Goal: Transaction & Acquisition: Purchase product/service

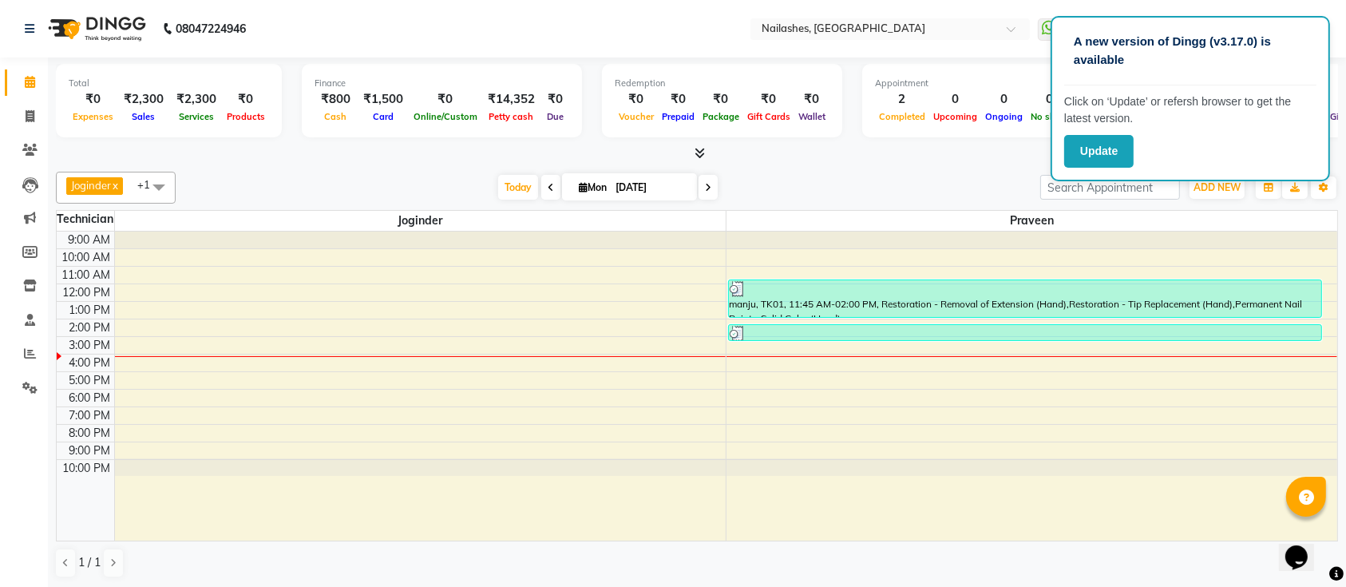
click at [38, 133] on li "Clients" at bounding box center [24, 150] width 48 height 34
click at [17, 111] on span at bounding box center [30, 117] width 28 height 18
select select "service"
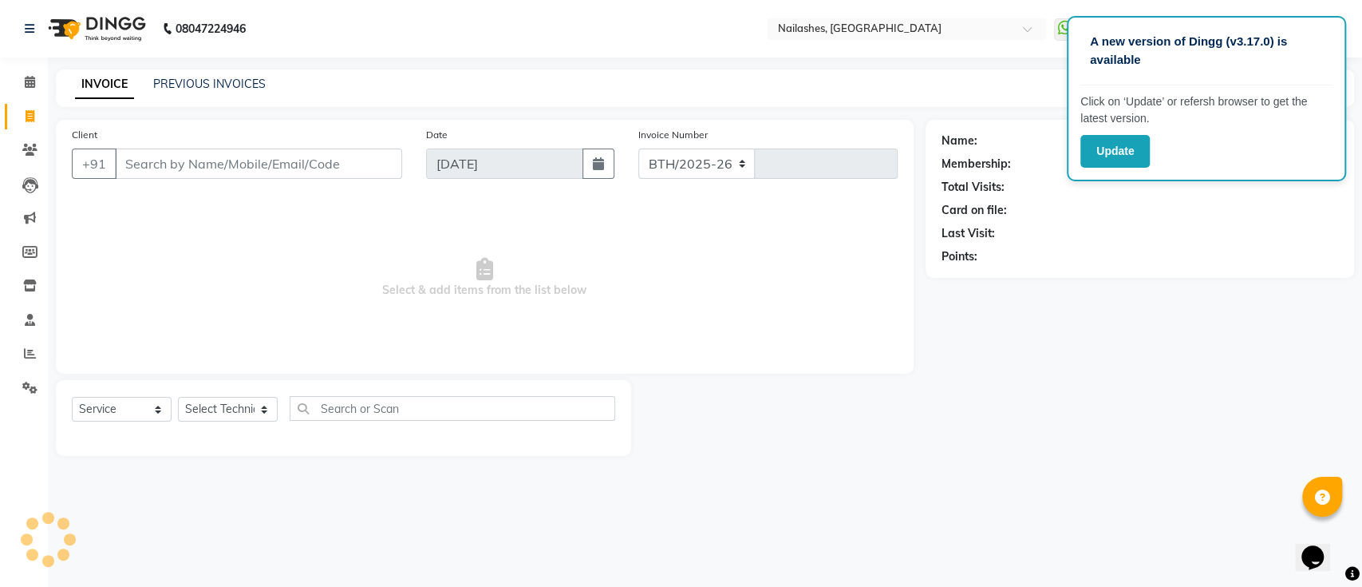
select select "6187"
type input "0551"
click at [121, 157] on input "Client" at bounding box center [258, 163] width 287 height 30
click at [231, 417] on select "Select Technician [PERSON_NAME] [PERSON_NAME] [PERSON_NAME] Manager [PERSON_NAM…" at bounding box center [228, 409] width 100 height 25
select select "45596"
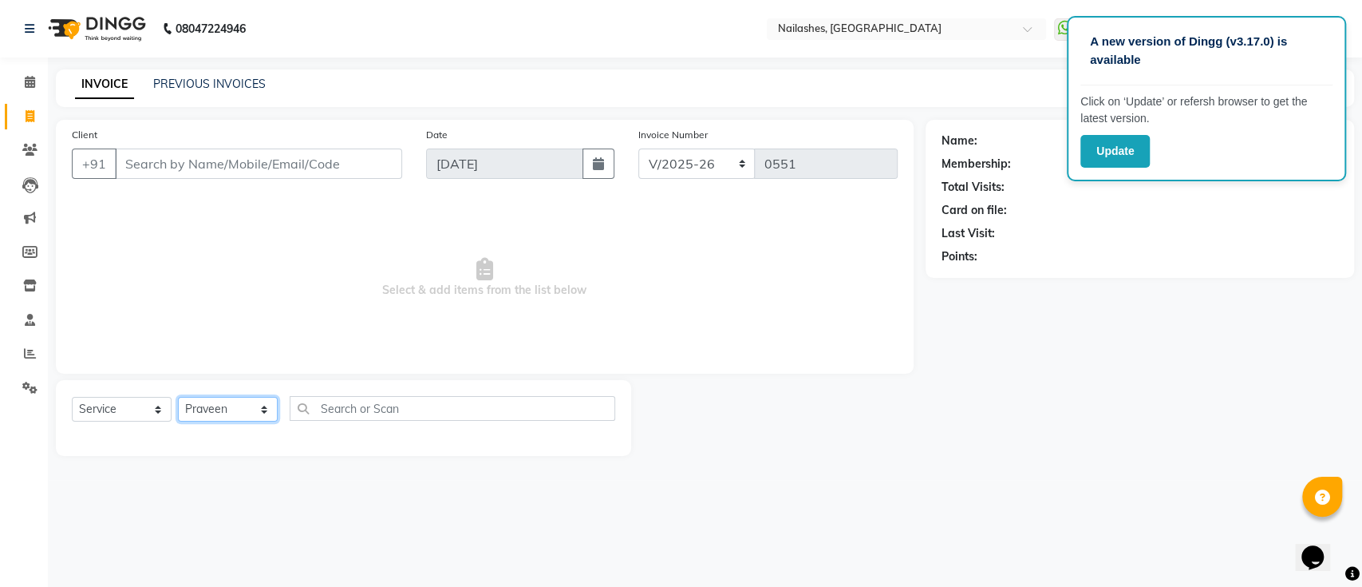
click at [178, 397] on select "Select Technician [PERSON_NAME] [PERSON_NAME] [PERSON_NAME] Manager [PERSON_NAM…" at bounding box center [228, 409] width 100 height 25
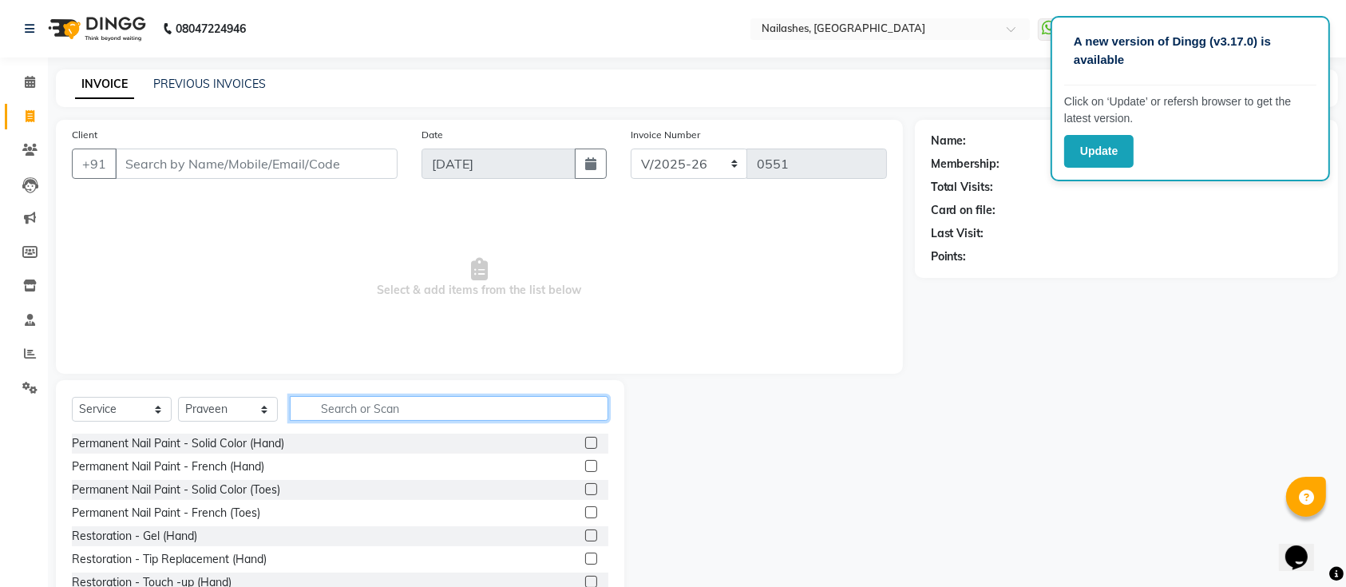
click at [351, 412] on input "text" at bounding box center [449, 408] width 318 height 25
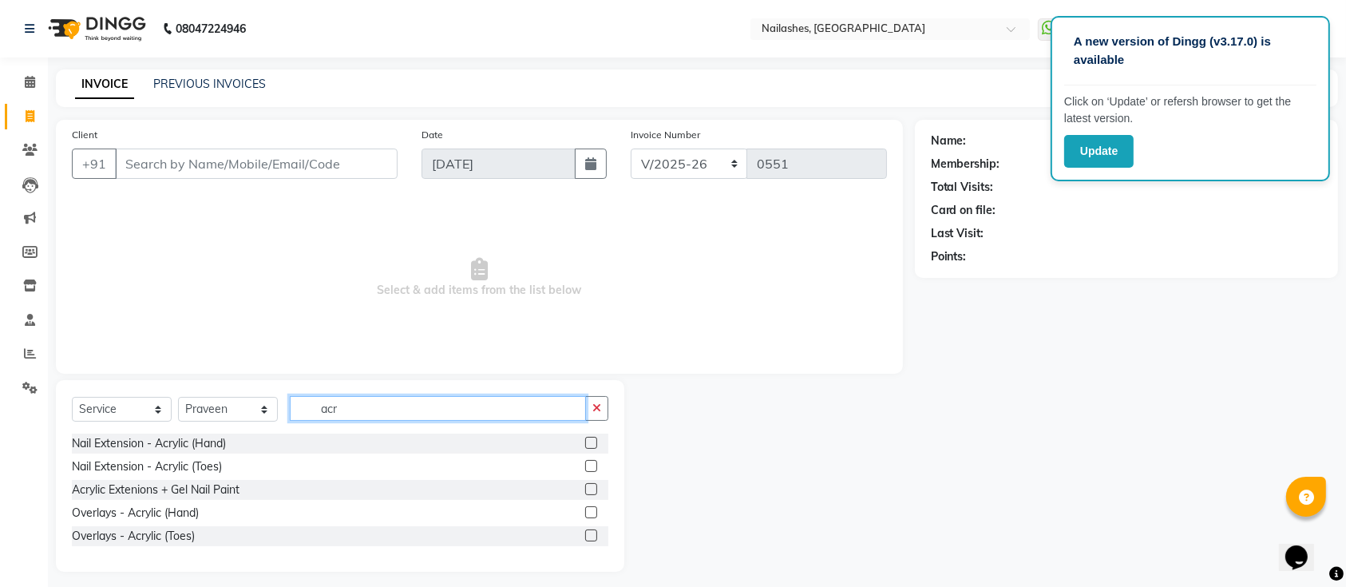
type input "acr"
click at [593, 441] on label at bounding box center [591, 443] width 12 height 12
click at [593, 441] on input "checkbox" at bounding box center [590, 443] width 10 height 10
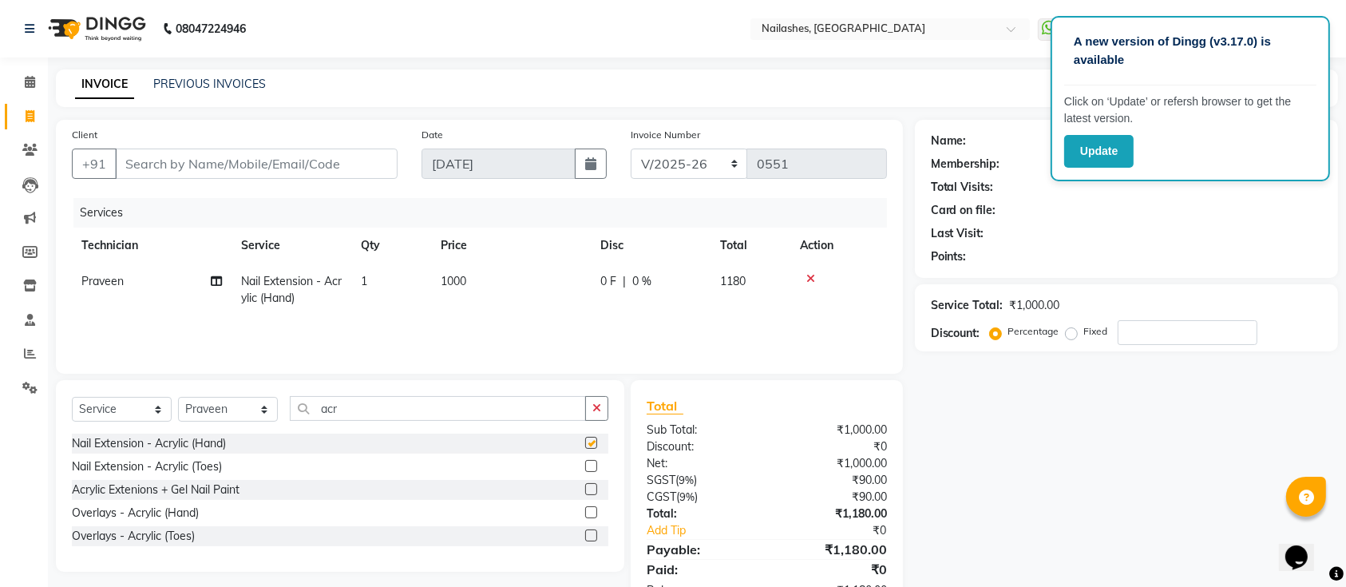
checkbox input "false"
click at [409, 413] on input "acr" at bounding box center [438, 408] width 296 height 25
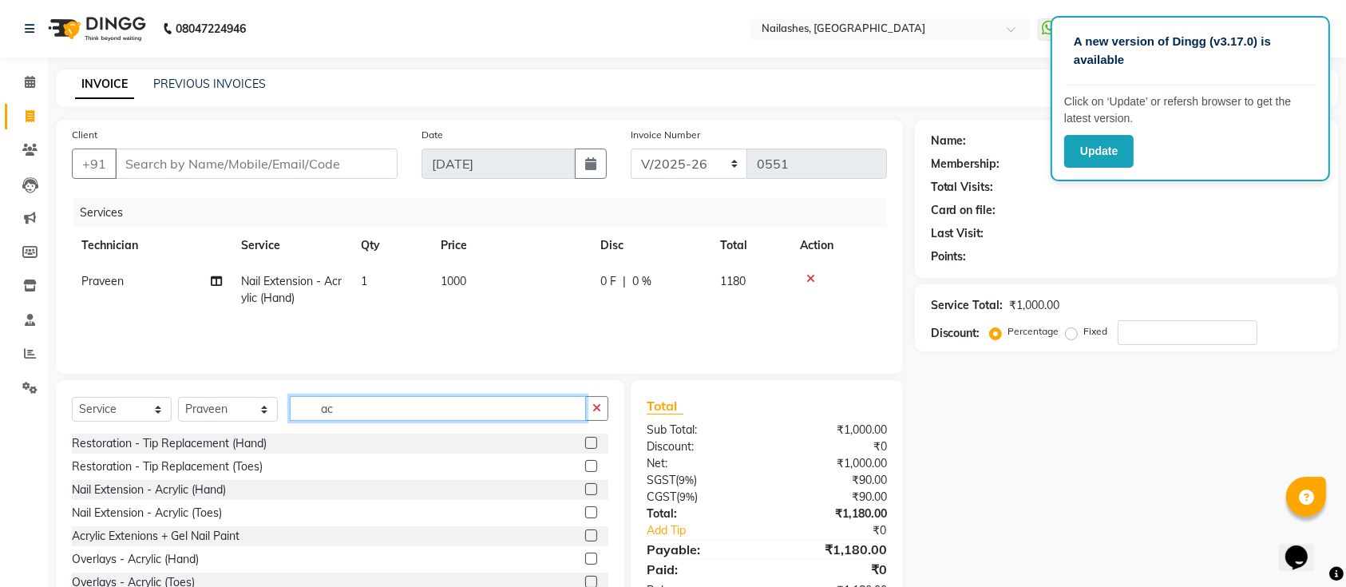
type input "a"
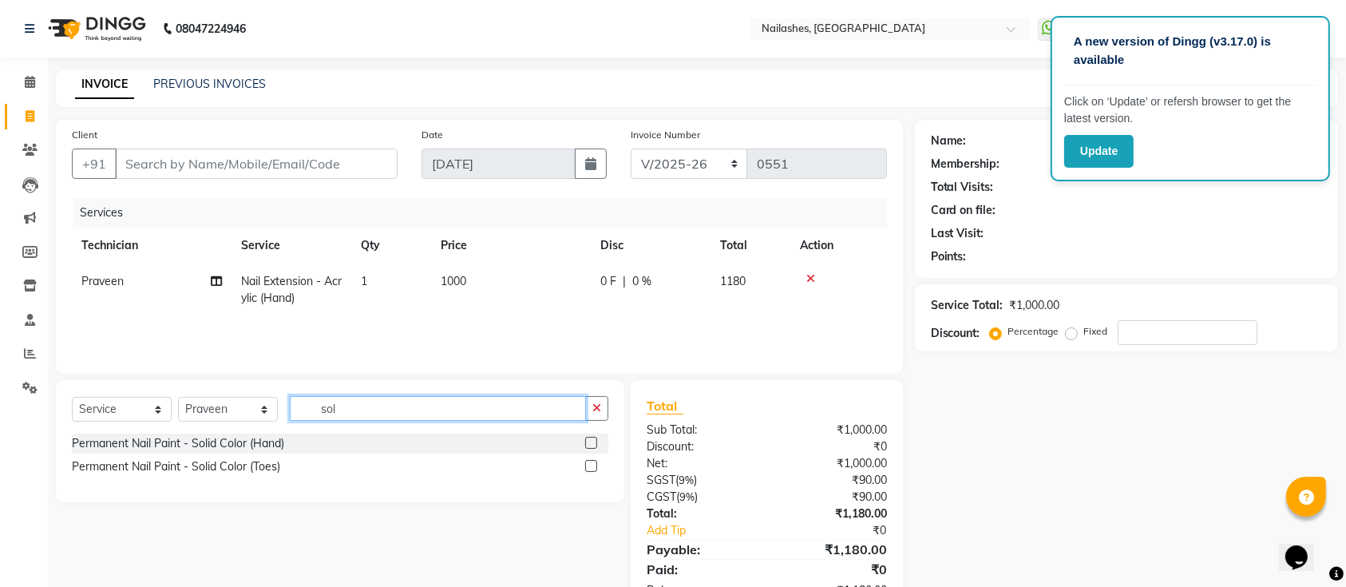
type input "sol"
click at [588, 441] on label at bounding box center [591, 443] width 12 height 12
click at [588, 441] on input "checkbox" at bounding box center [590, 443] width 10 height 10
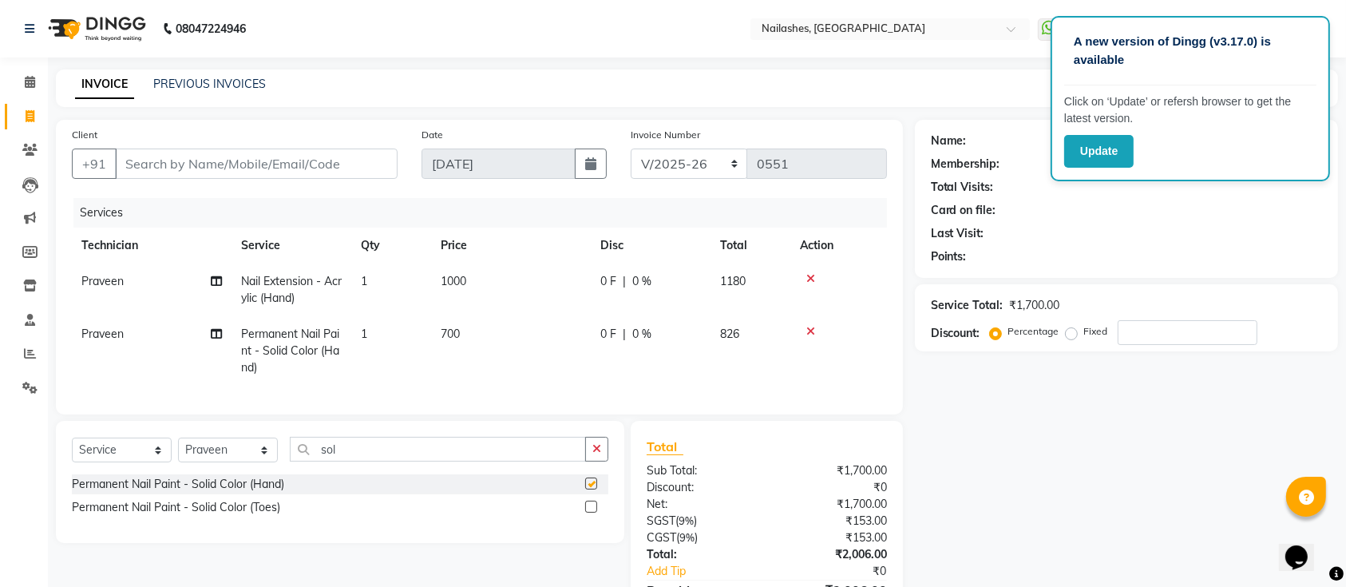
checkbox input "false"
click at [591, 512] on label at bounding box center [591, 506] width 12 height 12
click at [591, 512] on input "checkbox" at bounding box center [590, 507] width 10 height 10
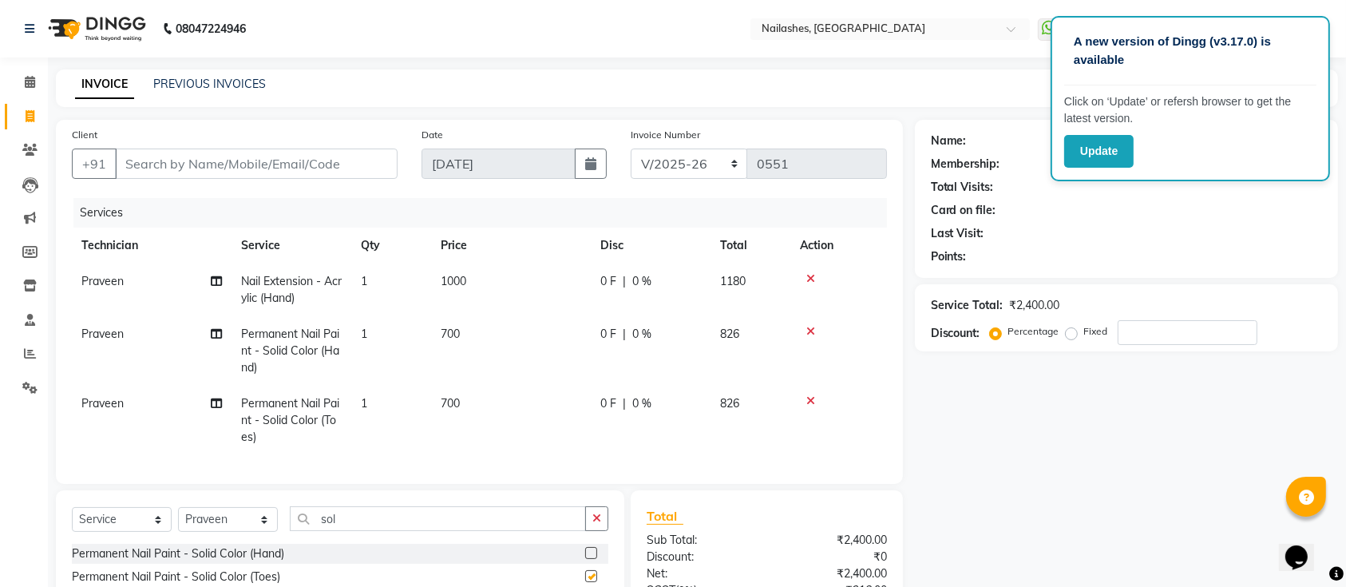
checkbox input "false"
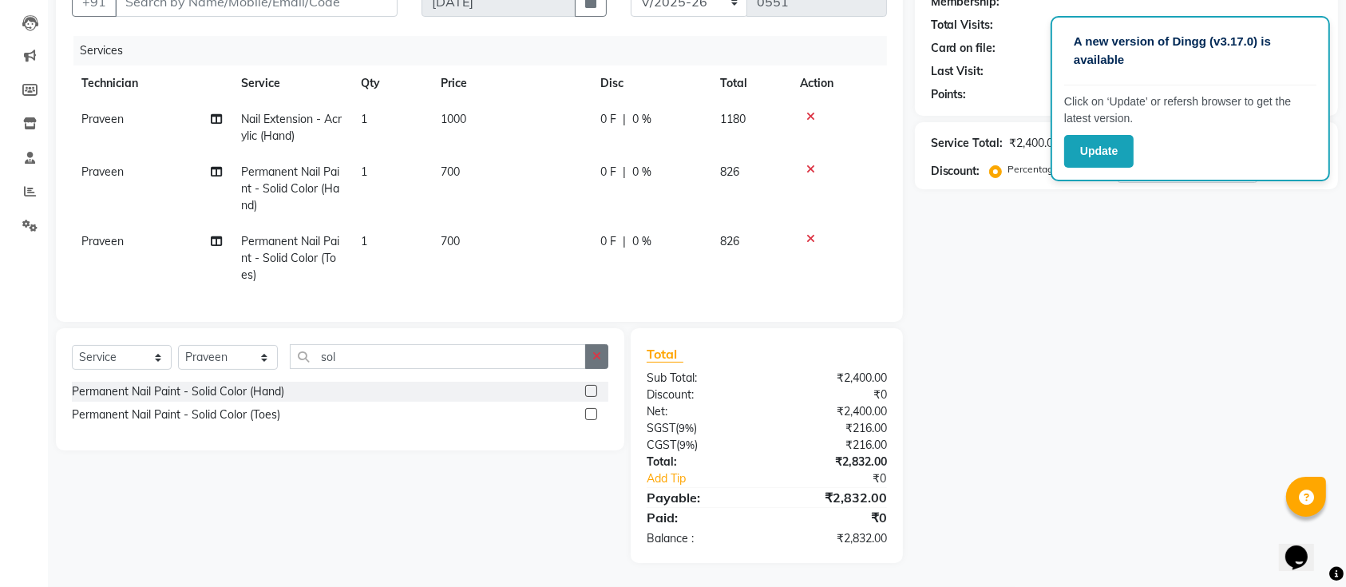
click at [591, 358] on button "button" at bounding box center [596, 356] width 23 height 25
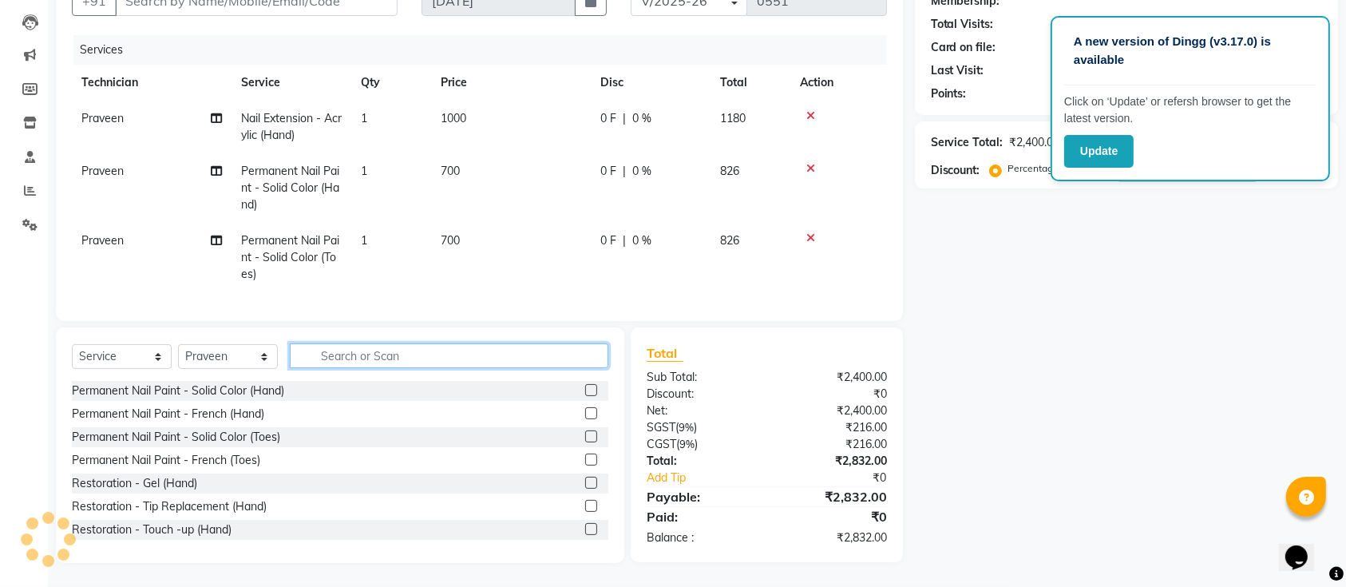
click at [482, 362] on input "text" at bounding box center [449, 355] width 318 height 25
type input "d"
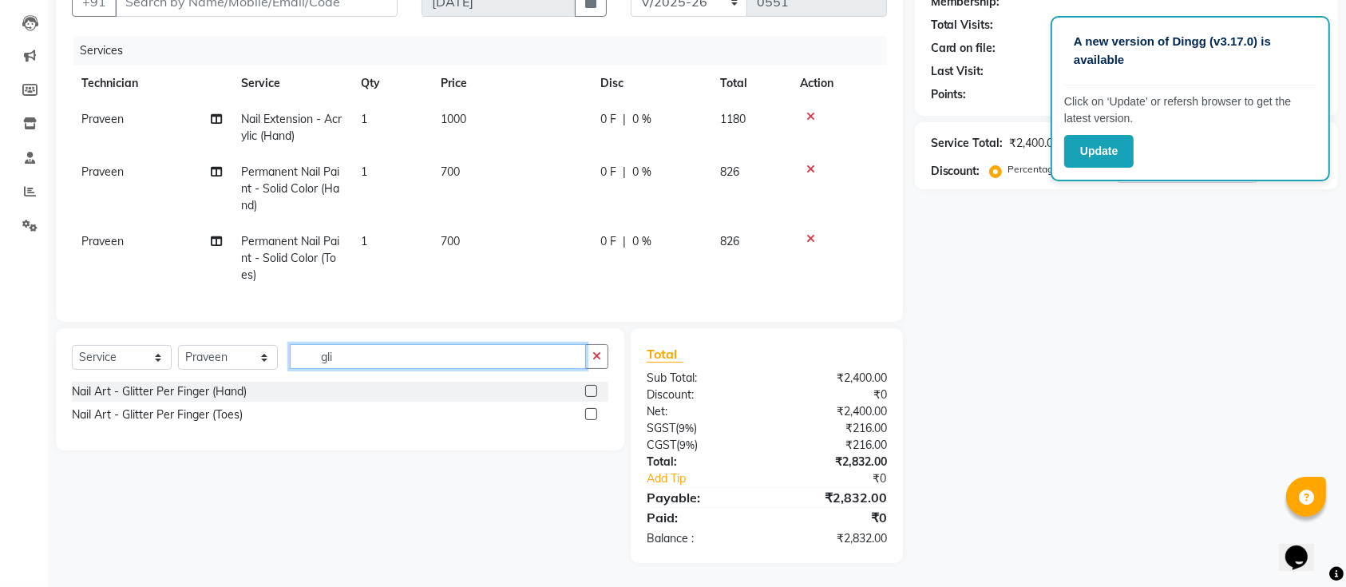
type input "gli"
click at [587, 389] on label at bounding box center [591, 391] width 12 height 12
click at [587, 389] on input "checkbox" at bounding box center [590, 391] width 10 height 10
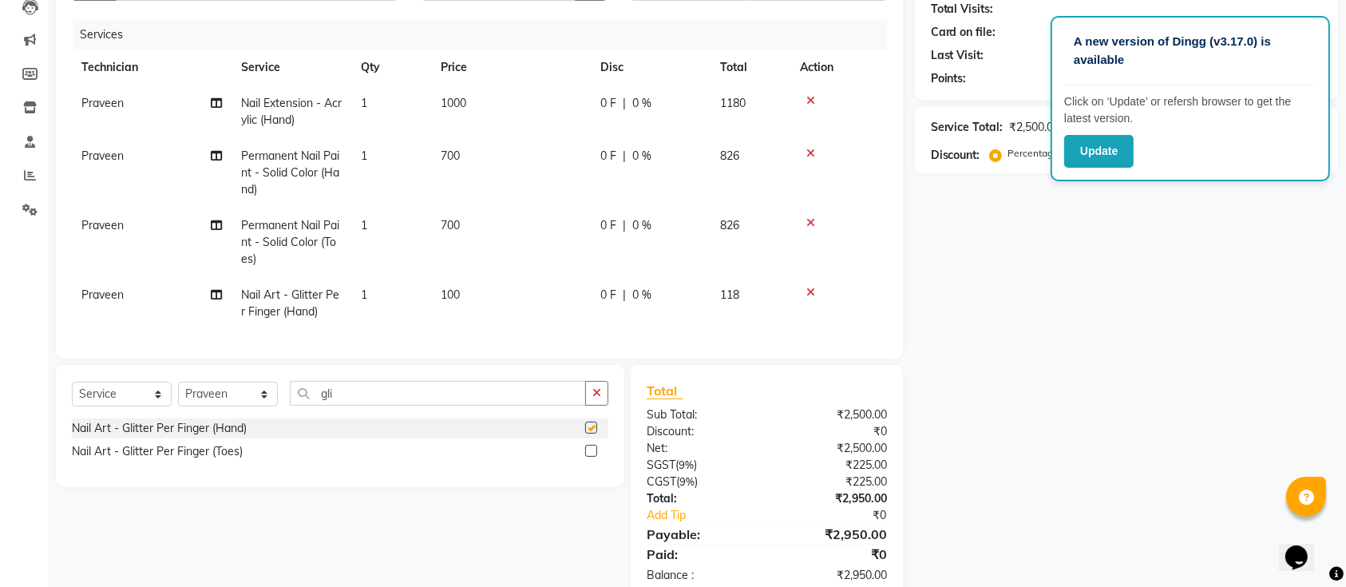
checkbox input "false"
click at [374, 284] on td "1" at bounding box center [391, 303] width 80 height 53
select select "45596"
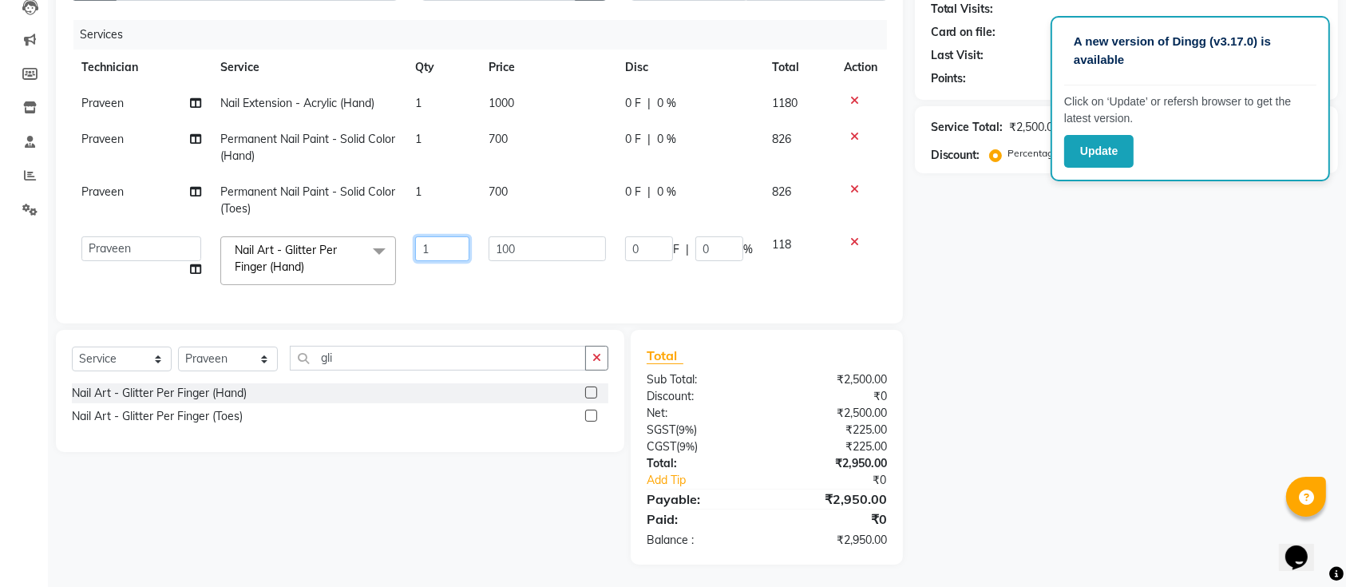
click at [445, 256] on input "1" at bounding box center [442, 248] width 54 height 25
type input "2"
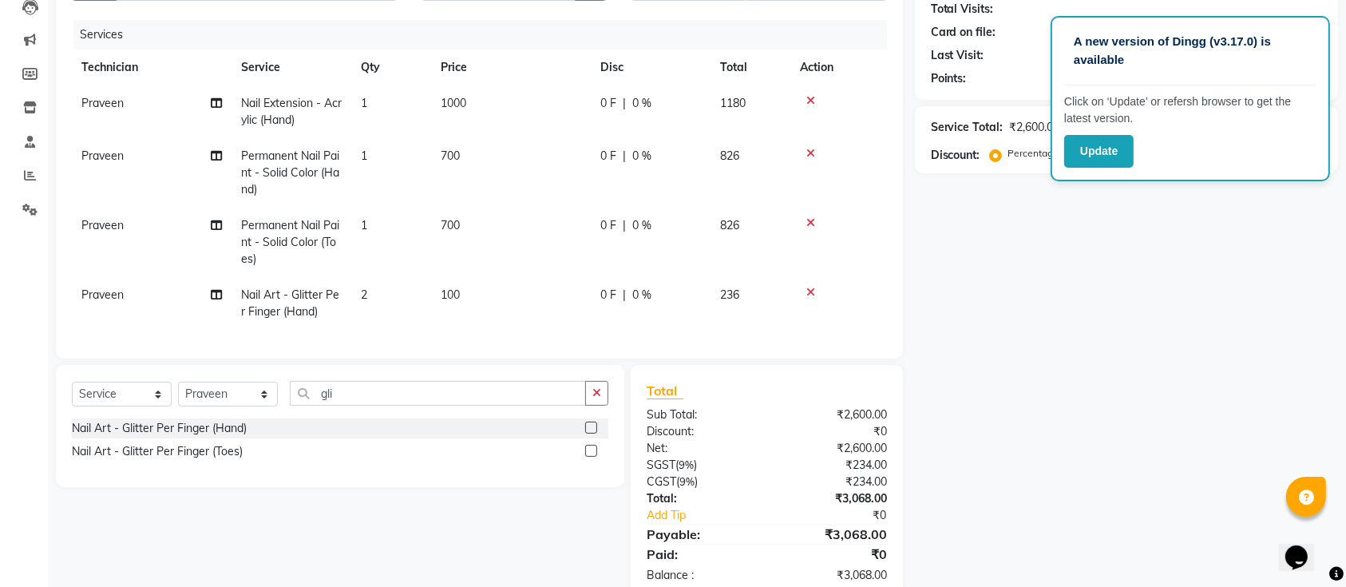
click at [224, 361] on div "Client +91 Date 01-09-2025 Invoice Number BTH/2025-26 RED/2025-26 V/2025 V/2025…" at bounding box center [479, 271] width 871 height 658
click at [226, 375] on div "Client +91 Date 01-09-2025 Invoice Number BTH/2025-26 RED/2025-26 V/2025 V/2025…" at bounding box center [479, 271] width 871 height 658
click at [223, 406] on select "Select Technician Aashu Ajay Chandu Joginder Joyshri Bhowmik Manager Praveen Su…" at bounding box center [228, 394] width 100 height 25
select select "55218"
click at [178, 397] on select "Select Technician Aashu Ajay Chandu Joginder Joyshri Bhowmik Manager Praveen Su…" at bounding box center [228, 394] width 100 height 25
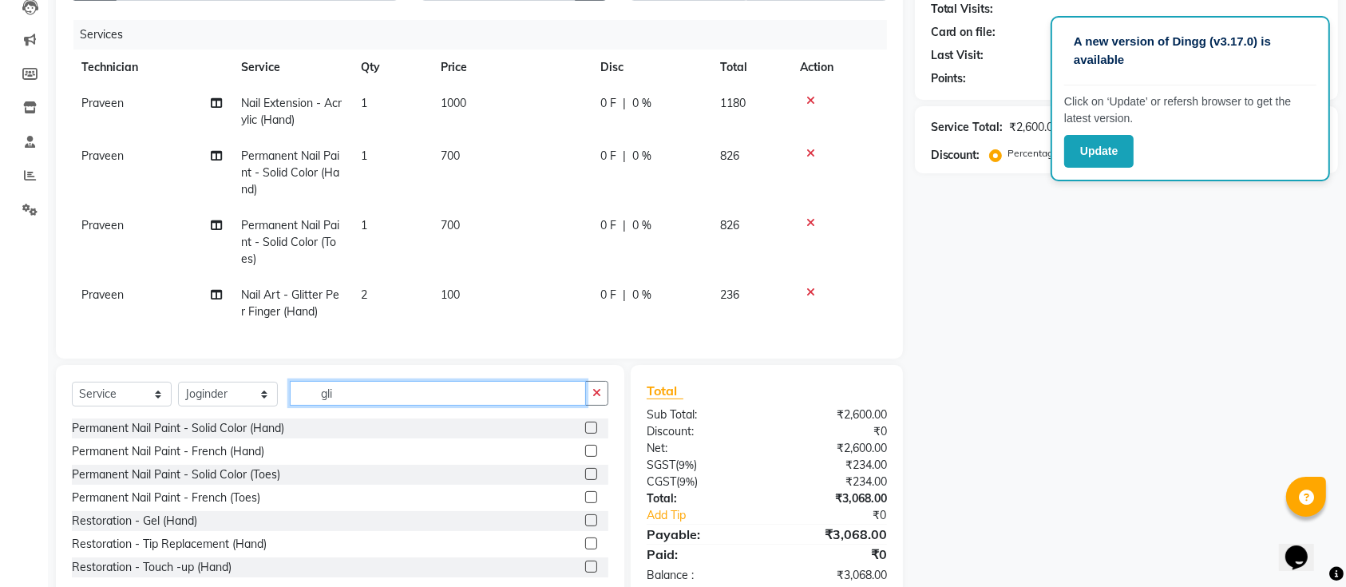
click at [377, 405] on input "gli" at bounding box center [438, 393] width 296 height 25
type input "g"
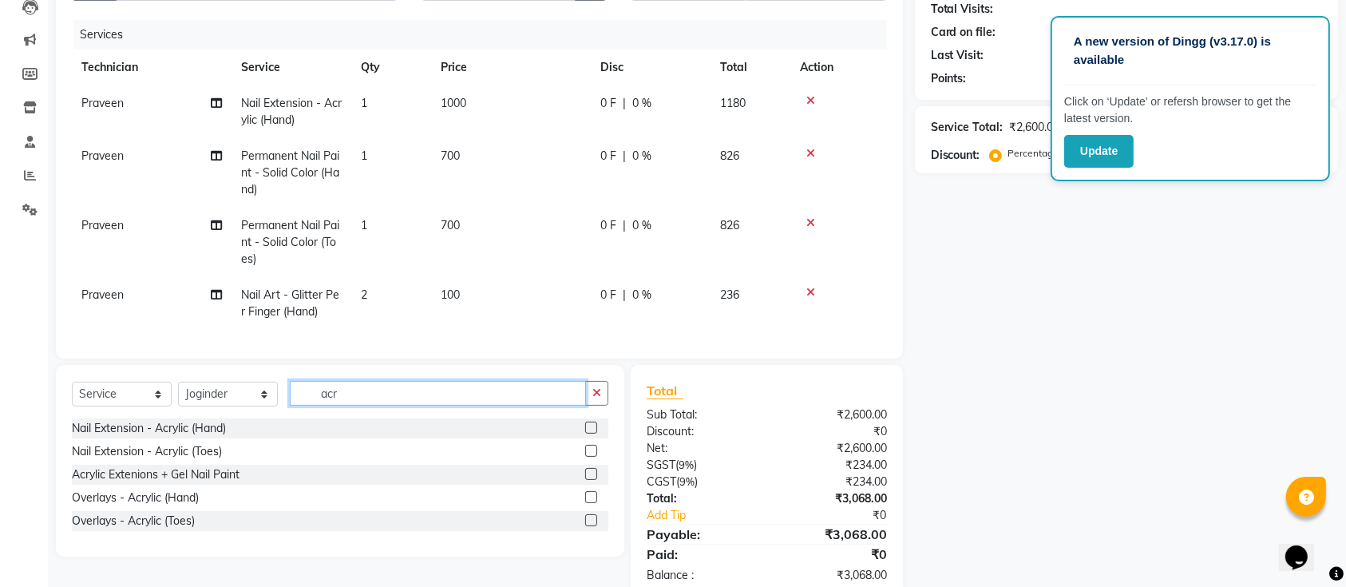
type input "acr"
click at [594, 433] on label at bounding box center [591, 427] width 12 height 12
click at [594, 433] on input "checkbox" at bounding box center [590, 428] width 10 height 10
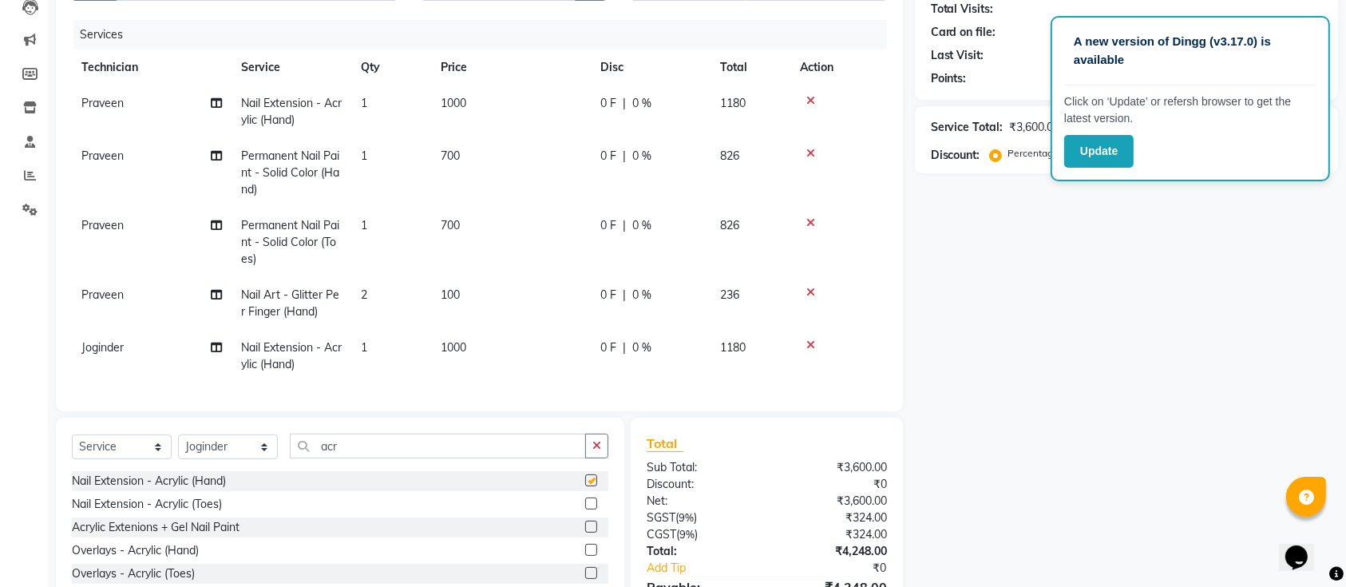
checkbox input "false"
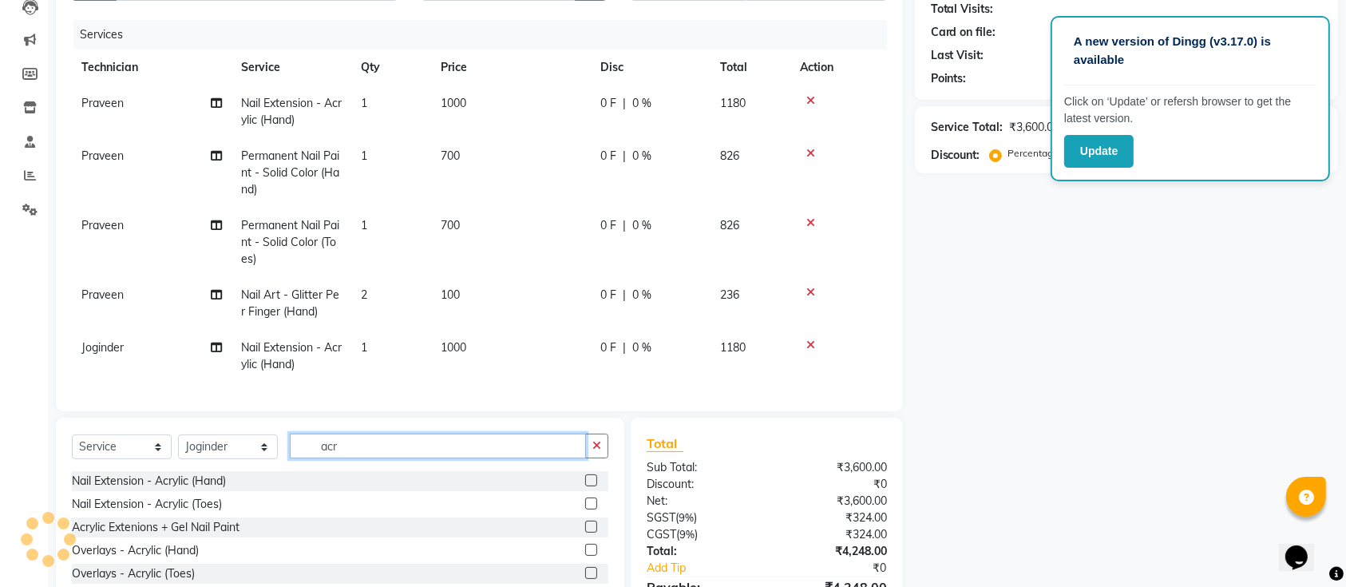
click at [504, 458] on input "acr" at bounding box center [438, 445] width 296 height 25
type input "a"
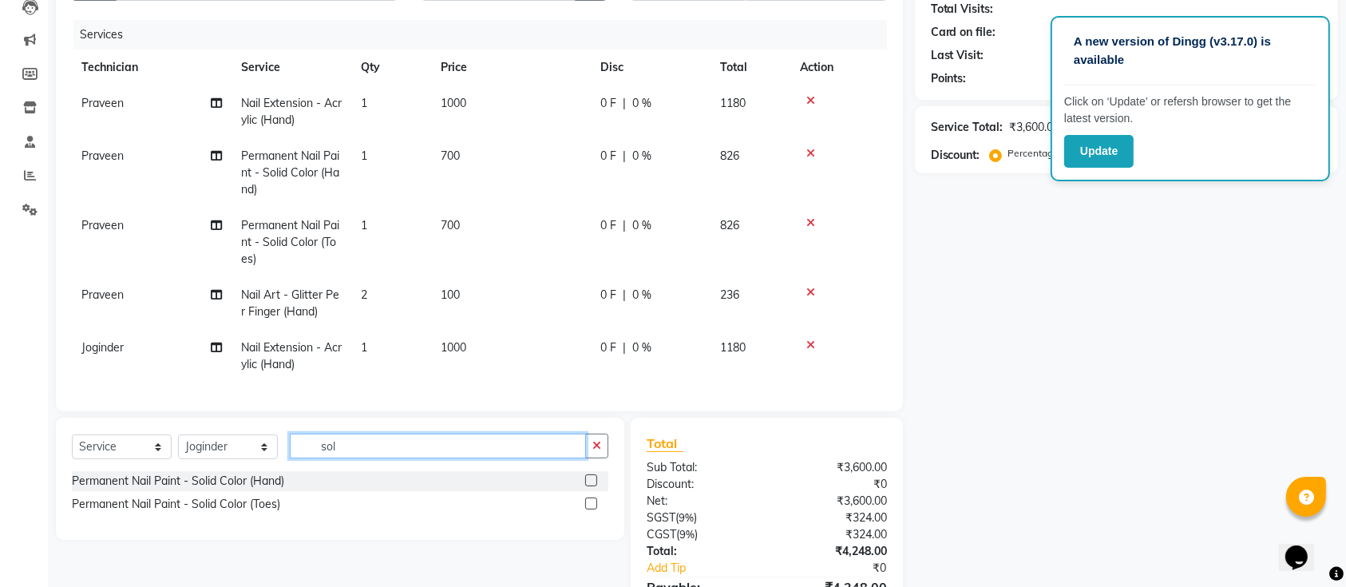
type input "sol"
click at [595, 486] on label at bounding box center [591, 480] width 12 height 12
click at [595, 486] on input "checkbox" at bounding box center [590, 481] width 10 height 10
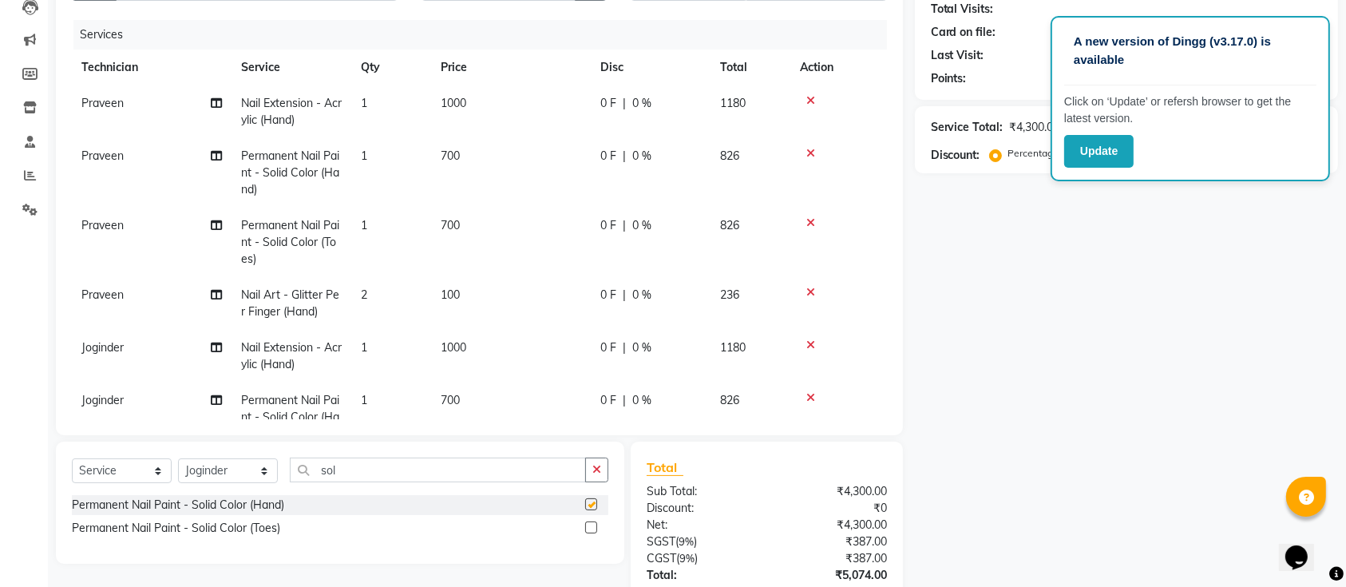
checkbox input "false"
click at [504, 498] on div "Permanent Nail Paint - Solid Color (Hand)" at bounding box center [340, 505] width 536 height 20
click at [594, 531] on label at bounding box center [591, 527] width 12 height 12
click at [594, 531] on input "checkbox" at bounding box center [590, 528] width 10 height 10
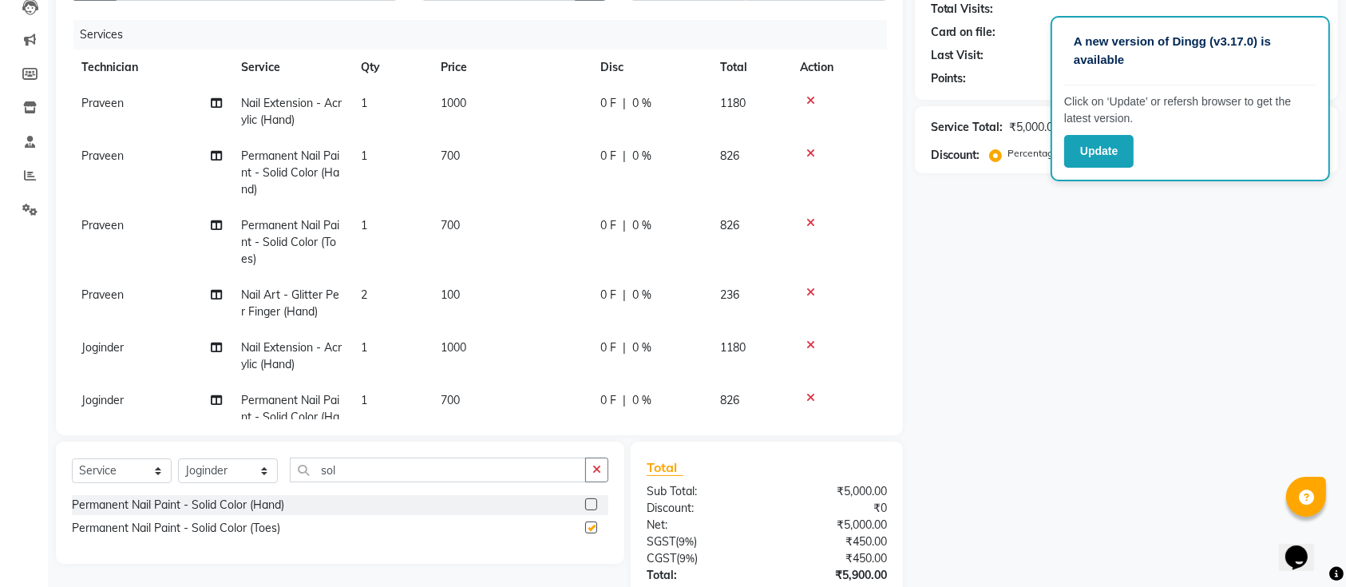
checkbox input "false"
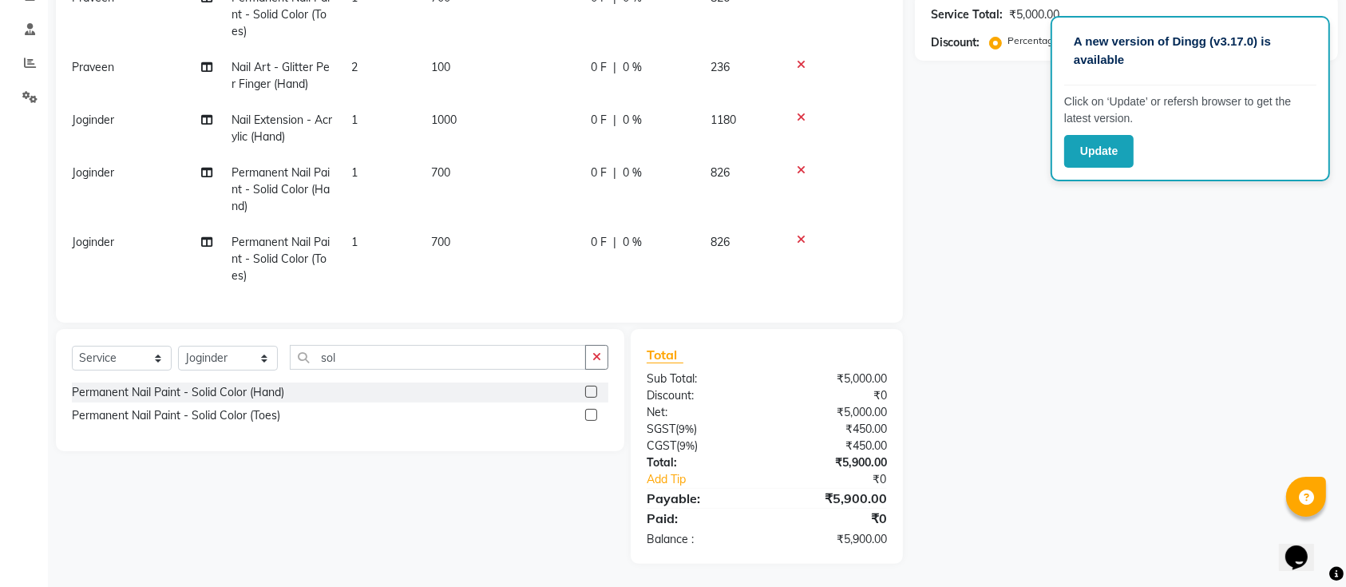
scroll to position [131, 0]
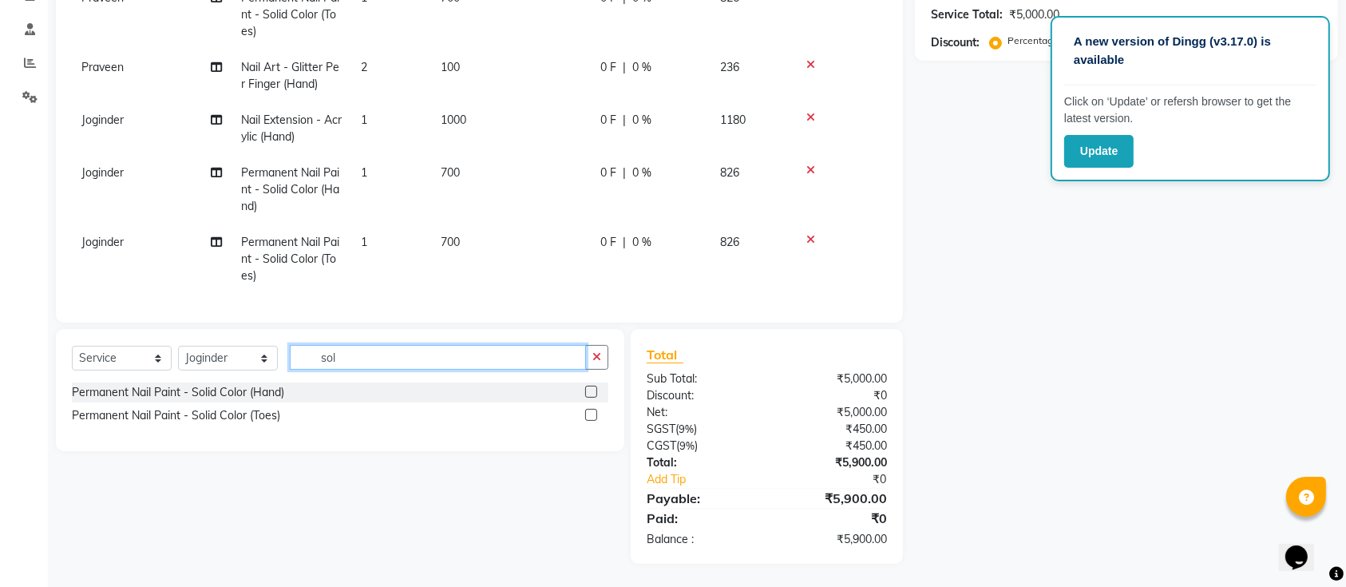
click at [436, 359] on input "sol" at bounding box center [438, 357] width 296 height 25
type input "sta"
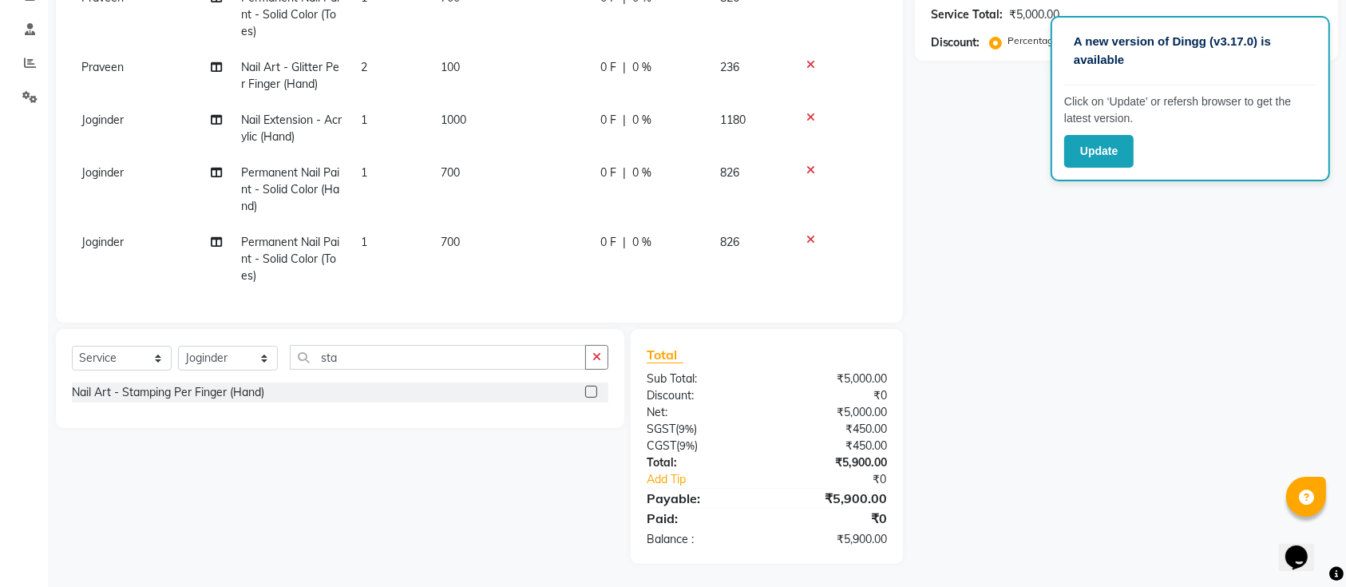
click at [594, 389] on label at bounding box center [591, 391] width 12 height 12
click at [594, 389] on input "checkbox" at bounding box center [590, 392] width 10 height 10
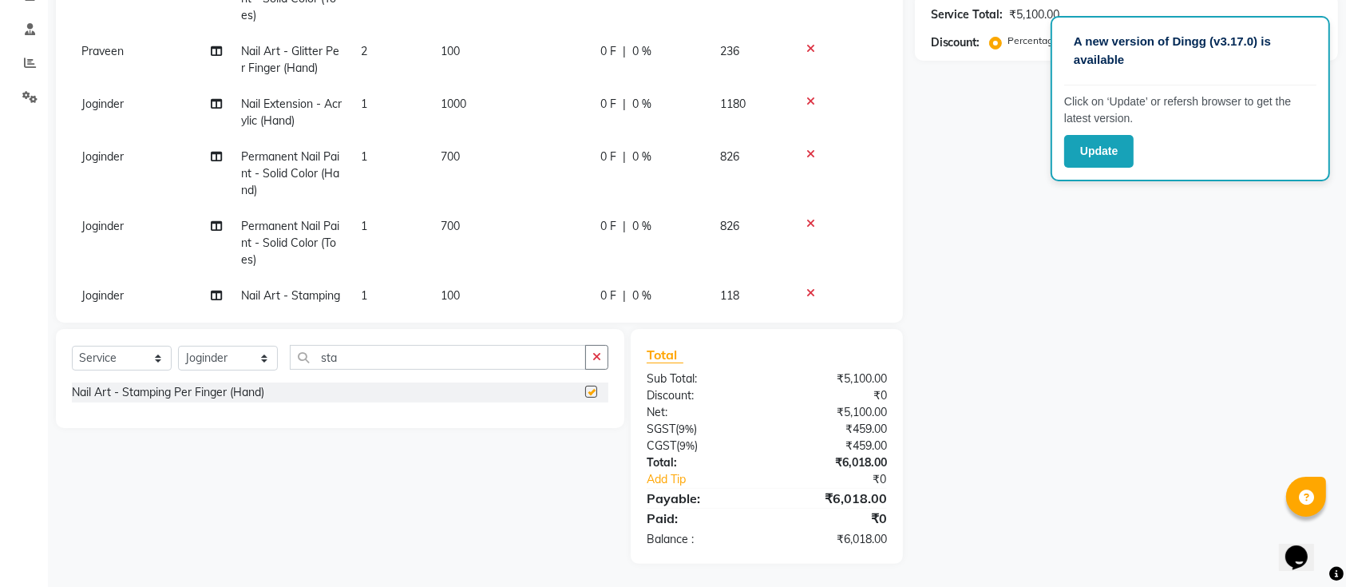
checkbox input "false"
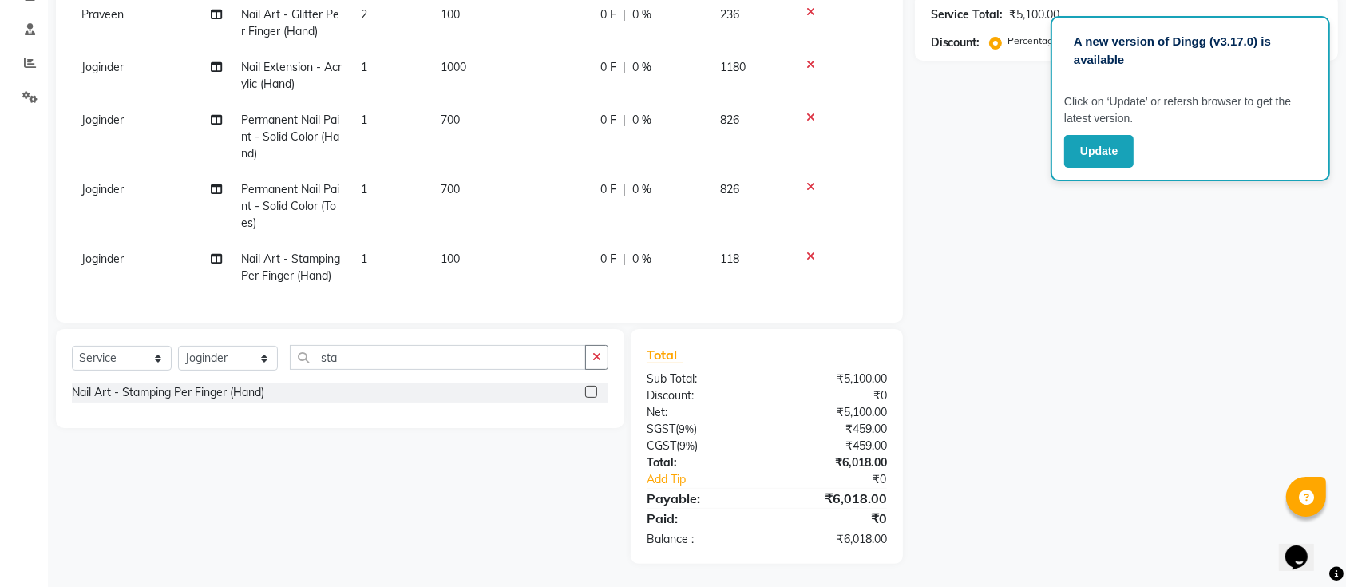
click at [470, 241] on td "100" at bounding box center [511, 267] width 160 height 53
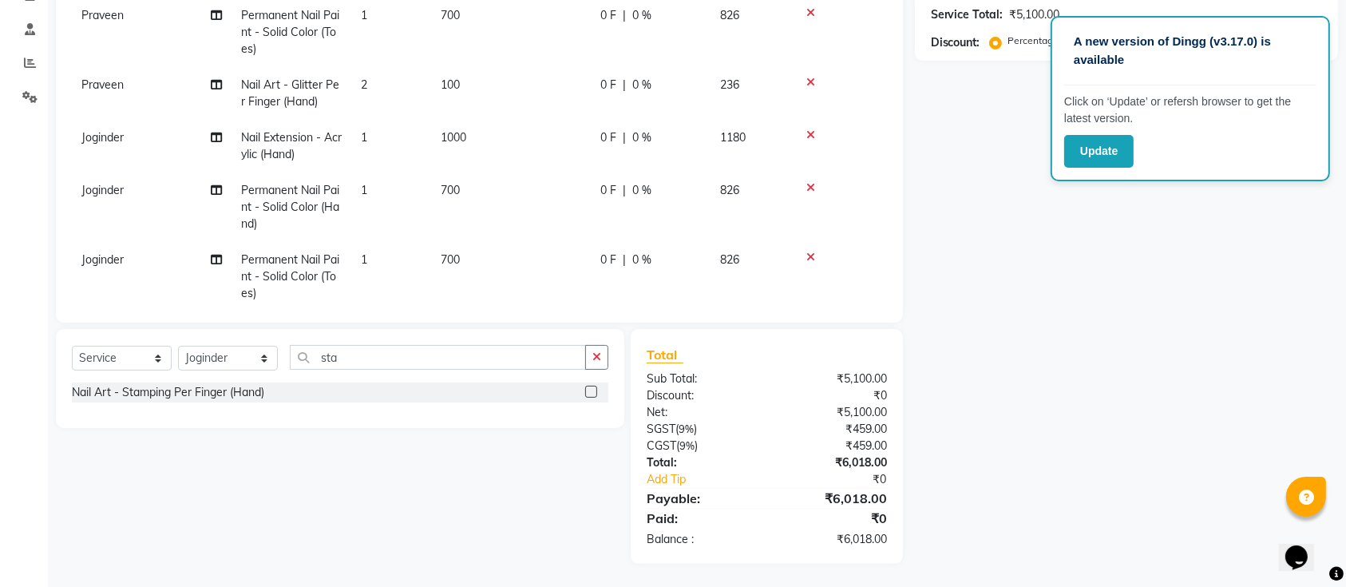
select select "55218"
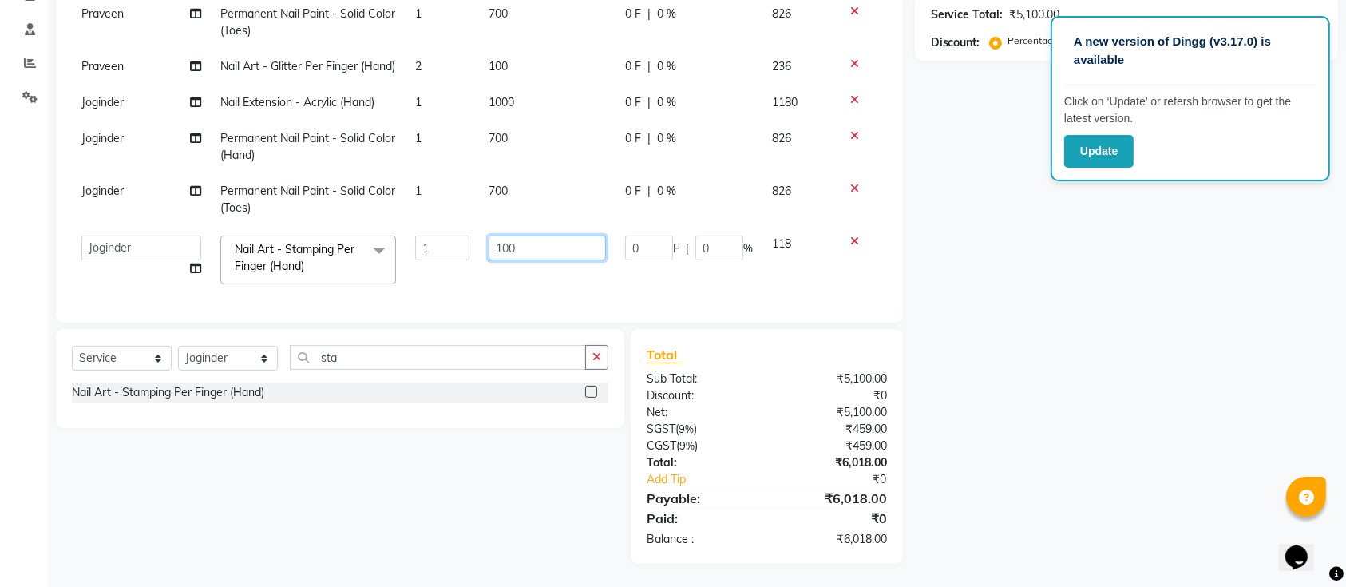
click at [511, 235] on input "100" at bounding box center [546, 247] width 117 height 25
type input "1"
type input "150"
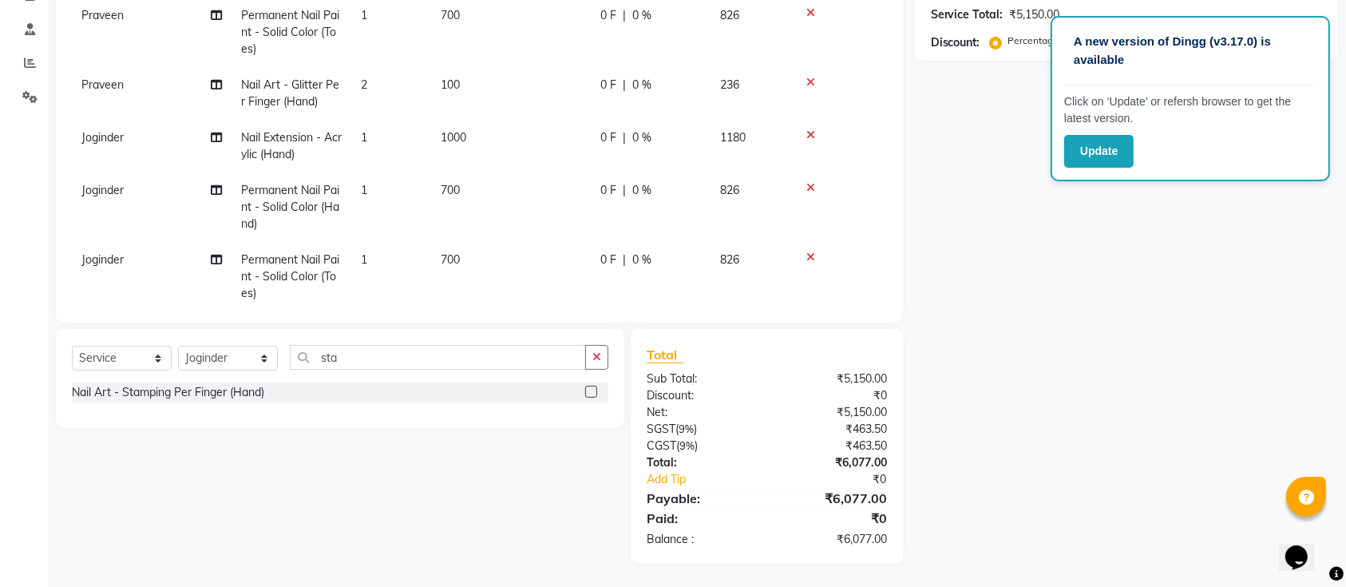
drag, startPoint x: 429, startPoint y: 248, endPoint x: 393, endPoint y: 255, distance: 37.4
click at [393, 255] on tbody "Praveen Nail Extension - Acrylic (Hand) 1 1000 0 F | 0 % 1180 Praveen Permanent…" at bounding box center [479, 119] width 815 height 488
click at [393, 255] on td "1" at bounding box center [391, 276] width 80 height 69
select select "55218"
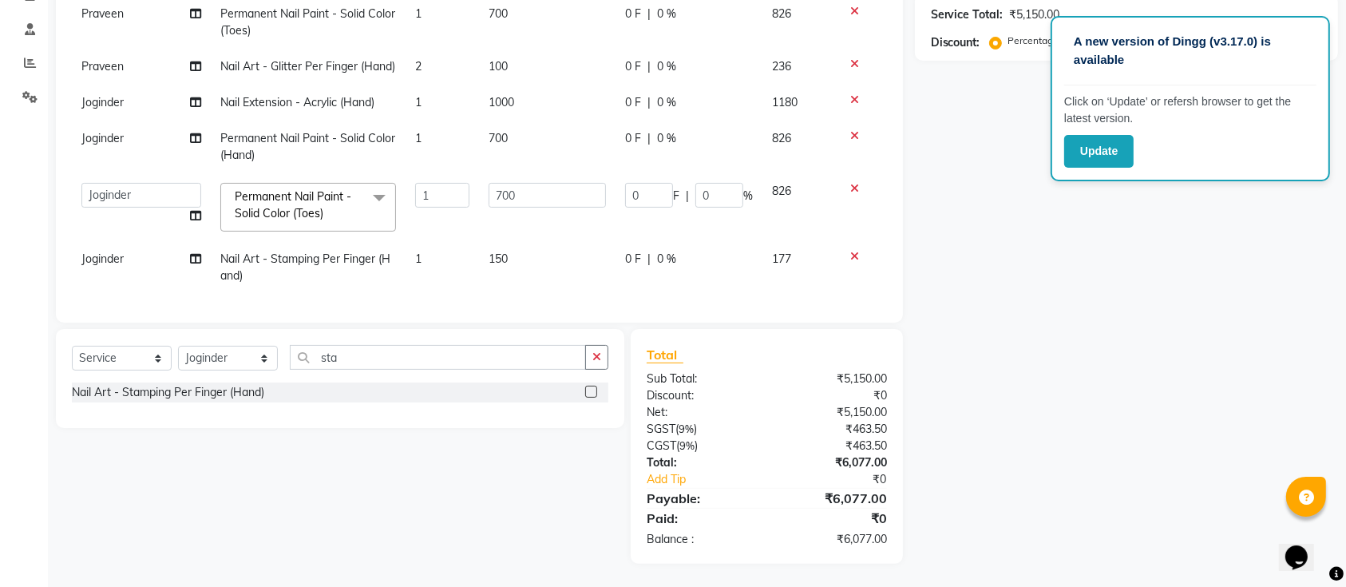
click at [421, 245] on td "1" at bounding box center [441, 267] width 73 height 53
select select "55218"
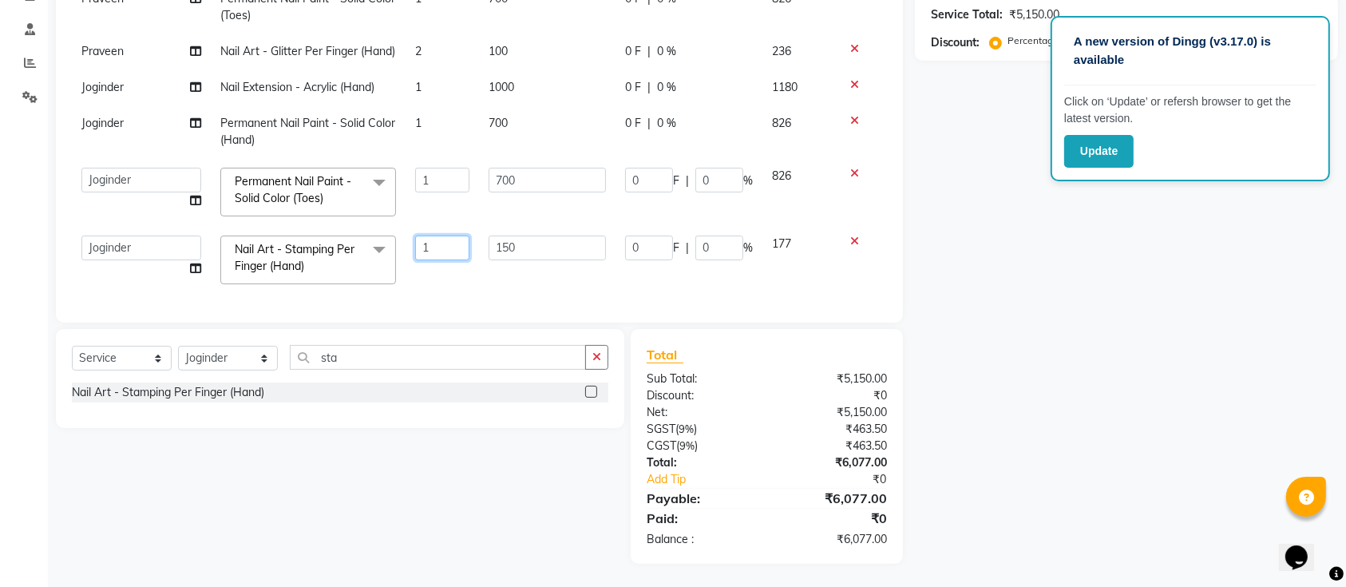
click at [421, 245] on input "1" at bounding box center [442, 247] width 54 height 25
type input "2"
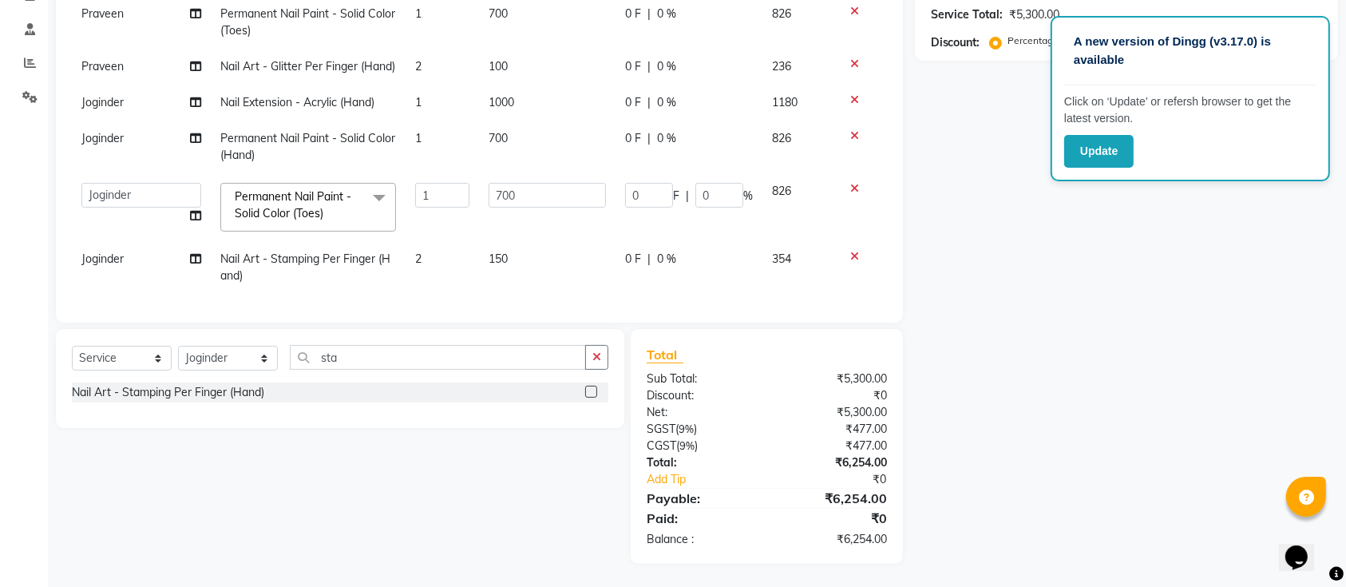
click at [461, 247] on td "2" at bounding box center [441, 267] width 73 height 53
select select "55218"
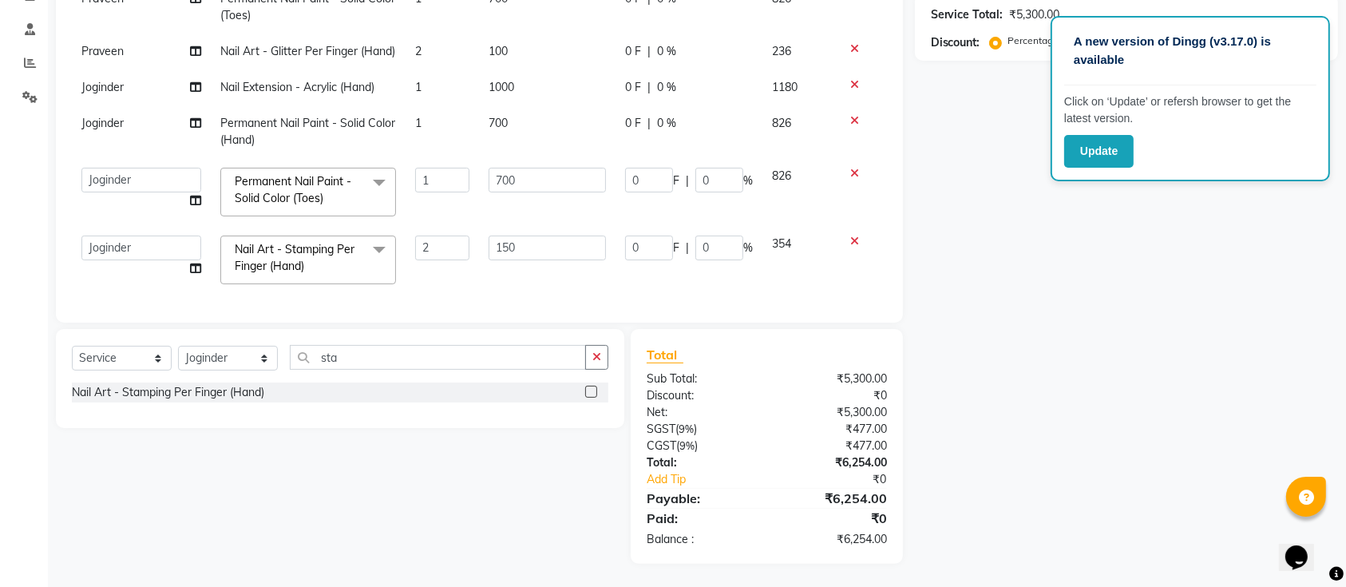
click at [575, 277] on td "150" at bounding box center [547, 260] width 136 height 68
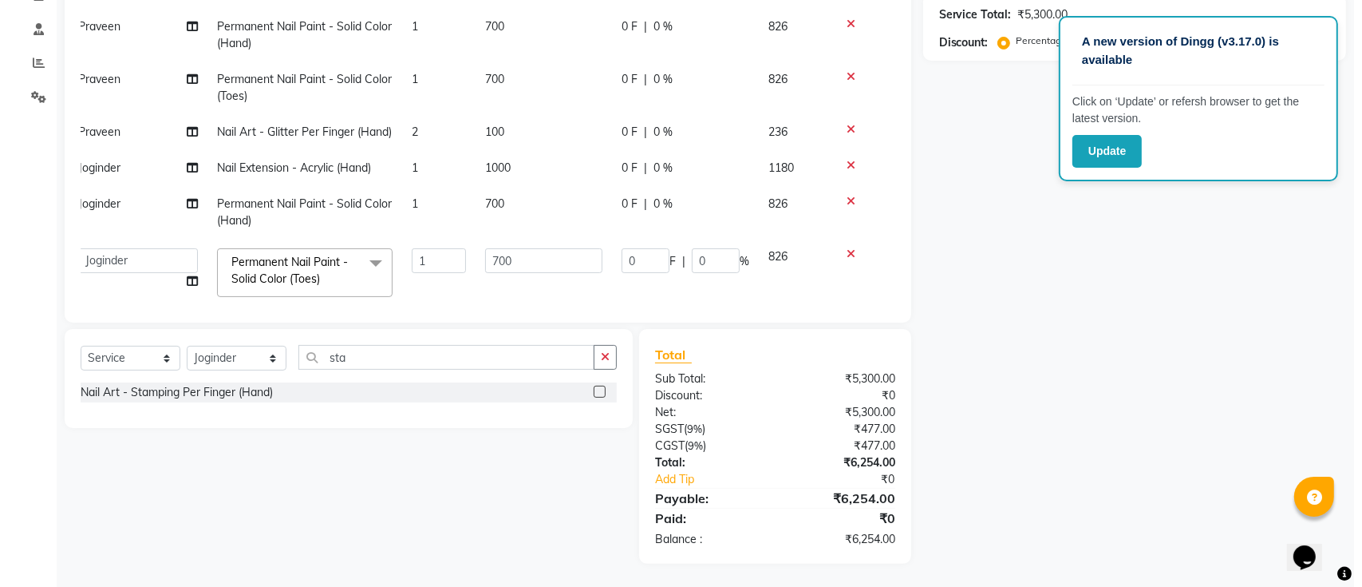
scroll to position [0, 0]
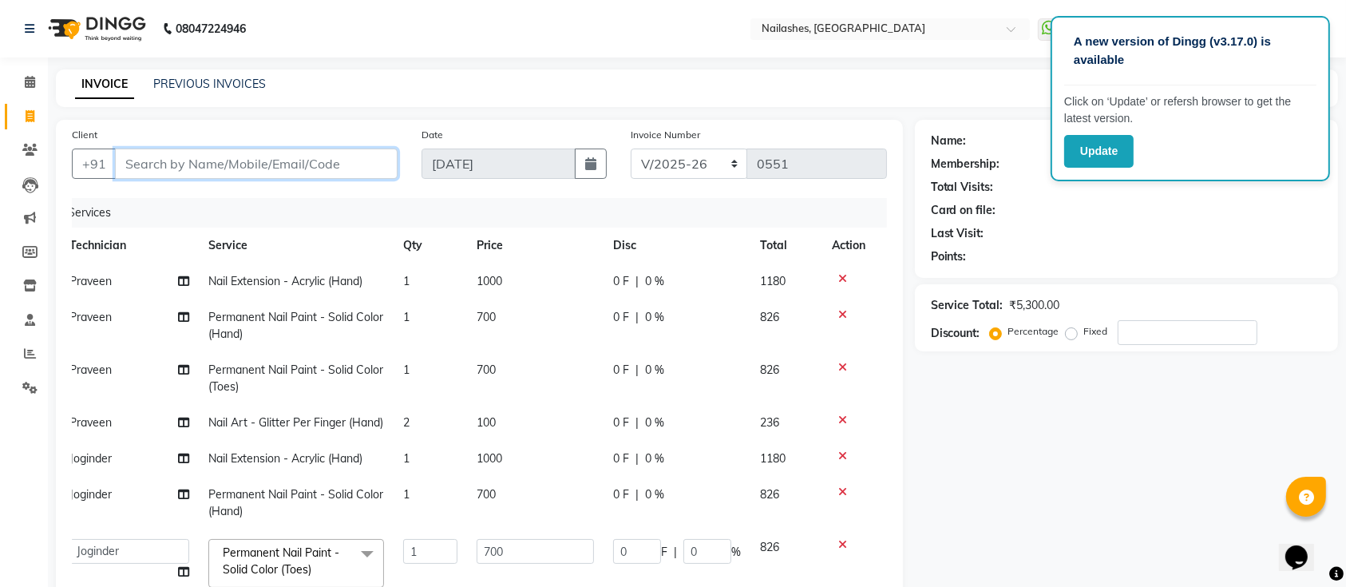
click at [241, 164] on input "Client" at bounding box center [256, 163] width 283 height 30
type input "7"
type input "0"
type input "7406077897"
click at [342, 168] on span "Add Client" at bounding box center [356, 164] width 63 height 16
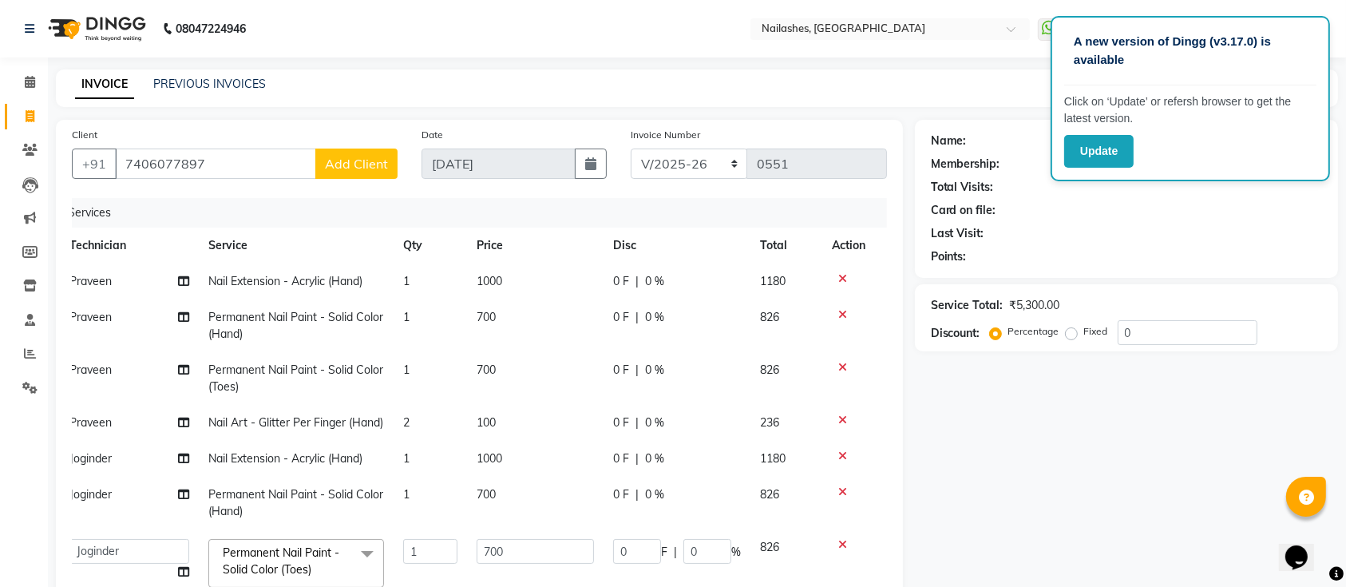
select select "21"
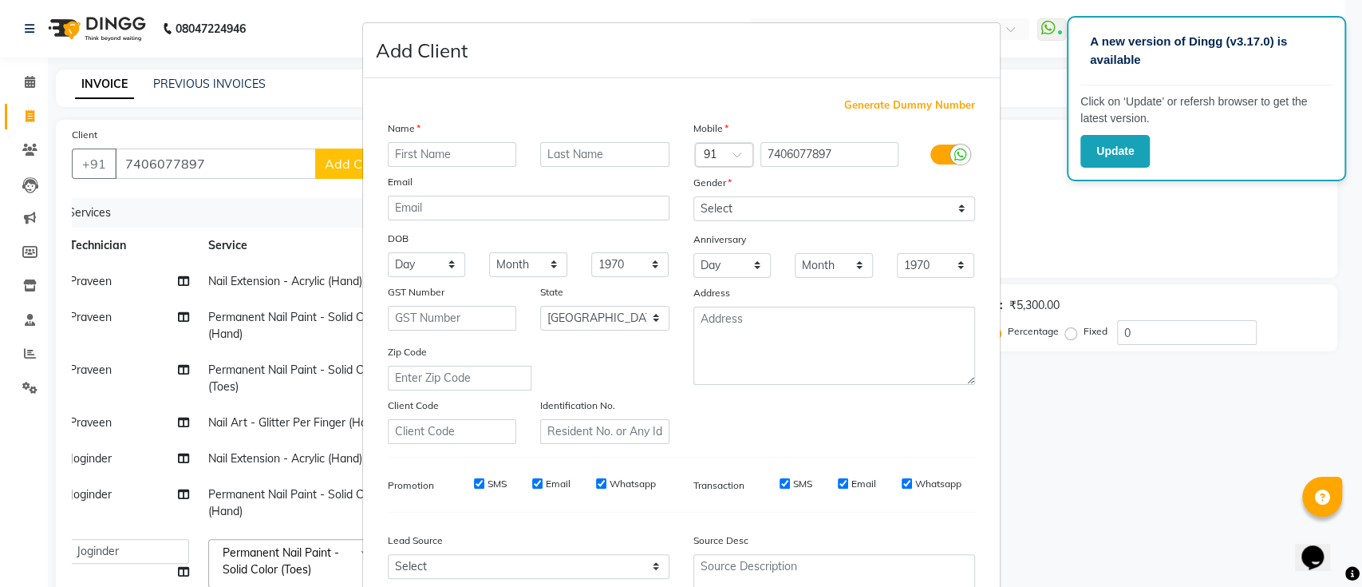
click at [417, 155] on input "text" at bounding box center [452, 154] width 129 height 25
type input "n"
type input "sahana"
click at [775, 205] on select "Select Male Female Other Prefer Not To Say" at bounding box center [835, 208] width 282 height 25
select select "female"
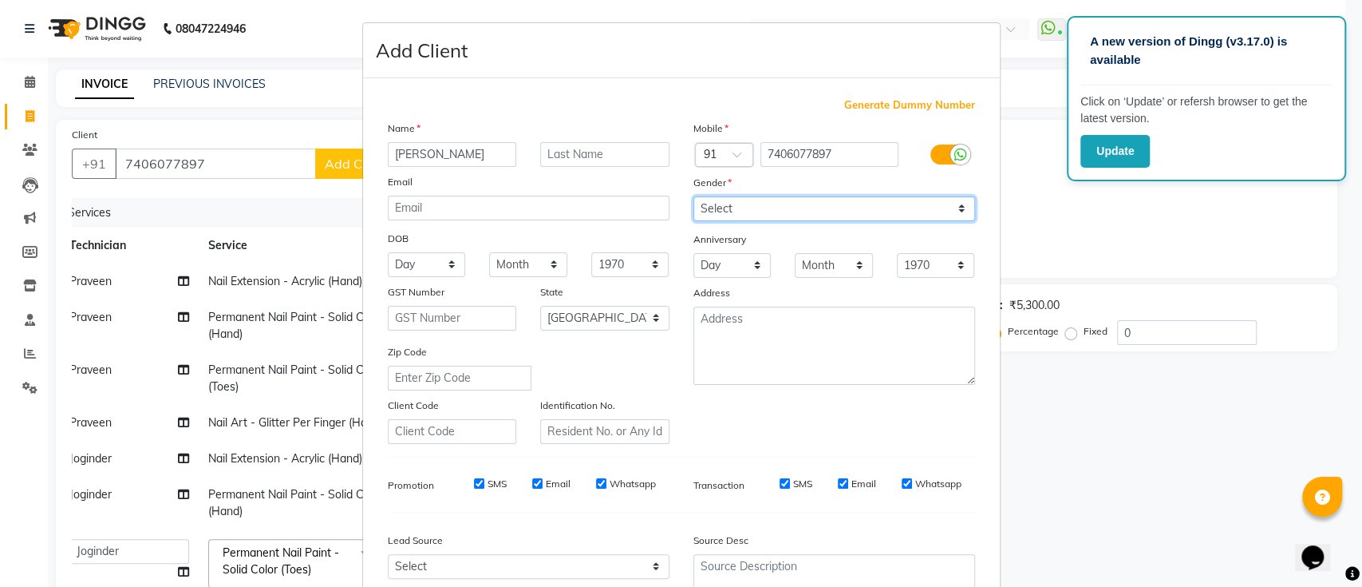
click at [694, 196] on select "Select Male Female Other Prefer Not To Say" at bounding box center [835, 208] width 282 height 25
drag, startPoint x: 855, startPoint y: 380, endPoint x: 914, endPoint y: 366, distance: 60.6
click at [914, 366] on div "Generate Dummy Number Name sahana Email DOB Day 01 02 03 04 05 06 07 08 09 10 1…" at bounding box center [681, 367] width 611 height 540
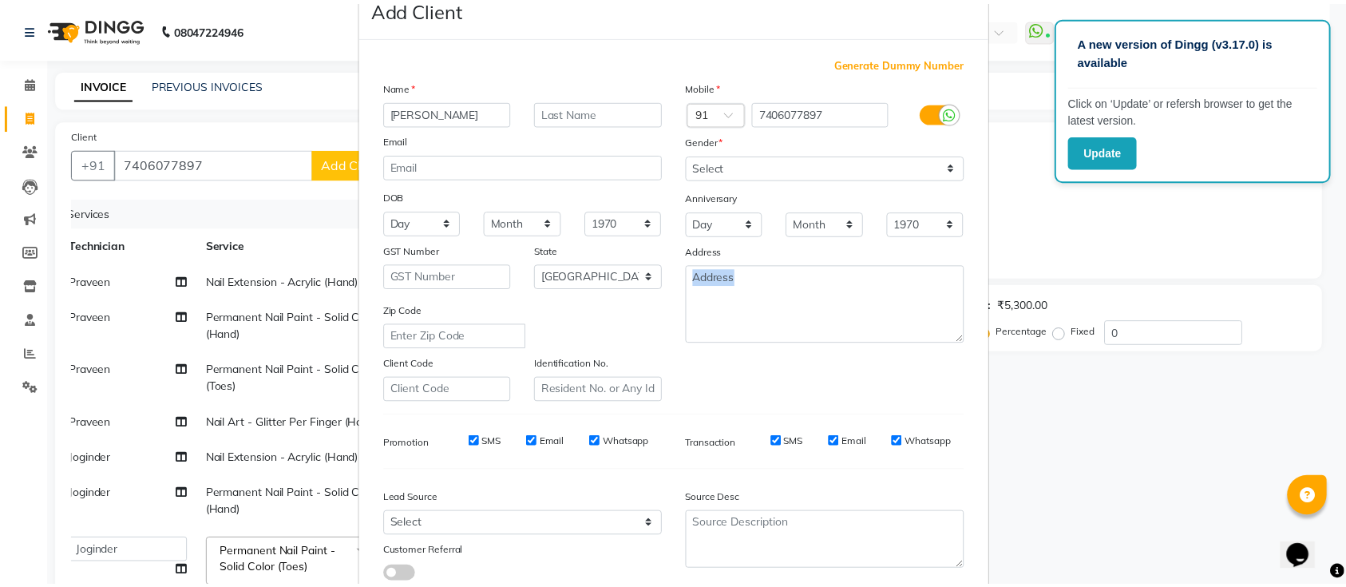
scroll to position [147, 0]
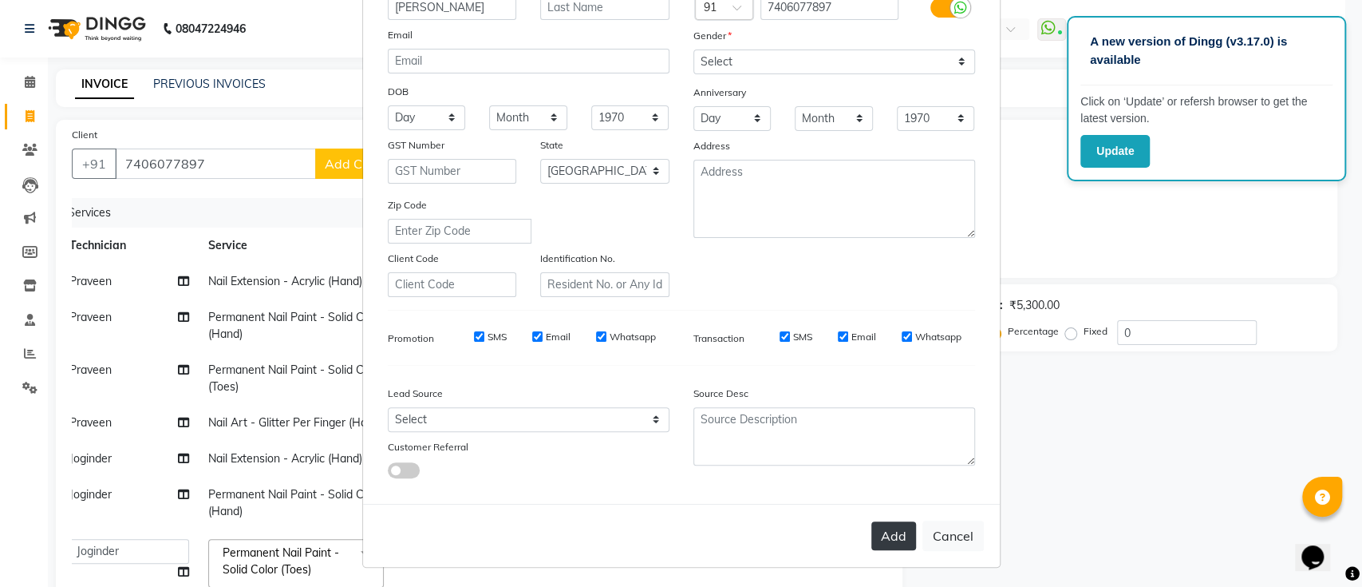
drag, startPoint x: 914, startPoint y: 366, endPoint x: 885, endPoint y: 532, distance: 168.5
click at [885, 532] on form "Add Client Generate Dummy Number Name sahana Email DOB Day 01 02 03 04 05 06 07…" at bounding box center [681, 221] width 637 height 690
click at [885, 532] on button "Add" at bounding box center [894, 535] width 45 height 29
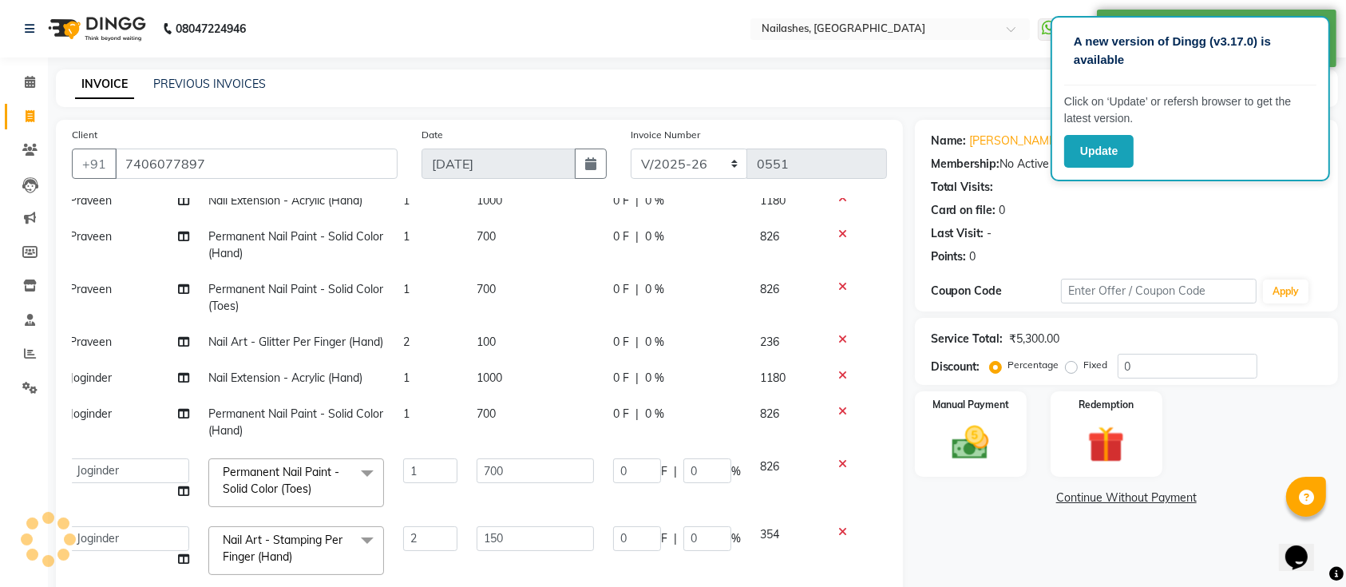
scroll to position [113, 12]
click at [1160, 367] on input "number" at bounding box center [1187, 366] width 140 height 25
type input "0"
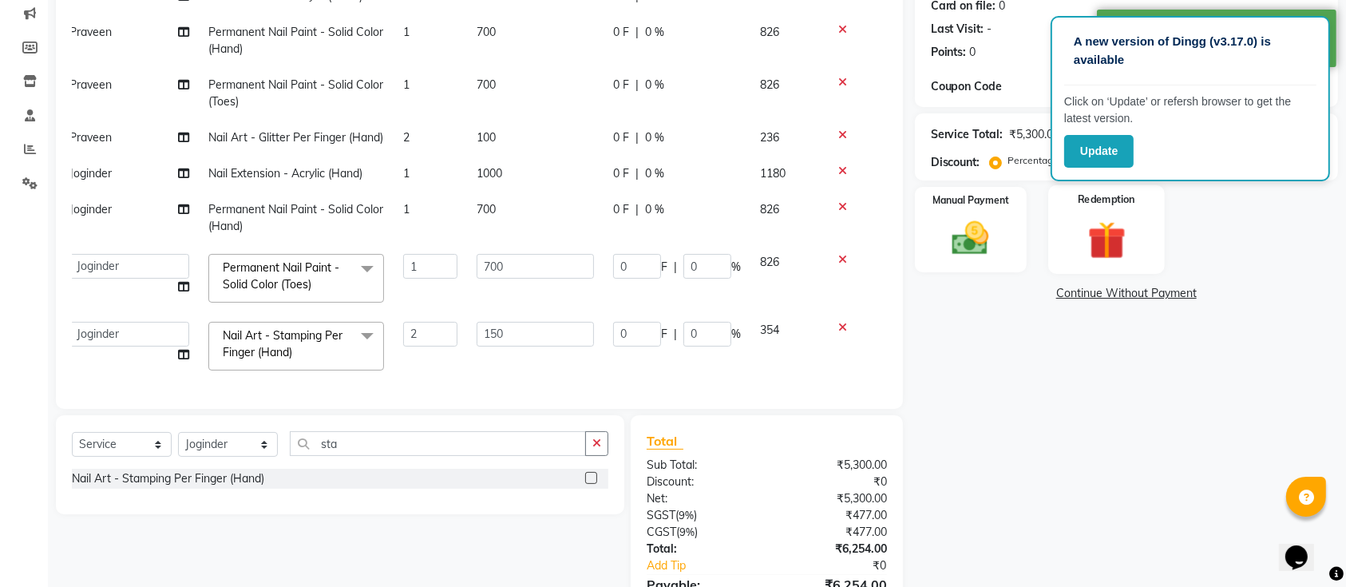
scroll to position [204, 0]
drag, startPoint x: 1120, startPoint y: 468, endPoint x: 1119, endPoint y: 476, distance: 8.0
click at [1119, 476] on div "Name: Sahana Membership: No Active Membership Total Visits: Card on file: 0 Las…" at bounding box center [1132, 283] width 435 height 734
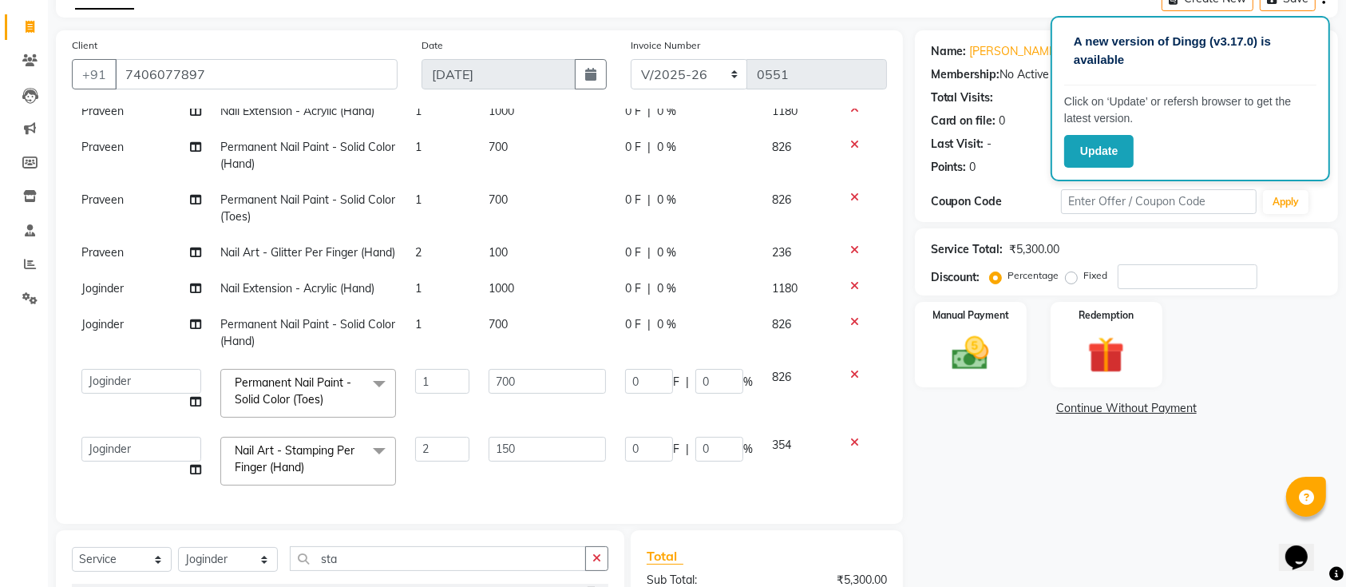
scroll to position [199, 0]
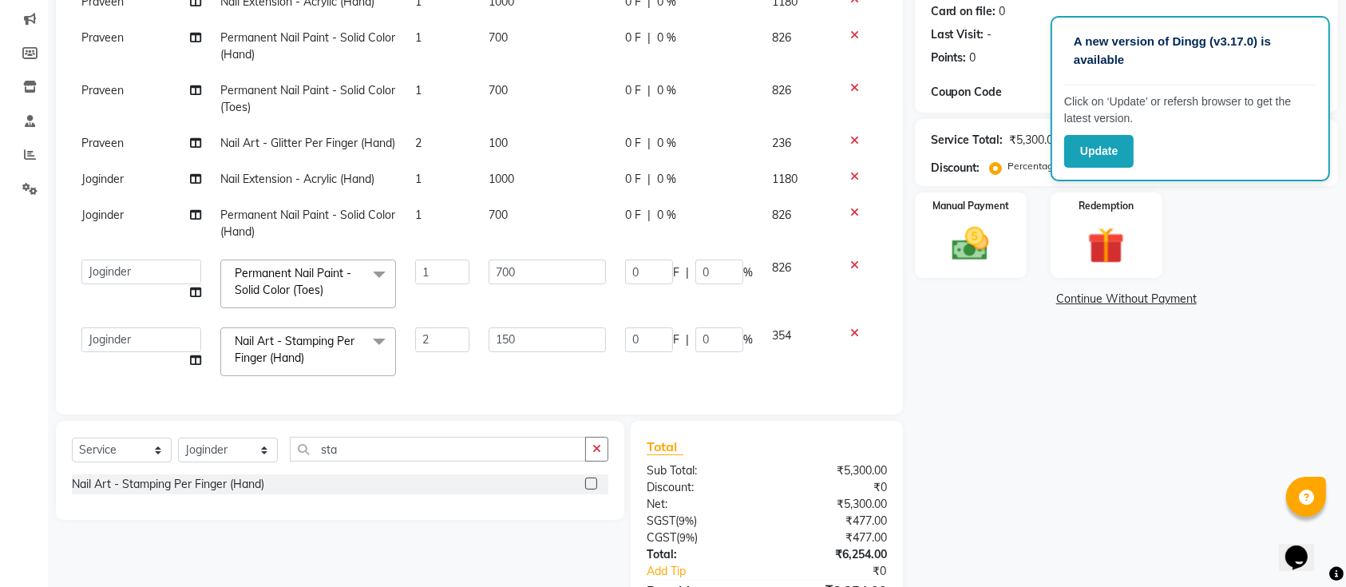
click at [524, 168] on td "1000" at bounding box center [547, 179] width 136 height 36
select select "55218"
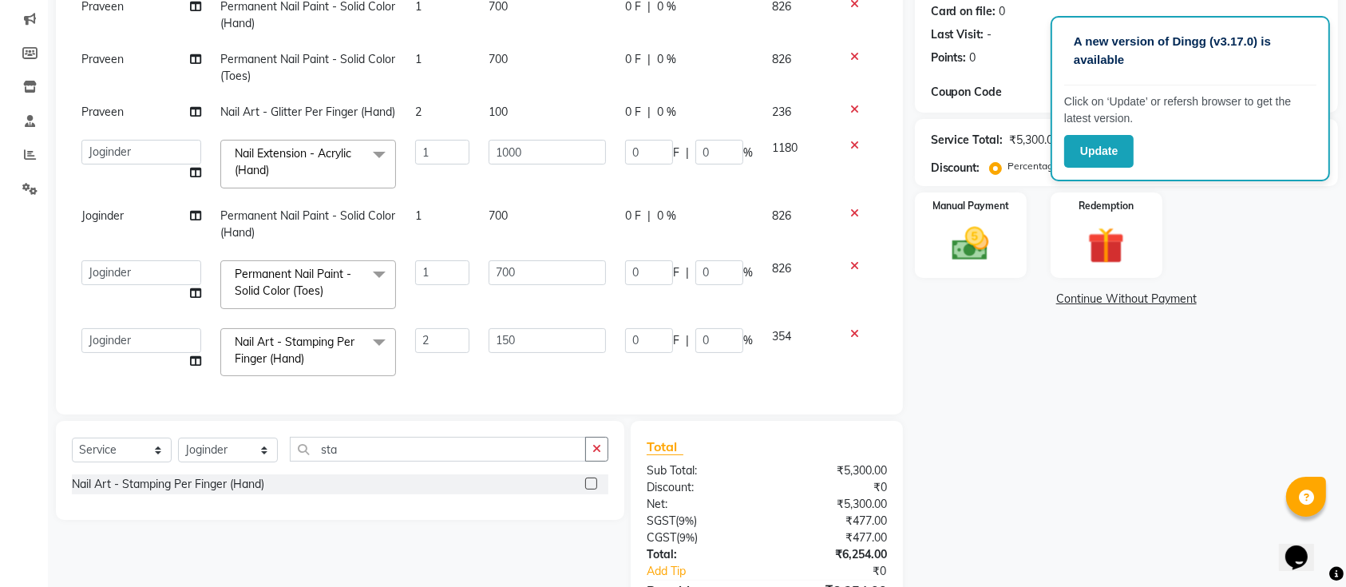
click at [532, 217] on td "700" at bounding box center [547, 224] width 136 height 53
select select "55218"
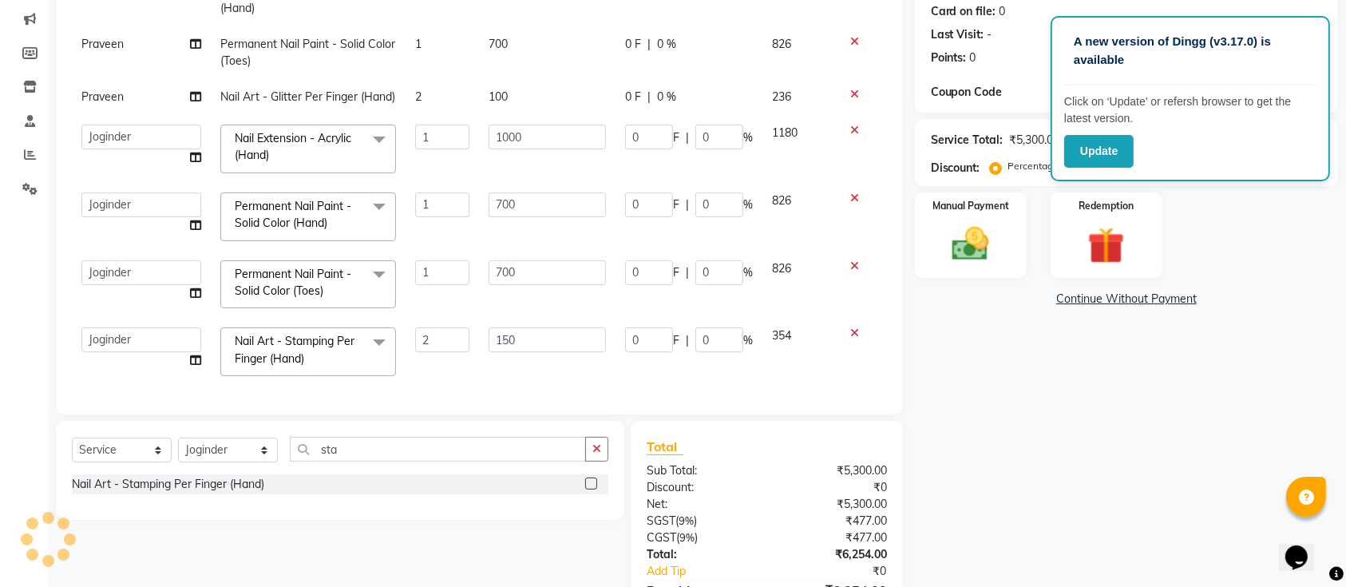
scroll to position [231, 0]
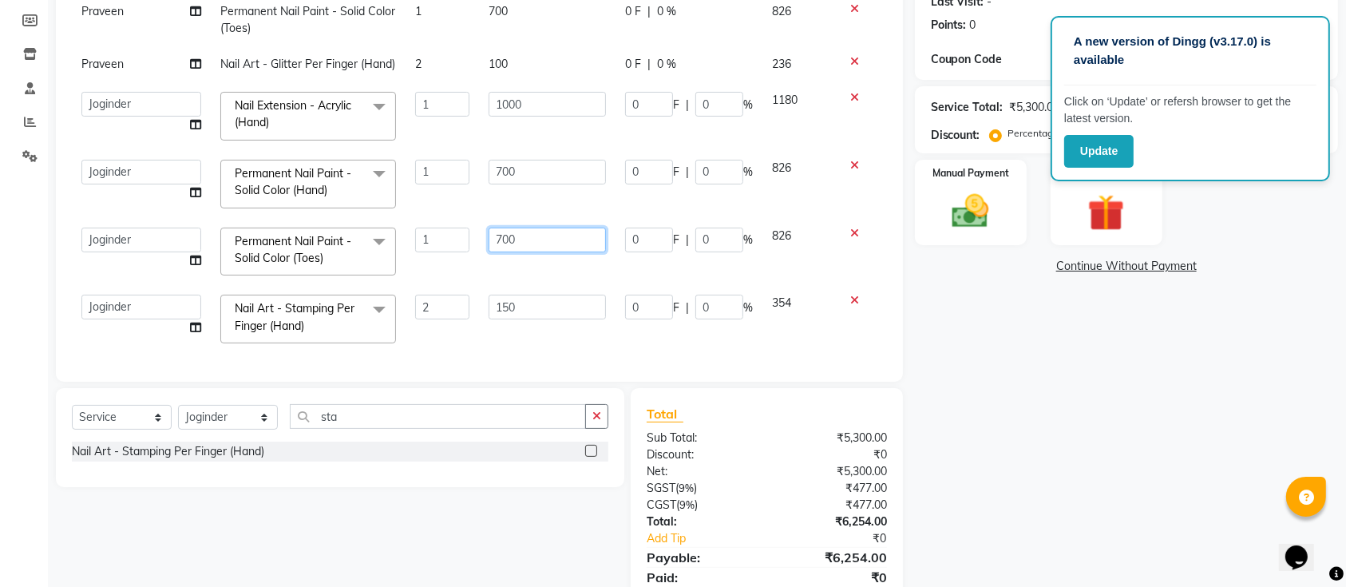
click at [532, 227] on input "700" at bounding box center [546, 239] width 117 height 25
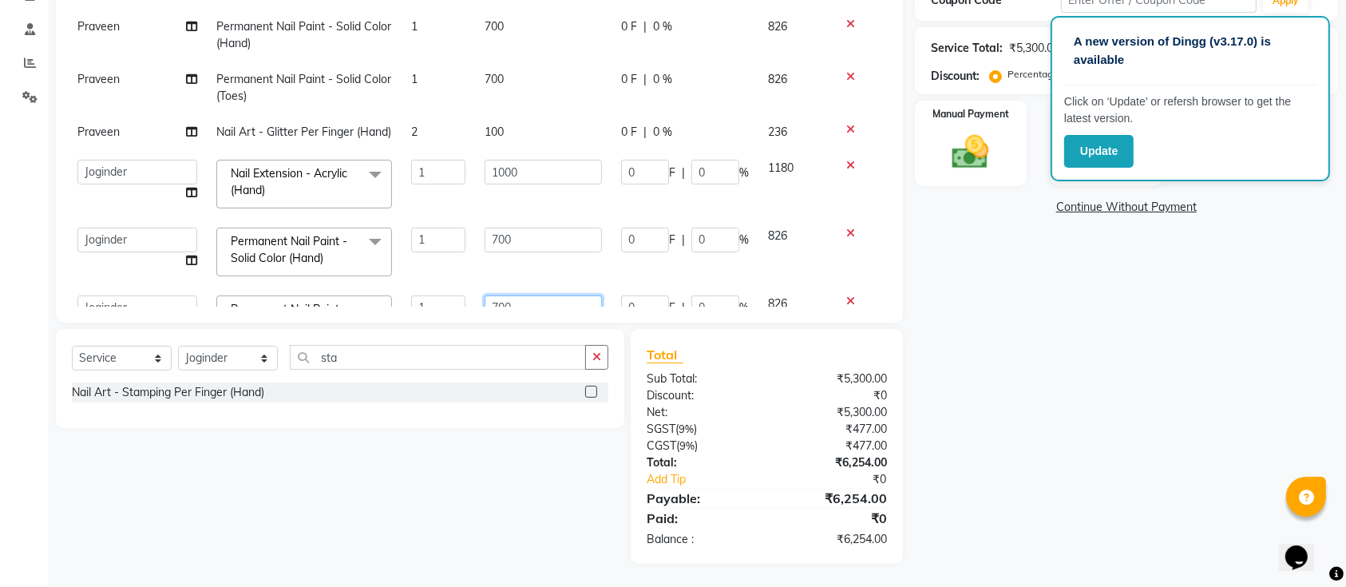
scroll to position [0, 0]
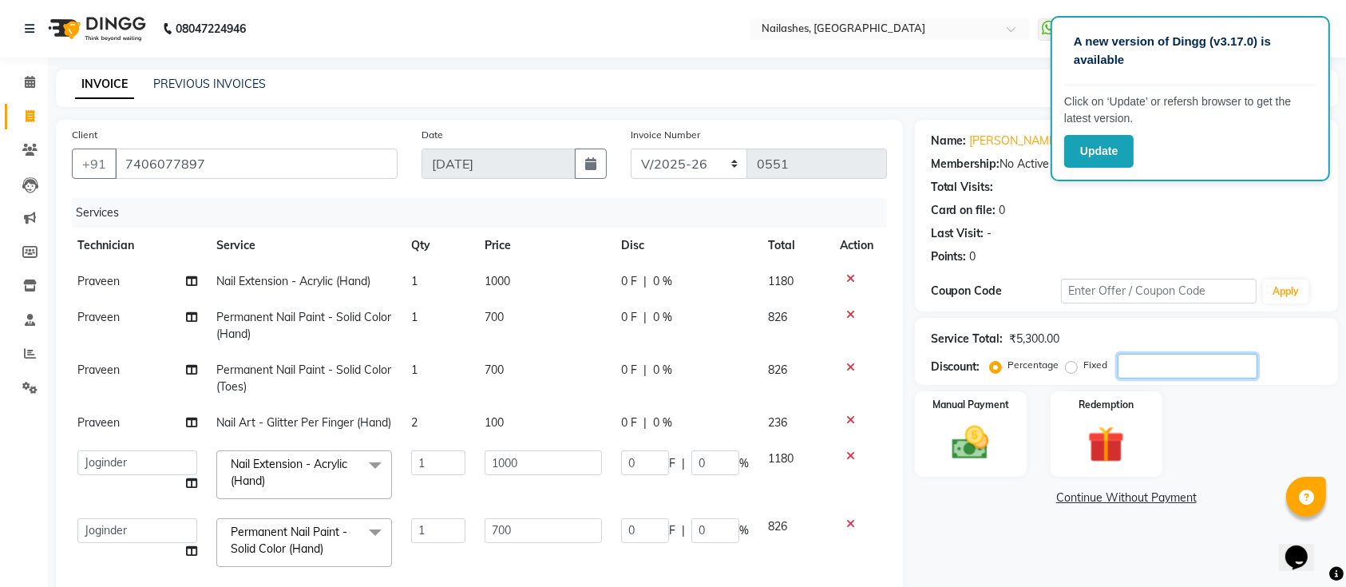
drag, startPoint x: 1147, startPoint y: 348, endPoint x: 1137, endPoint y: 364, distance: 19.0
click at [1137, 364] on div "Service Total: ₹5,300.00 Discount: Percentage Fixed" at bounding box center [1126, 351] width 391 height 54
click at [1137, 364] on input "number" at bounding box center [1187, 366] width 140 height 25
type input "1"
type input "3"
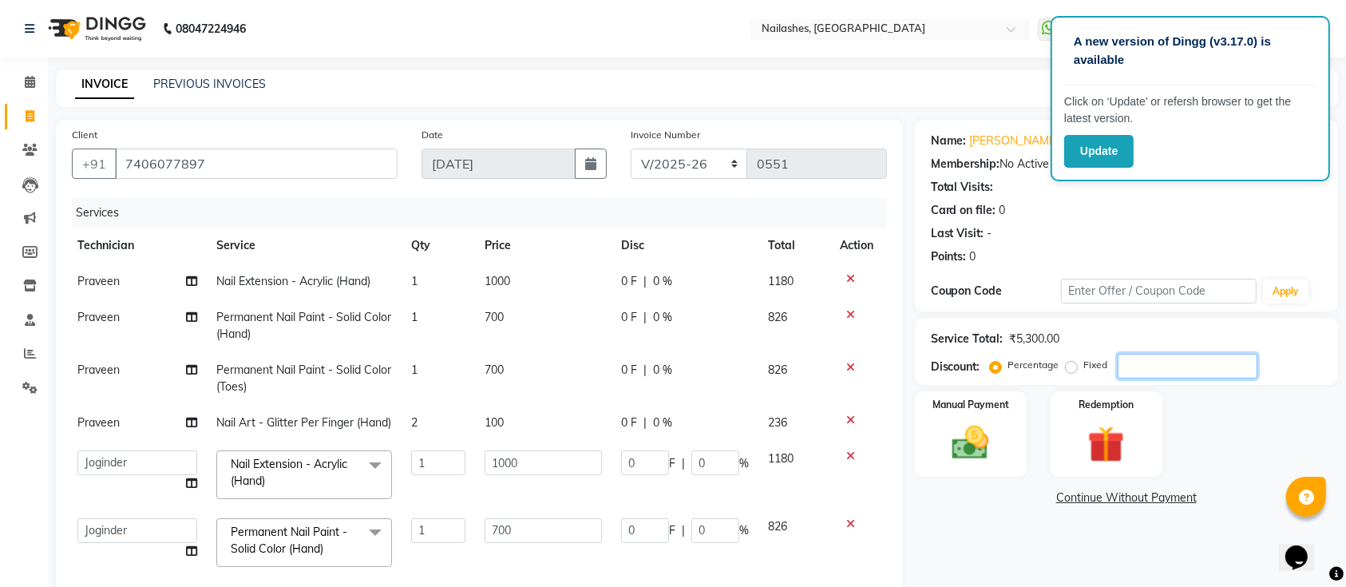
type input "1"
type input "10"
type input "1"
type input "7"
type input "1"
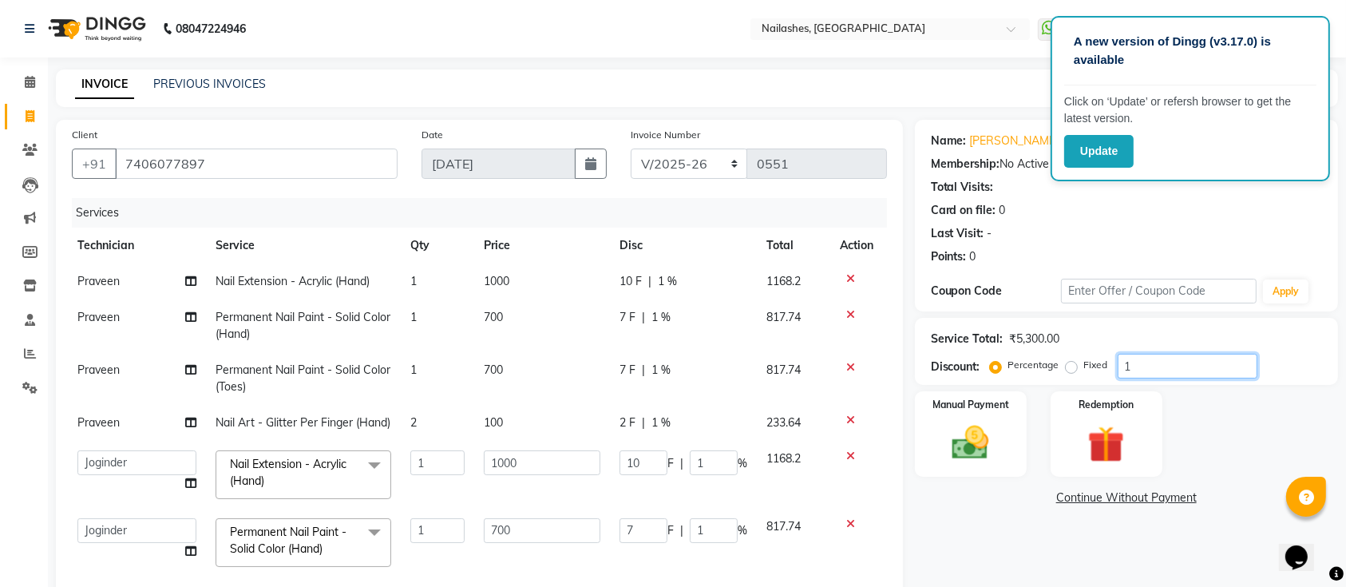
type input "15"
type input "45"
type input "15"
type input "150"
type input "15"
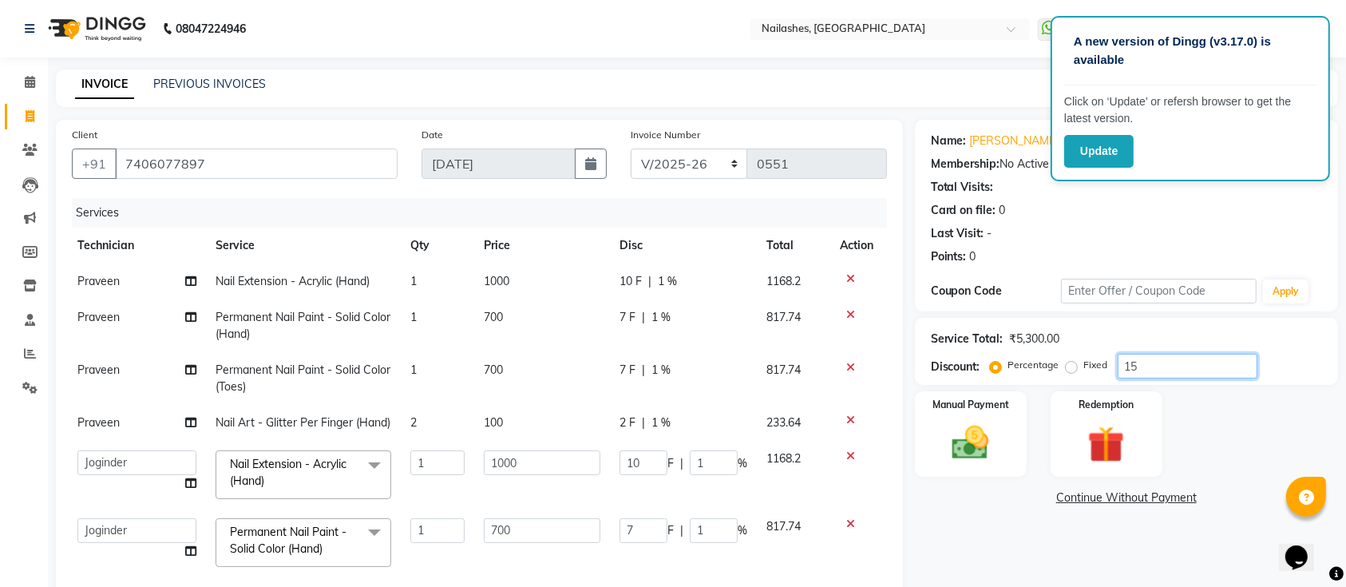
type input "105"
type input "15"
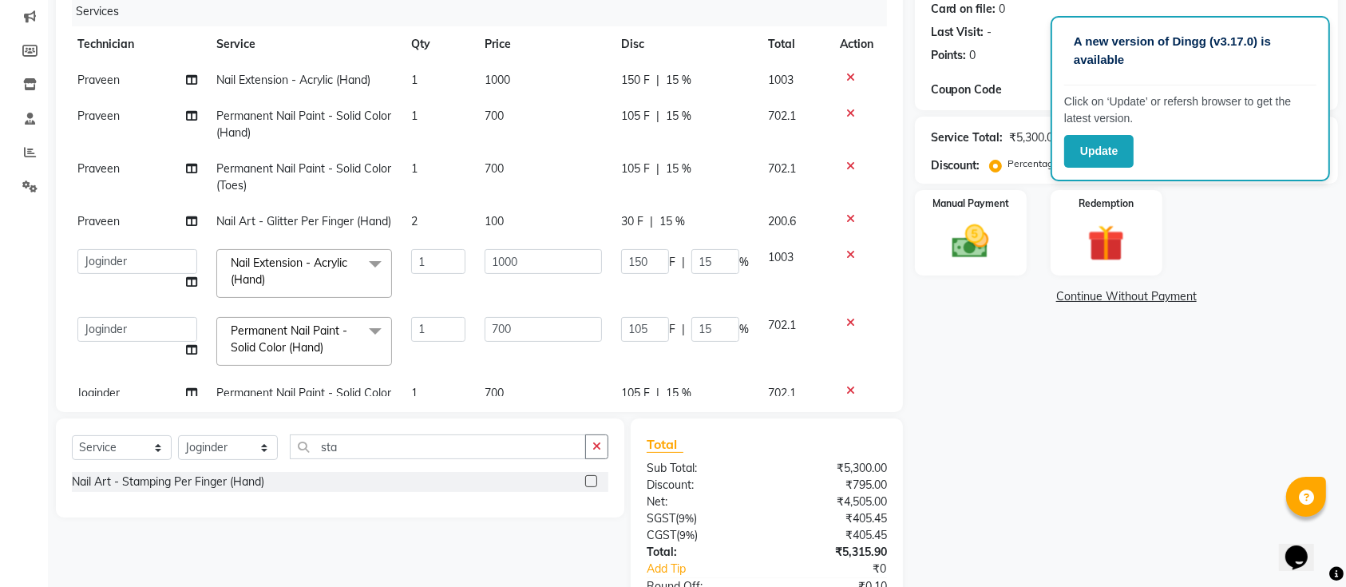
scroll to position [202, 0]
click at [1028, 239] on div "Manual Payment Redemption" at bounding box center [1126, 231] width 447 height 85
click at [1015, 243] on div "Manual Payment" at bounding box center [970, 232] width 117 height 89
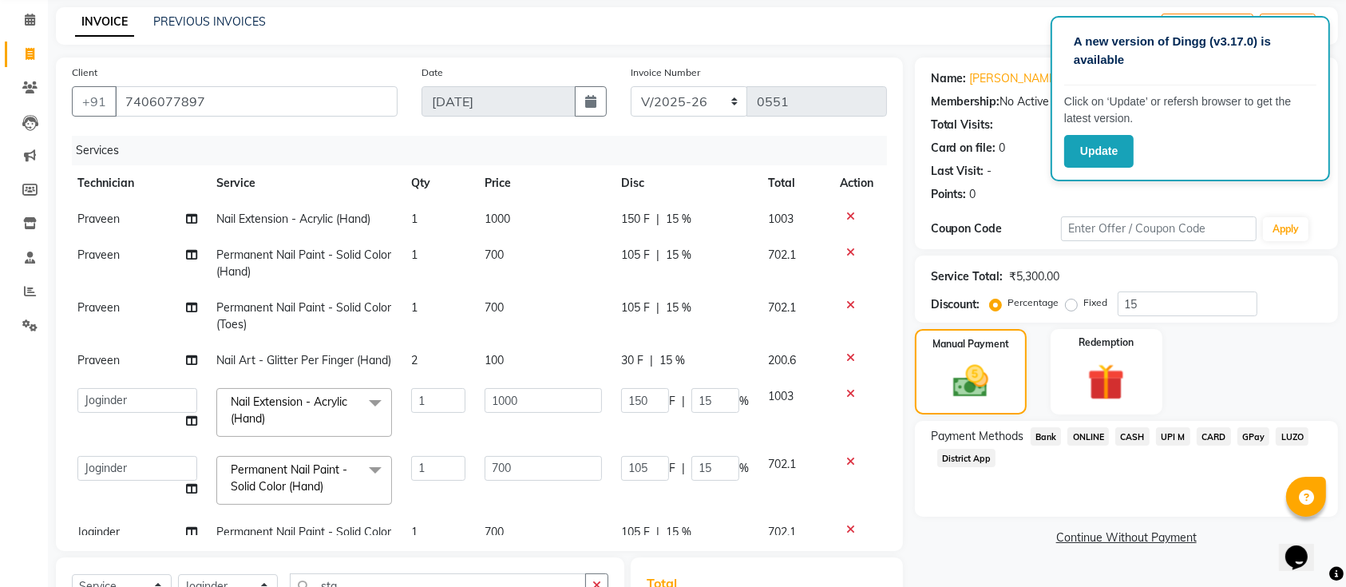
scroll to position [61, 0]
click at [1178, 298] on input "15" at bounding box center [1187, 304] width 140 height 25
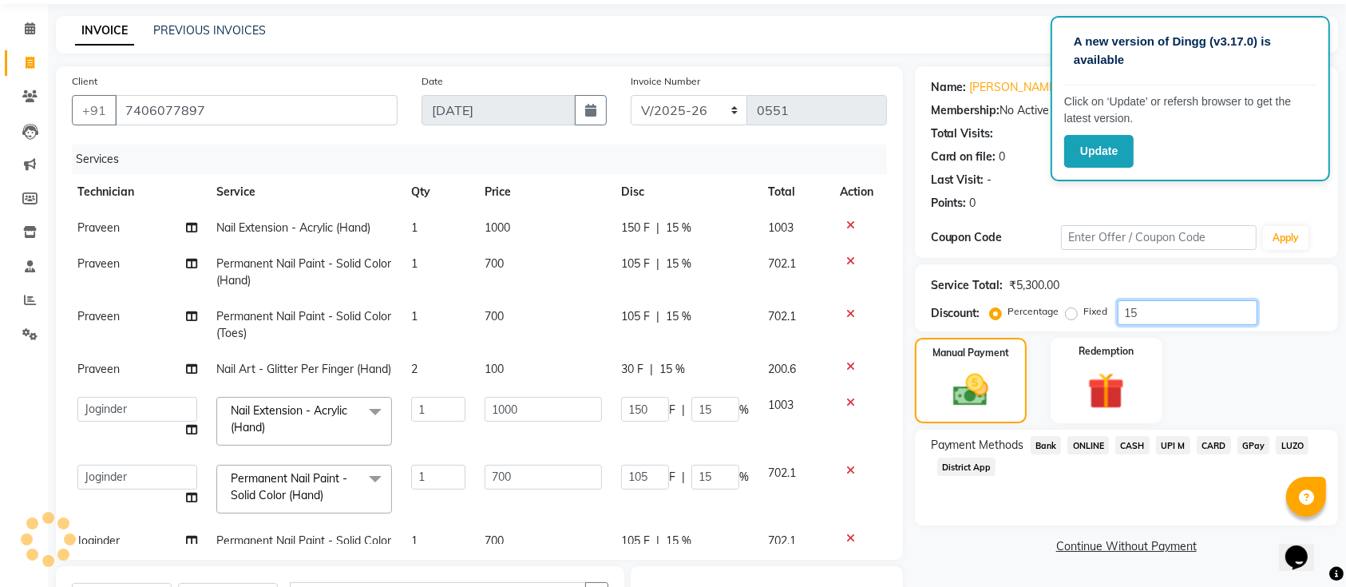
scroll to position [51, 0]
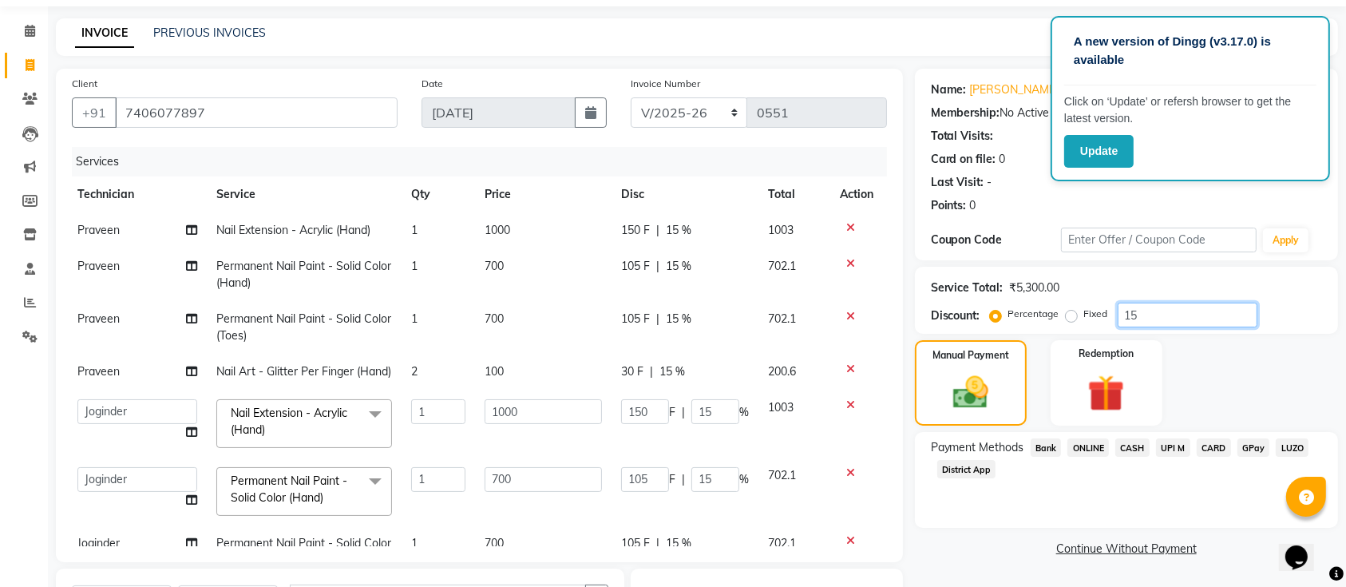
type input "1"
type input "3"
type input "1"
type input "10"
type input "1"
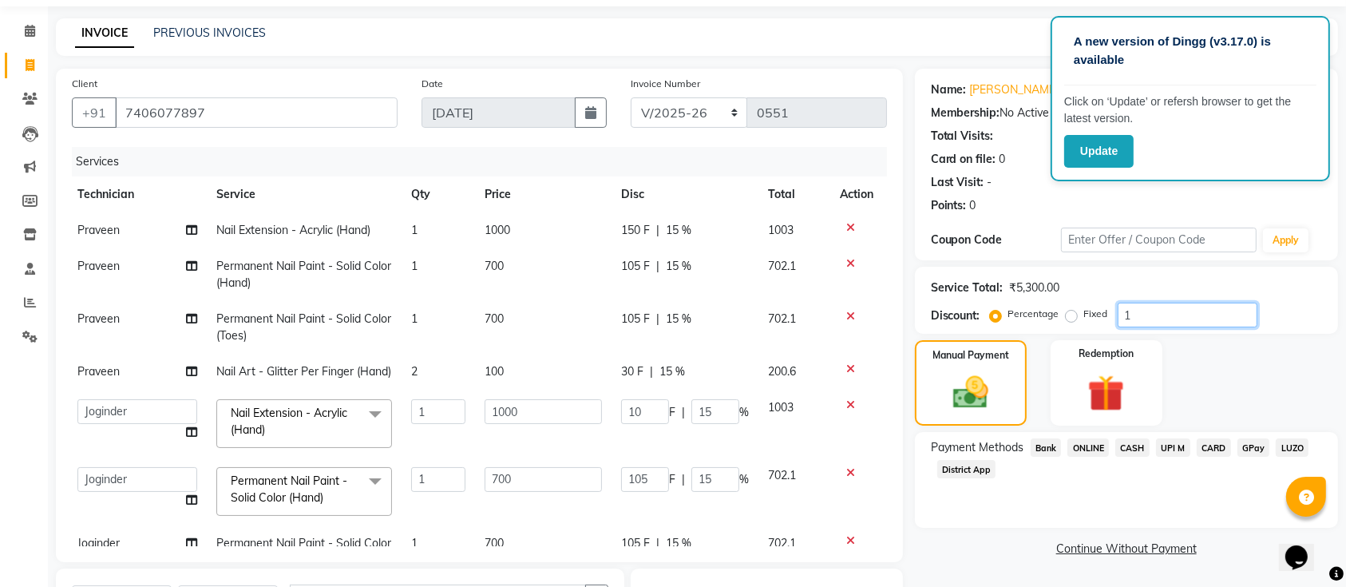
type input "7"
type input "1"
type input "0"
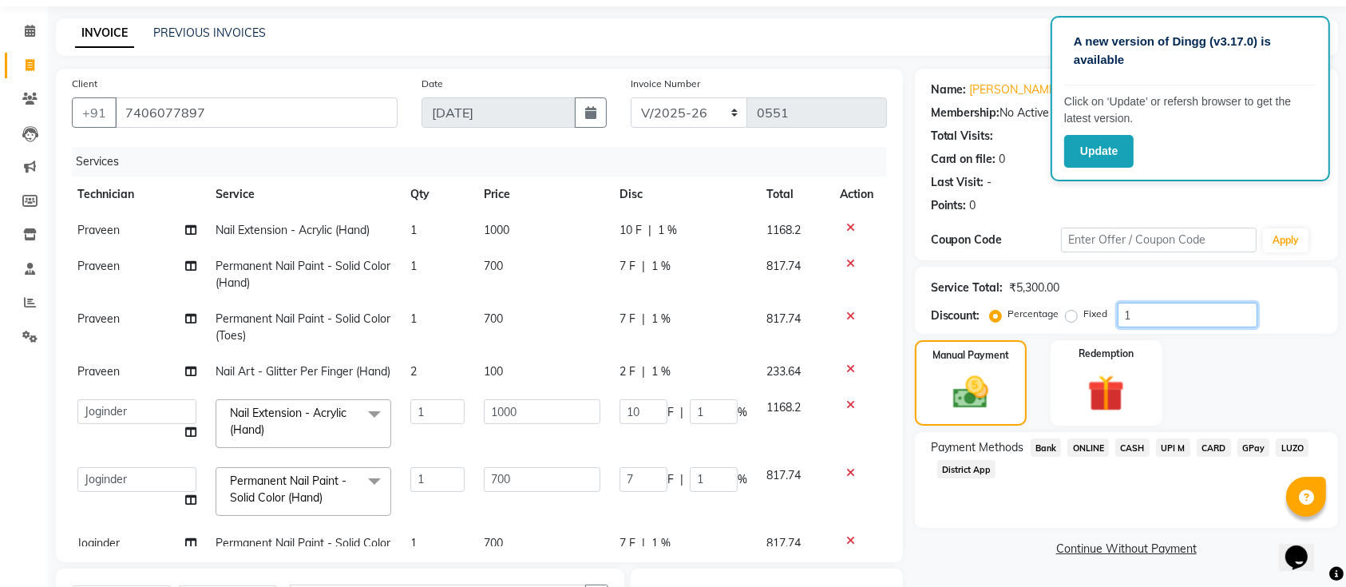
type input "0"
type input "1"
type input "3"
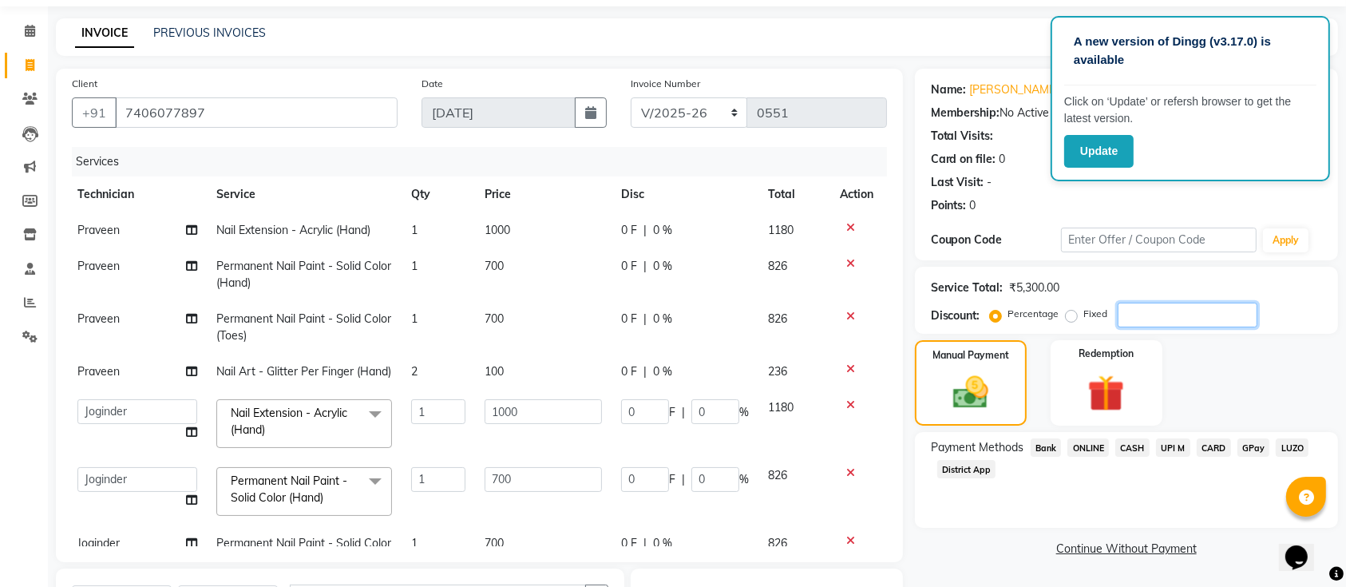
type input "1"
type input "10"
type input "1"
type input "7"
type input "1"
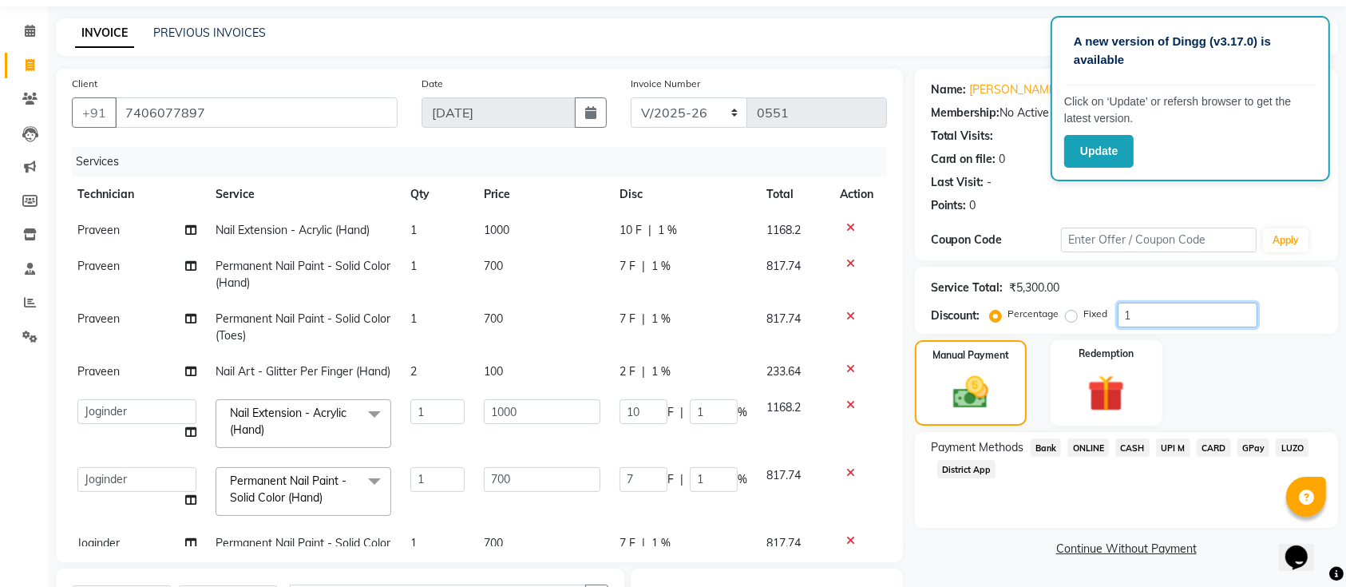
type input "18"
type input "54"
type input "18"
type input "180"
type input "18"
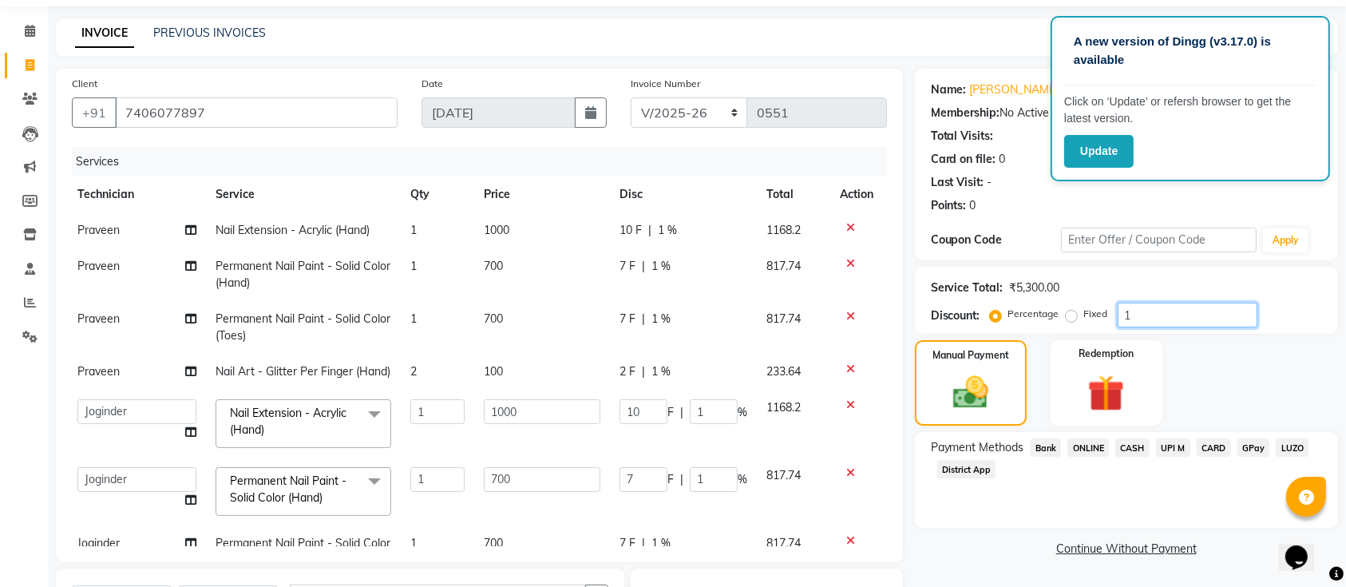
type input "126"
type input "18"
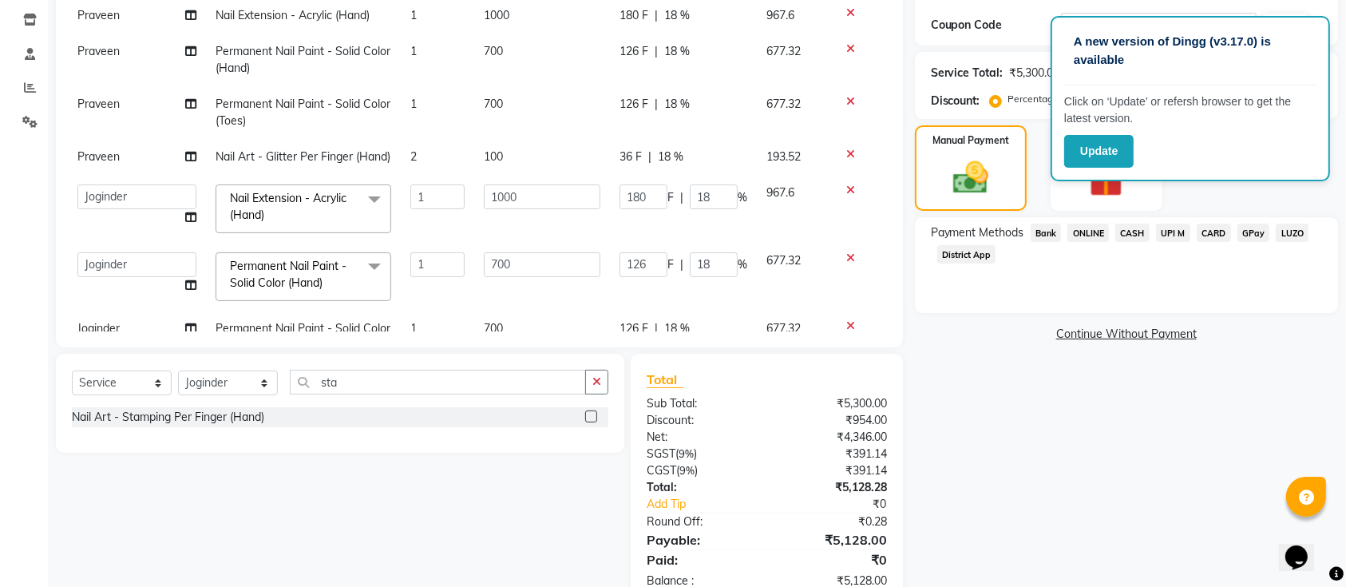
scroll to position [152, 0]
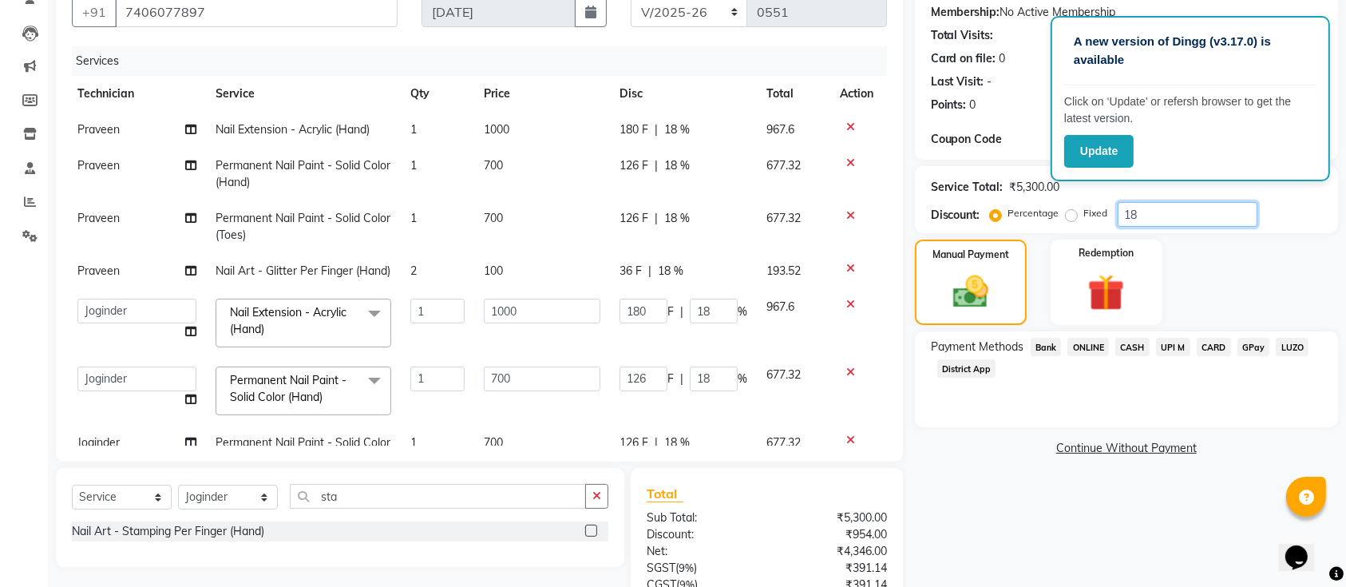
click at [1147, 220] on input "18" at bounding box center [1187, 214] width 140 height 25
type input "1"
type input "3"
type input "1"
type input "10"
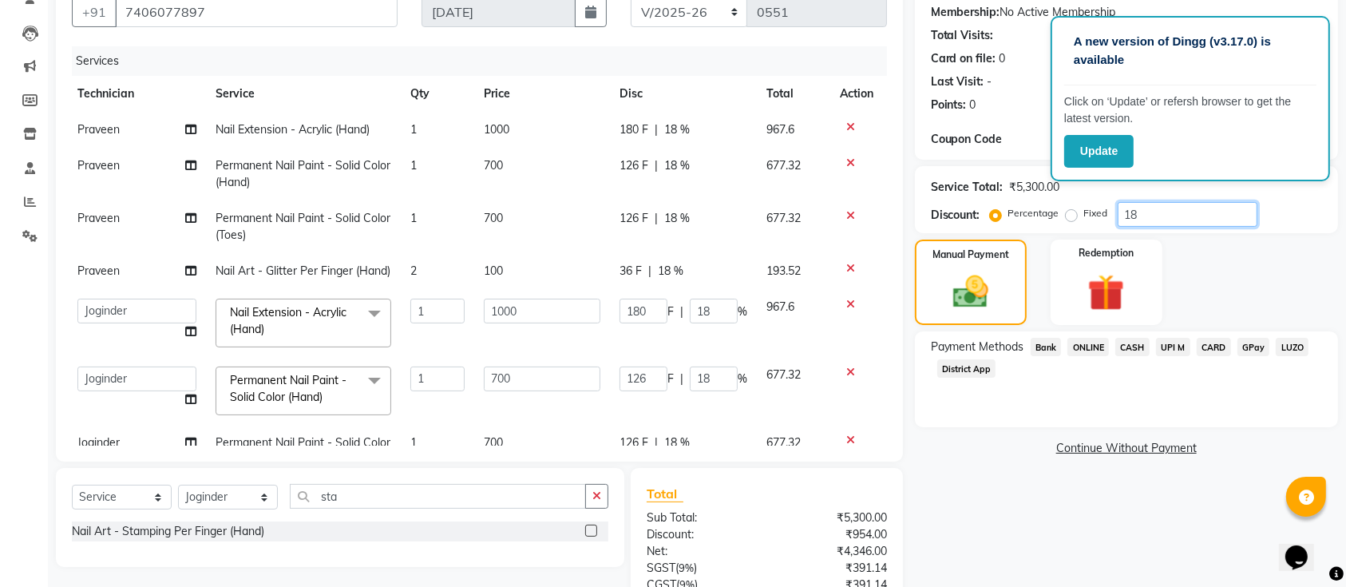
type input "1"
type input "7"
type input "1"
type input "19"
type input "57"
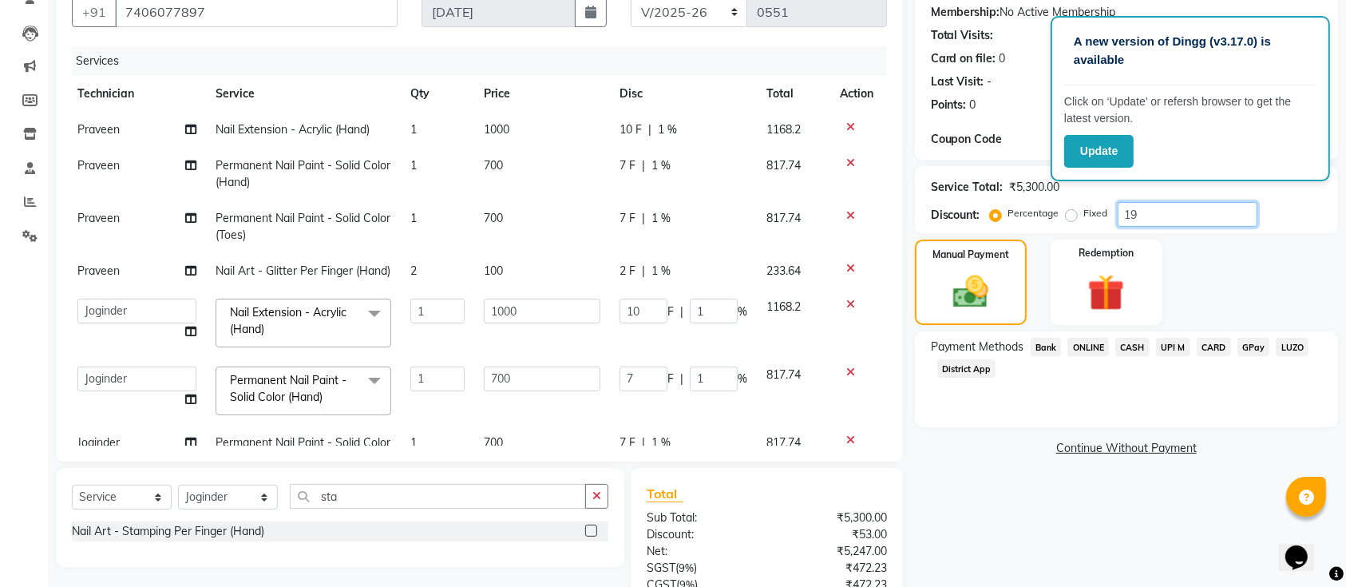
type input "19"
type input "190"
type input "19"
type input "133"
type input "19"
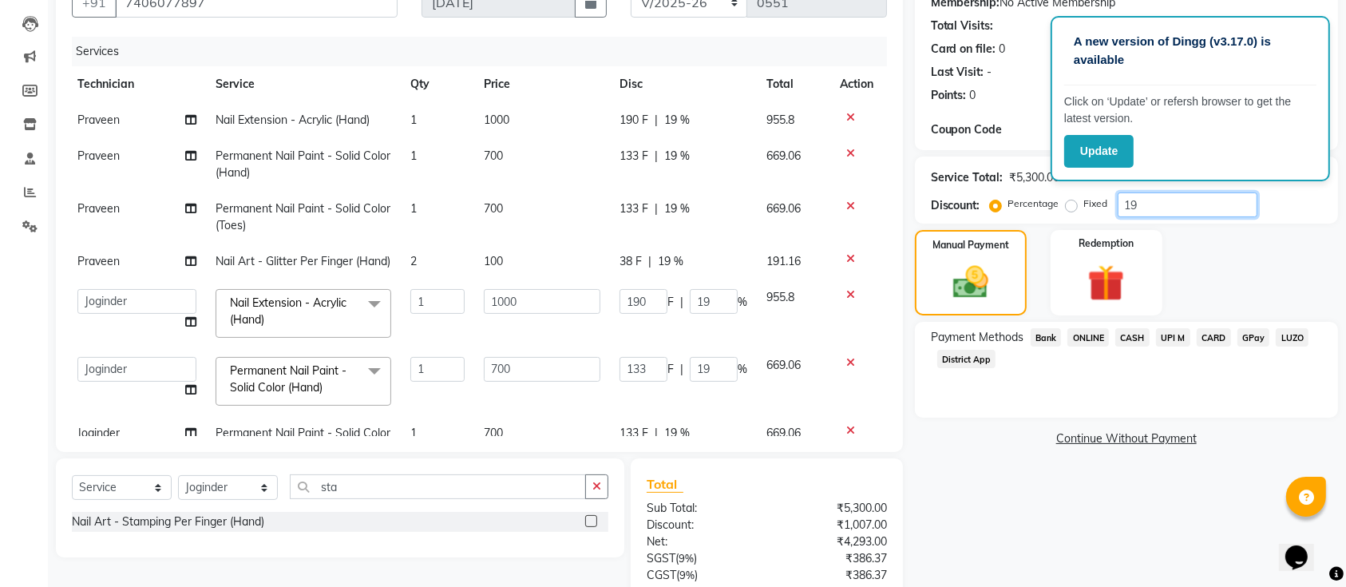
scroll to position [158, 0]
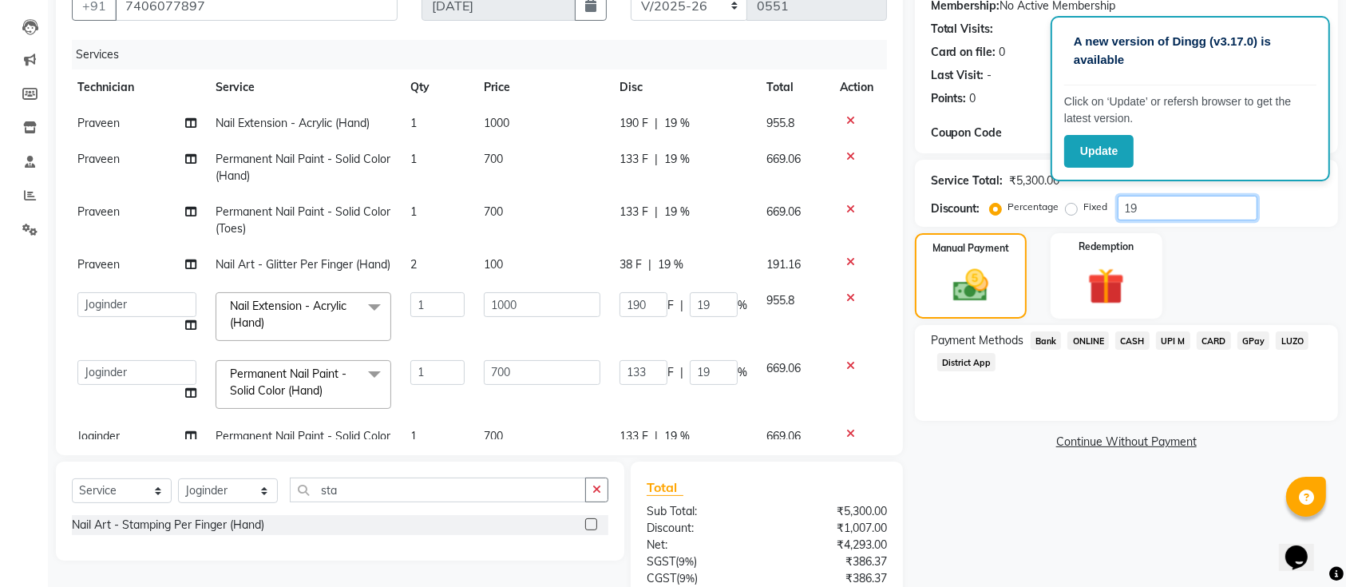
type input "1"
type input "3"
type input "1"
type input "10"
type input "1"
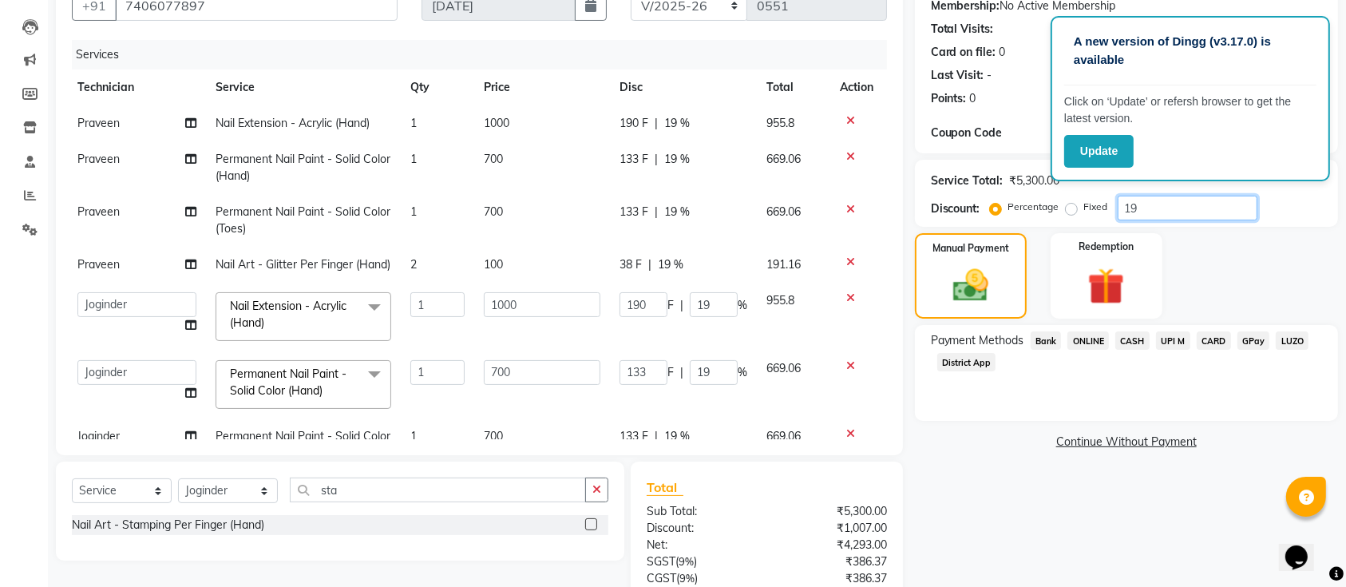
type input "7"
type input "1"
type input "12"
type input "36"
type input "12"
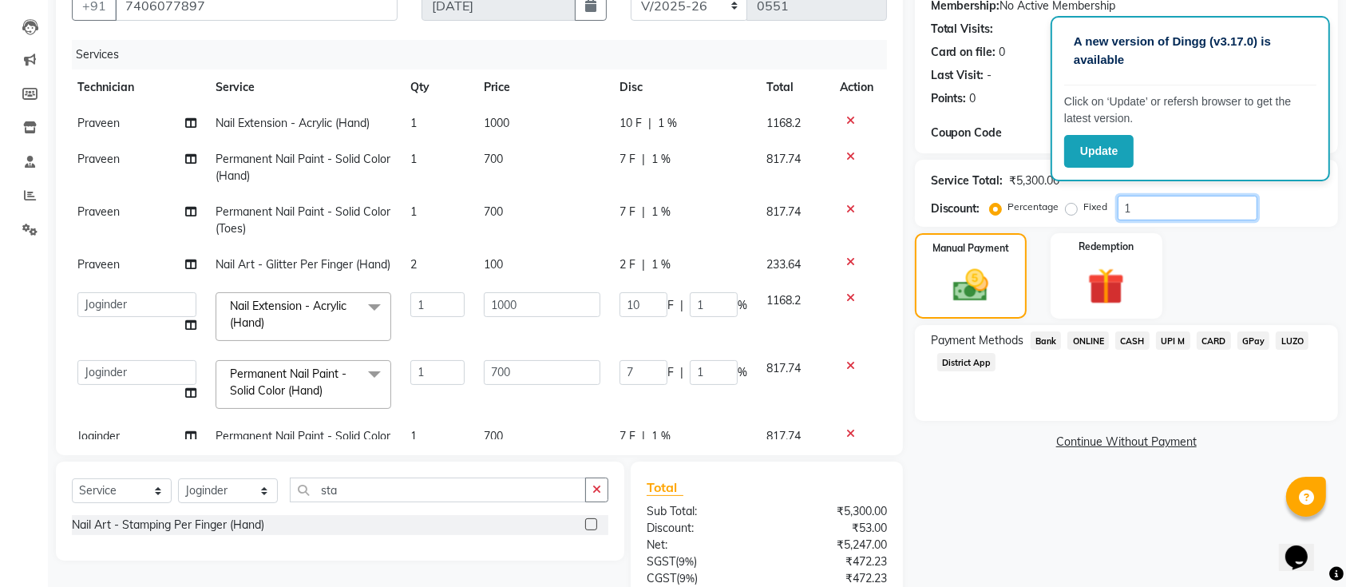
type input "120"
type input "12"
type input "84"
type input "12"
type input "100"
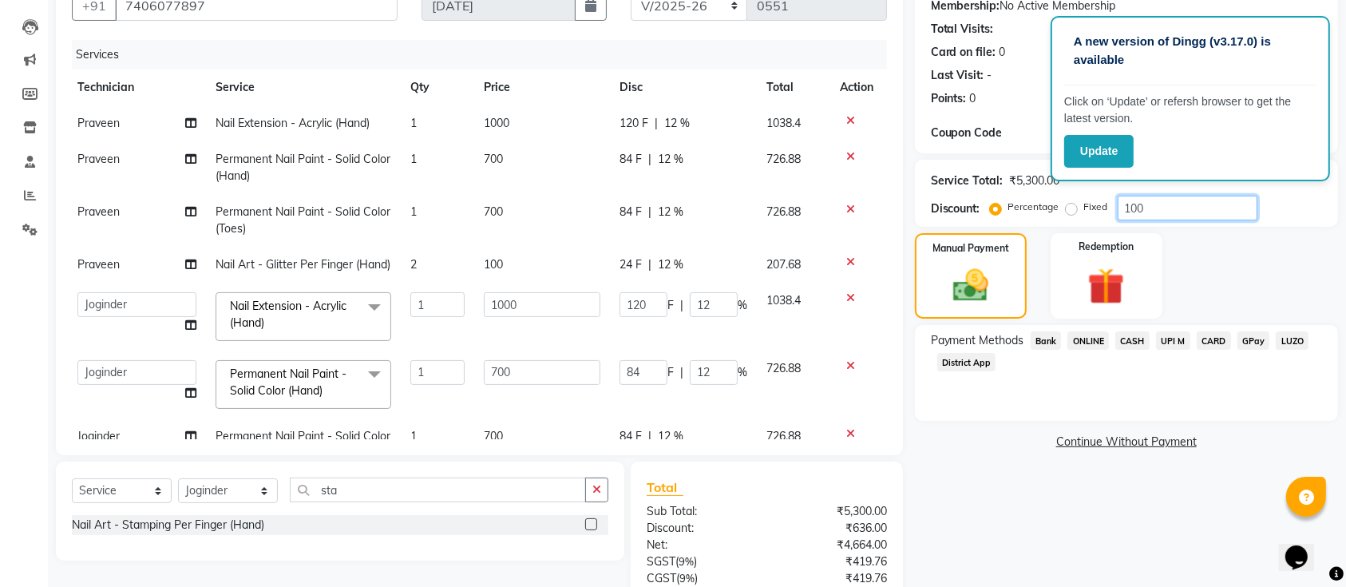
type input "300"
type input "100"
type input "1000"
type input "100"
type input "700"
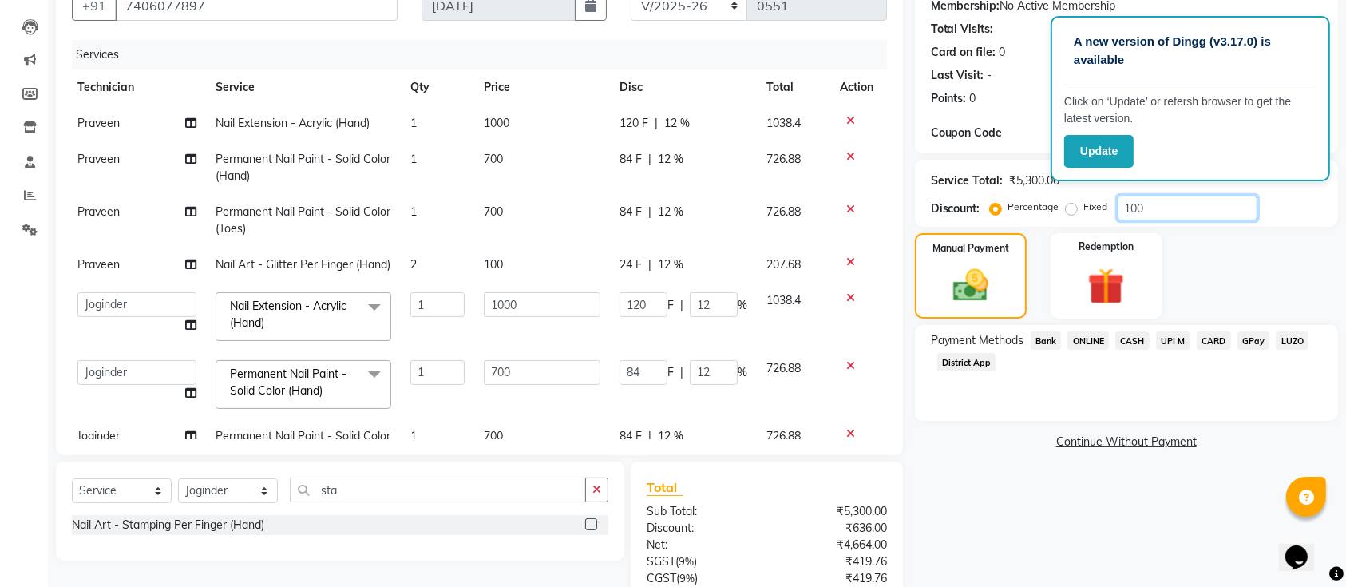
type input "100"
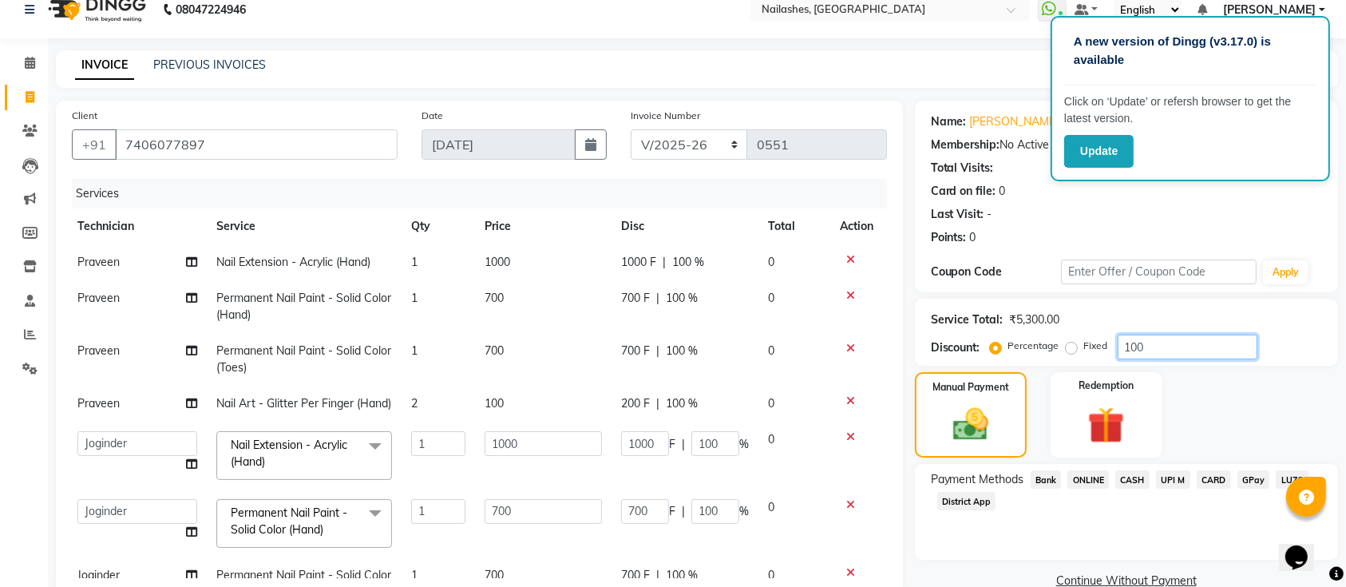
scroll to position [6, 0]
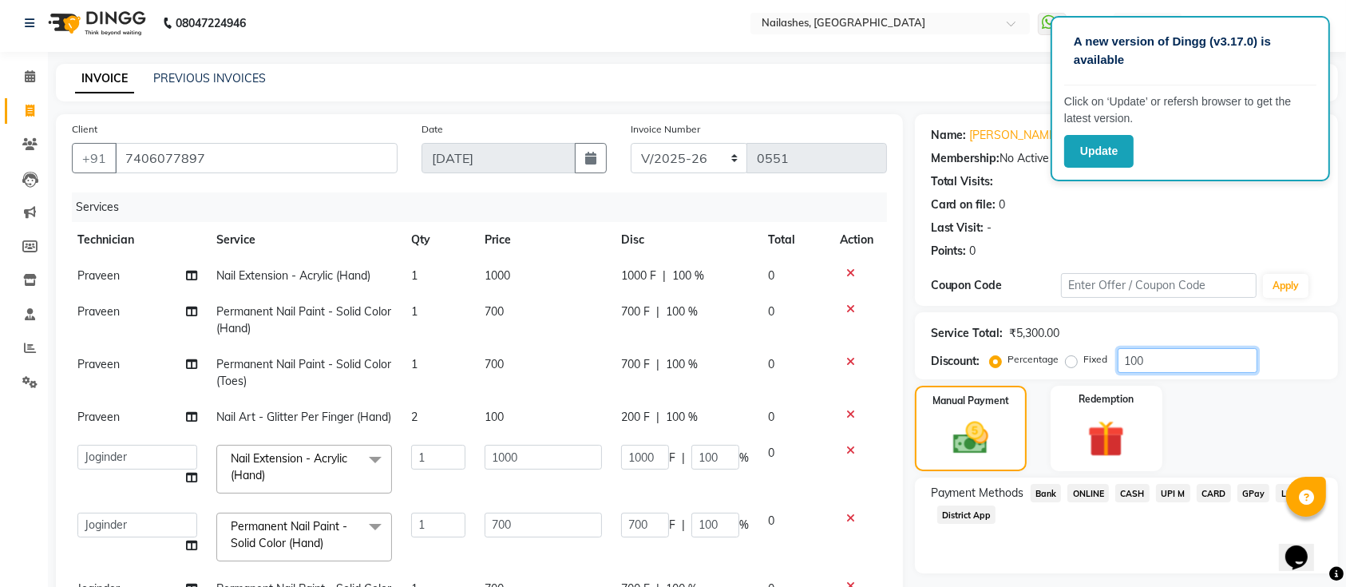
click at [1159, 366] on input "100" at bounding box center [1187, 360] width 140 height 25
type input "10"
type input "30"
type input "10"
type input "100"
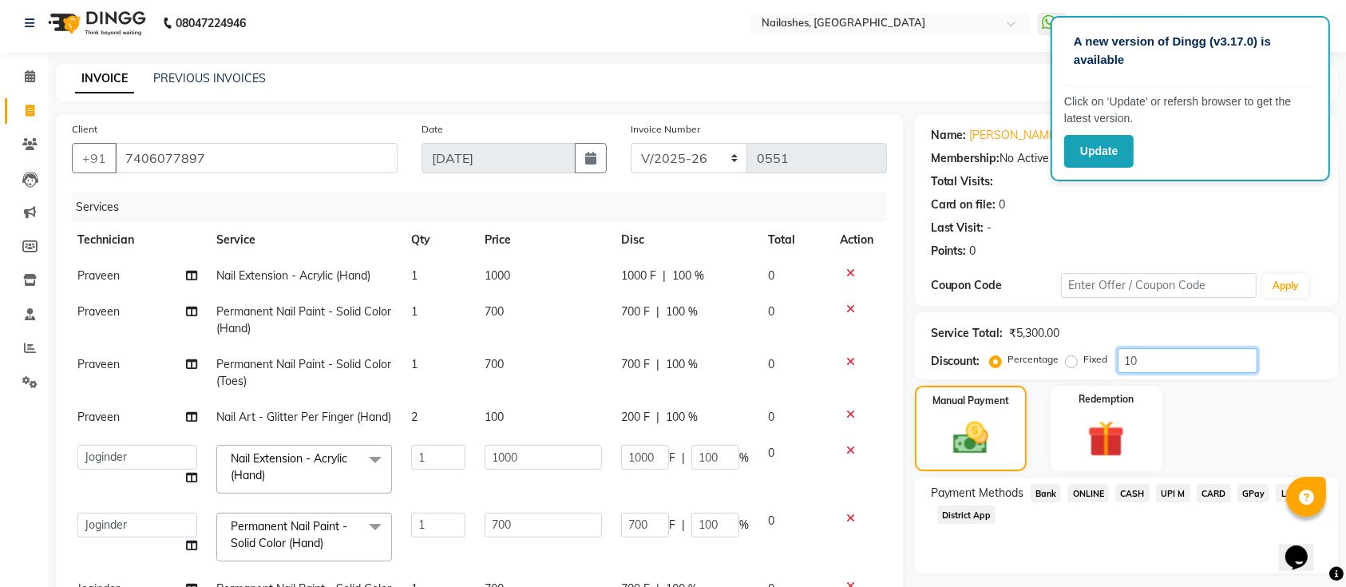
type input "10"
type input "70"
type input "10"
type input "1"
type input "3"
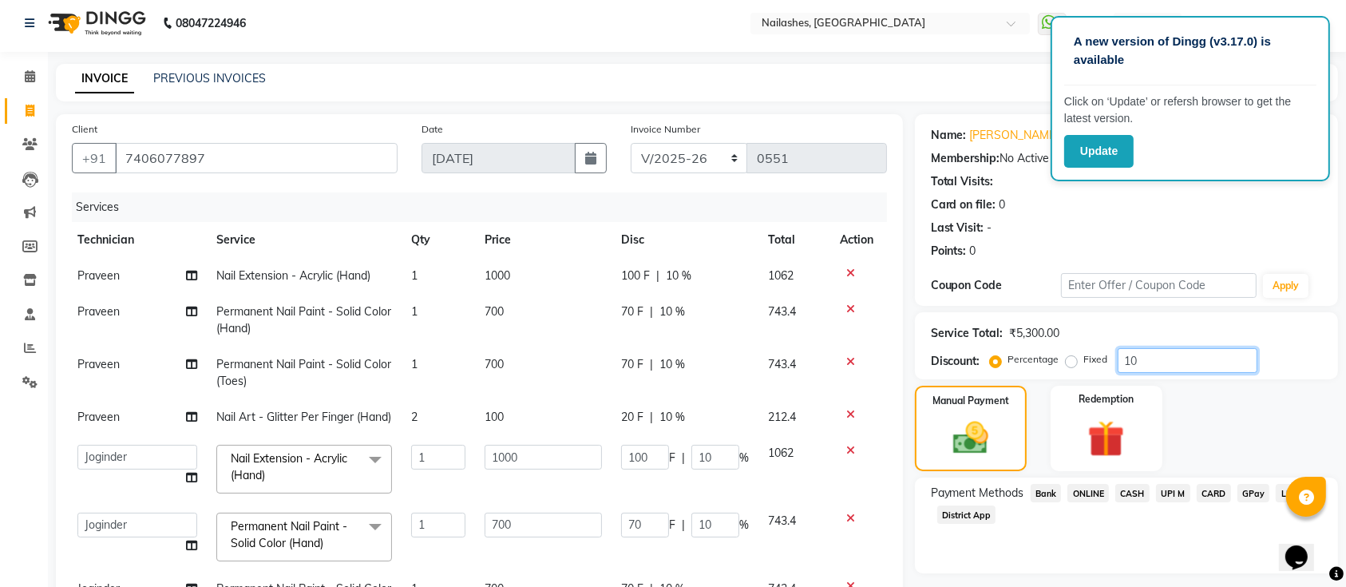
type input "1"
type input "10"
type input "1"
type input "7"
type input "1"
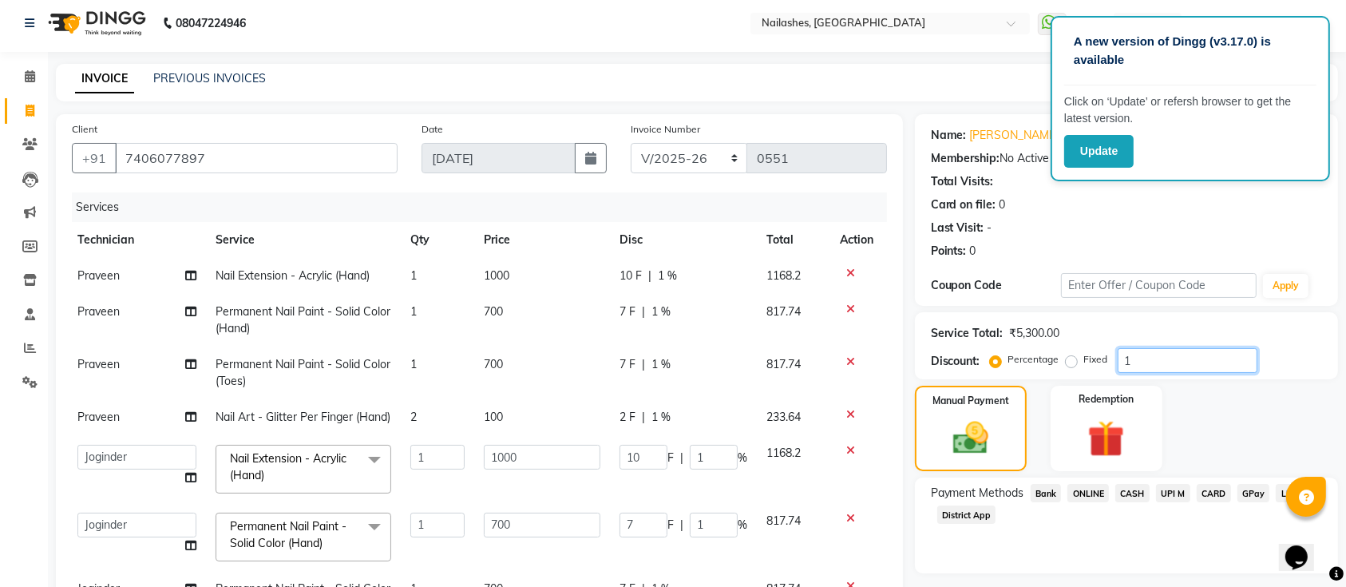
type input "0"
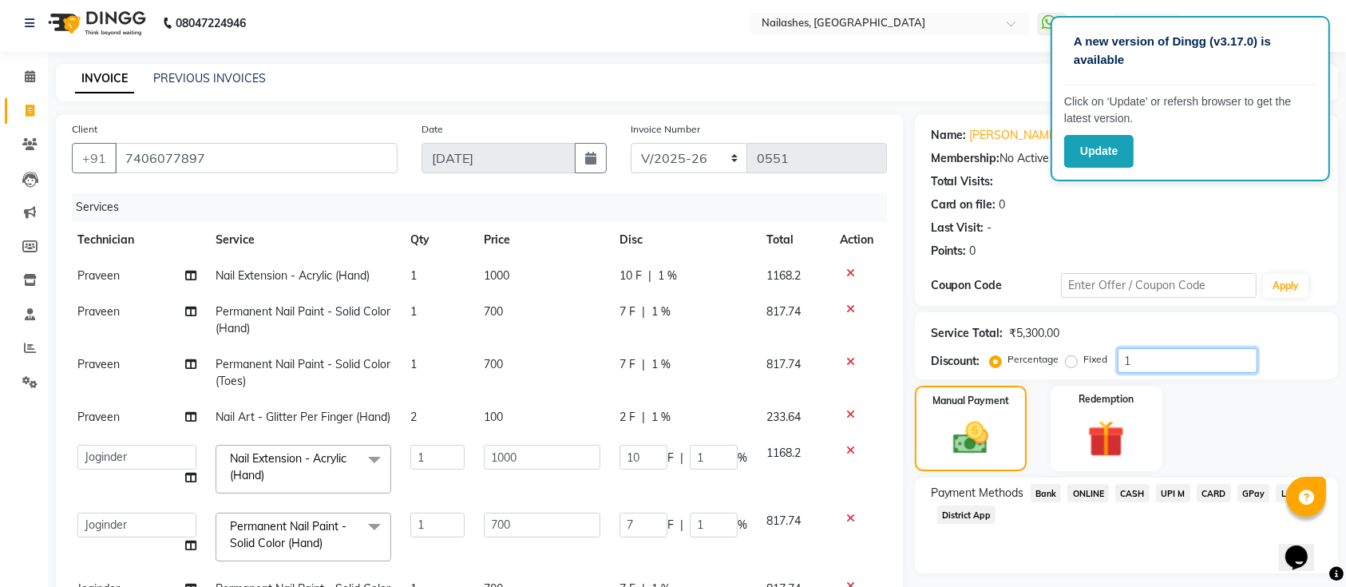
type input "0"
type input "2"
type input "6"
type input "2"
type input "20"
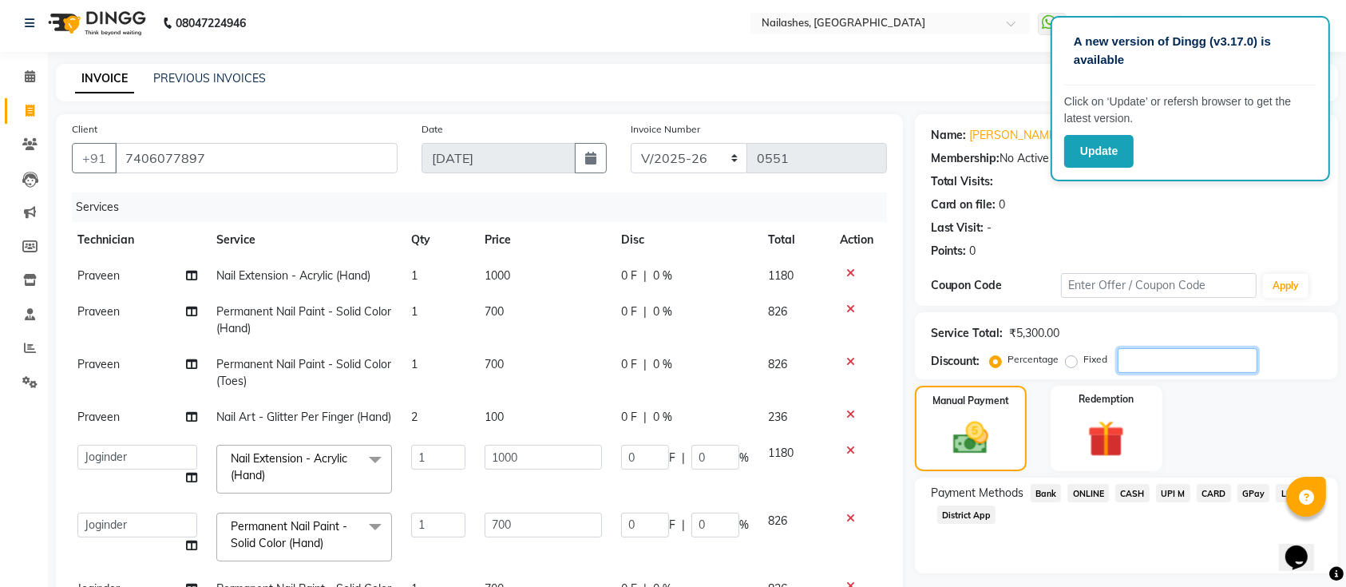
type input "2"
type input "14"
type input "2"
type input "20"
type input "60"
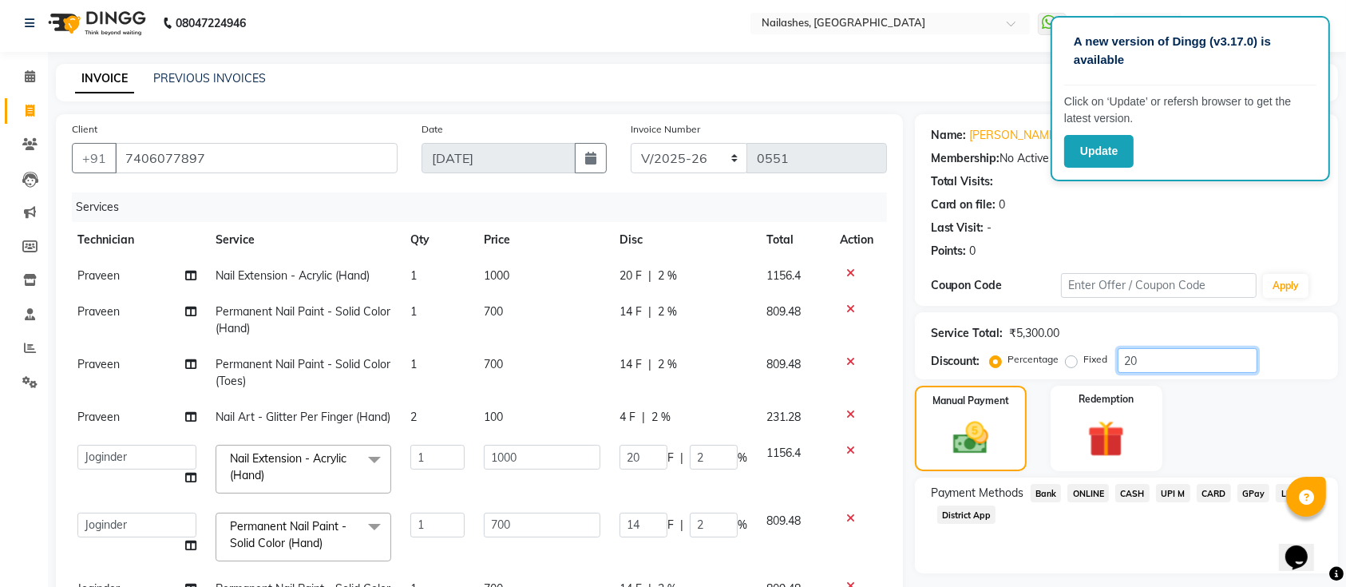
type input "20"
type input "200"
type input "20"
type input "140"
type input "20"
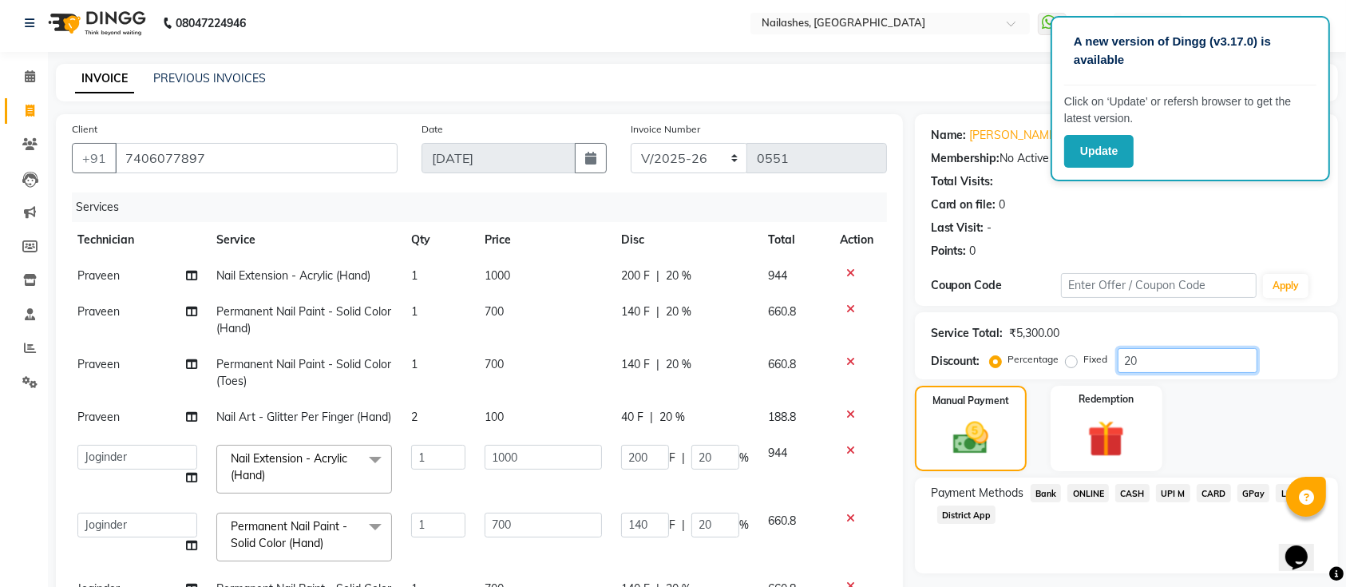
drag, startPoint x: 1159, startPoint y: 366, endPoint x: 1166, endPoint y: 119, distance: 247.5
click at [1166, 119] on app-root "A new version of Dingg (v3.17.0) is available Click on ‘Update’ or refersh brow…" at bounding box center [673, 441] width 1346 height 895
drag, startPoint x: 1166, startPoint y: 119, endPoint x: 1149, endPoint y: 270, distance: 151.8
click at [1149, 270] on app-root "A new version of Dingg (v3.17.0) is available Click on ‘Update’ or refersh brow…" at bounding box center [673, 441] width 1346 height 895
drag, startPoint x: 1149, startPoint y: 270, endPoint x: 1223, endPoint y: 87, distance: 197.0
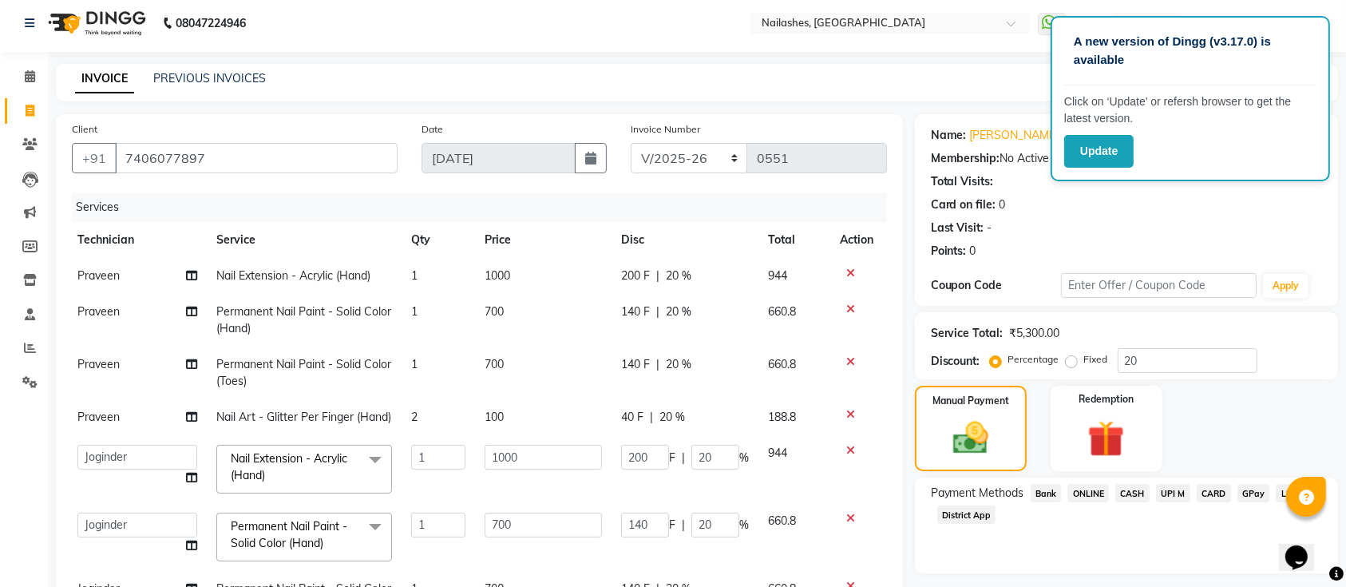
click at [1223, 87] on app-root "A new version of Dingg (v3.17.0) is available Click on ‘Update’ or refersh brow…" at bounding box center [673, 441] width 1346 height 895
drag, startPoint x: 1223, startPoint y: 87, endPoint x: 1190, endPoint y: 254, distance: 170.0
click at [1190, 254] on app-root "A new version of Dingg (v3.17.0) is available Click on ‘Update’ or refersh brow…" at bounding box center [673, 441] width 1346 height 895
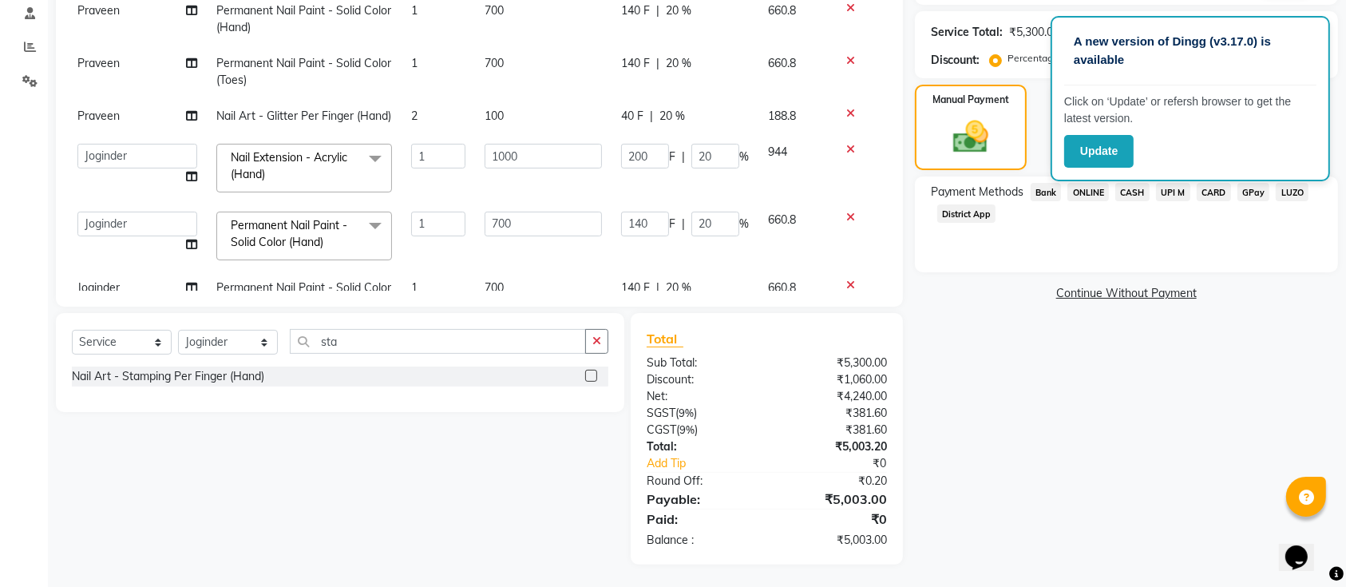
click at [1187, 421] on div "Name: Sahana Membership: No Active Membership Total Visits: Card on file: 0 Las…" at bounding box center [1132, 188] width 435 height 751
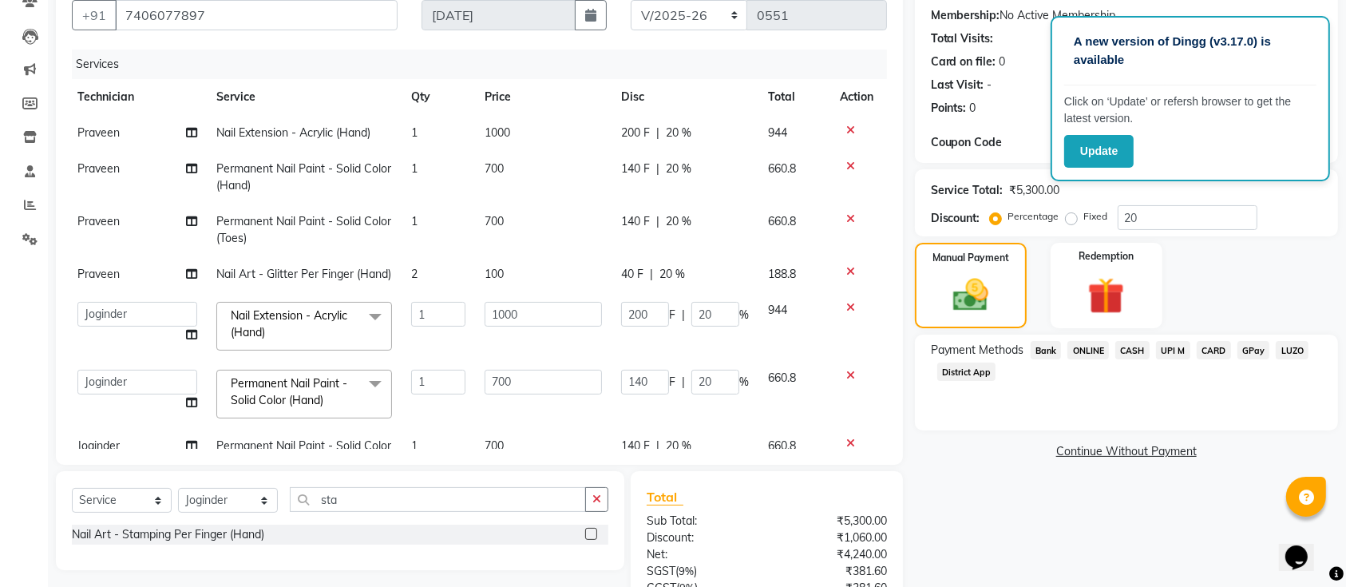
click at [1138, 348] on span "CASH" at bounding box center [1132, 350] width 34 height 18
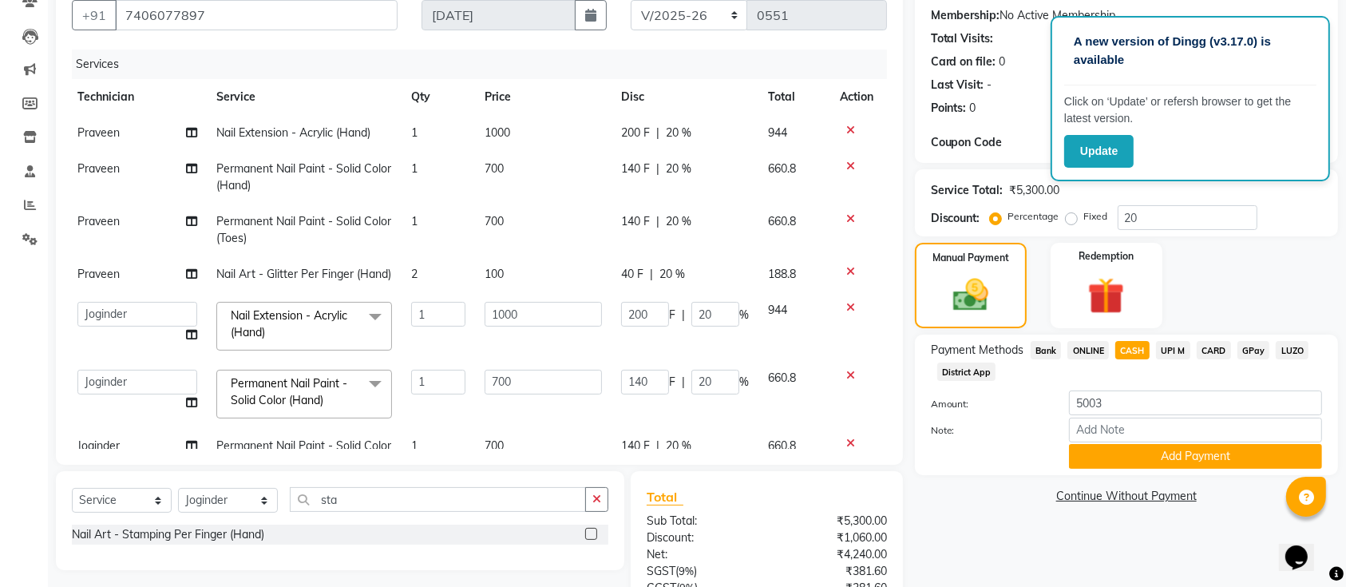
click at [1215, 352] on span "CARD" at bounding box center [1213, 350] width 34 height 18
click at [1119, 354] on span "CASH" at bounding box center [1132, 350] width 34 height 18
click at [1161, 227] on input "20" at bounding box center [1187, 217] width 140 height 25
type input "20.2"
type input "60.6"
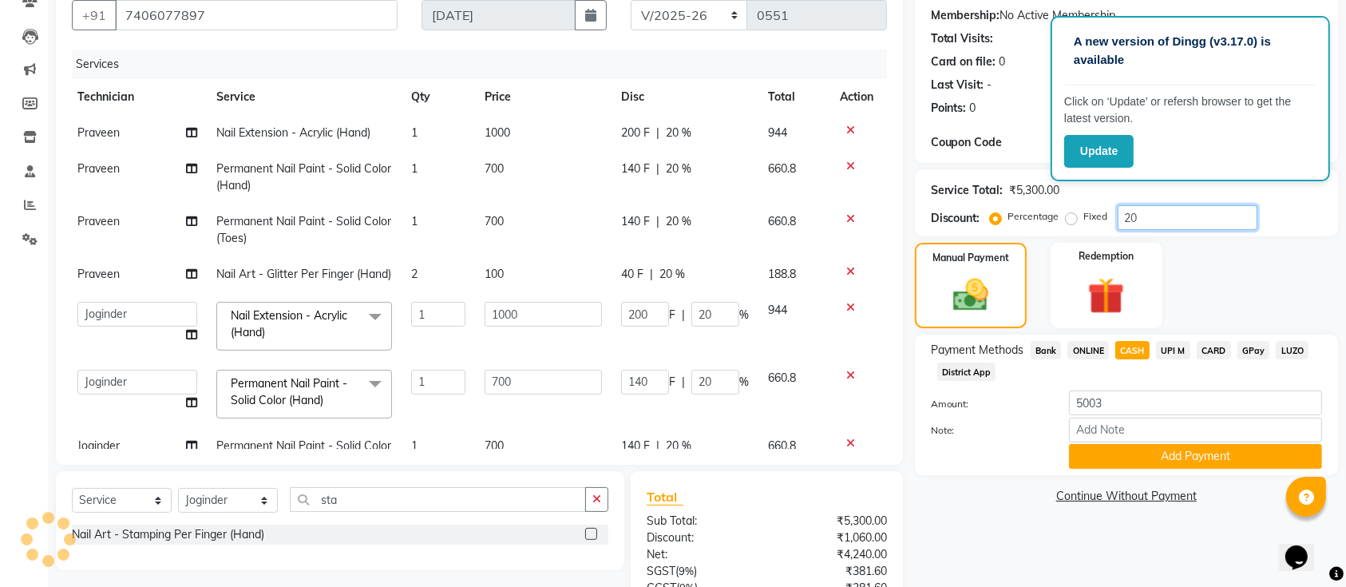
type input "20.2"
type input "202"
type input "20.2"
type input "141.4"
type input "20.2"
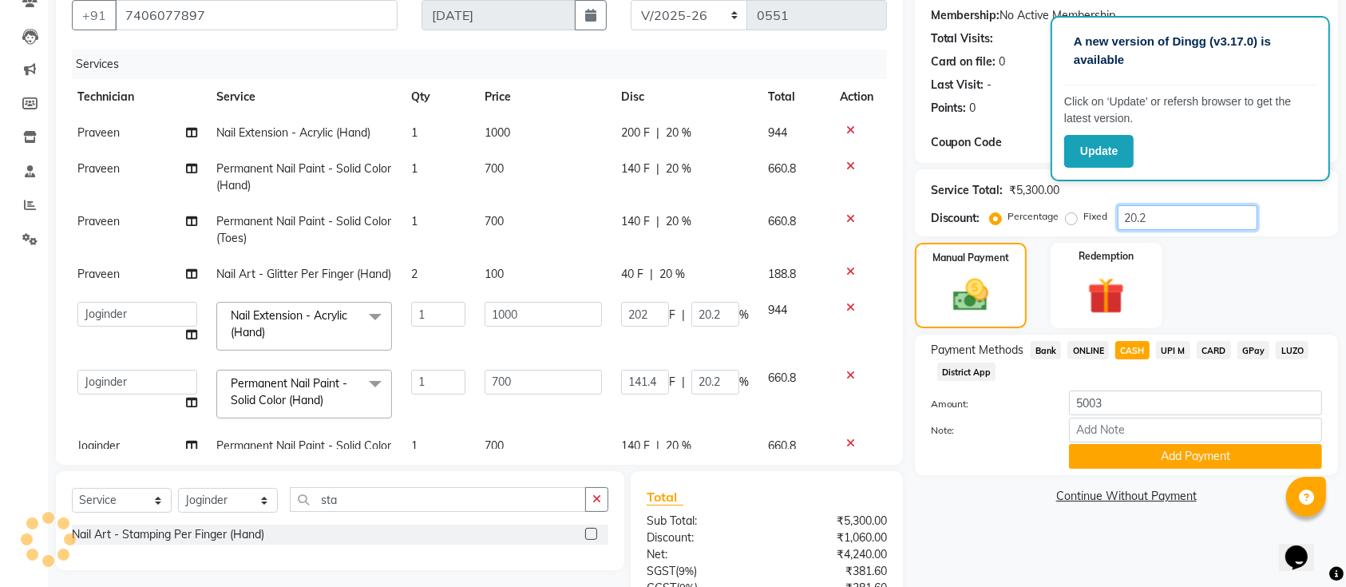
type input "20.22"
type input "60.66"
type input "20.22"
type input "202.2"
type input "20.22"
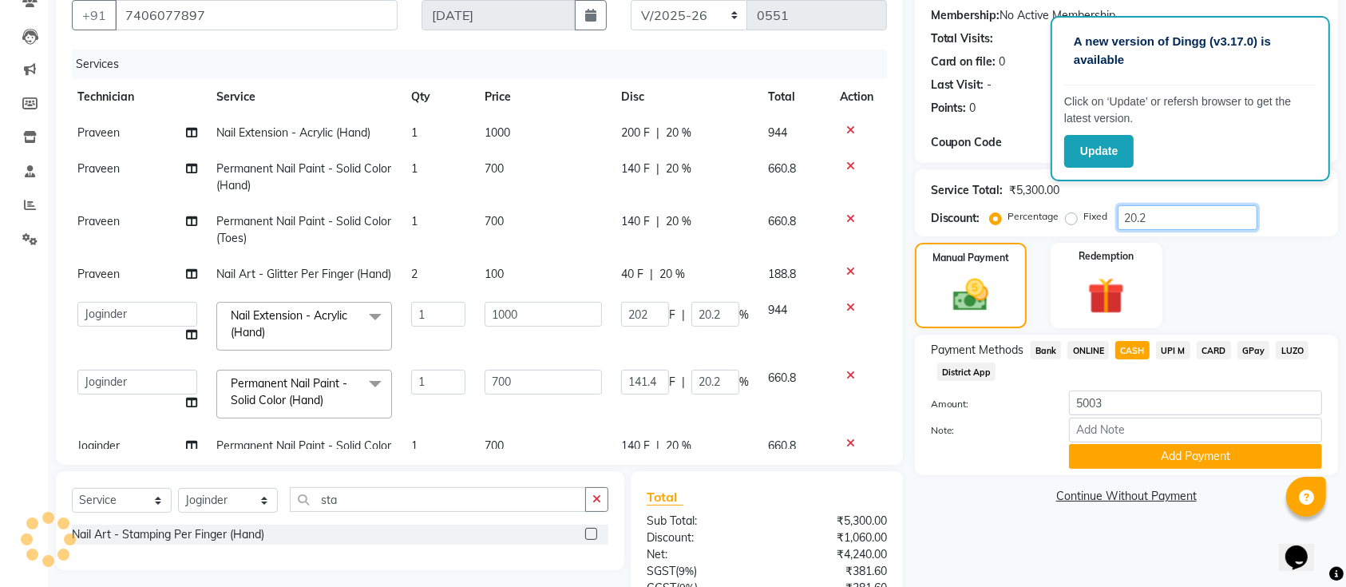
type input "141.54"
type input "20.22"
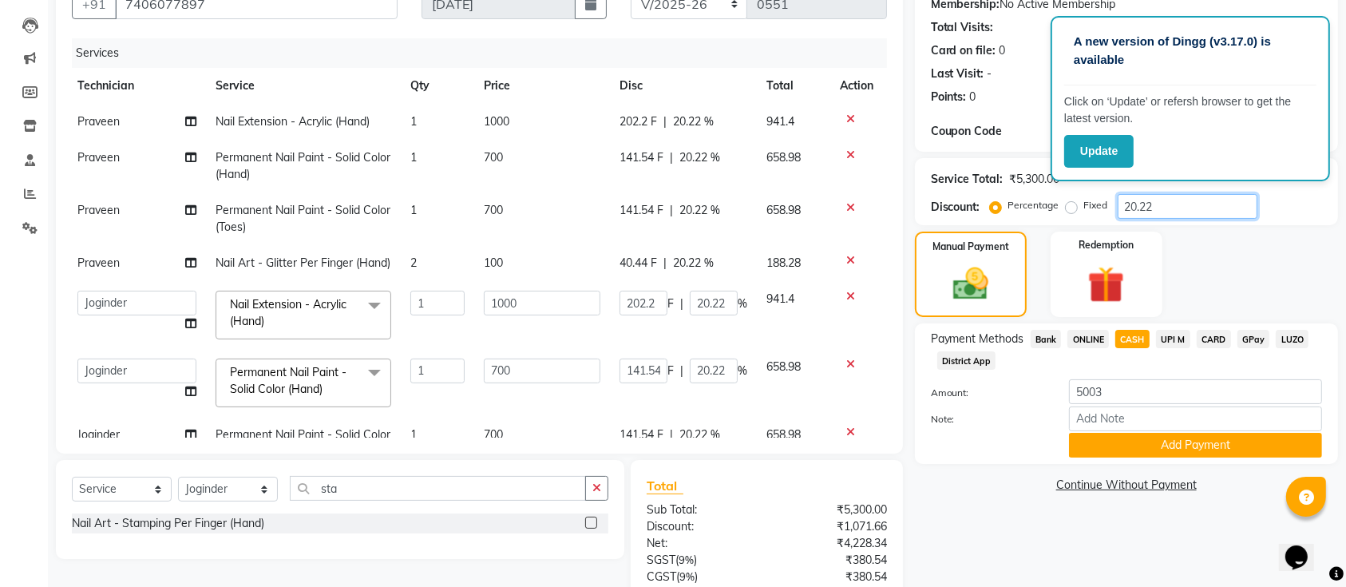
scroll to position [110, 0]
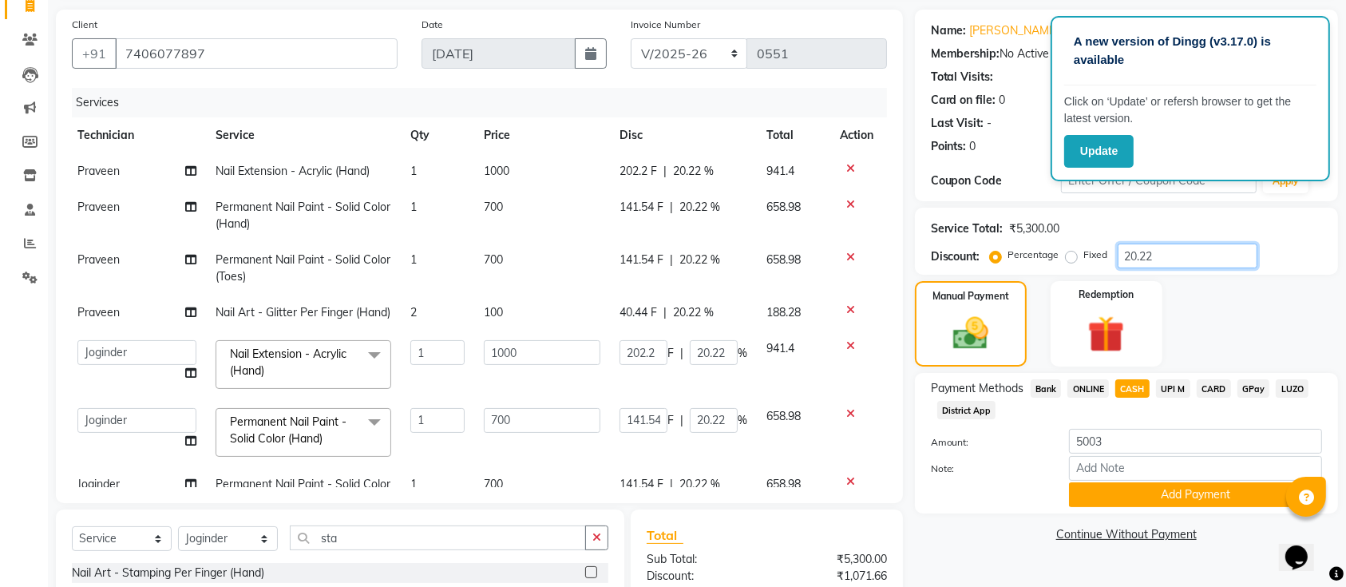
click at [1180, 254] on input "20.22" at bounding box center [1187, 255] width 140 height 25
type input "20.2"
type input "60.6"
type input "20.2"
type input "202"
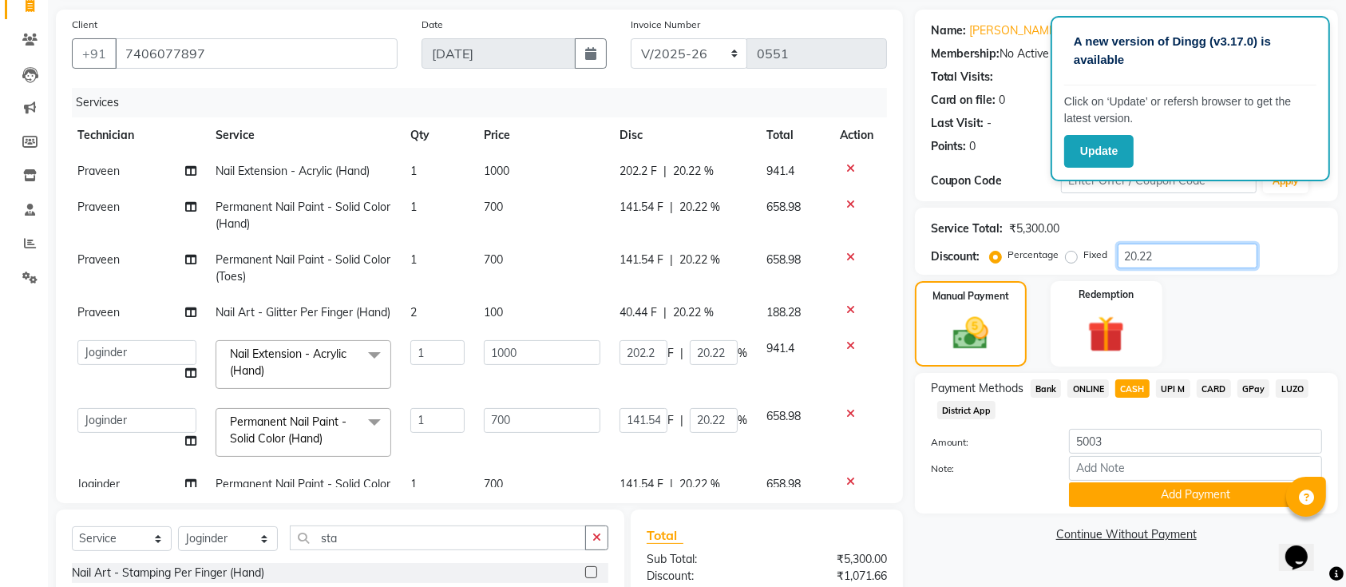
type input "20.2"
type input "141.4"
type input "20.2"
type input "20"
type input "60"
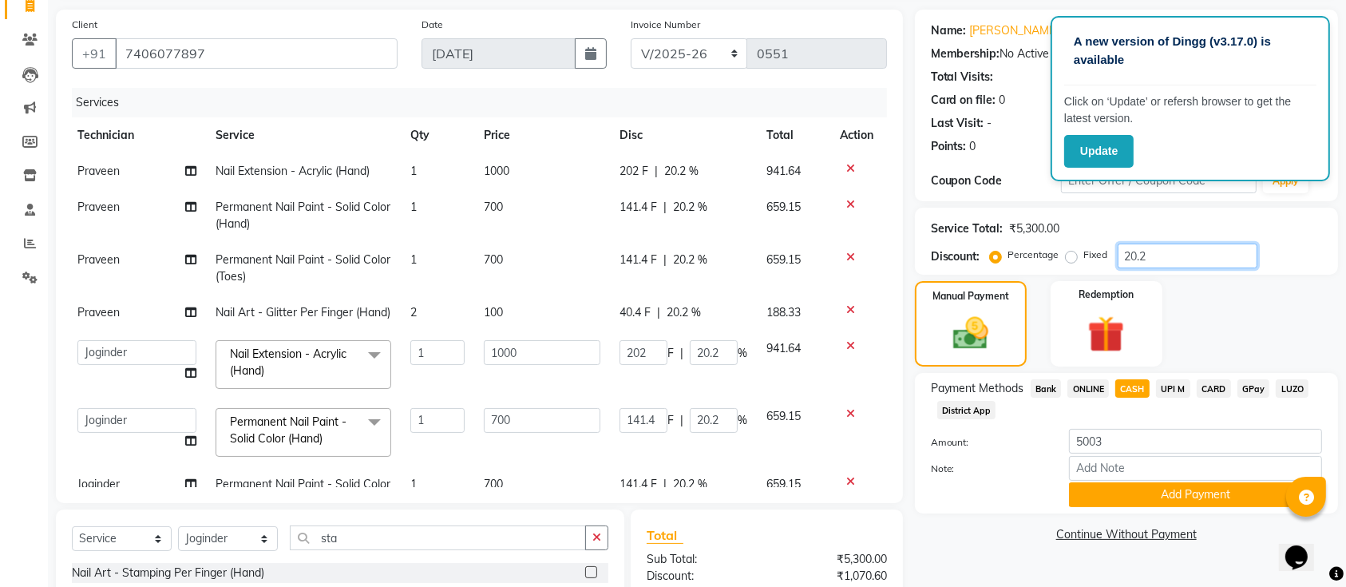
type input "20"
type input "200"
type input "20"
type input "140"
type input "20"
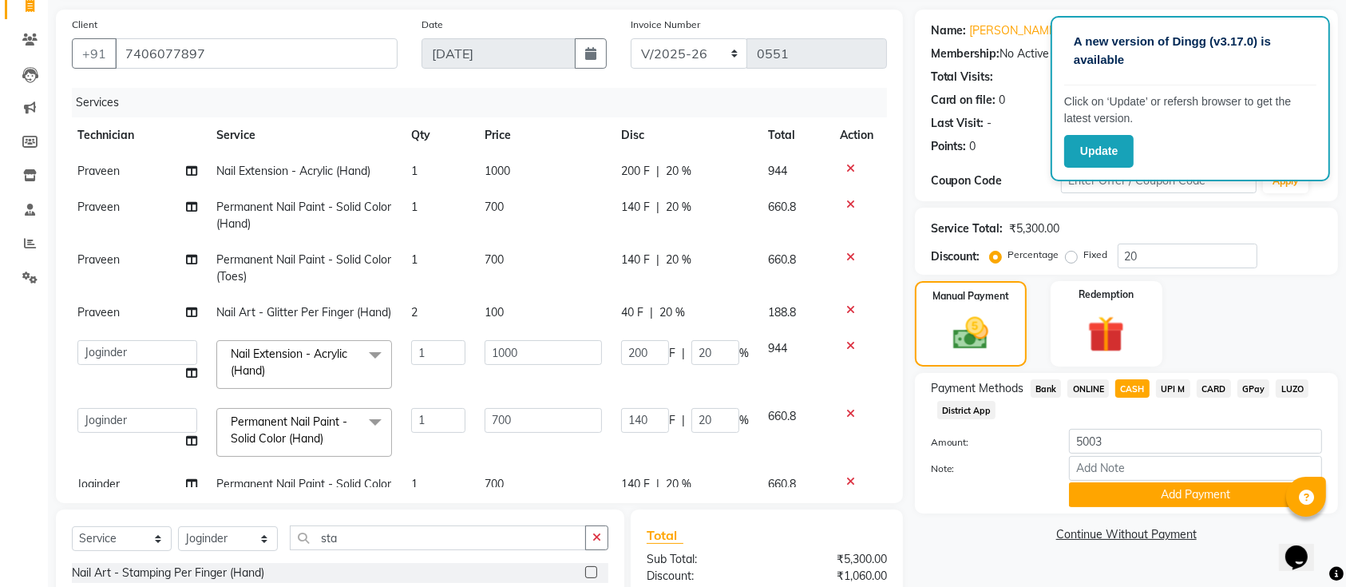
click at [1232, 322] on div "Manual Payment Redemption" at bounding box center [1126, 323] width 447 height 85
click at [1189, 437] on input "5003" at bounding box center [1195, 441] width 253 height 25
type input "5"
type input "4000"
click at [1181, 492] on button "Add Payment" at bounding box center [1195, 494] width 253 height 25
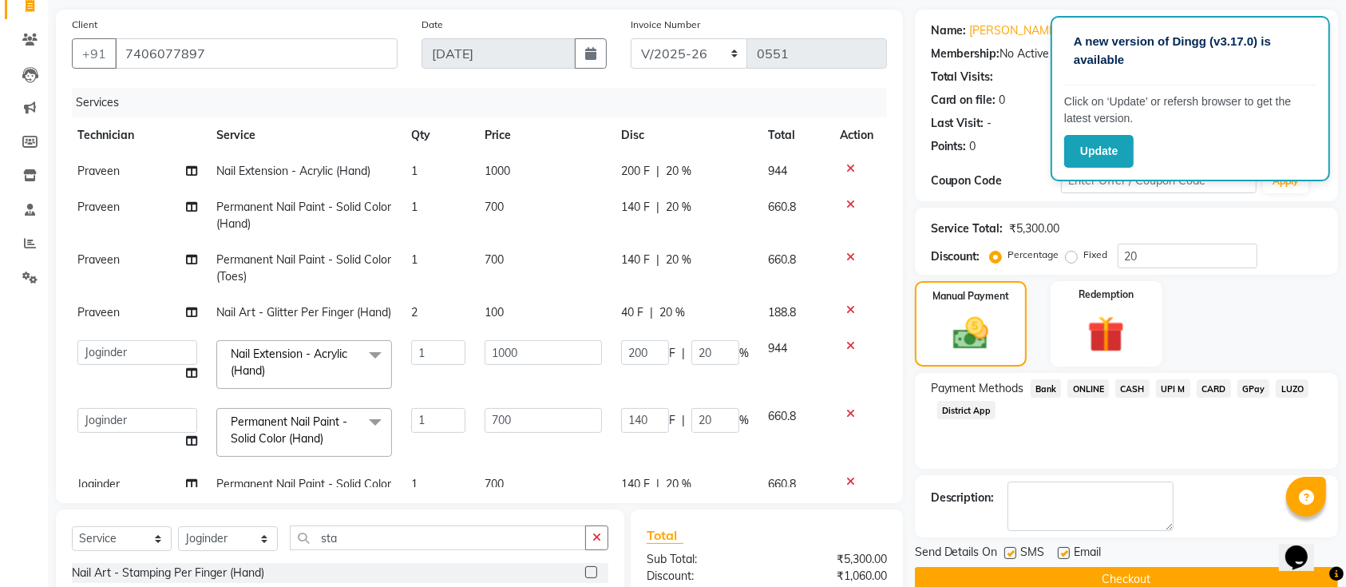
click at [1094, 391] on span "ONLINE" at bounding box center [1088, 388] width 42 height 18
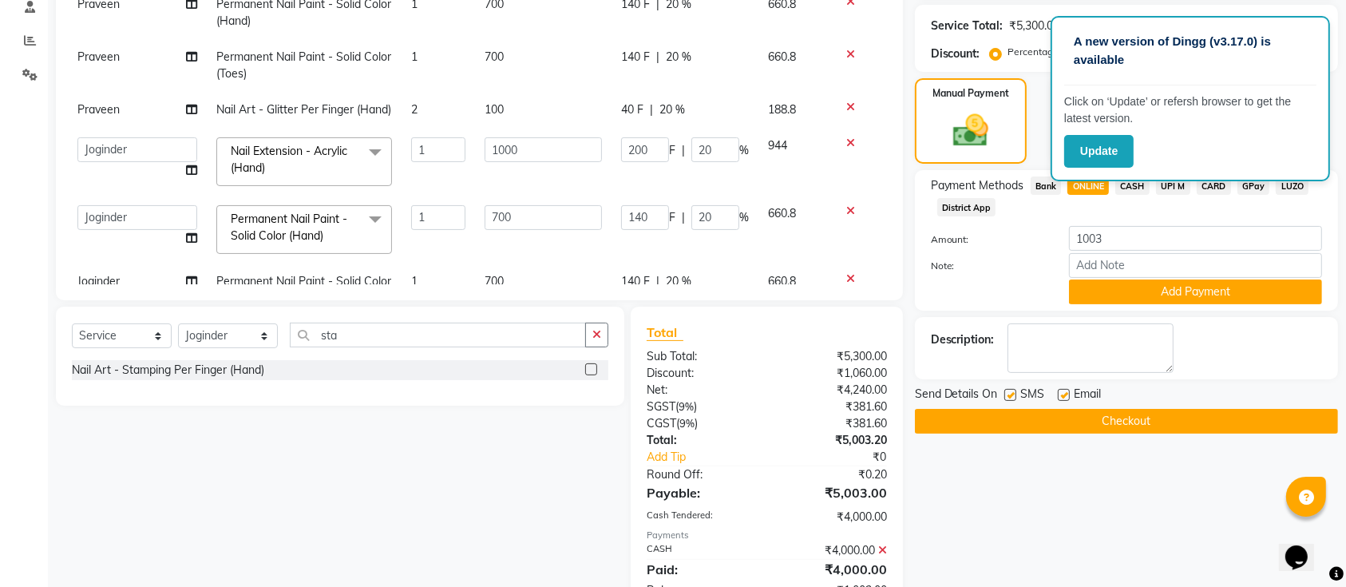
scroll to position [318, 0]
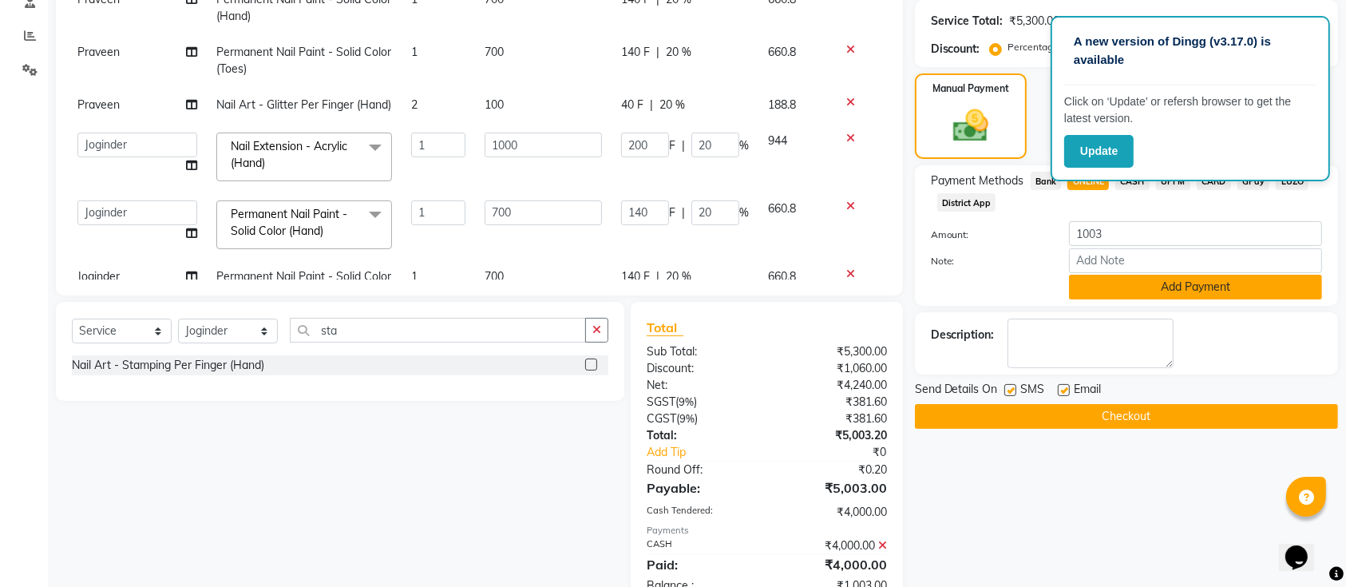
click at [1125, 296] on button "Add Payment" at bounding box center [1195, 287] width 253 height 25
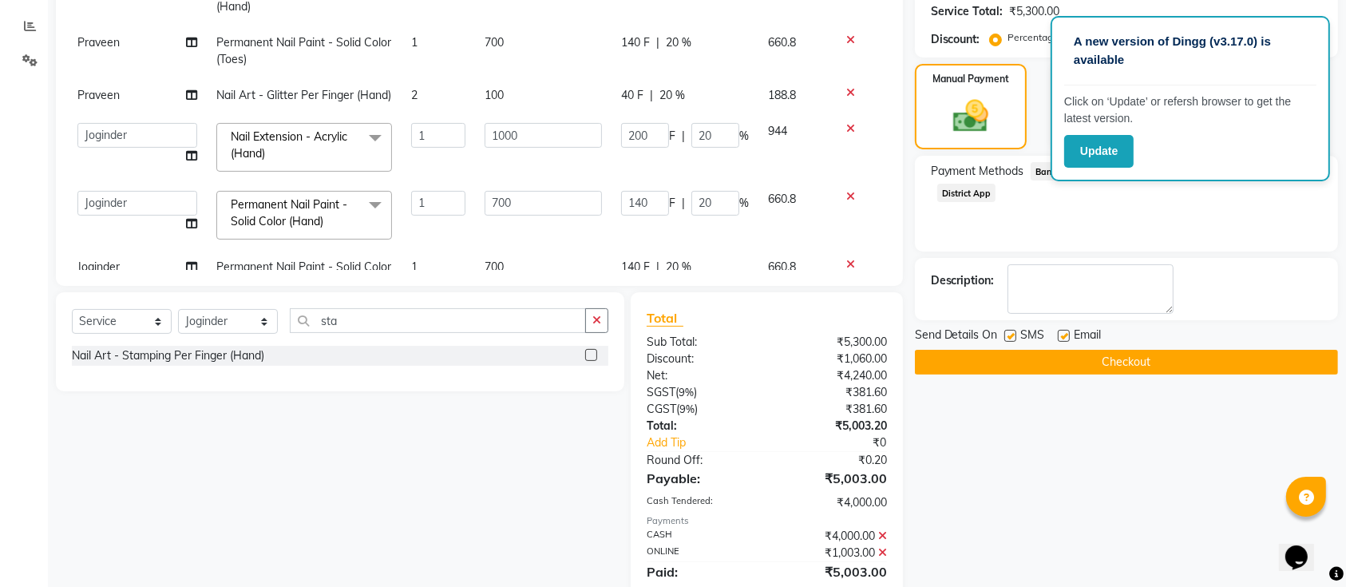
scroll to position [381, 0]
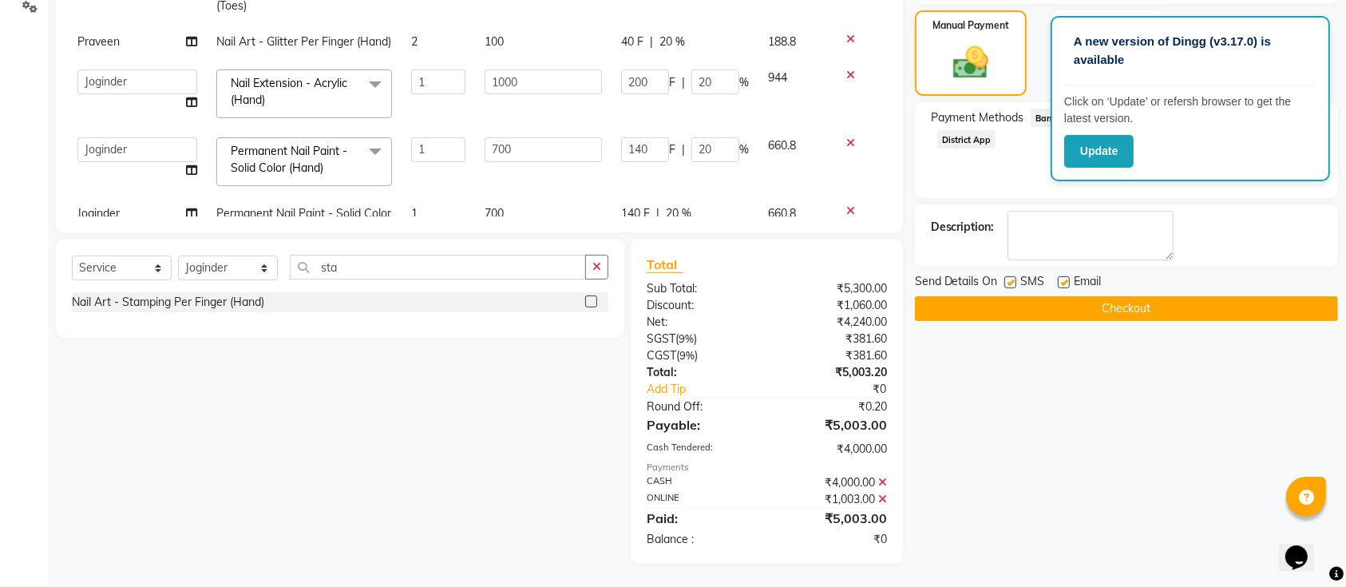
click at [1129, 309] on button "Checkout" at bounding box center [1126, 308] width 423 height 25
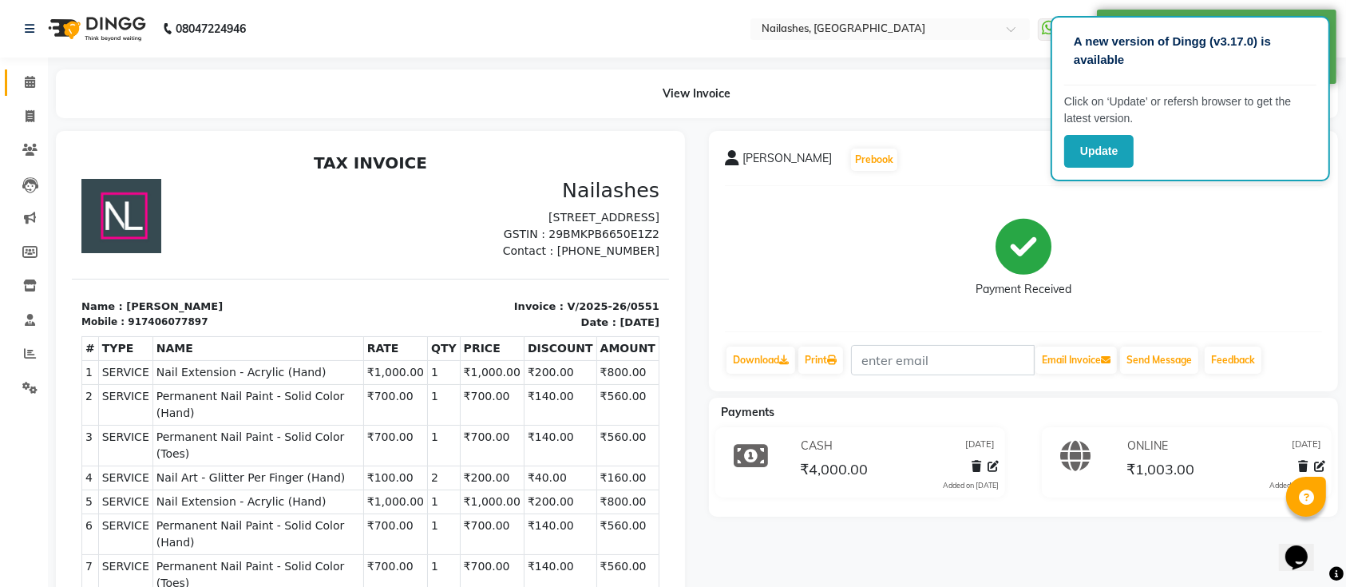
click at [19, 71] on link "Calendar" at bounding box center [24, 82] width 38 height 26
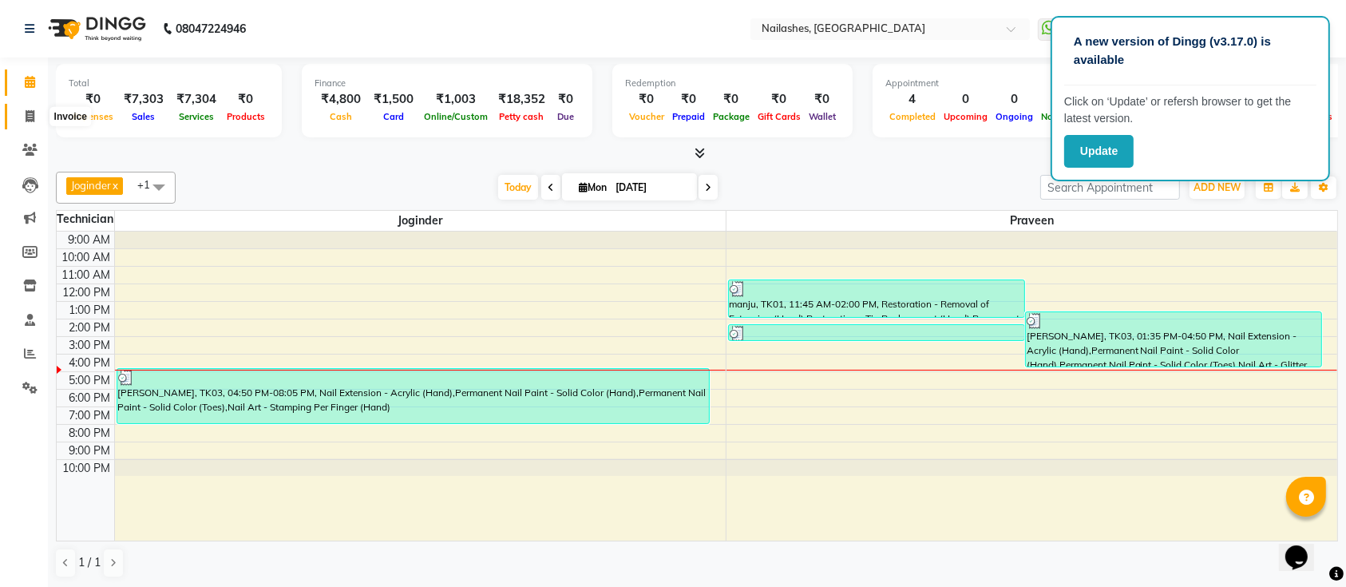
click at [22, 112] on span at bounding box center [30, 117] width 28 height 18
select select "service"
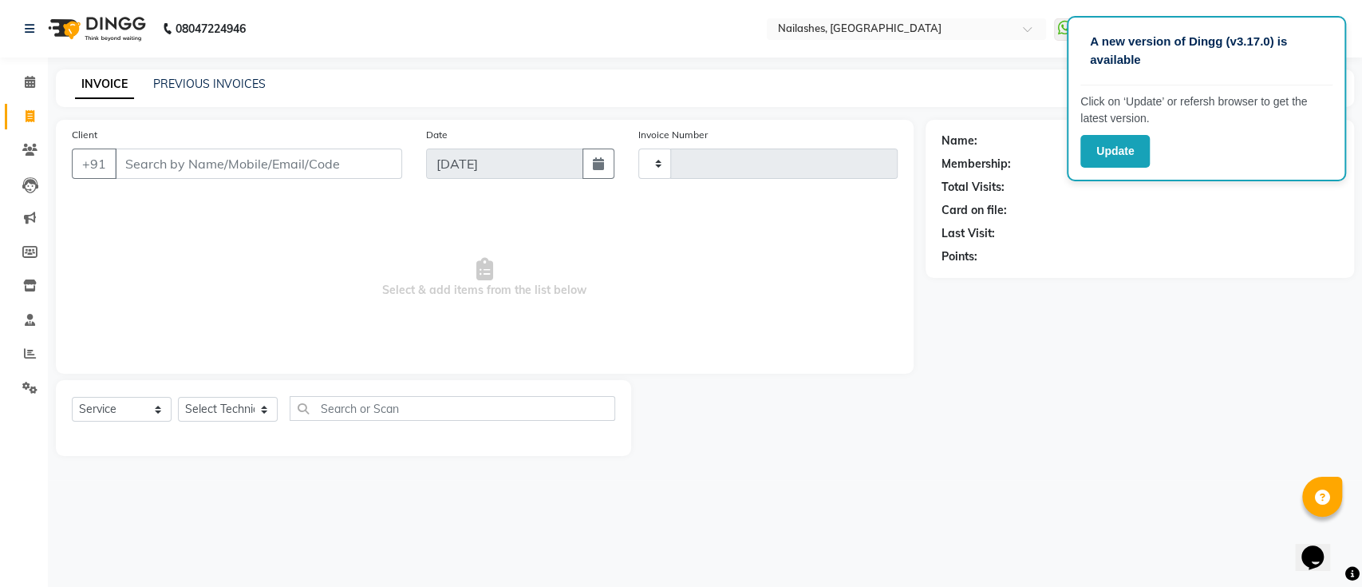
click at [149, 152] on input "Client" at bounding box center [258, 163] width 287 height 30
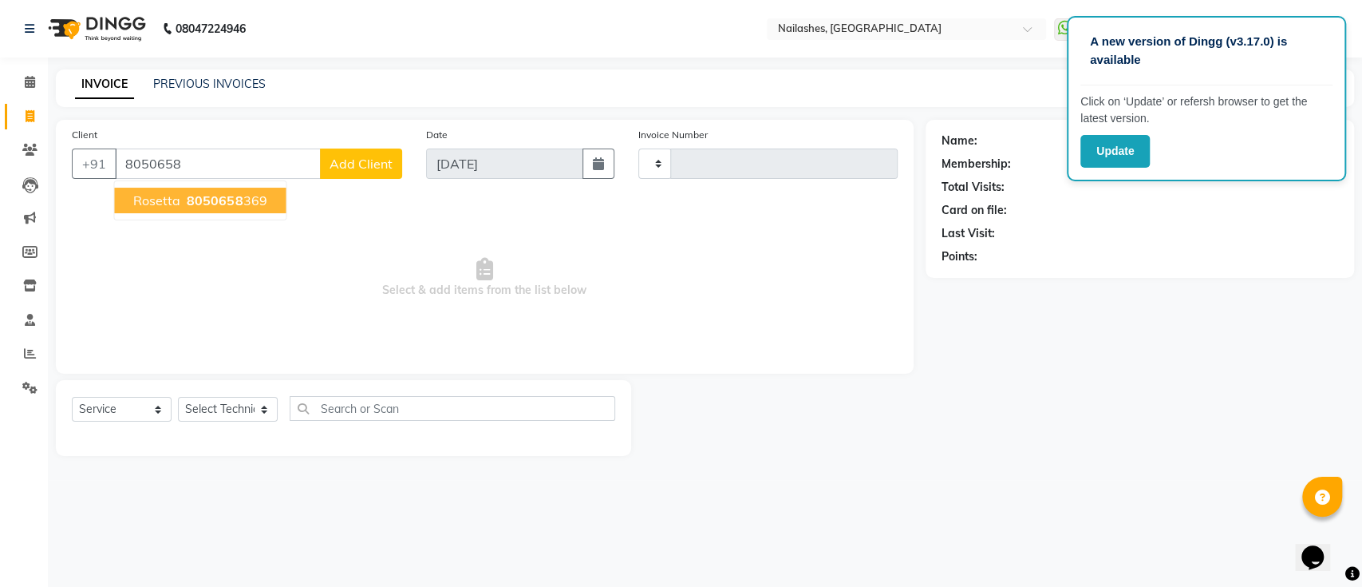
click at [200, 196] on span "8050658" at bounding box center [215, 200] width 56 height 16
type input "8050658369"
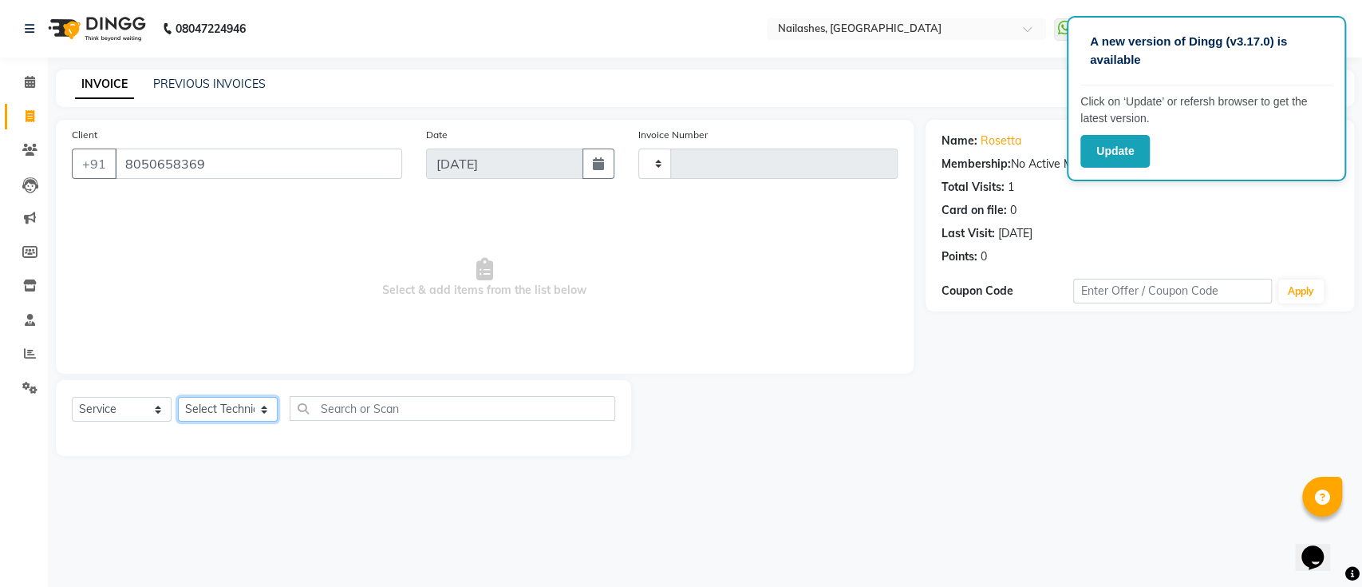
click at [228, 419] on select "Select Technician" at bounding box center [228, 409] width 100 height 25
click at [244, 405] on select "Select Technician" at bounding box center [228, 409] width 100 height 25
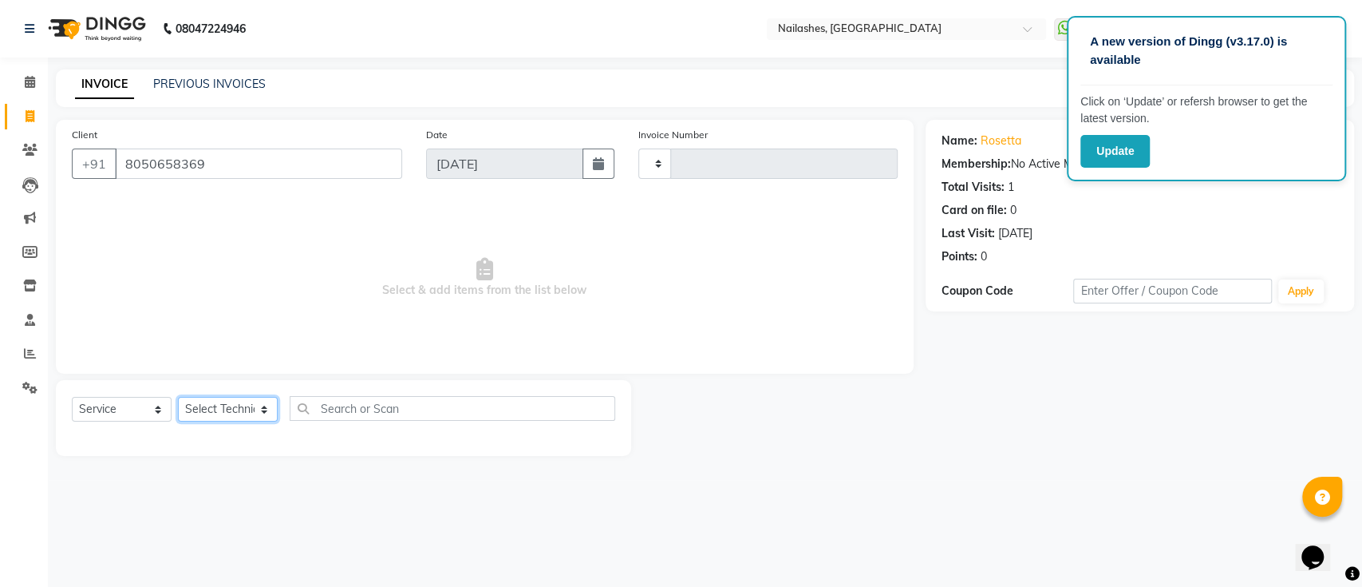
click at [244, 405] on select "Select Technician" at bounding box center [228, 409] width 100 height 25
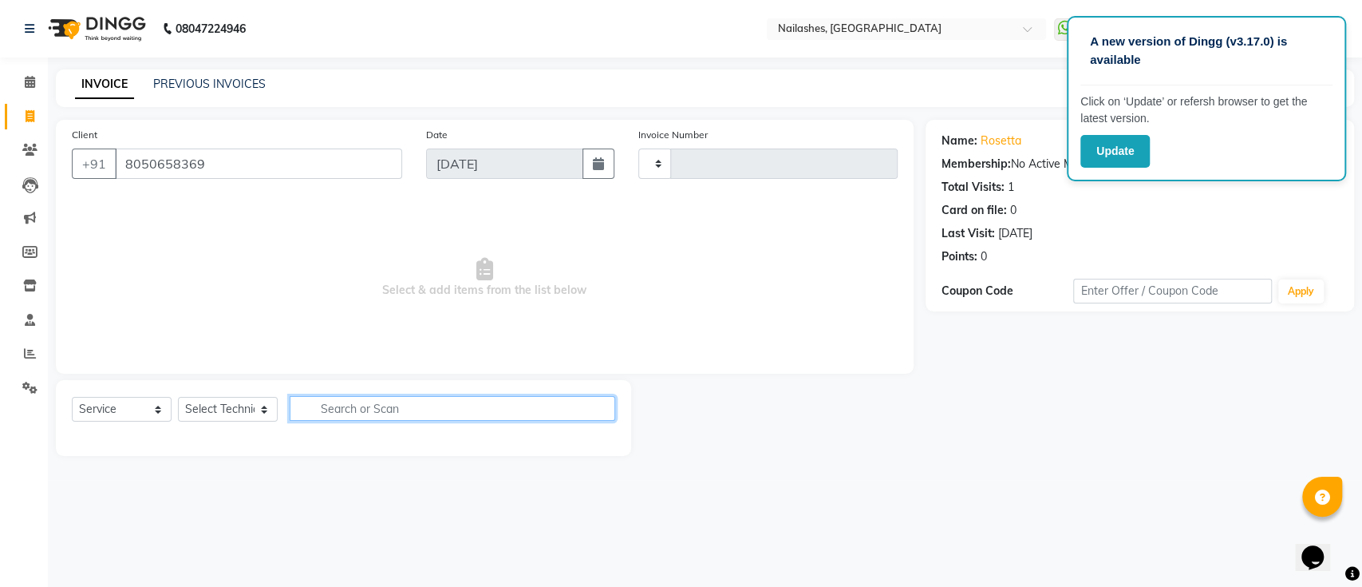
click at [374, 411] on input "text" at bounding box center [453, 408] width 326 height 25
type input "r"
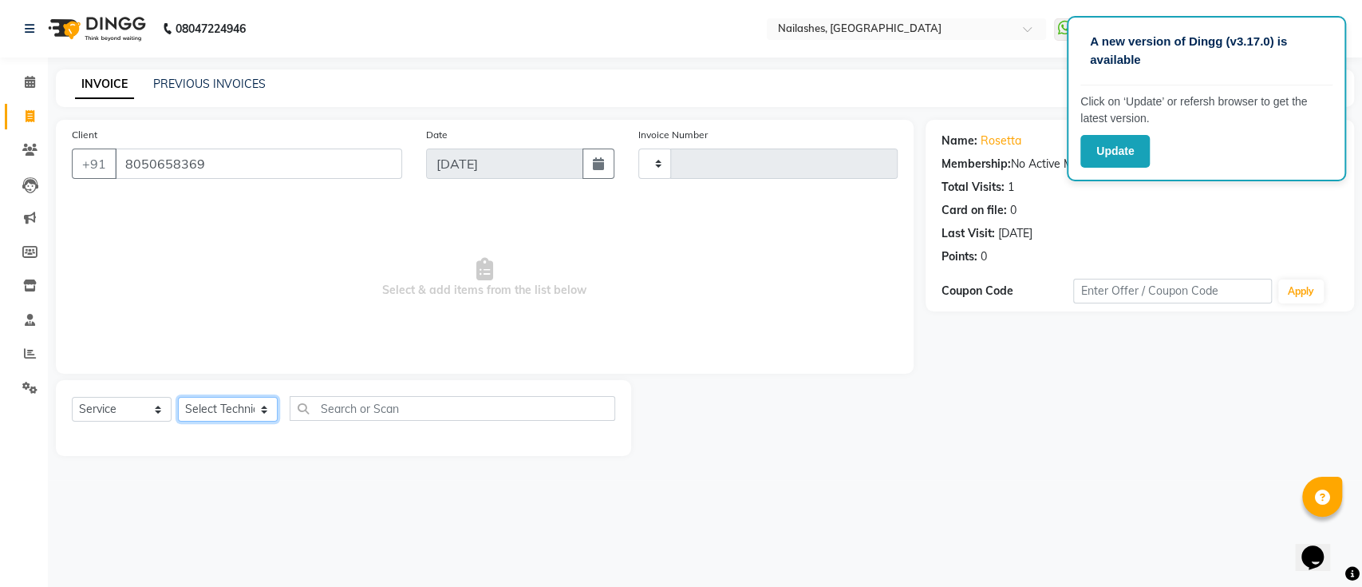
click at [243, 405] on select "Select Technician" at bounding box center [228, 409] width 100 height 25
click at [178, 397] on select "Select Technician" at bounding box center [228, 409] width 100 height 25
click at [242, 404] on select "Select Technician" at bounding box center [228, 409] width 100 height 25
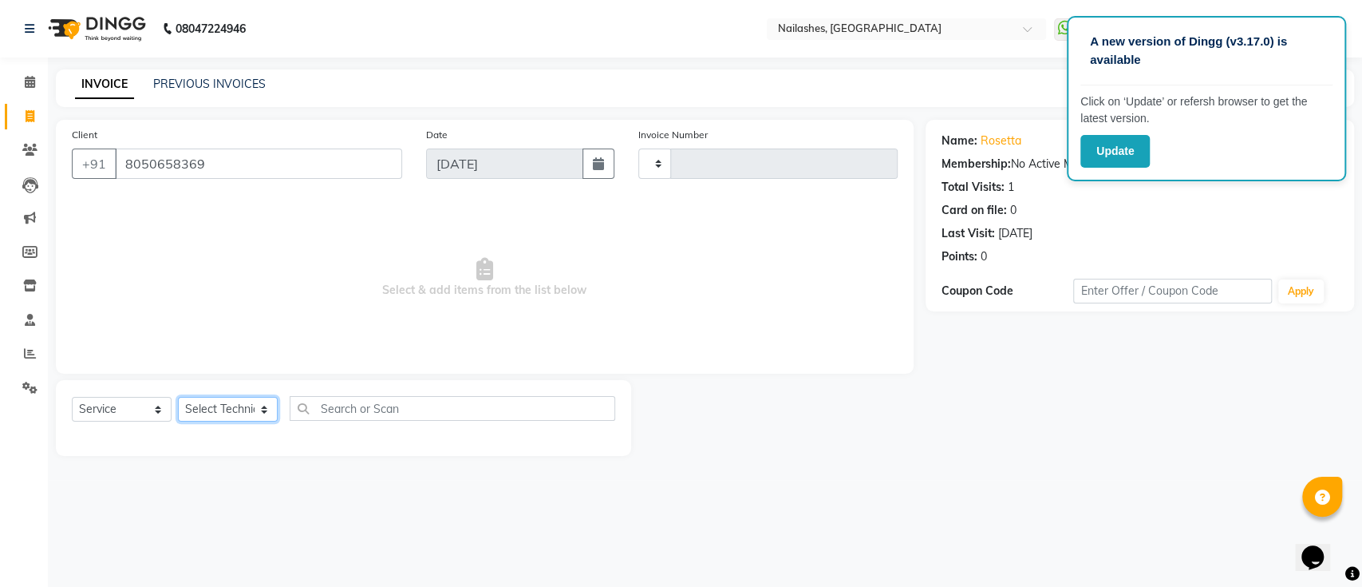
click at [242, 404] on select "Select Technician" at bounding box center [228, 409] width 100 height 25
click at [243, 413] on select "Select Technician" at bounding box center [228, 409] width 100 height 25
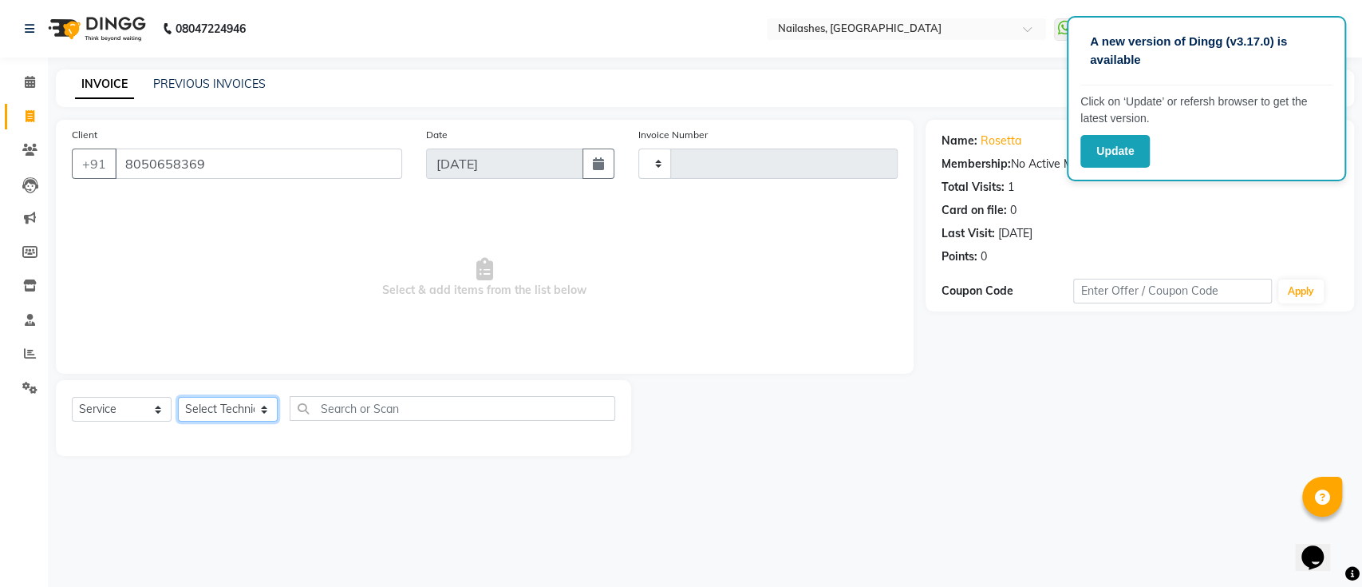
click at [243, 413] on select "Select Technician" at bounding box center [228, 409] width 100 height 25
click at [193, 166] on input "8050658369" at bounding box center [258, 163] width 287 height 30
drag, startPoint x: 124, startPoint y: 164, endPoint x: 220, endPoint y: 164, distance: 96.6
click at [220, 164] on input "8050658369" at bounding box center [258, 163] width 287 height 30
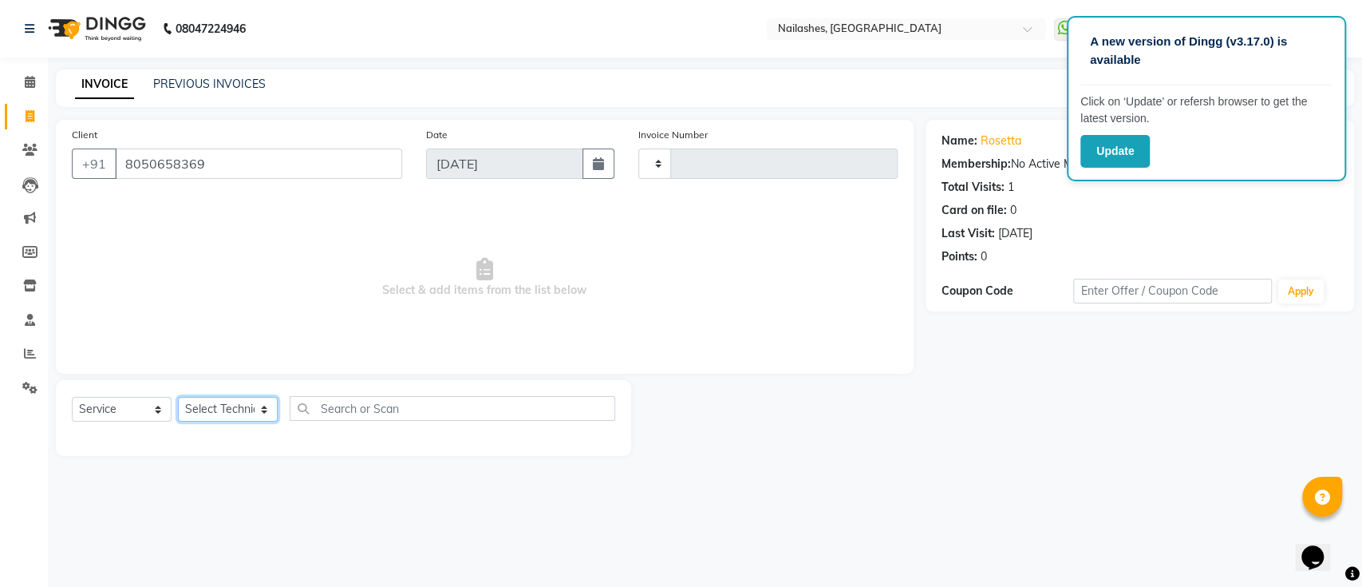
click at [231, 397] on select "Select Technician" at bounding box center [228, 409] width 100 height 25
drag, startPoint x: 231, startPoint y: 397, endPoint x: 280, endPoint y: -118, distance: 517.9
click at [280, 0] on html "A new version of Dingg (v3.17.0) is available Click on ‘Update’ or refersh brow…" at bounding box center [681, 293] width 1362 height 587
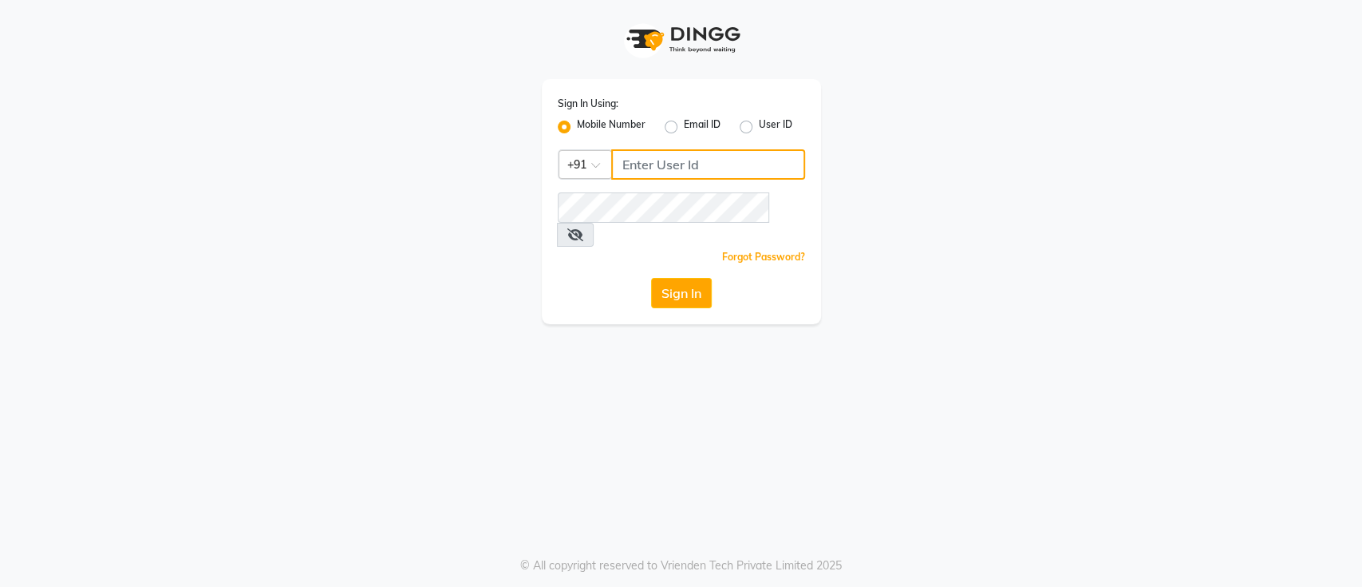
click at [633, 165] on input "Username" at bounding box center [708, 164] width 194 height 30
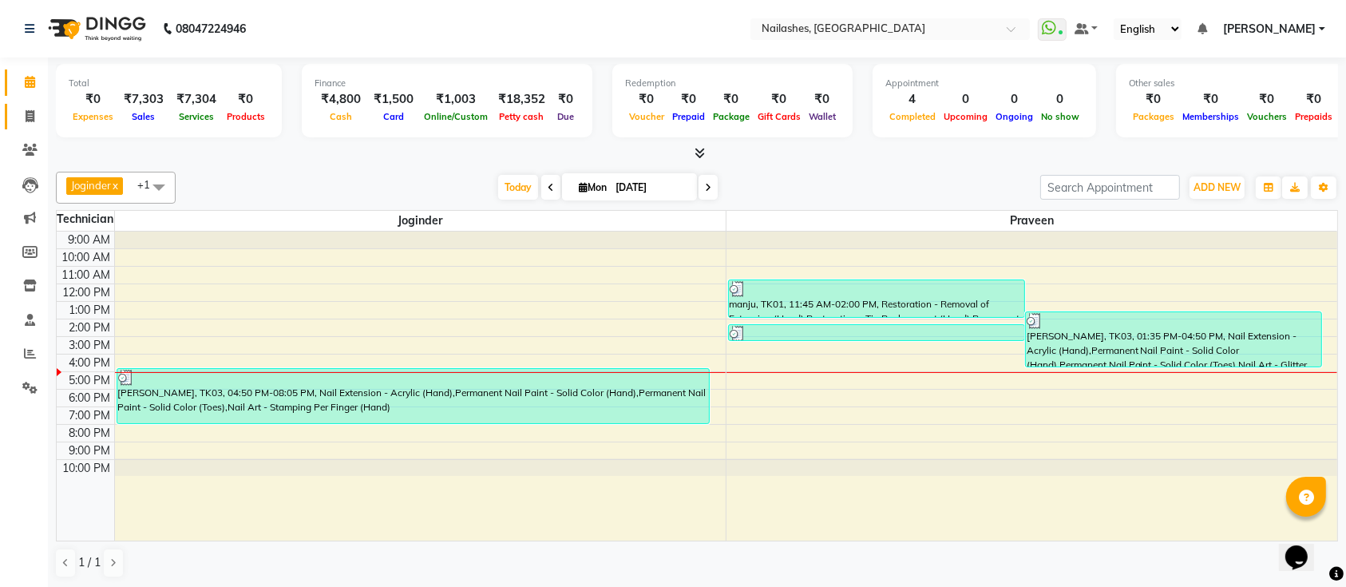
click at [38, 110] on span at bounding box center [30, 117] width 28 height 18
select select "6187"
select select "service"
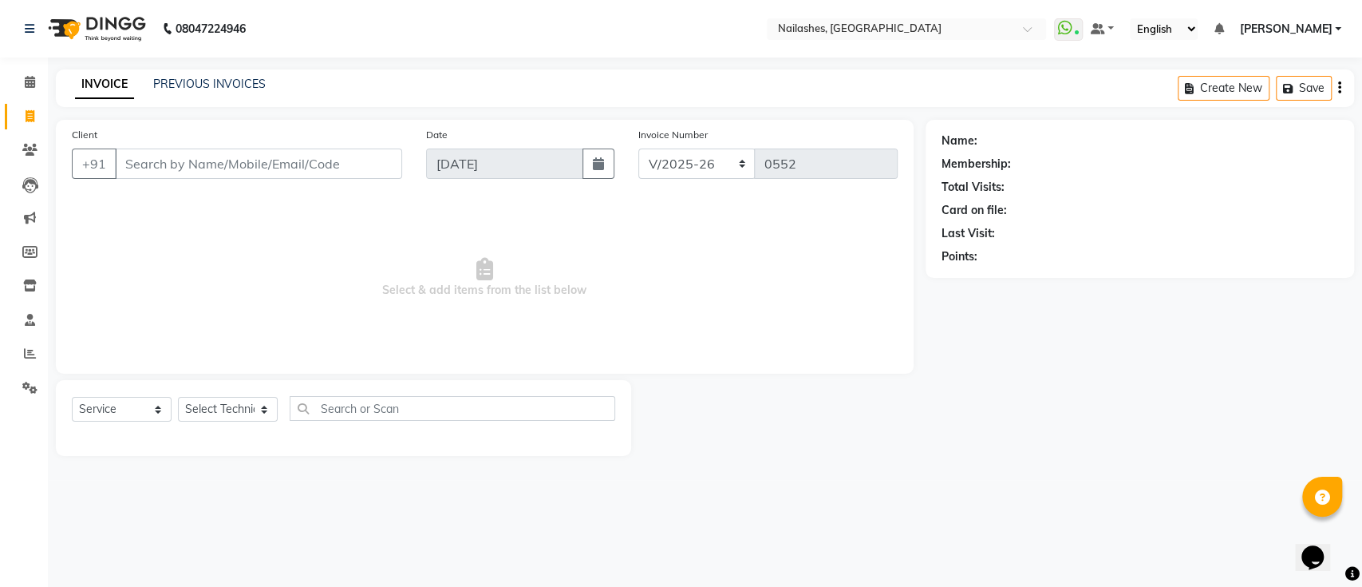
click at [153, 166] on input "Client" at bounding box center [258, 163] width 287 height 30
type input "8050658369"
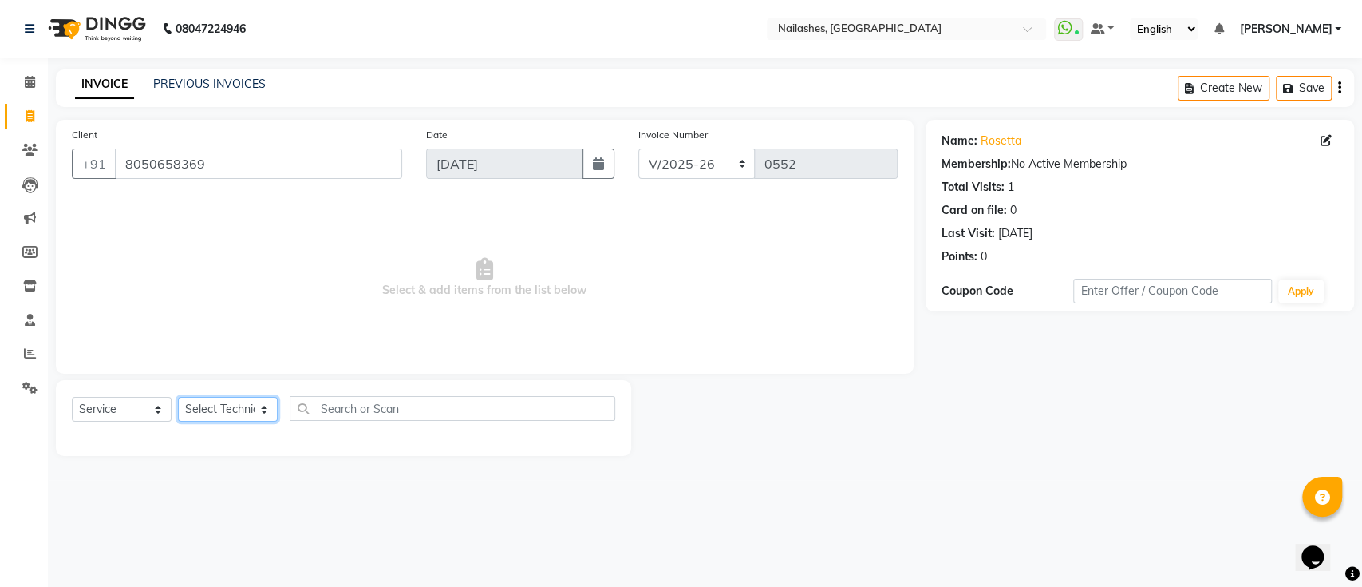
click at [251, 408] on select "Select Technician [PERSON_NAME] [PERSON_NAME] [PERSON_NAME] Manager [PERSON_NAM…" at bounding box center [228, 409] width 100 height 25
select select "45596"
click at [178, 397] on select "Select Technician [PERSON_NAME] [PERSON_NAME] [PERSON_NAME] Manager [PERSON_NAM…" at bounding box center [228, 409] width 100 height 25
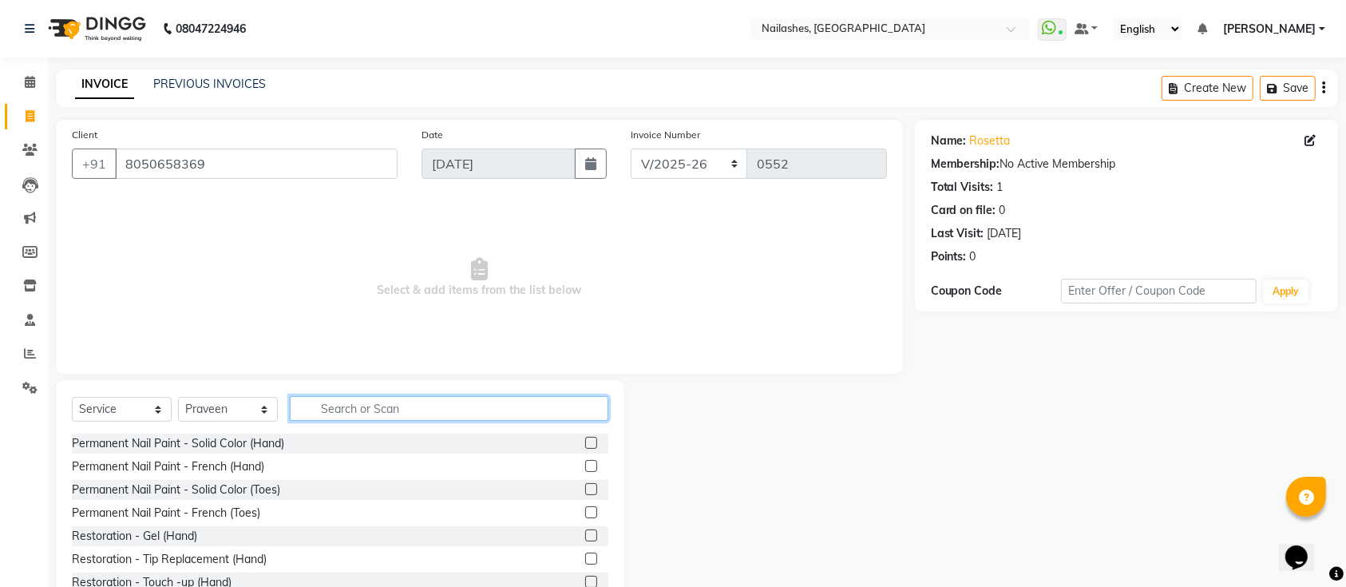
click at [347, 401] on input "text" at bounding box center [449, 408] width 318 height 25
type input "rem"
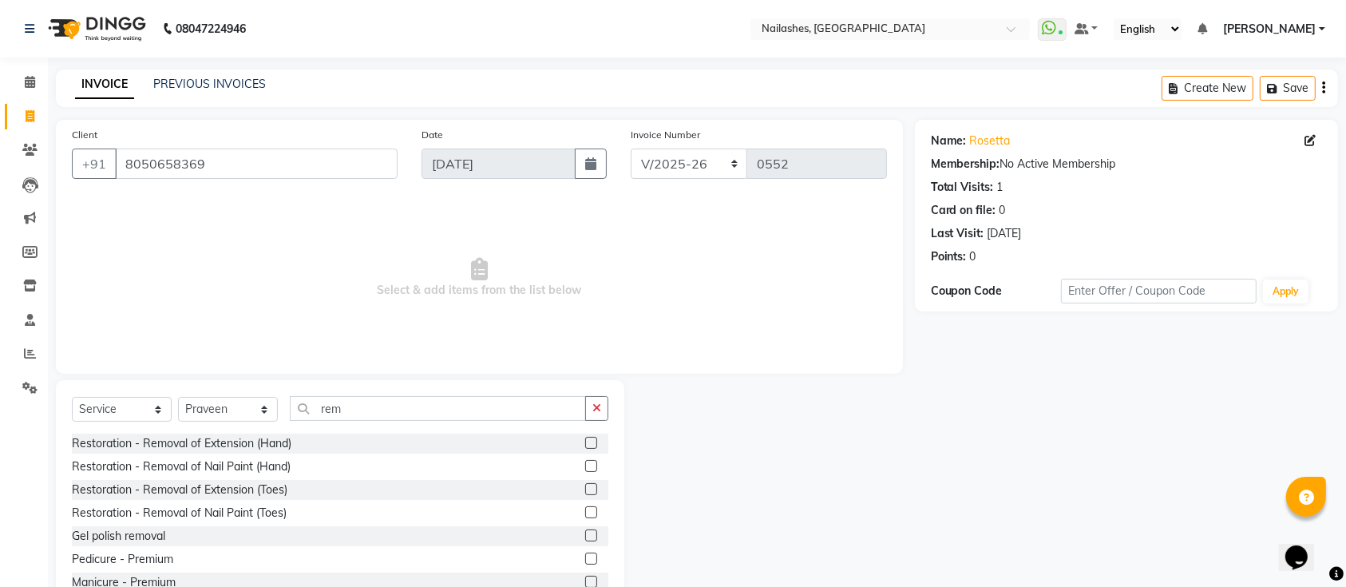
click at [585, 445] on label at bounding box center [591, 443] width 12 height 12
click at [585, 445] on input "checkbox" at bounding box center [590, 443] width 10 height 10
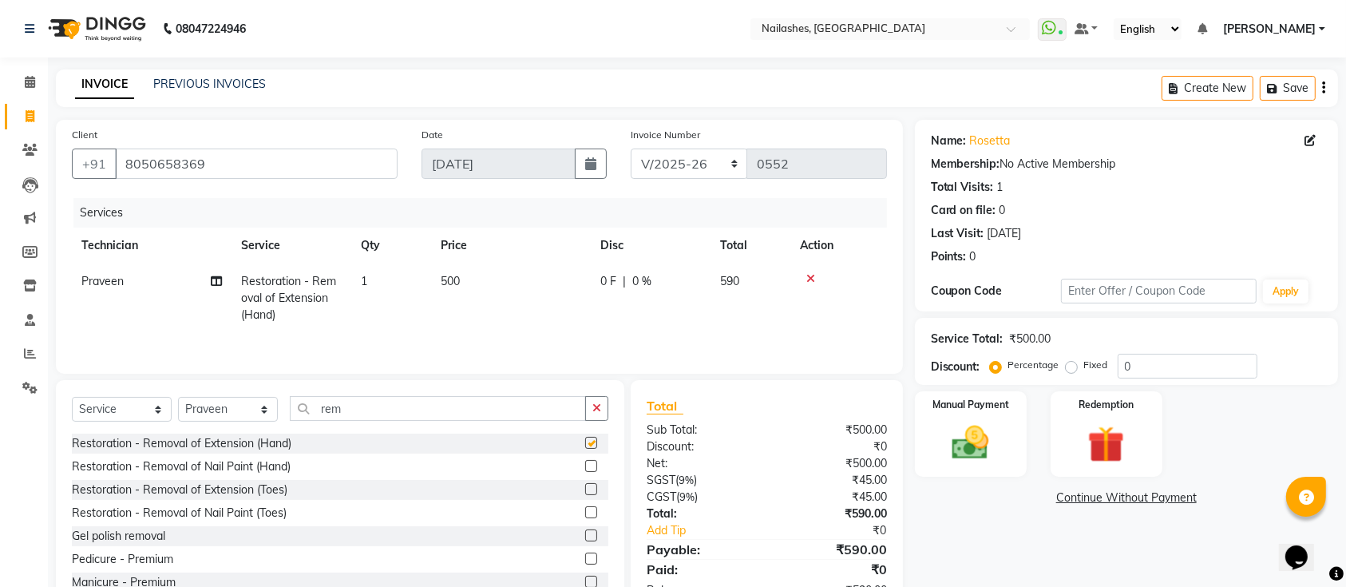
checkbox input "false"
click at [1184, 363] on input "0" at bounding box center [1187, 366] width 140 height 25
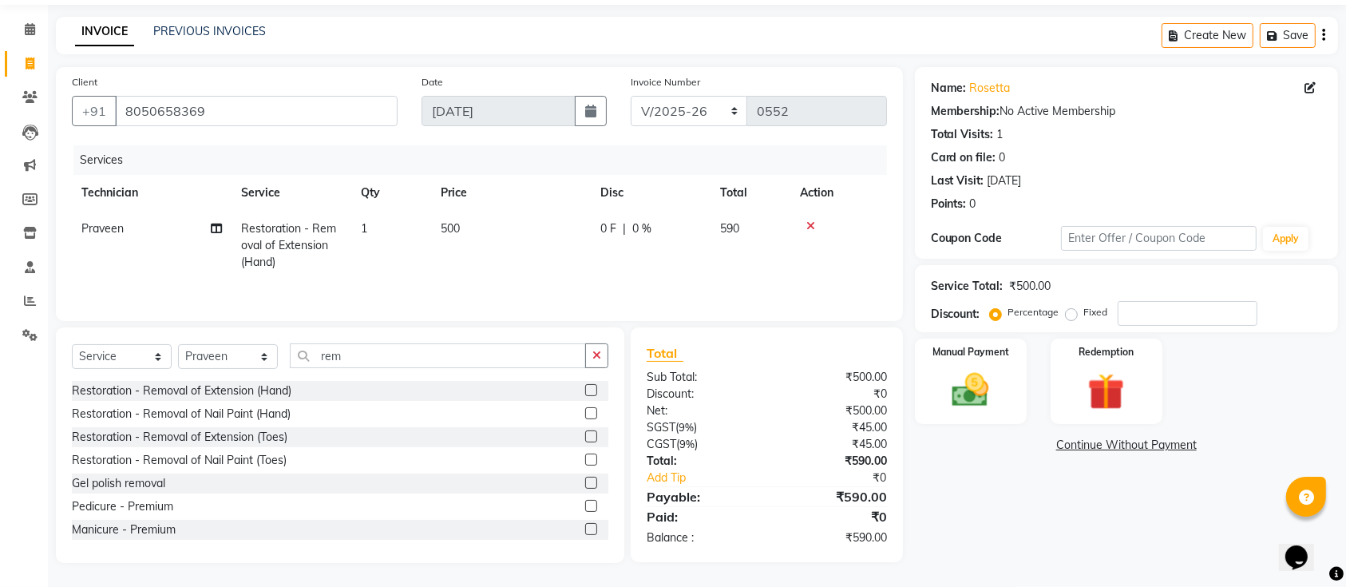
click at [1084, 305] on label "Fixed" at bounding box center [1096, 312] width 24 height 14
click at [1072, 306] on input "Fixed" at bounding box center [1074, 311] width 11 height 11
radio input "true"
click at [1160, 319] on input "number" at bounding box center [1187, 313] width 140 height 25
type input "90"
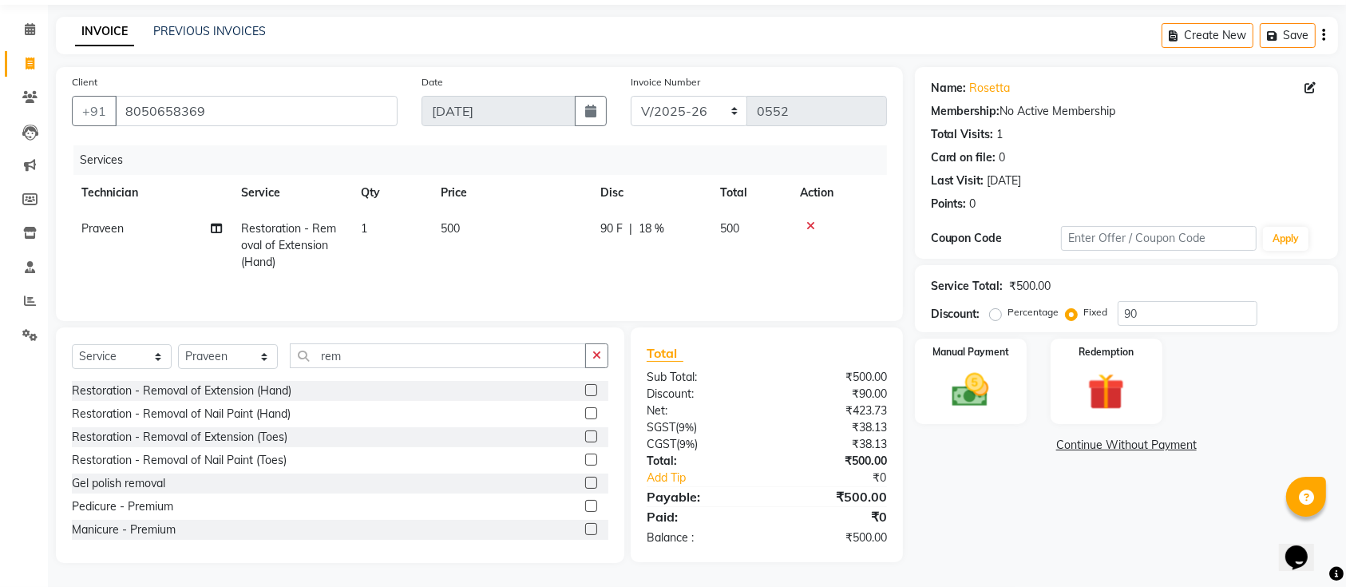
click at [1176, 397] on div "Manual Payment Redemption" at bounding box center [1126, 380] width 447 height 85
click at [999, 386] on img at bounding box center [970, 390] width 62 height 44
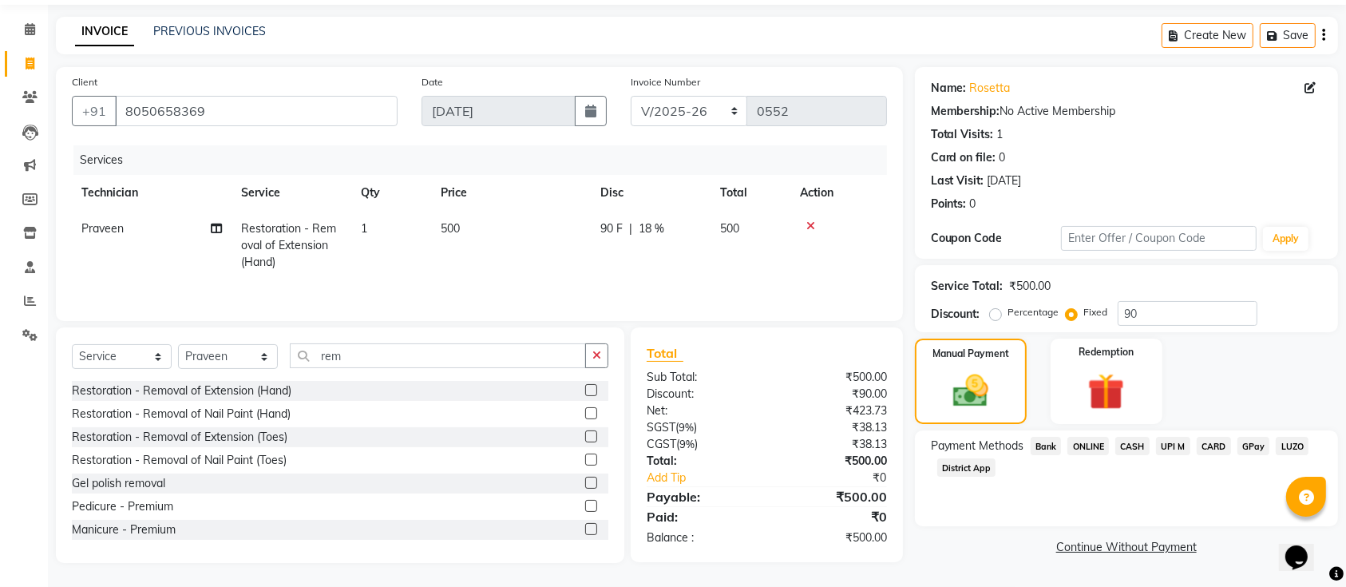
click at [1204, 439] on span "CARD" at bounding box center [1213, 446] width 34 height 18
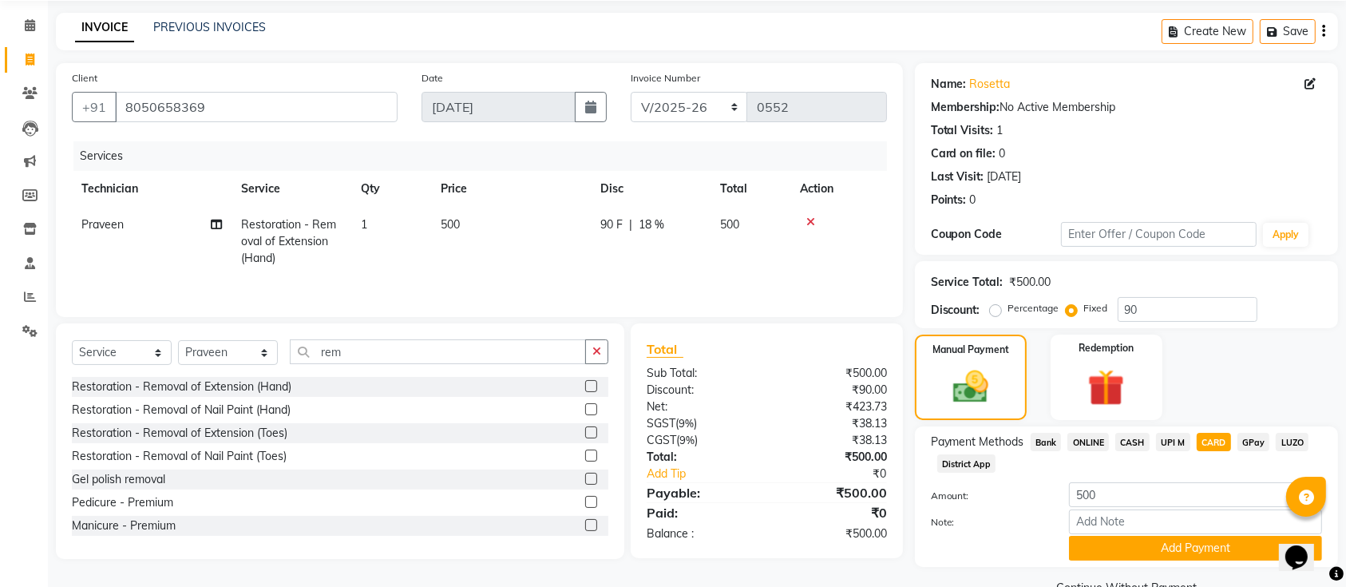
scroll to position [93, 0]
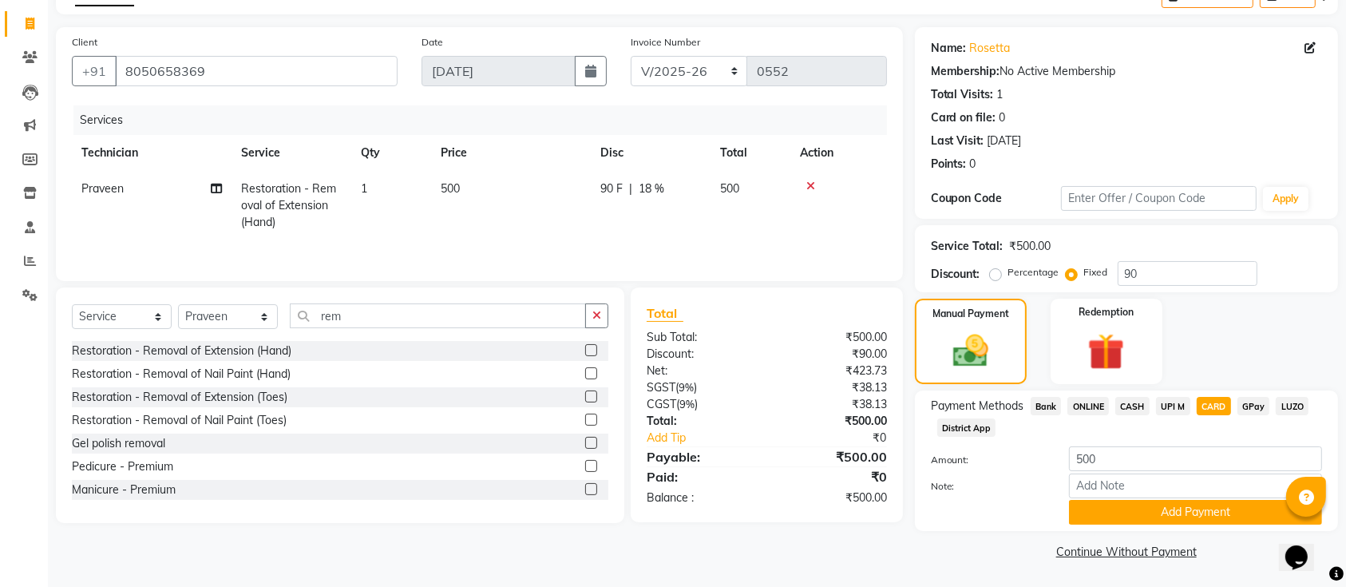
click at [1144, 404] on span "CASH" at bounding box center [1132, 406] width 34 height 18
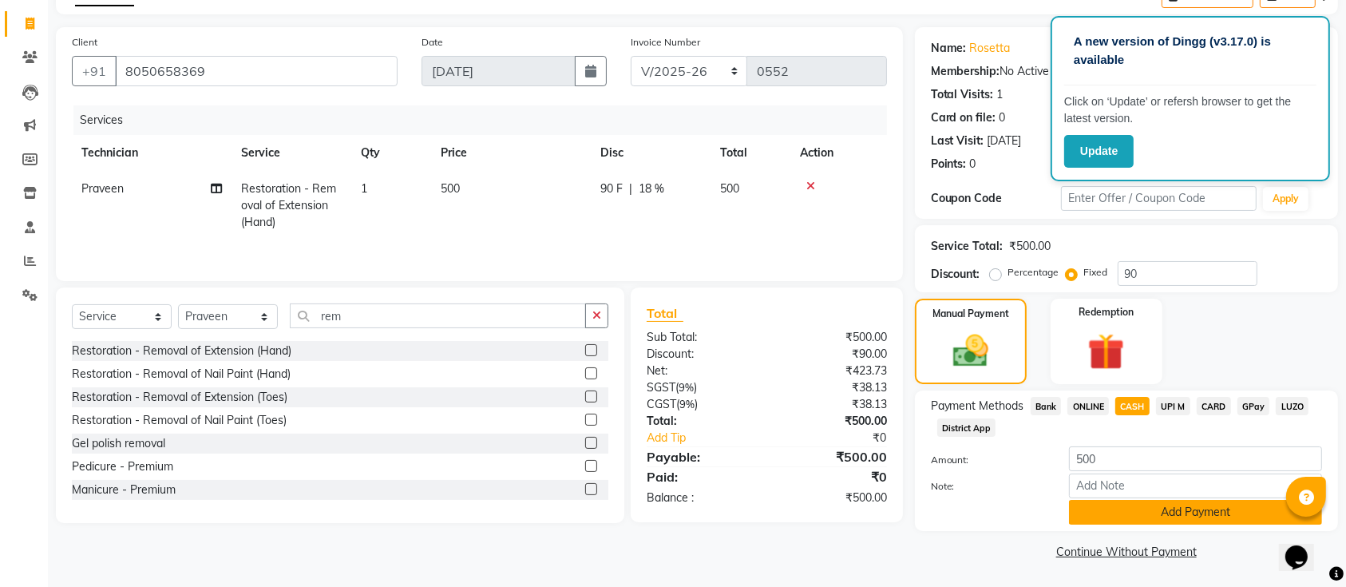
click at [1145, 506] on button "Add Payment" at bounding box center [1195, 512] width 253 height 25
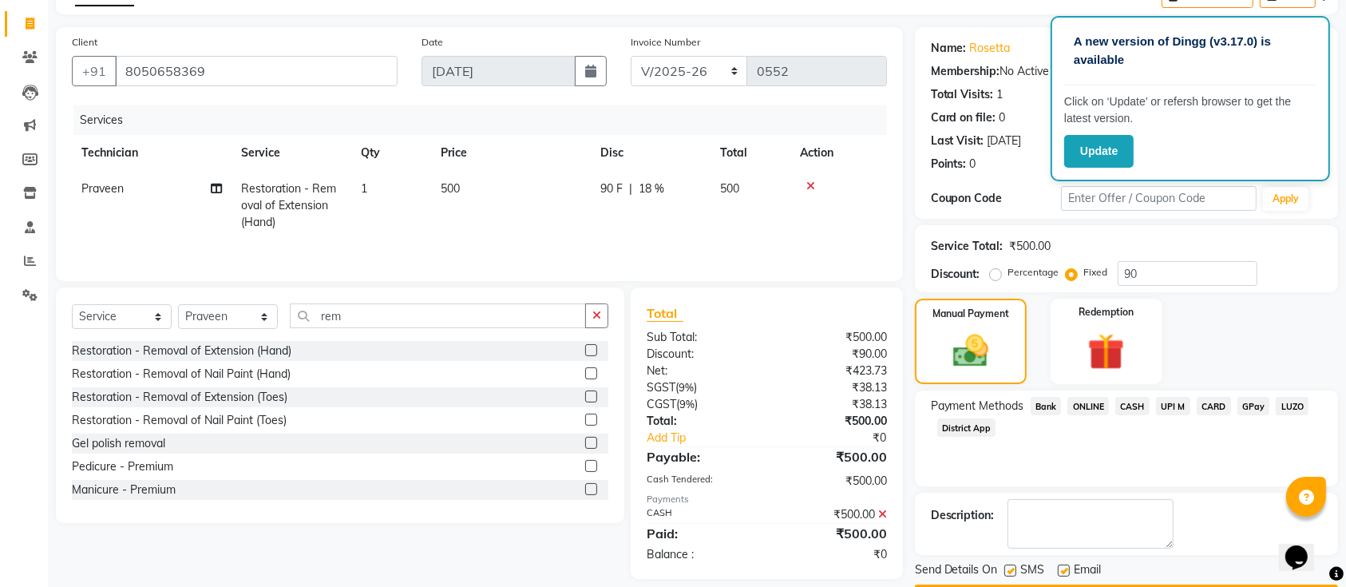
scroll to position [138, 0]
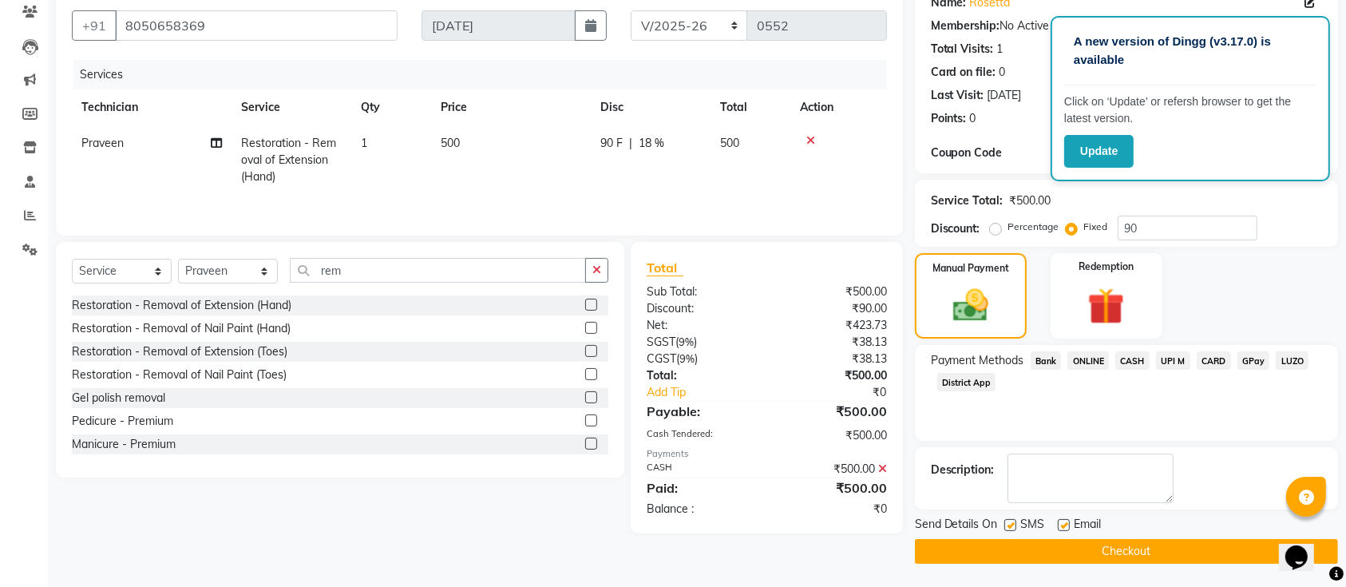
drag, startPoint x: 1143, startPoint y: 565, endPoint x: 1136, endPoint y: 559, distance: 9.6
click at [1136, 559] on main "INVOICE PREVIOUS INVOICES Create New Save Client +91 8050658369 Date 01-09-2025…" at bounding box center [697, 259] width 1298 height 656
click at [1136, 559] on button "Checkout" at bounding box center [1126, 551] width 423 height 25
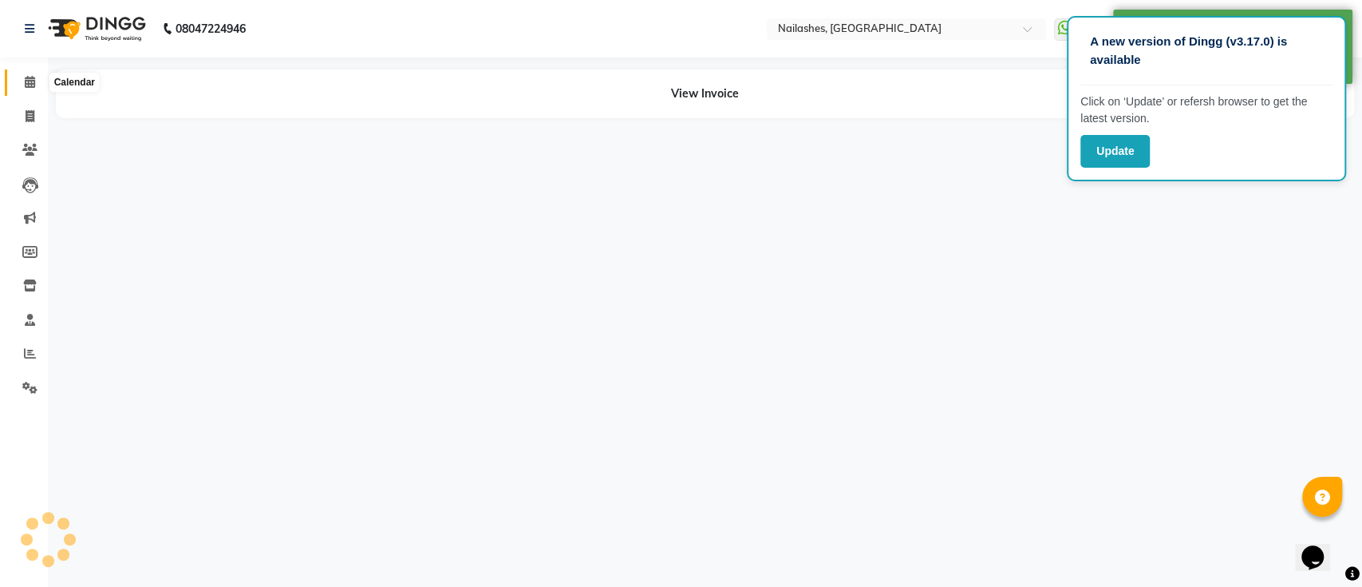
click at [17, 77] on span at bounding box center [30, 82] width 28 height 18
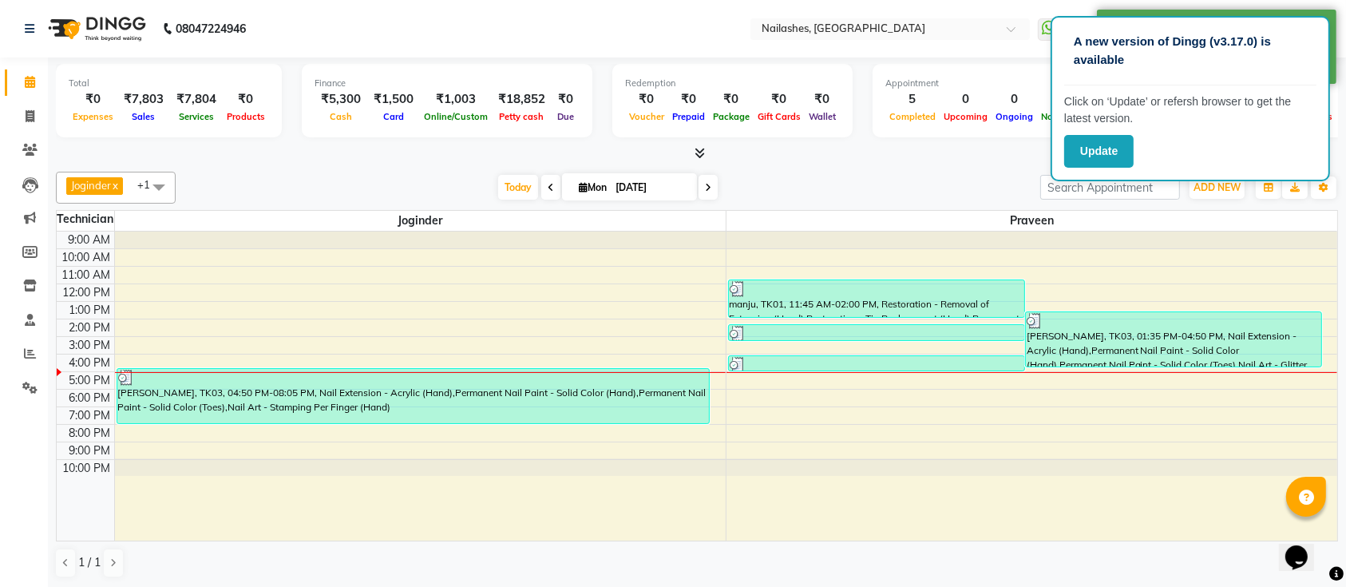
click at [697, 144] on div "Total ₹0 Expenses ₹7,803 Sales ₹7,804 Services ₹0 Products Finance ₹5,300 Cash …" at bounding box center [697, 109] width 1282 height 105
click at [703, 148] on icon at bounding box center [700, 153] width 10 height 12
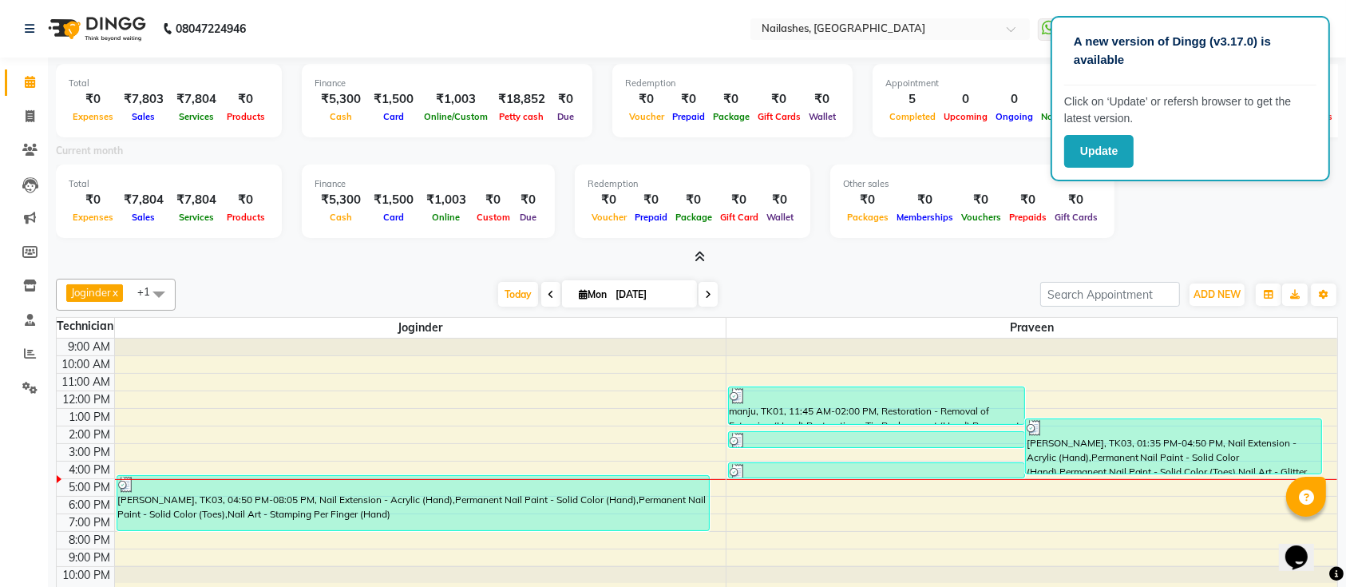
click at [702, 251] on icon at bounding box center [700, 257] width 10 height 12
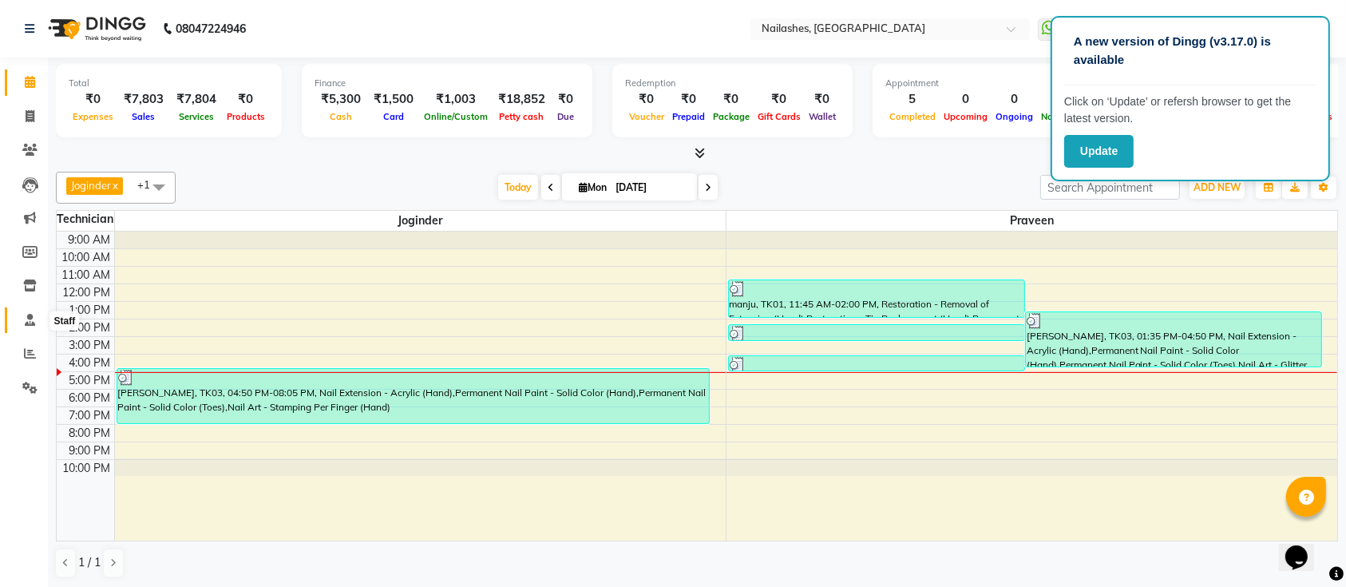
click at [25, 314] on icon at bounding box center [30, 320] width 10 height 12
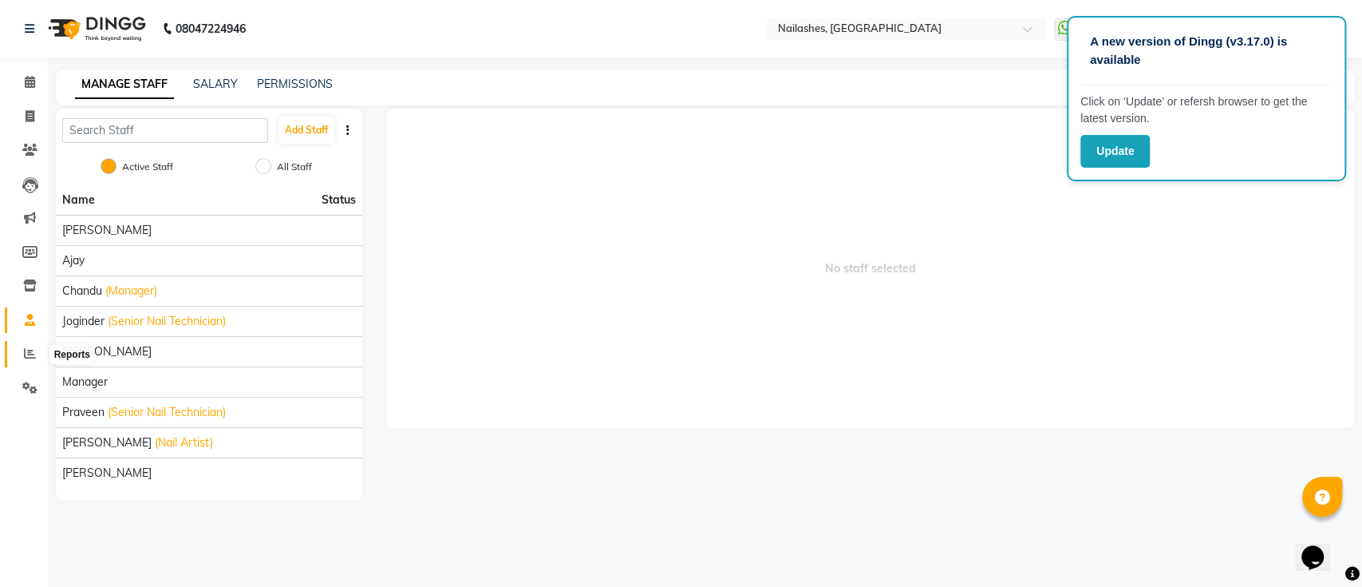
click at [19, 356] on span at bounding box center [30, 354] width 28 height 18
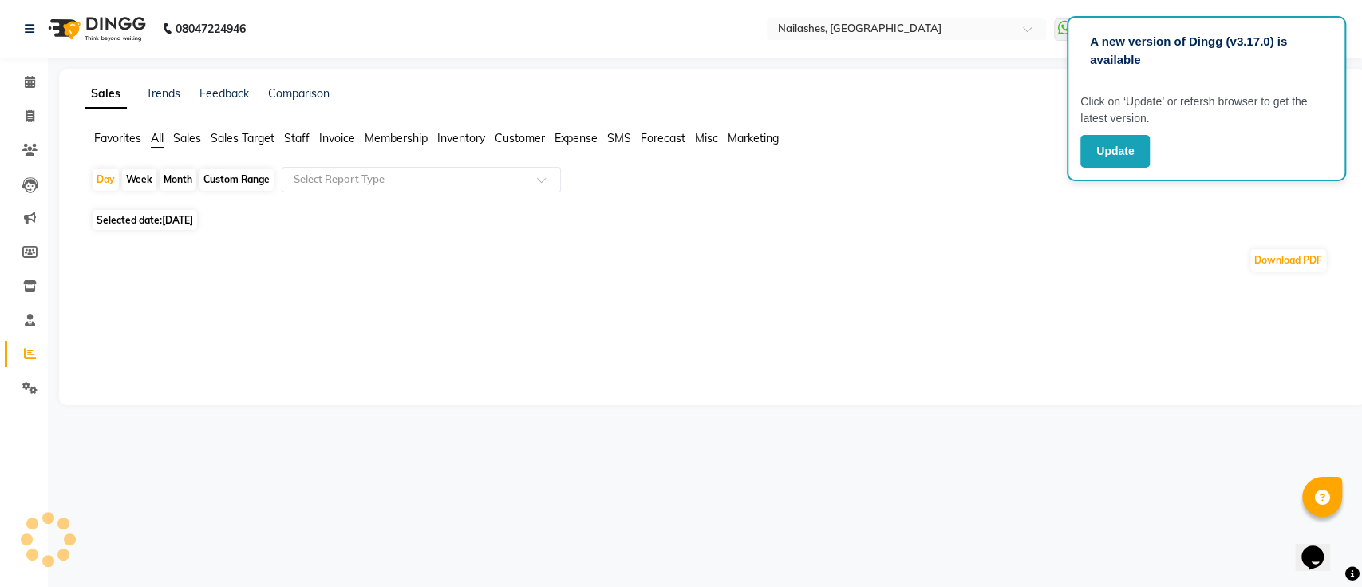
click at [287, 137] on span "Staff" at bounding box center [297, 138] width 26 height 14
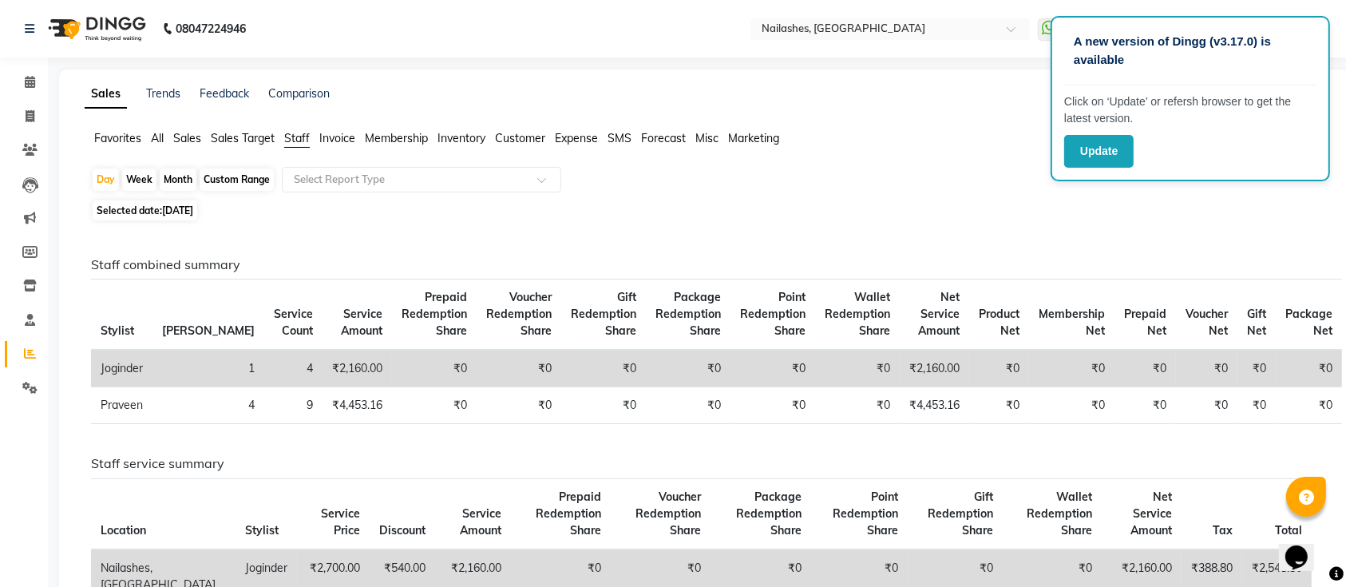
click at [170, 173] on div "Month" at bounding box center [178, 179] width 37 height 22
select select "9"
select select "2025"
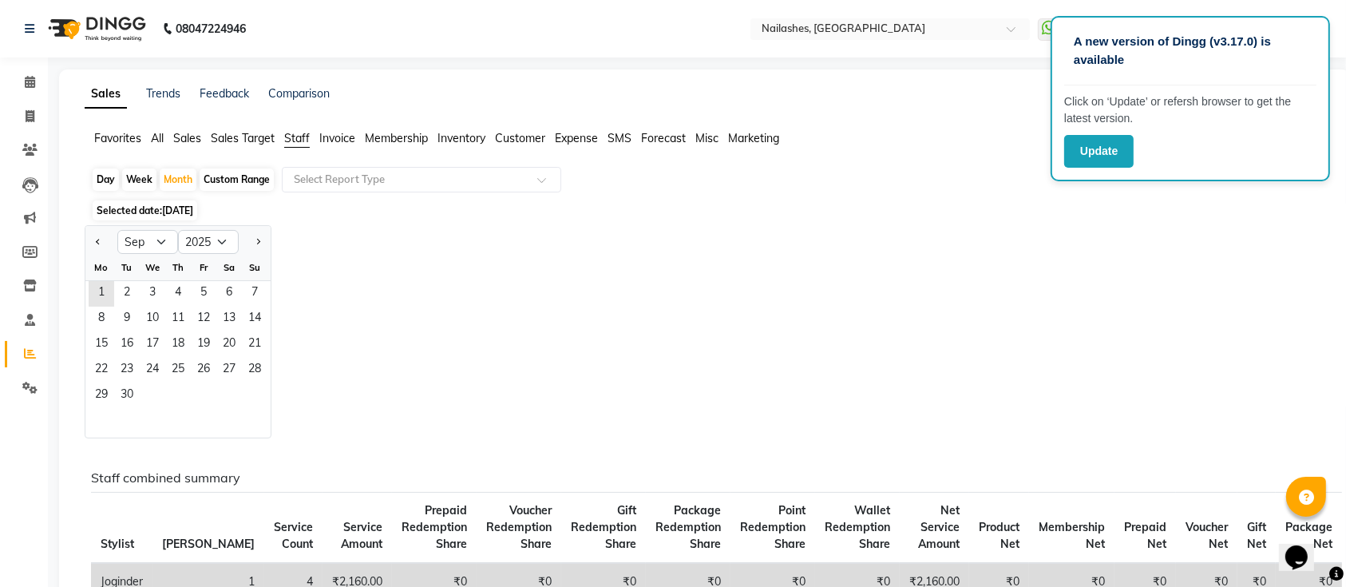
click at [189, 140] on span "Sales" at bounding box center [187, 138] width 28 height 14
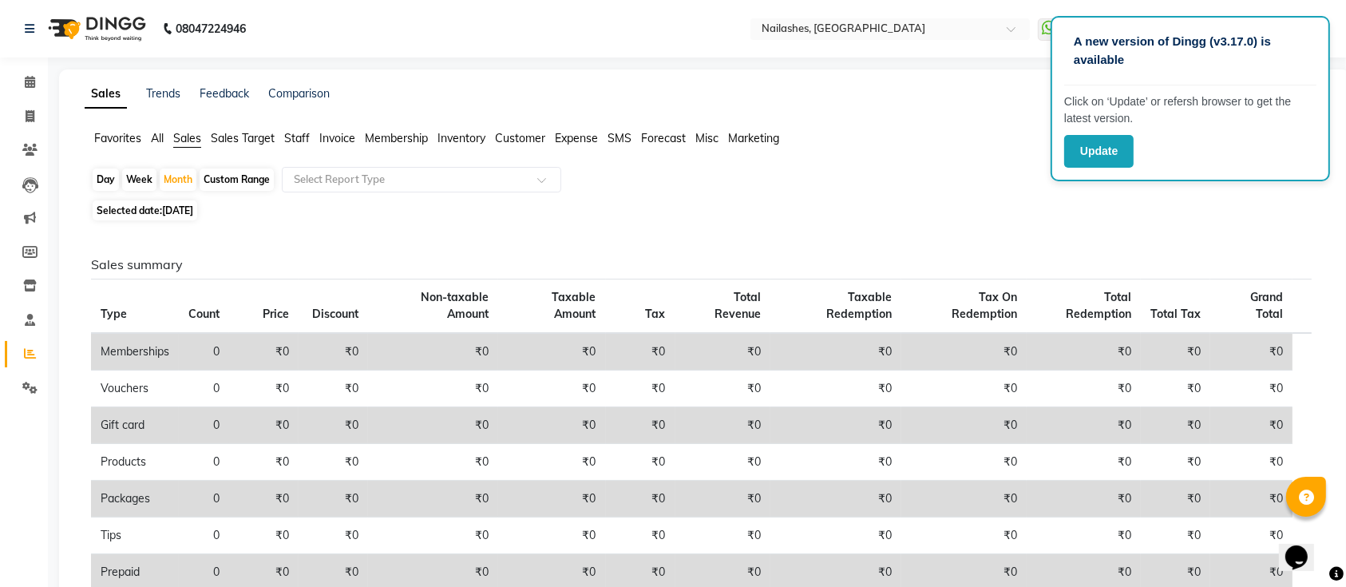
click at [227, 131] on span "Sales Target" at bounding box center [243, 138] width 64 height 14
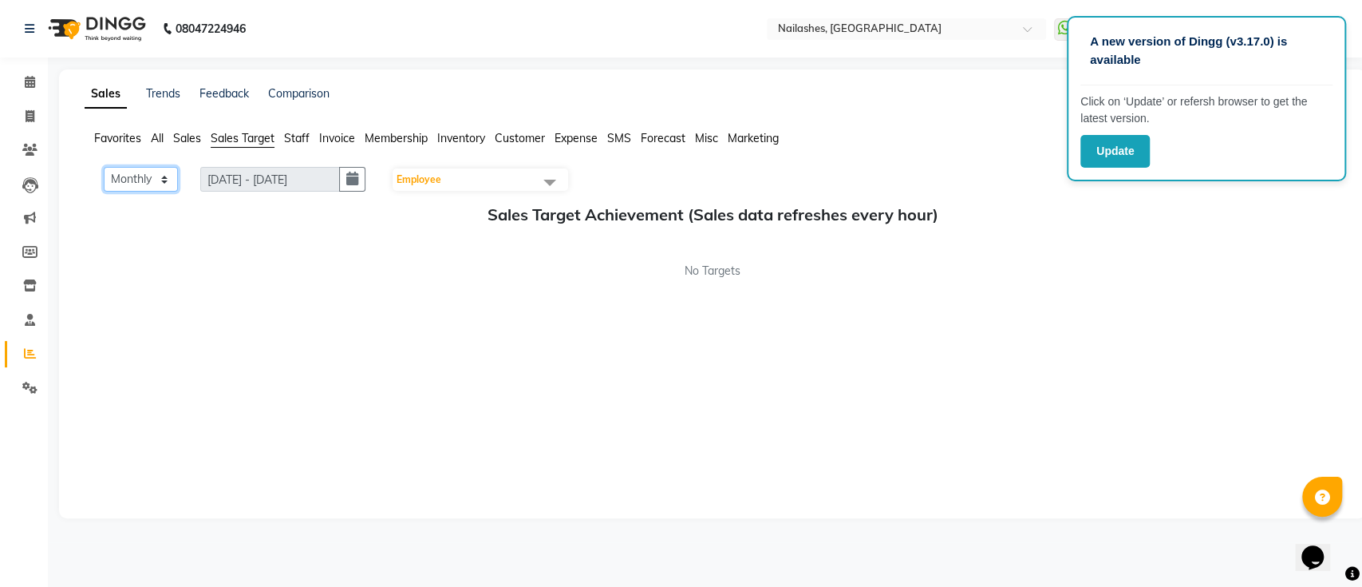
click at [156, 176] on select "Monthly Weekly" at bounding box center [141, 179] width 74 height 25
click at [354, 180] on icon "button" at bounding box center [352, 179] width 12 height 1
select select "9"
select select "2025"
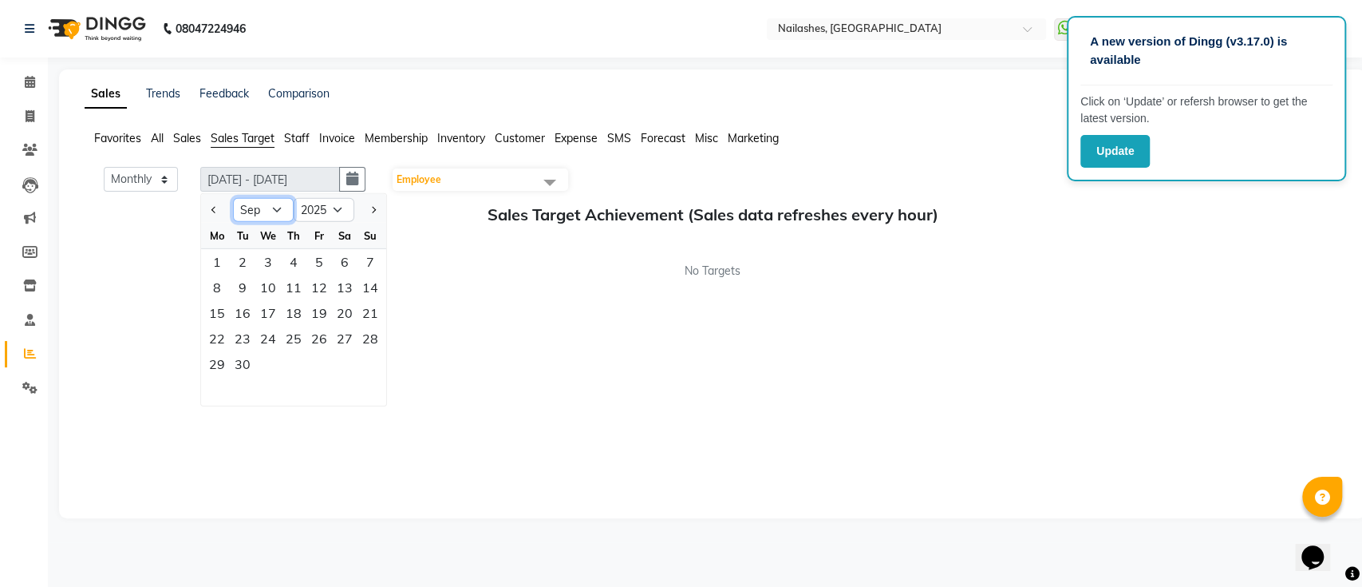
click at [255, 212] on select "Jan Feb Mar Apr May Jun Jul Aug Sep Oct Nov Dec" at bounding box center [263, 210] width 61 height 24
select select "8"
click at [234, 198] on select "Jan Feb Mar Apr May Jun Jul Aug Sep Oct Nov Dec" at bounding box center [263, 210] width 61 height 24
click at [324, 251] on div "1" at bounding box center [319, 262] width 26 height 26
type input "01-08-2025 - 31-08-2025"
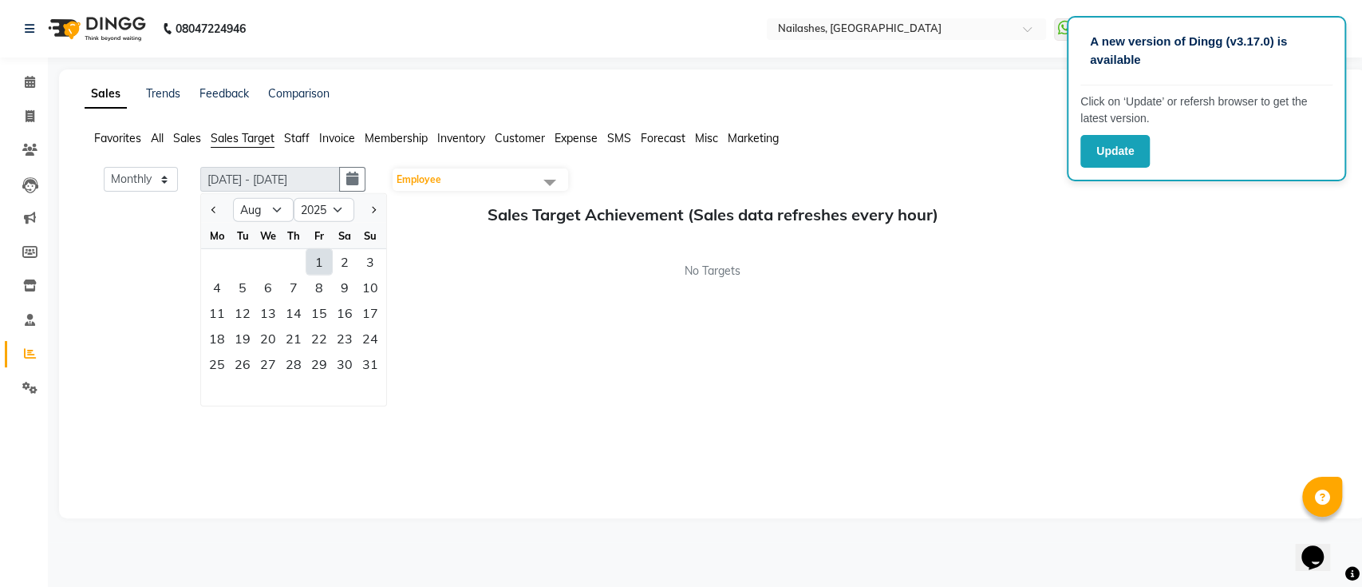
click at [324, 251] on div "1" at bounding box center [319, 262] width 26 height 26
click at [336, 278] on div "9" at bounding box center [345, 288] width 26 height 26
click at [327, 268] on div "1" at bounding box center [319, 262] width 26 height 26
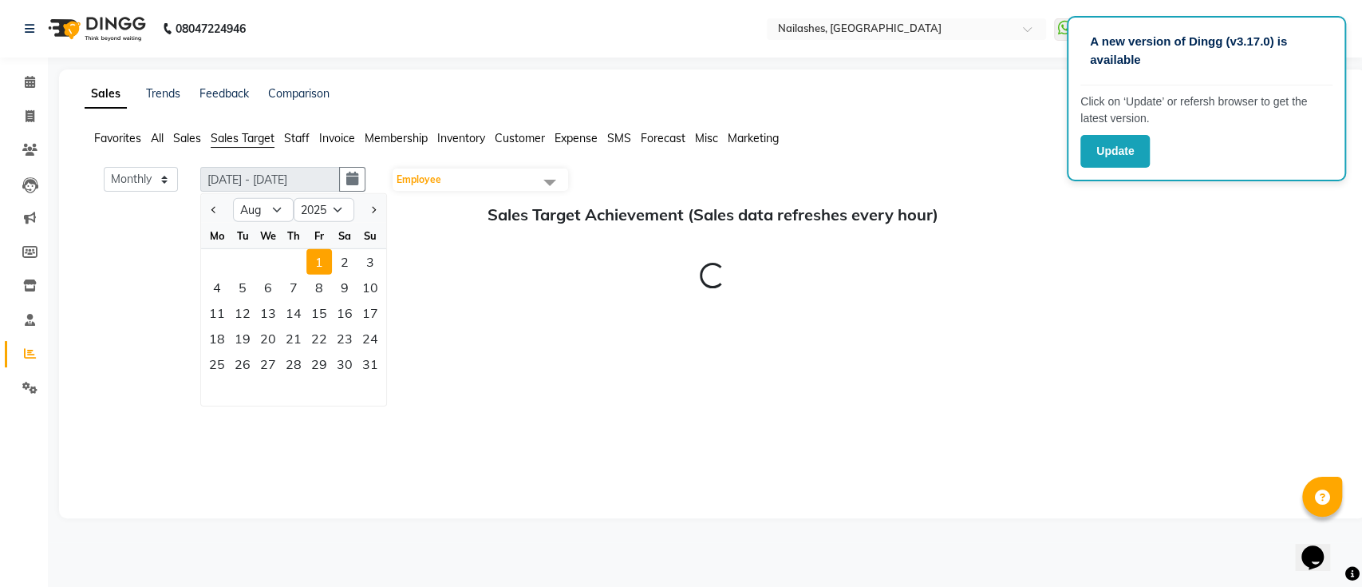
click at [327, 268] on div "1" at bounding box center [319, 262] width 26 height 26
click at [18, 111] on span at bounding box center [30, 117] width 28 height 18
select select "6187"
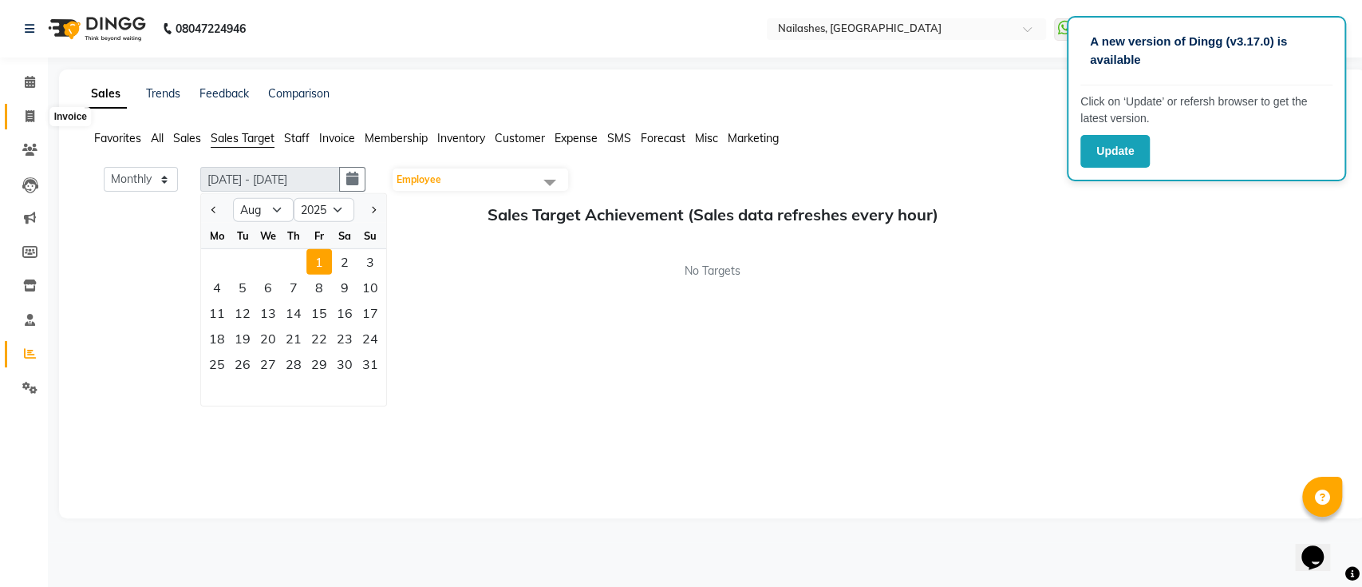
select select "service"
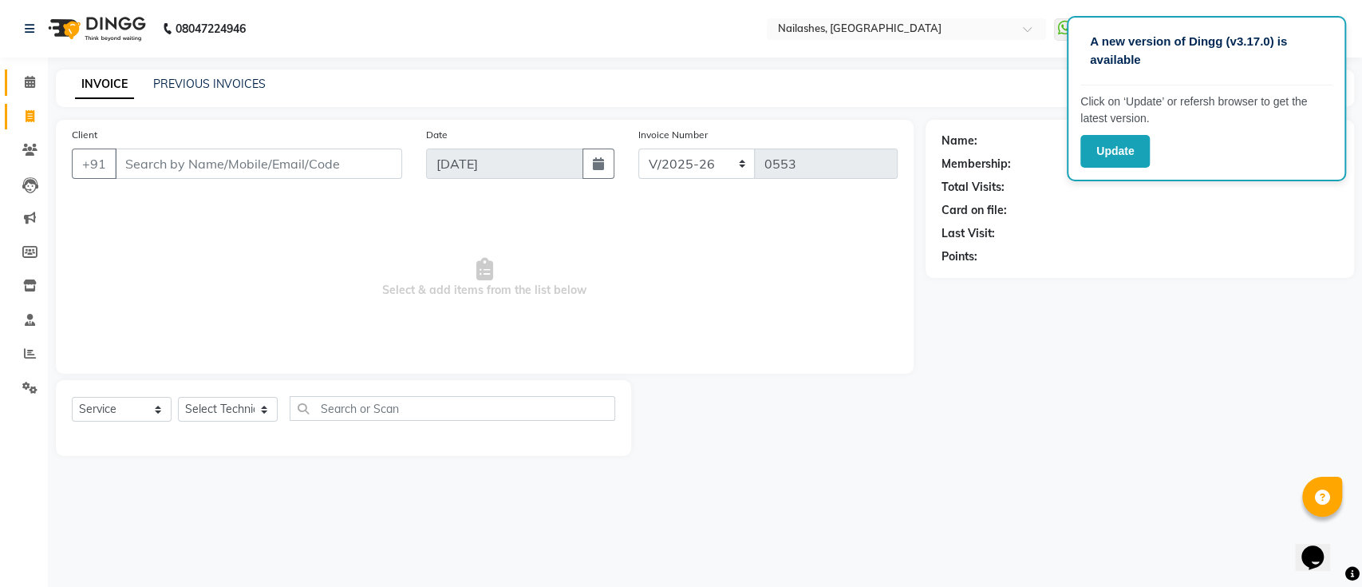
click at [36, 72] on link "Calendar" at bounding box center [24, 82] width 38 height 26
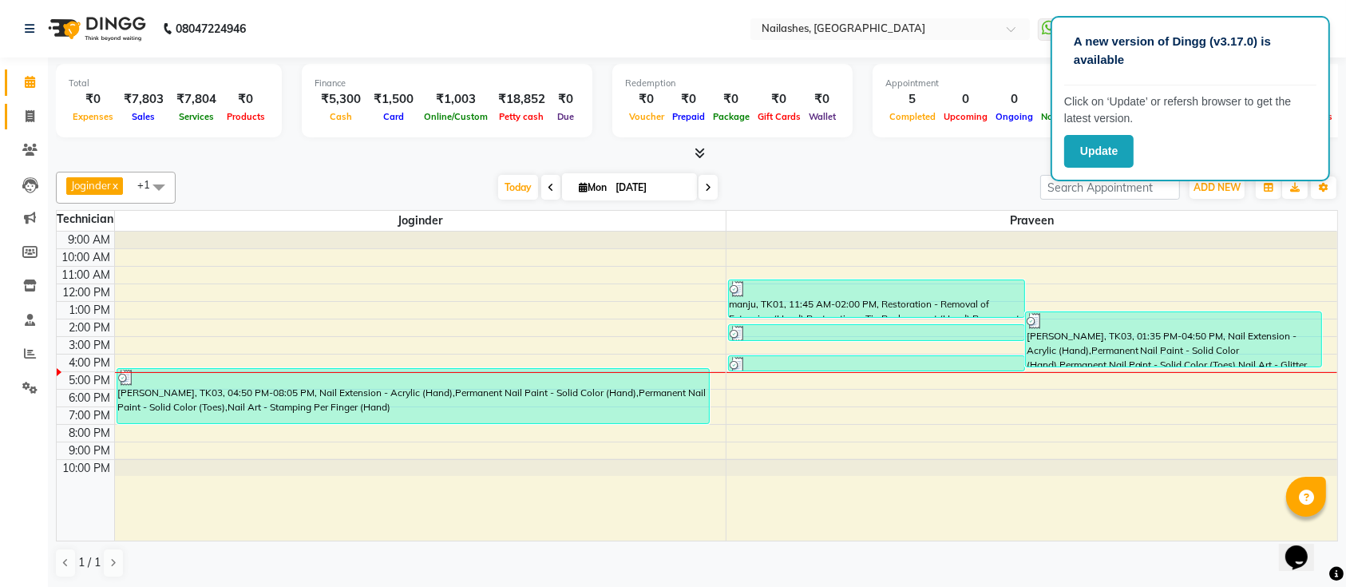
click at [9, 117] on link "Invoice" at bounding box center [24, 117] width 38 height 26
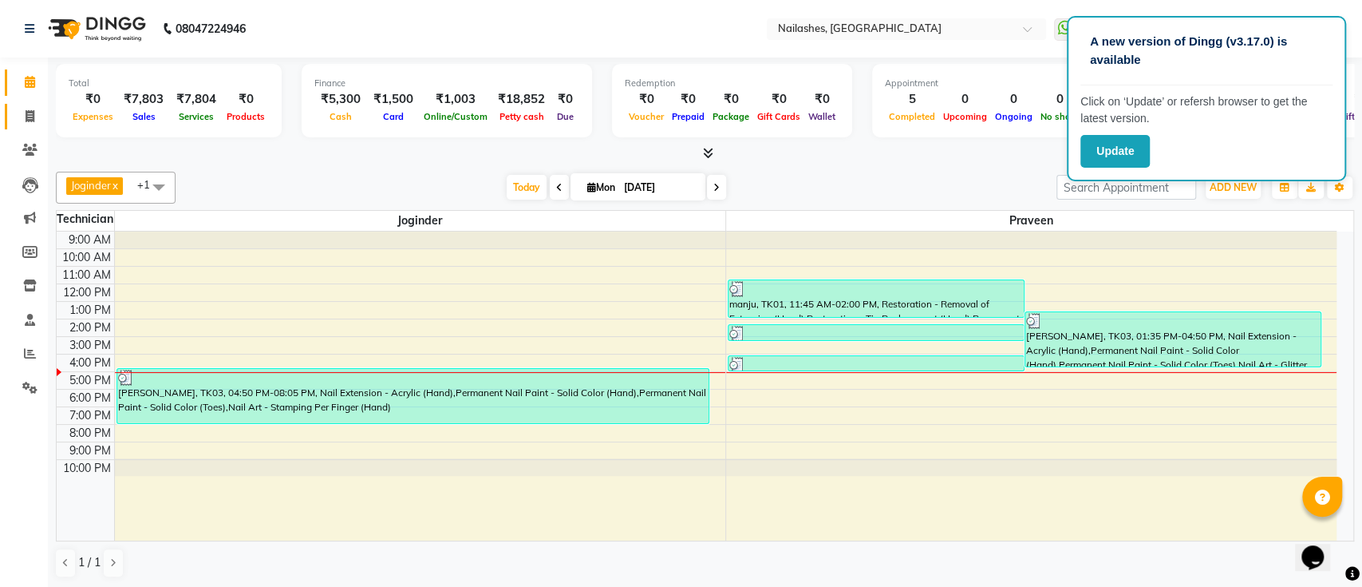
select select "6187"
select select "service"
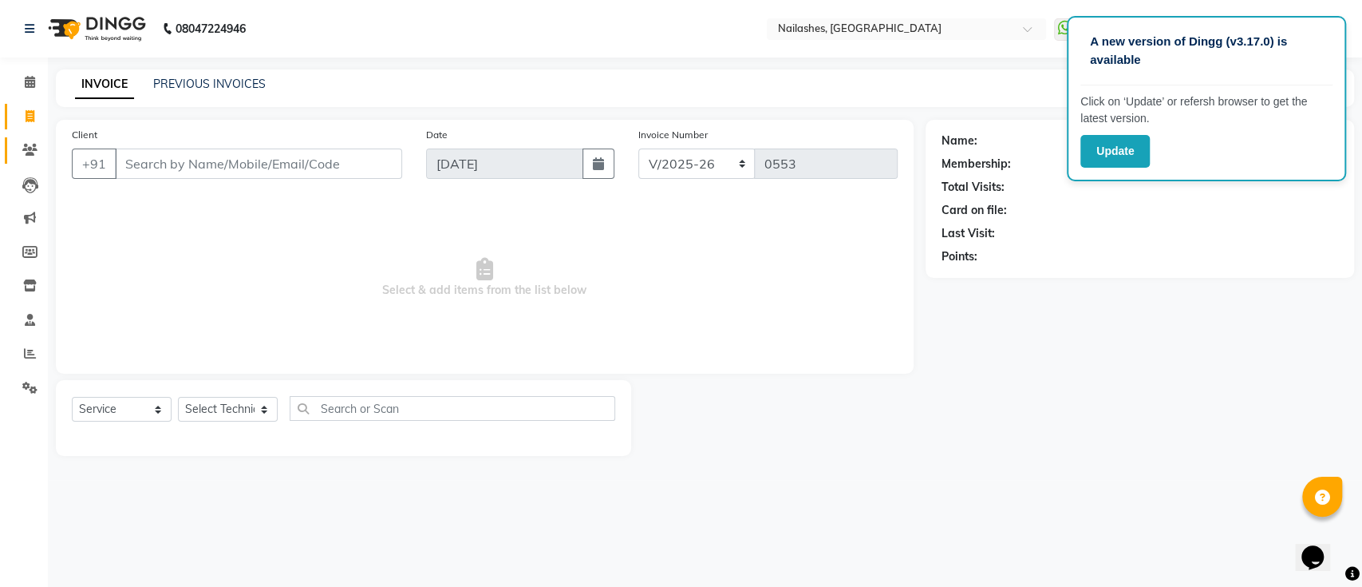
click at [13, 158] on link "Clients" at bounding box center [24, 150] width 38 height 26
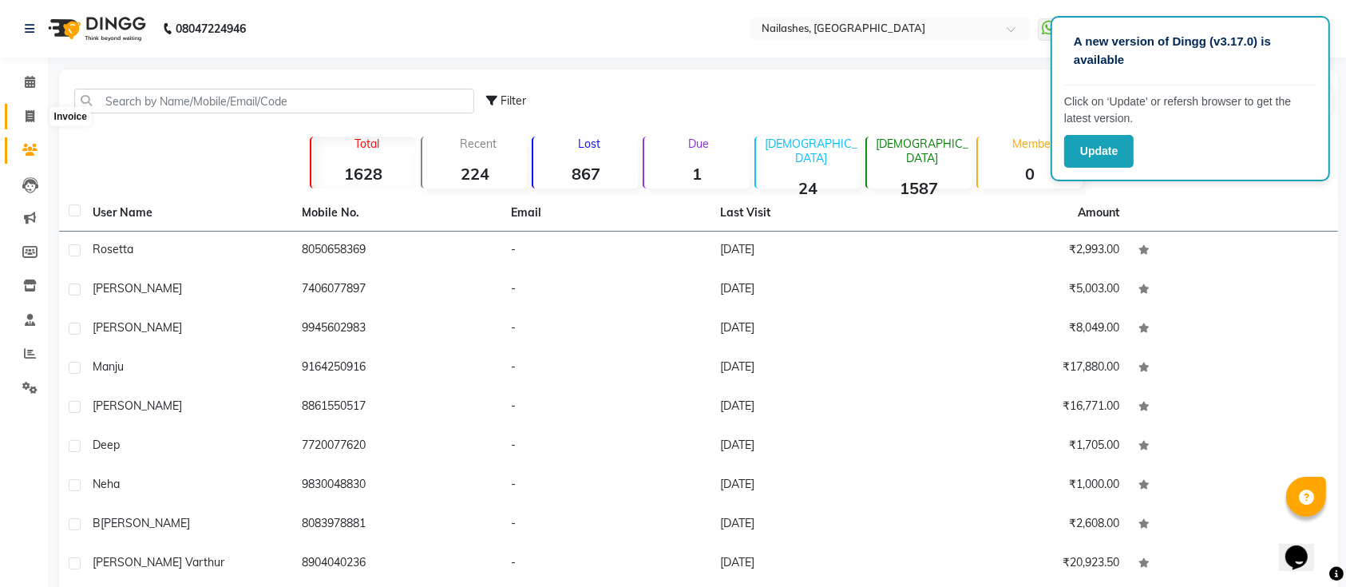
click at [25, 125] on span at bounding box center [30, 117] width 28 height 18
select select "service"
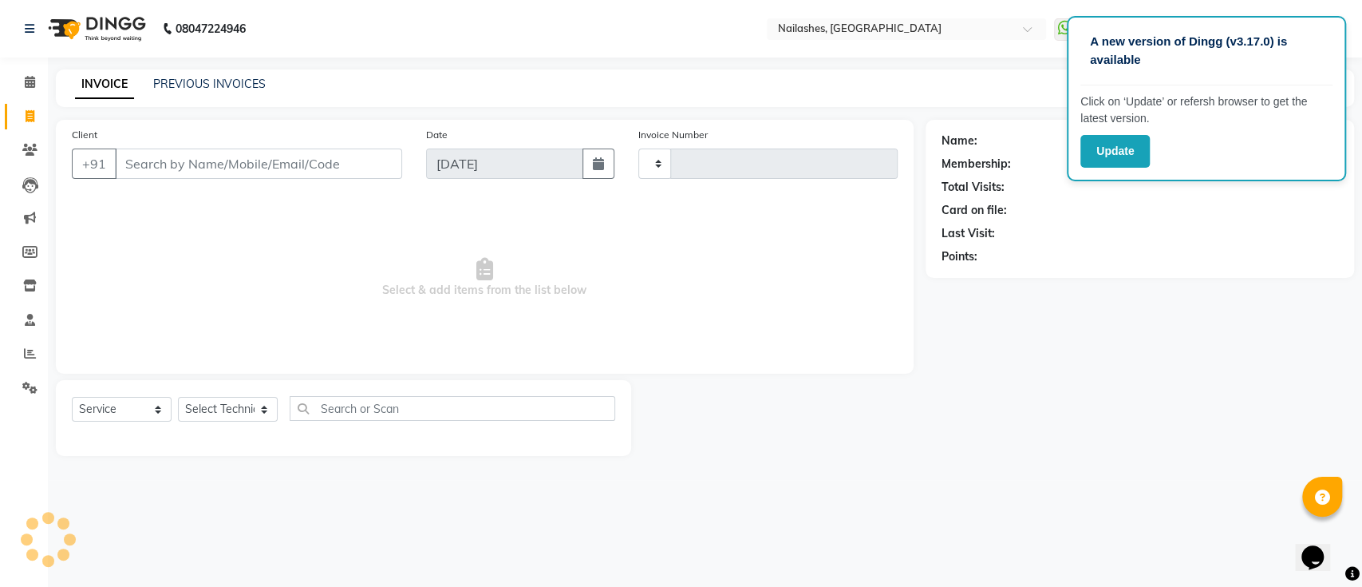
type input "0553"
select select "6187"
click at [230, 83] on link "PREVIOUS INVOICES" at bounding box center [209, 84] width 113 height 14
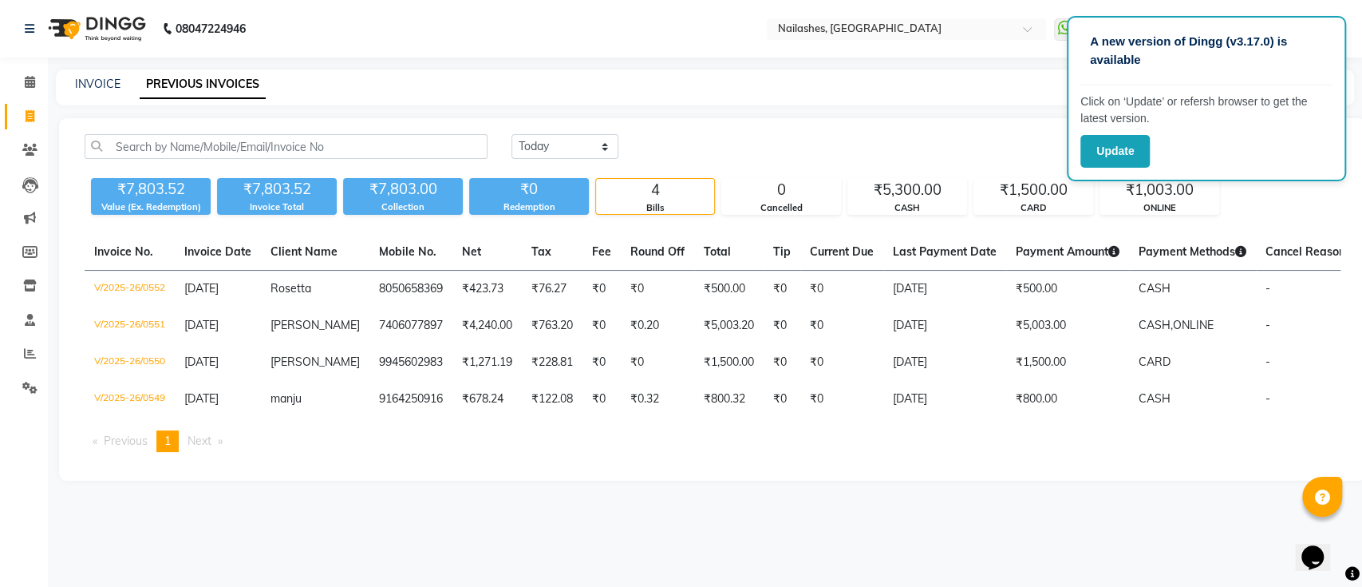
drag, startPoint x: 415, startPoint y: 227, endPoint x: 812, endPoint y: 142, distance: 405.8
click at [812, 142] on div "Today Yesterday Custom Range Export" at bounding box center [926, 146] width 829 height 25
click at [603, 137] on select "Today Yesterday Custom Range" at bounding box center [565, 146] width 107 height 25
select select "yesterday"
click at [512, 134] on select "Today Yesterday Custom Range" at bounding box center [565, 146] width 107 height 25
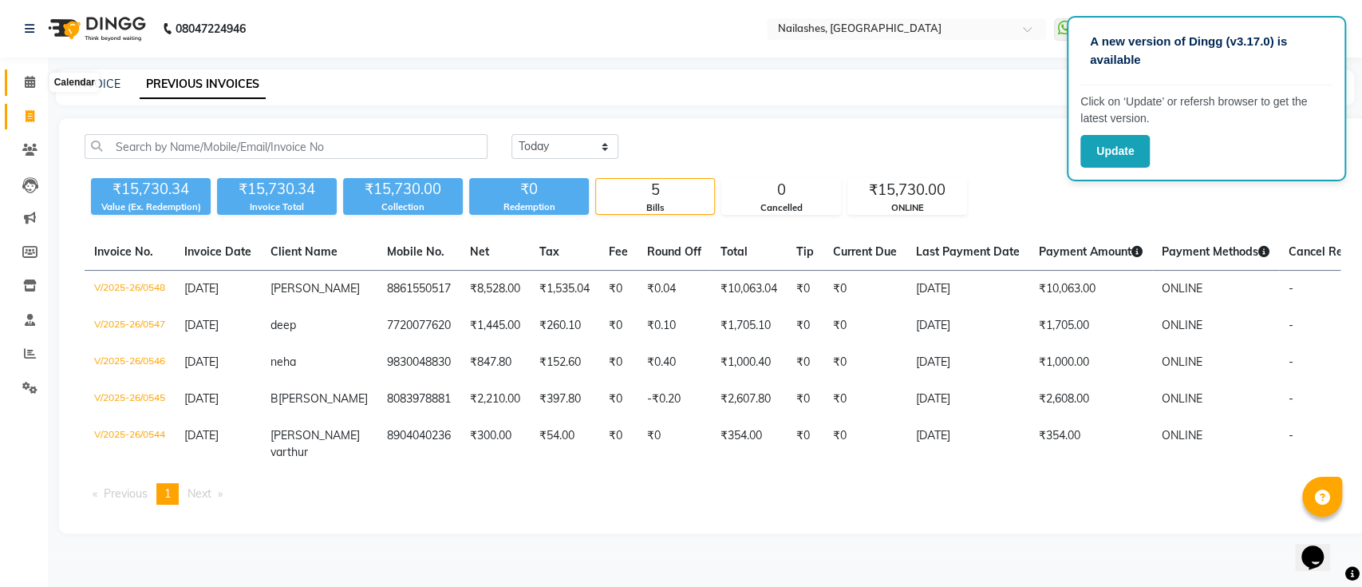
click at [32, 75] on span at bounding box center [30, 82] width 28 height 18
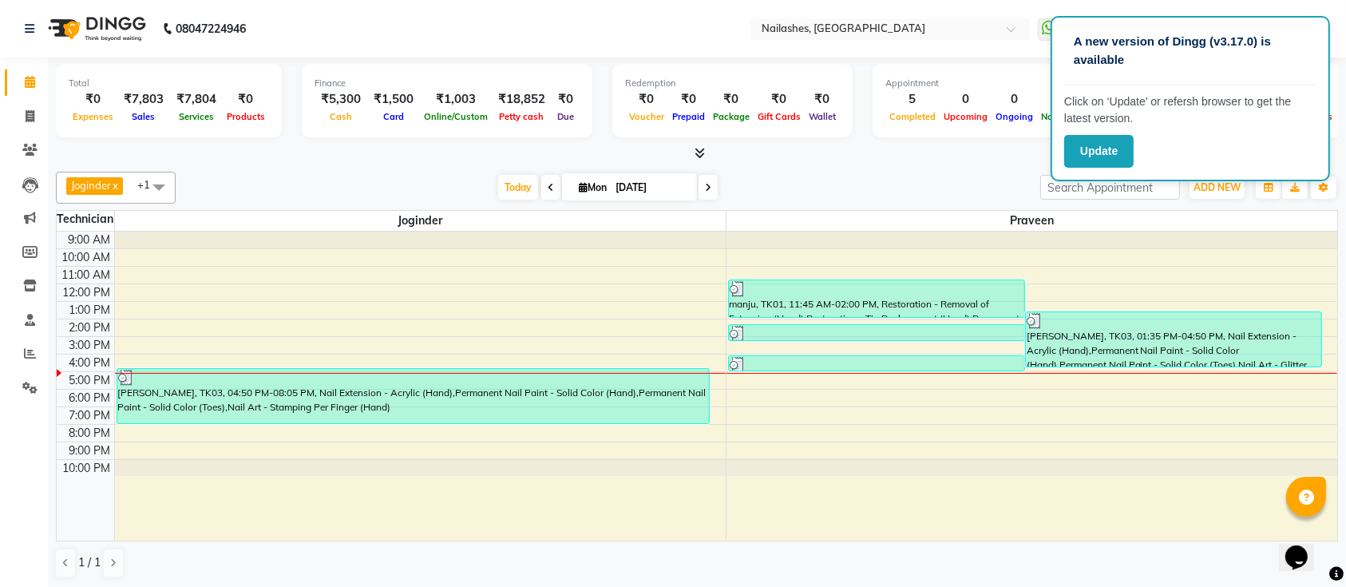
click at [913, 182] on div "Today Mon 01-09-2025" at bounding box center [608, 188] width 848 height 24
click at [11, 86] on link "Calendar" at bounding box center [24, 82] width 38 height 26
click at [366, 132] on div "Finance ₹5,300 Cash ₹1,500 Card ₹1,003 Online/Custom ₹18,852 Petty cash ₹0 Due" at bounding box center [447, 100] width 291 height 73
click at [396, 112] on span "Card" at bounding box center [393, 116] width 29 height 11
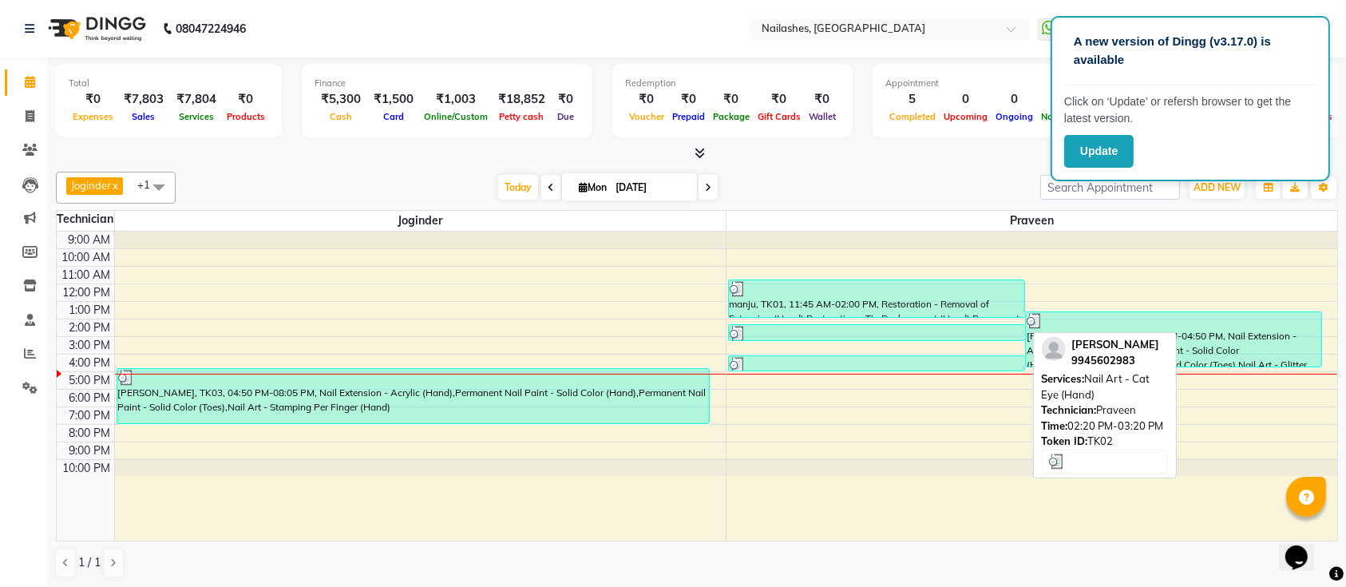
click at [776, 328] on div at bounding box center [876, 334] width 294 height 16
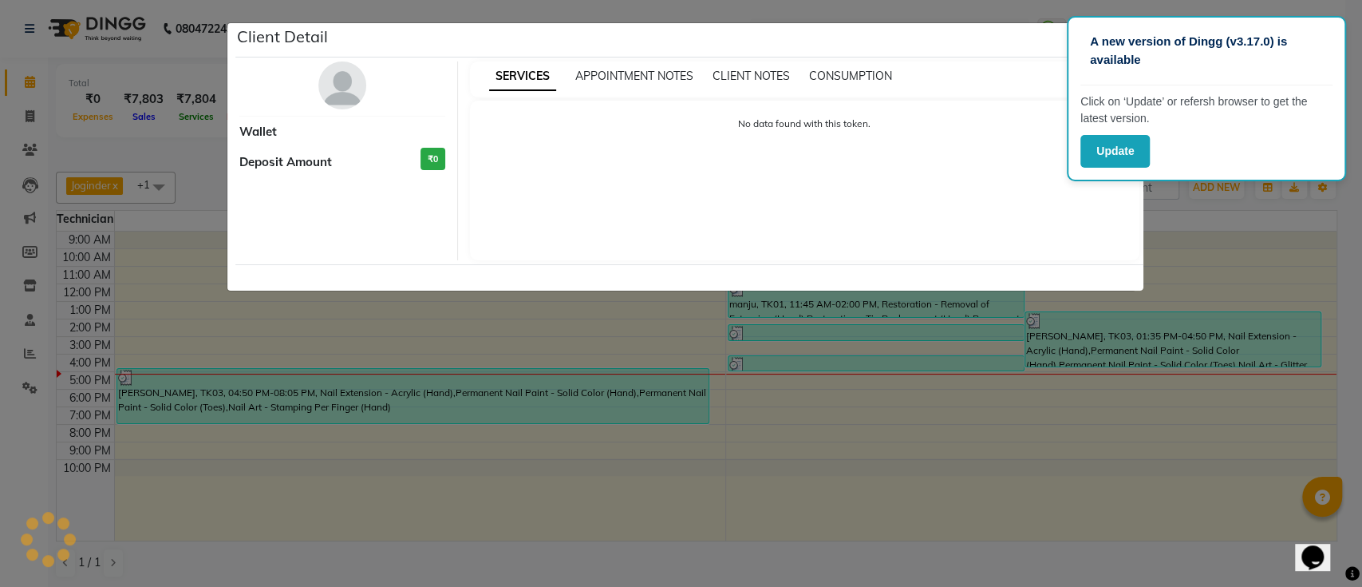
select select "3"
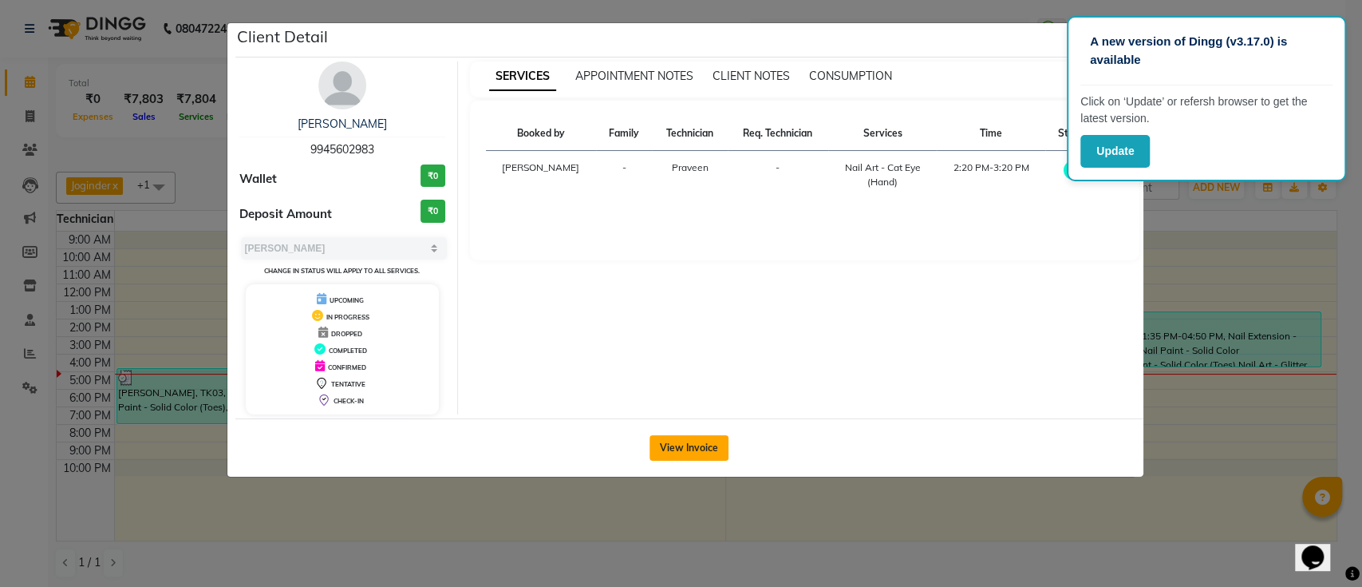
click at [670, 450] on button "View Invoice" at bounding box center [689, 448] width 79 height 26
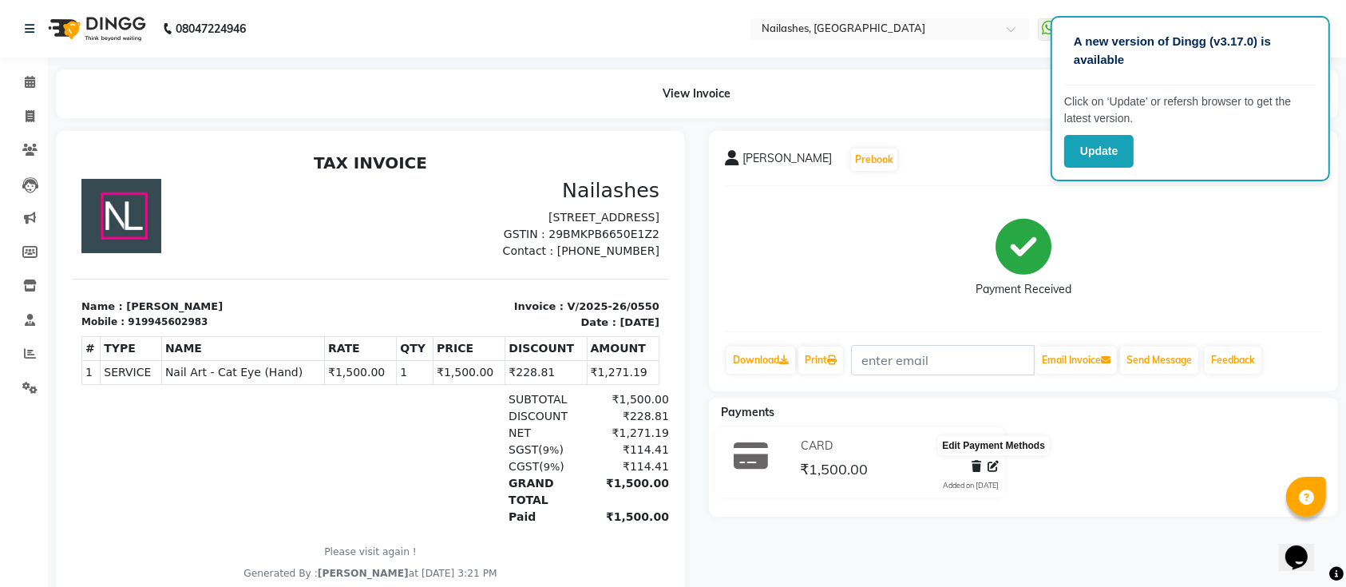
click at [989, 466] on icon at bounding box center [992, 466] width 11 height 11
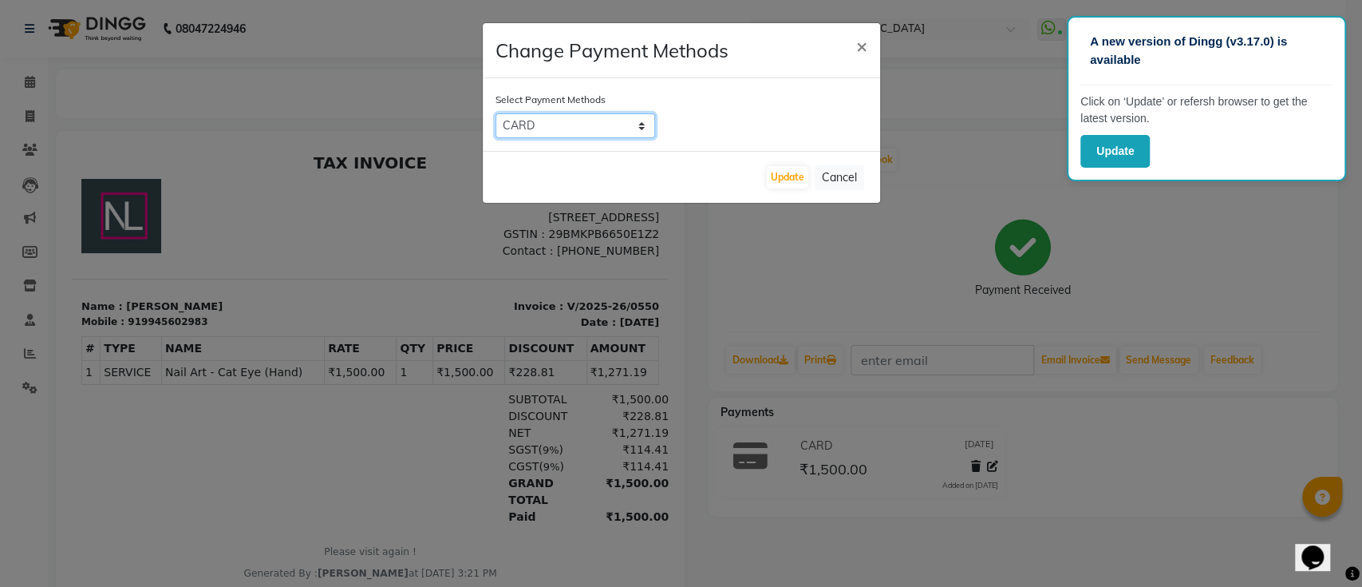
click at [637, 122] on select "Bank ONLINE CASH UPI M CARD GPay LUZO District App" at bounding box center [576, 125] width 160 height 25
select select "1"
click at [496, 113] on select "Bank ONLINE CASH UPI M CARD GPay LUZO District App" at bounding box center [576, 125] width 160 height 25
click at [771, 177] on button "Update" at bounding box center [788, 177] width 42 height 22
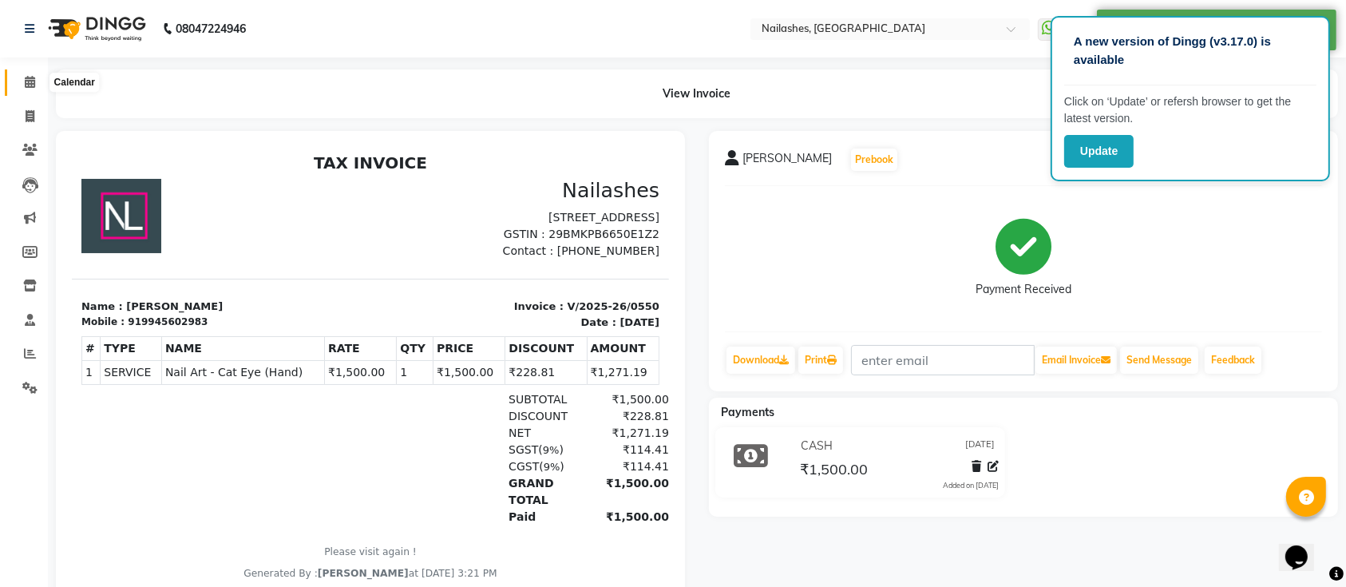
click at [35, 83] on span at bounding box center [30, 82] width 28 height 18
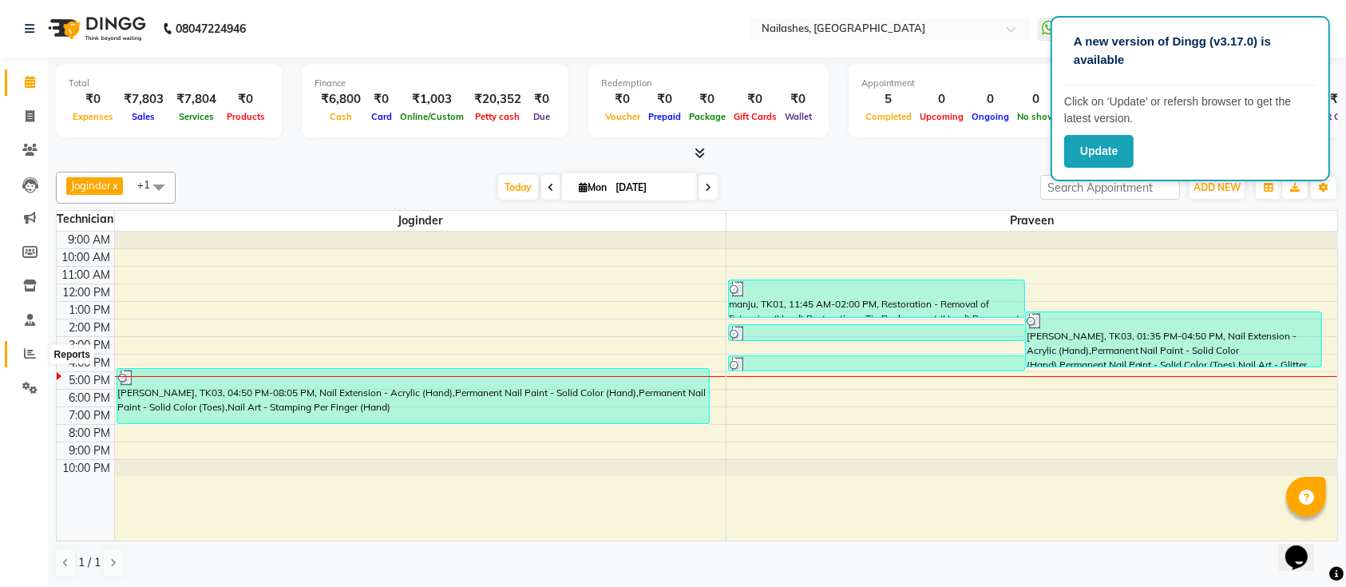
click at [30, 359] on icon at bounding box center [30, 353] width 12 height 12
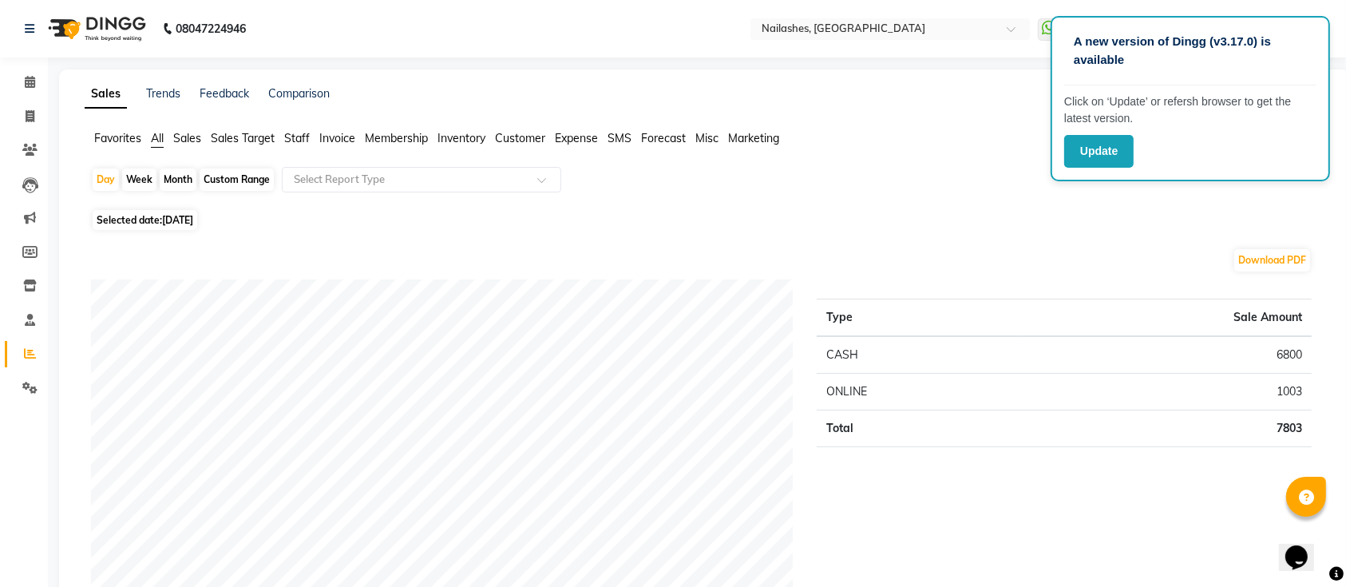
click at [189, 140] on span "Sales" at bounding box center [187, 138] width 28 height 14
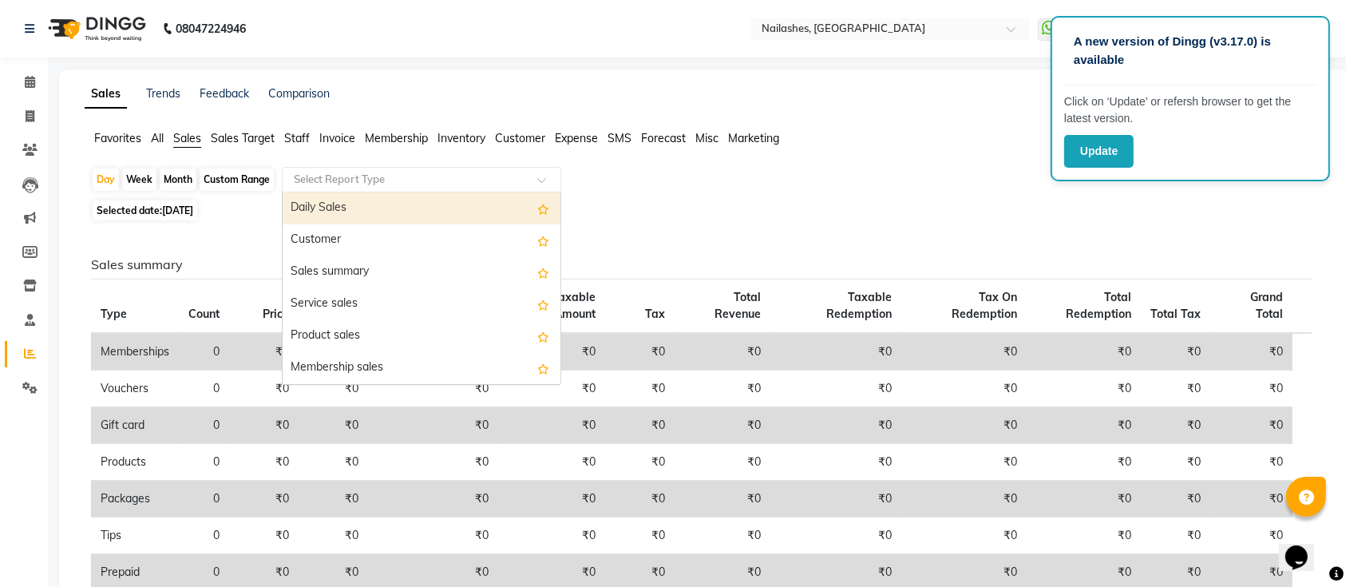
click at [419, 176] on input "text" at bounding box center [406, 180] width 230 height 16
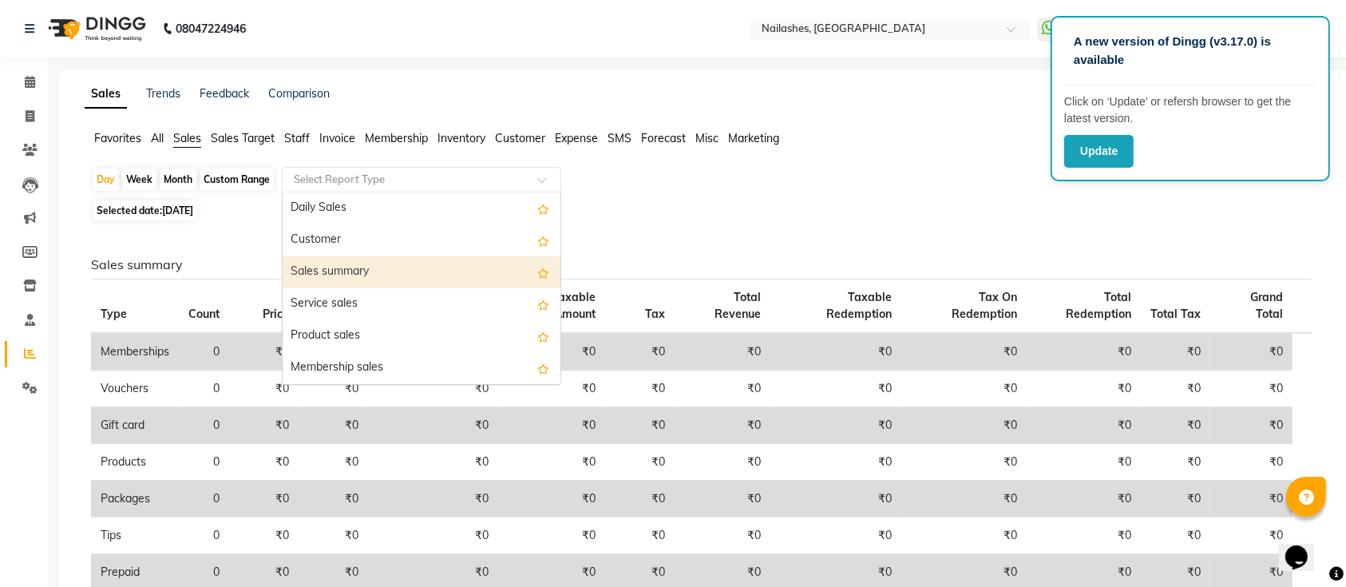
click at [338, 268] on div "Sales summary" at bounding box center [422, 272] width 278 height 32
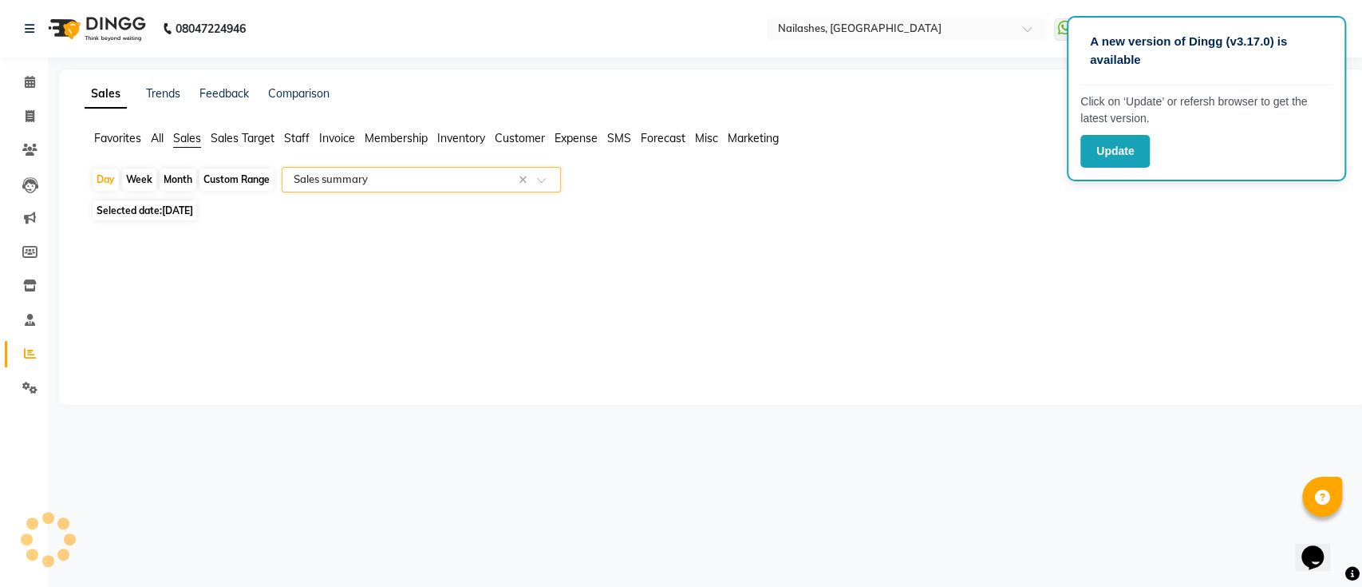
select select "full_report"
select select "csv"
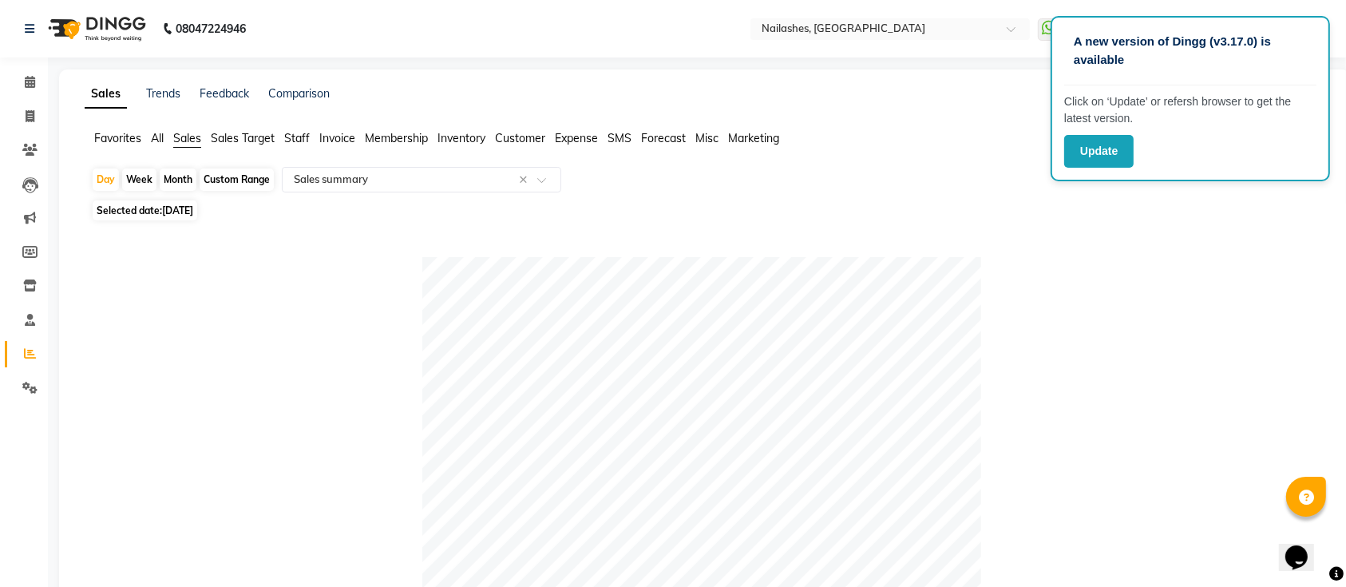
click at [193, 208] on span "[DATE]" at bounding box center [177, 210] width 31 height 12
select select "9"
select select "2025"
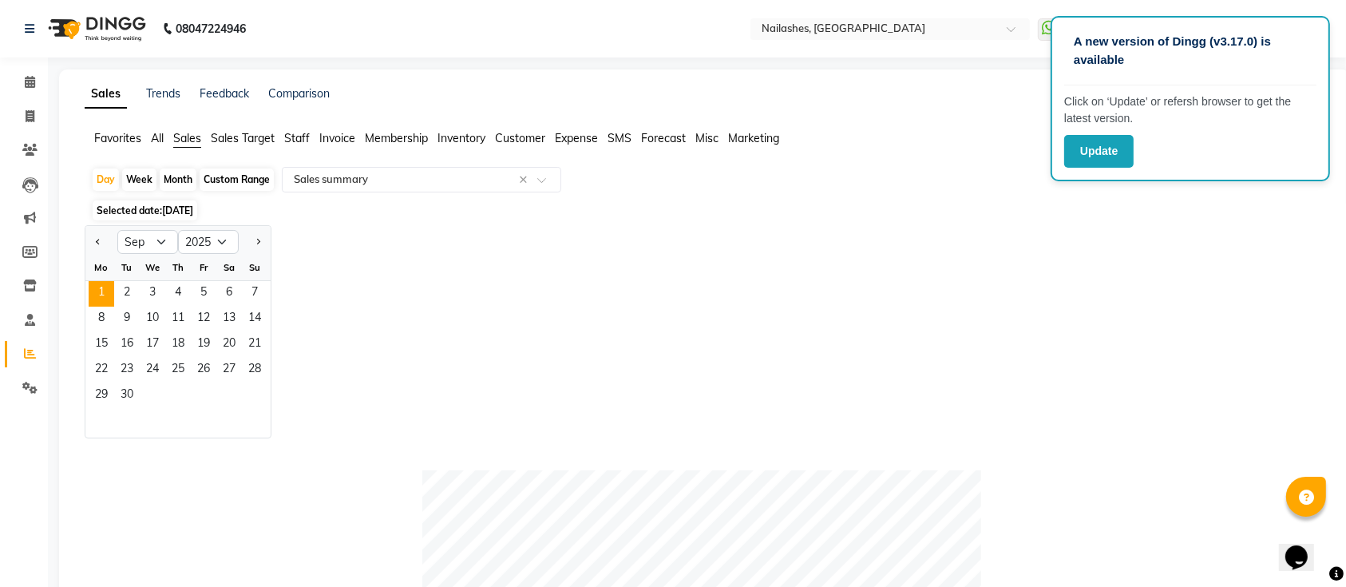
click at [174, 182] on div "Month" at bounding box center [178, 179] width 37 height 22
select select "9"
select select "2025"
click at [174, 182] on div "Month" at bounding box center [178, 179] width 37 height 22
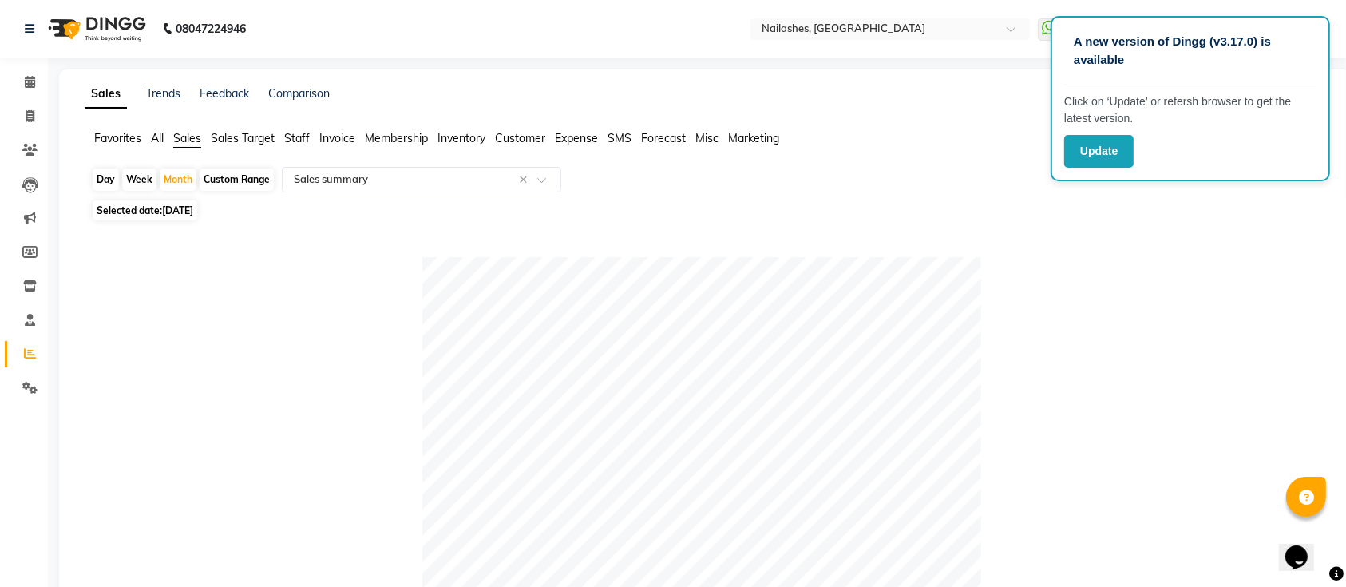
click at [171, 207] on span "[DATE]" at bounding box center [177, 210] width 31 height 12
select select "9"
select select "2025"
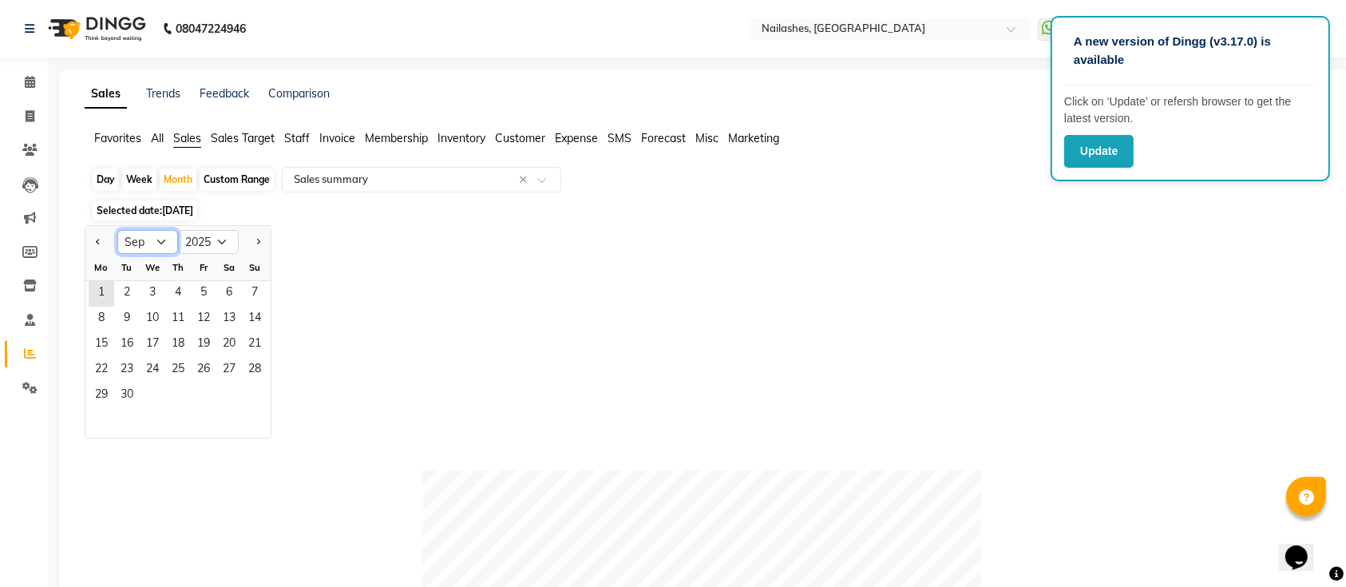
click at [153, 239] on select "Jan Feb Mar Apr May Jun Jul Aug Sep Oct Nov Dec" at bounding box center [147, 242] width 61 height 24
select select "8"
click at [117, 230] on select "Jan Feb Mar Apr May Jun Jul Aug Sep Oct Nov Dec" at bounding box center [147, 242] width 61 height 24
click at [208, 295] on span "1" at bounding box center [204, 294] width 26 height 26
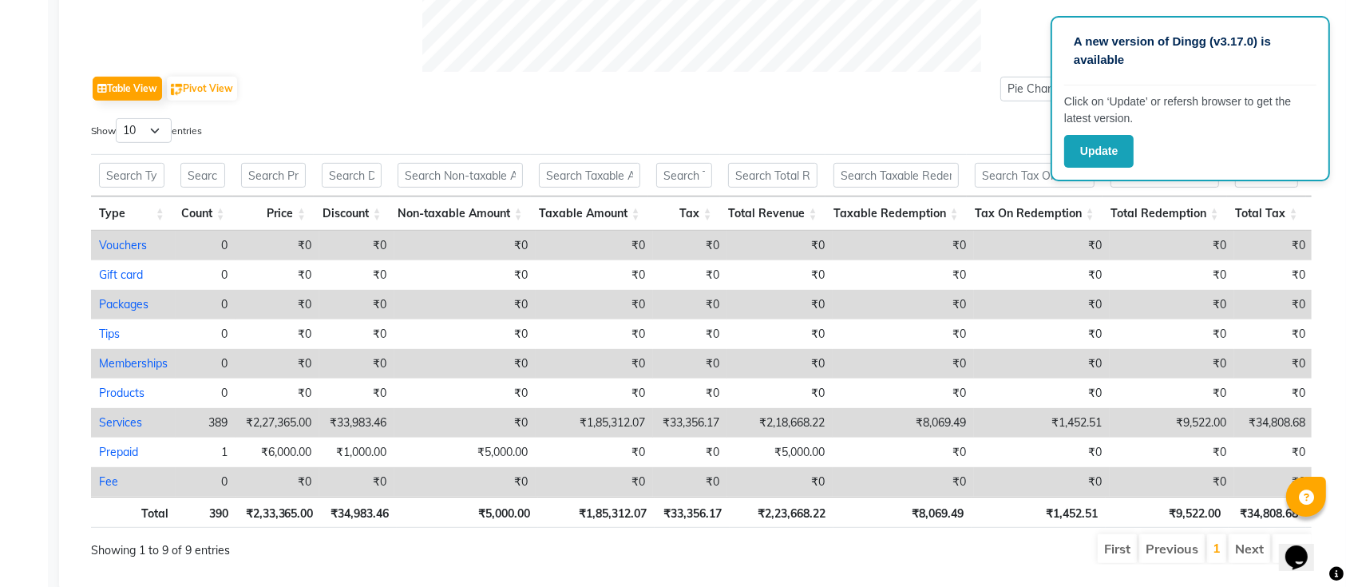
scroll to position [805, 0]
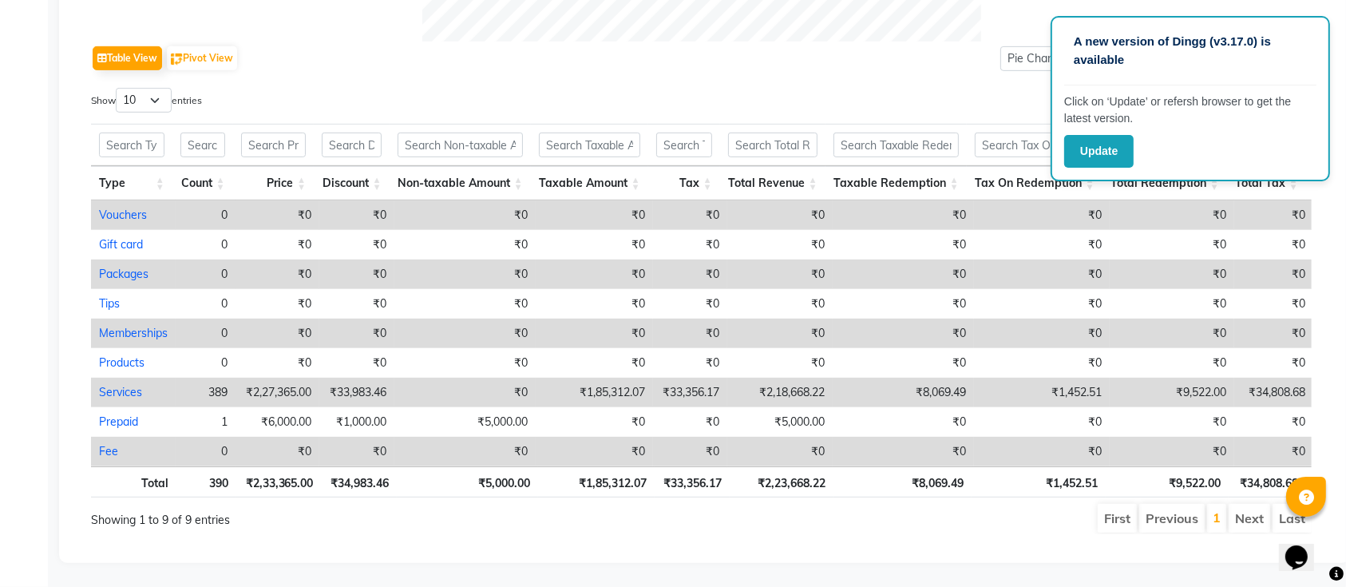
click at [1248, 504] on li "Next" at bounding box center [1249, 518] width 42 height 29
drag, startPoint x: 1248, startPoint y: 498, endPoint x: 813, endPoint y: 68, distance: 611.8
click at [813, 88] on div "Search:" at bounding box center [1013, 103] width 599 height 31
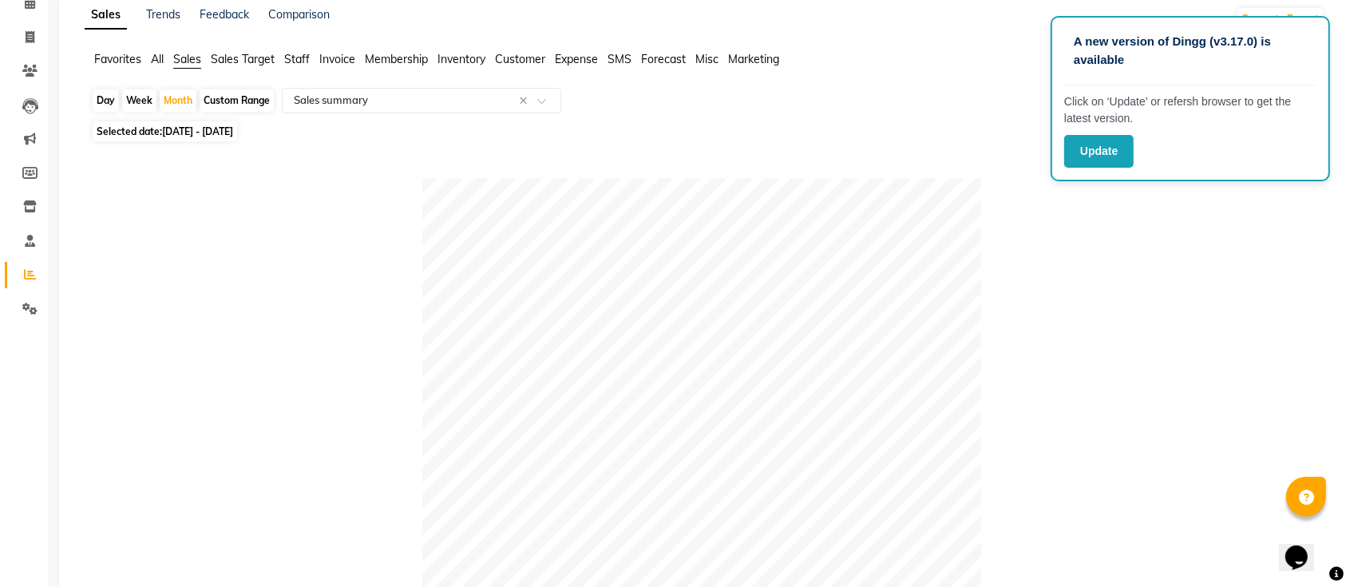
scroll to position [0, 0]
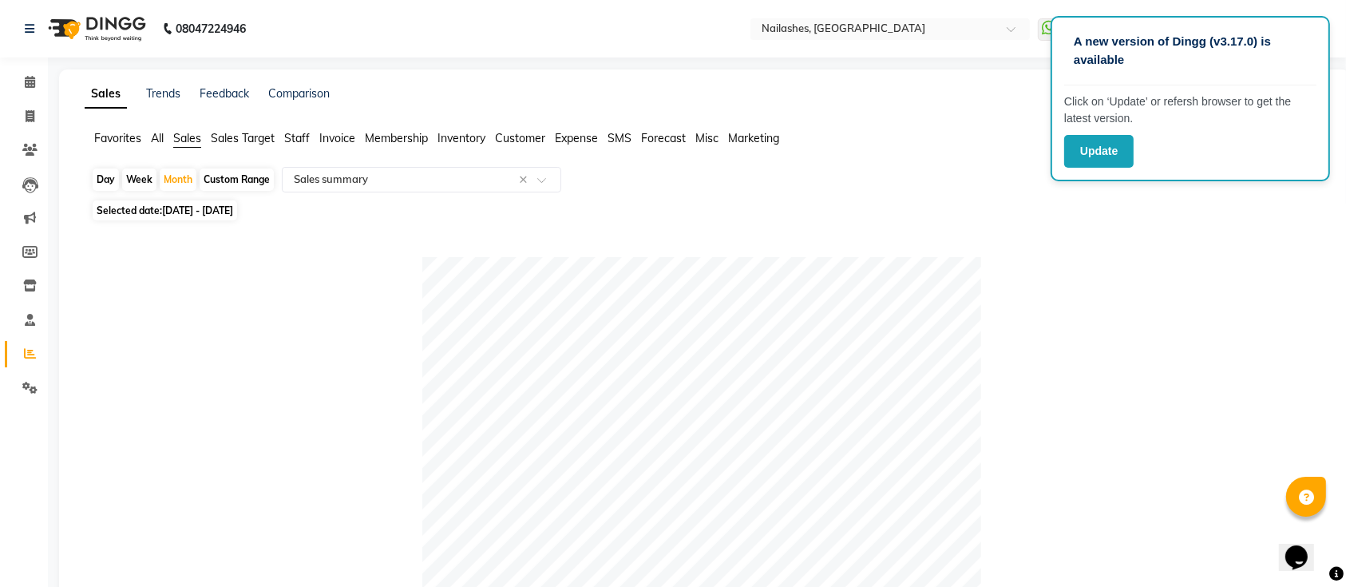
click at [240, 177] on div "Custom Range" at bounding box center [237, 179] width 74 height 22
select select "8"
select select "2025"
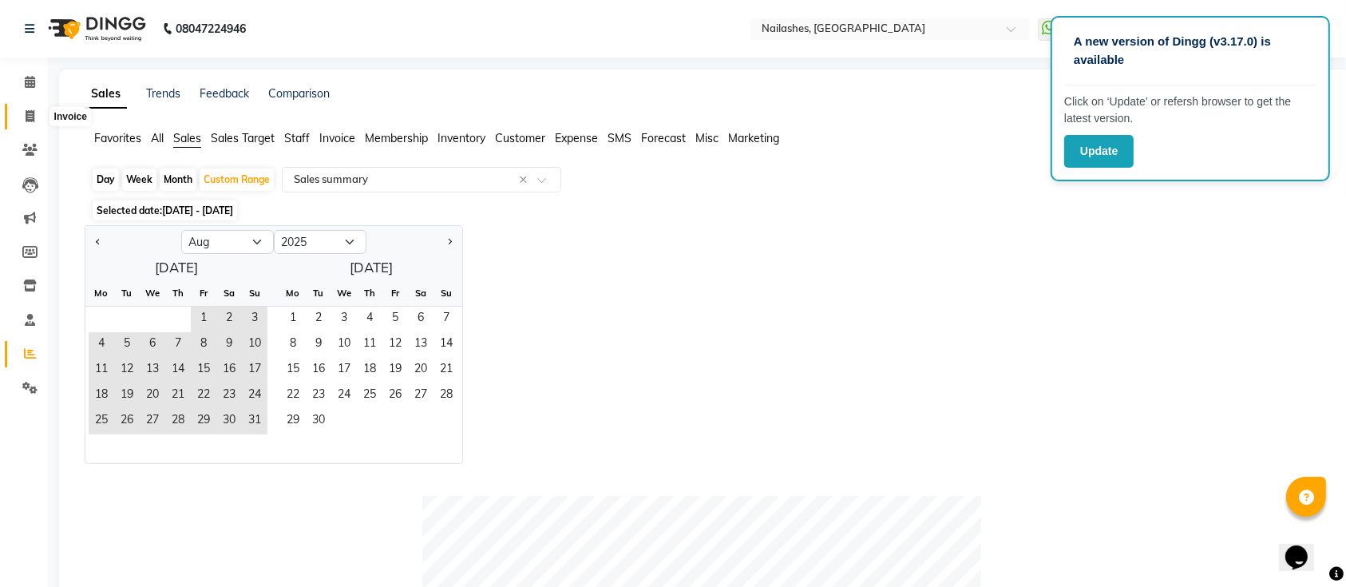
click at [32, 111] on icon at bounding box center [30, 116] width 9 height 12
select select "service"
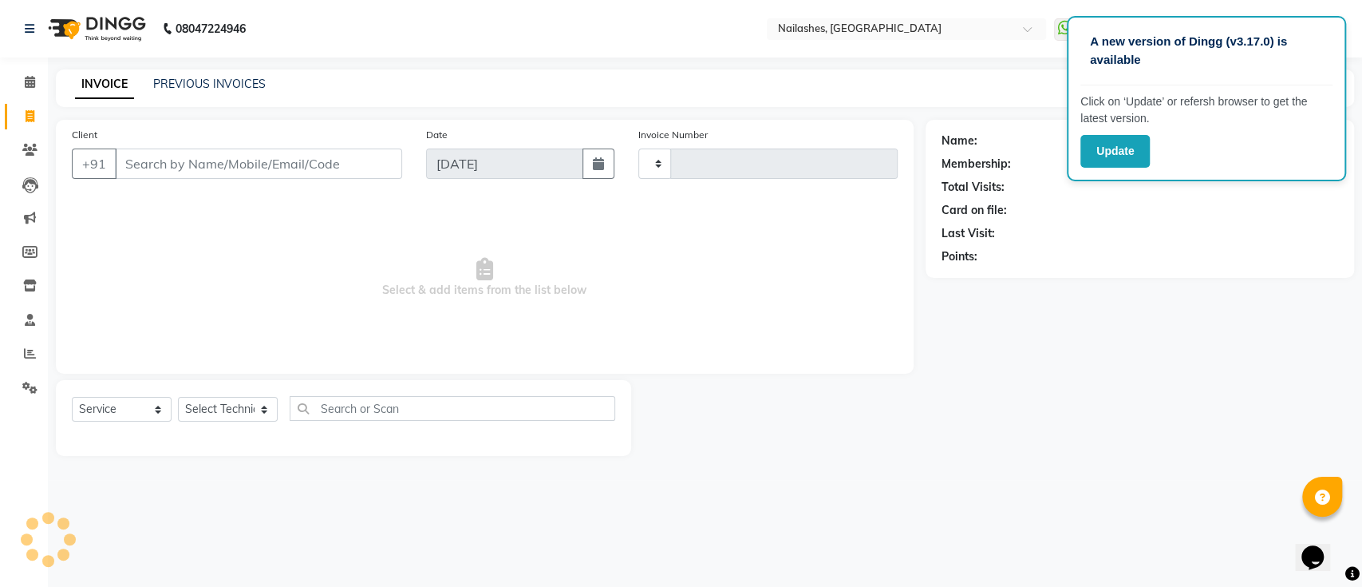
type input "0553"
select select "6187"
click at [179, 77] on link "PREVIOUS INVOICES" at bounding box center [209, 84] width 113 height 14
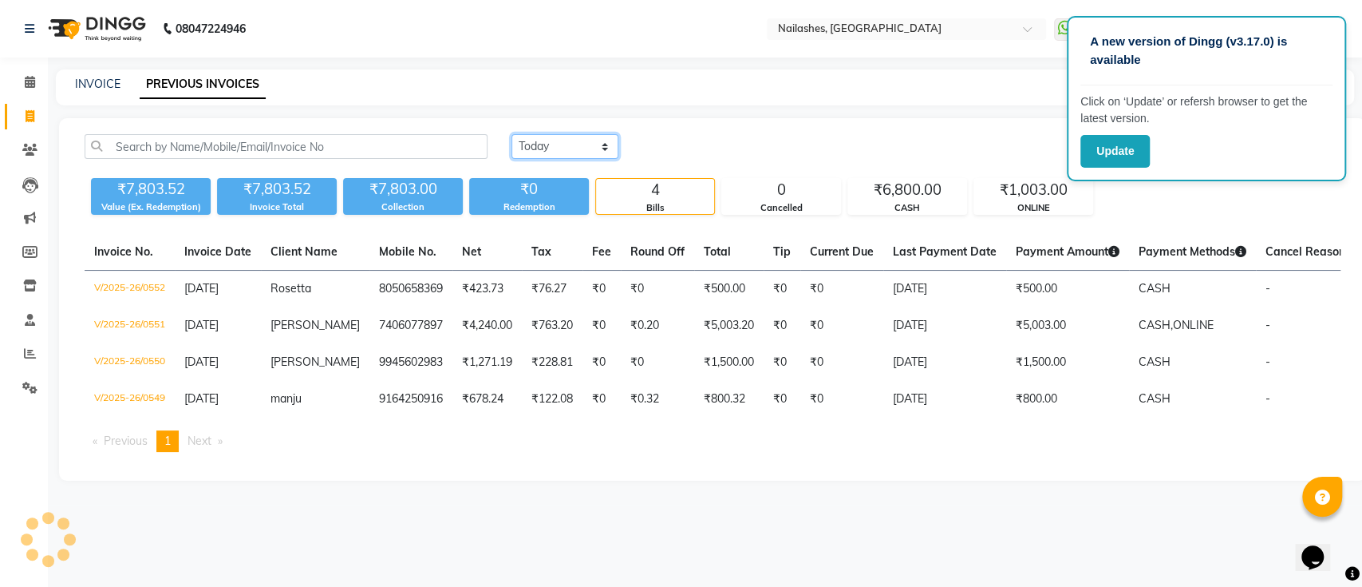
click at [548, 139] on select "Today Yesterday Custom Range" at bounding box center [565, 146] width 107 height 25
select select "yesterday"
click at [512, 134] on select "Today Yesterday Custom Range" at bounding box center [565, 146] width 107 height 25
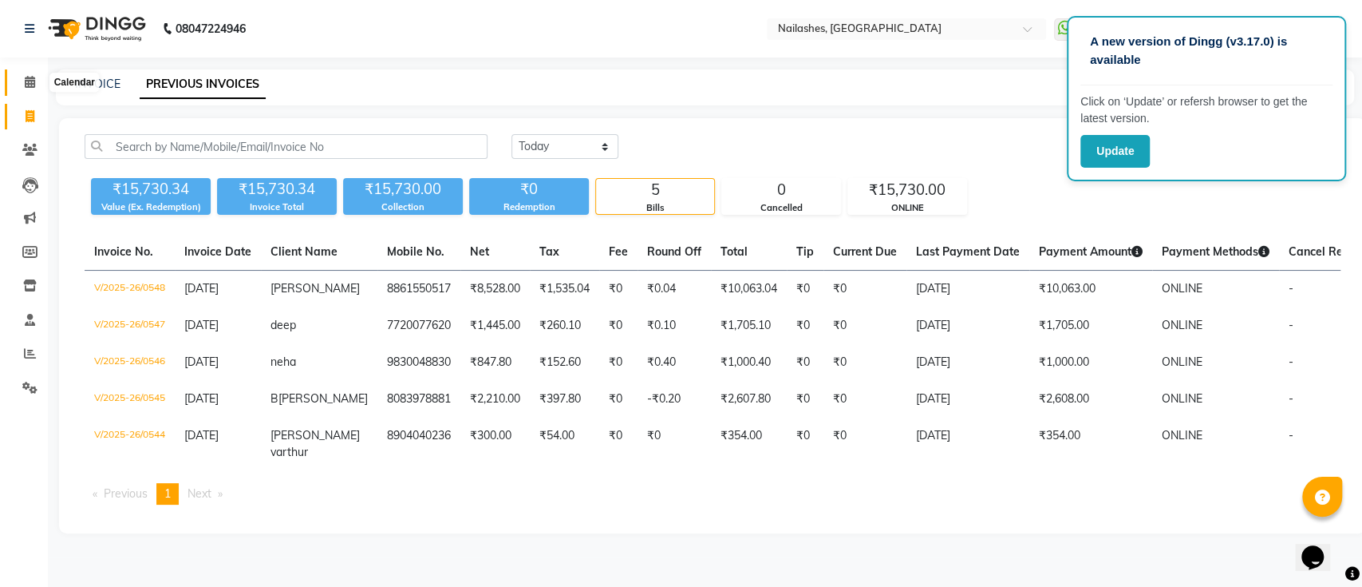
click at [34, 85] on icon at bounding box center [30, 82] width 10 height 12
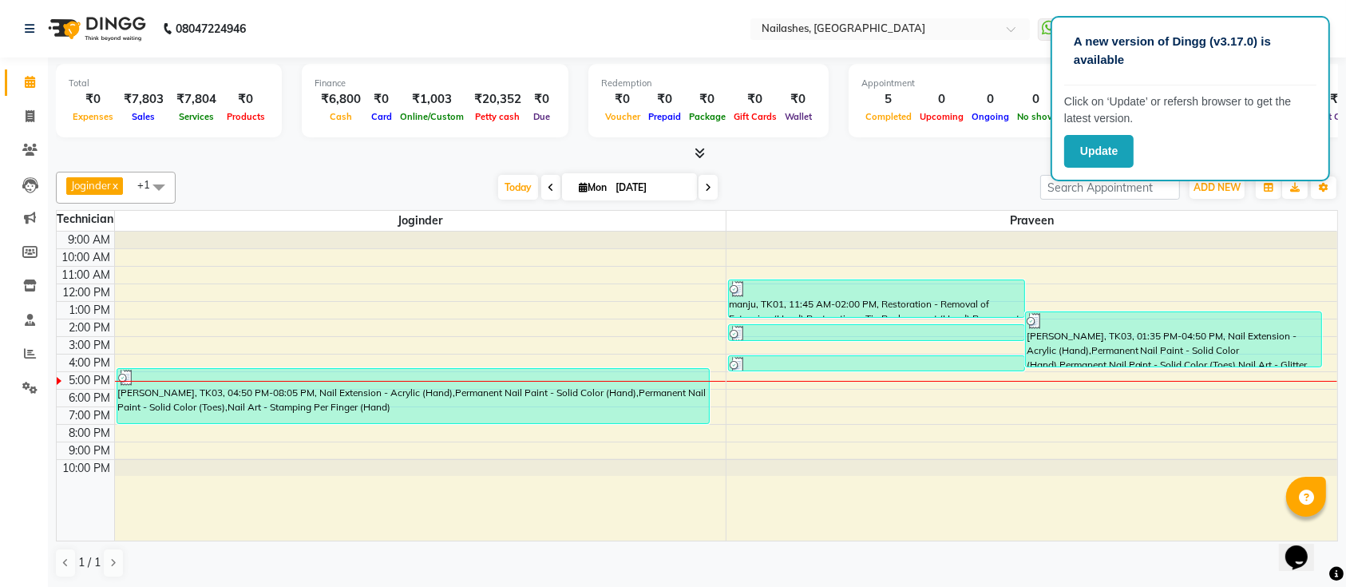
click at [709, 182] on span at bounding box center [707, 187] width 19 height 25
type input "02-09-2025"
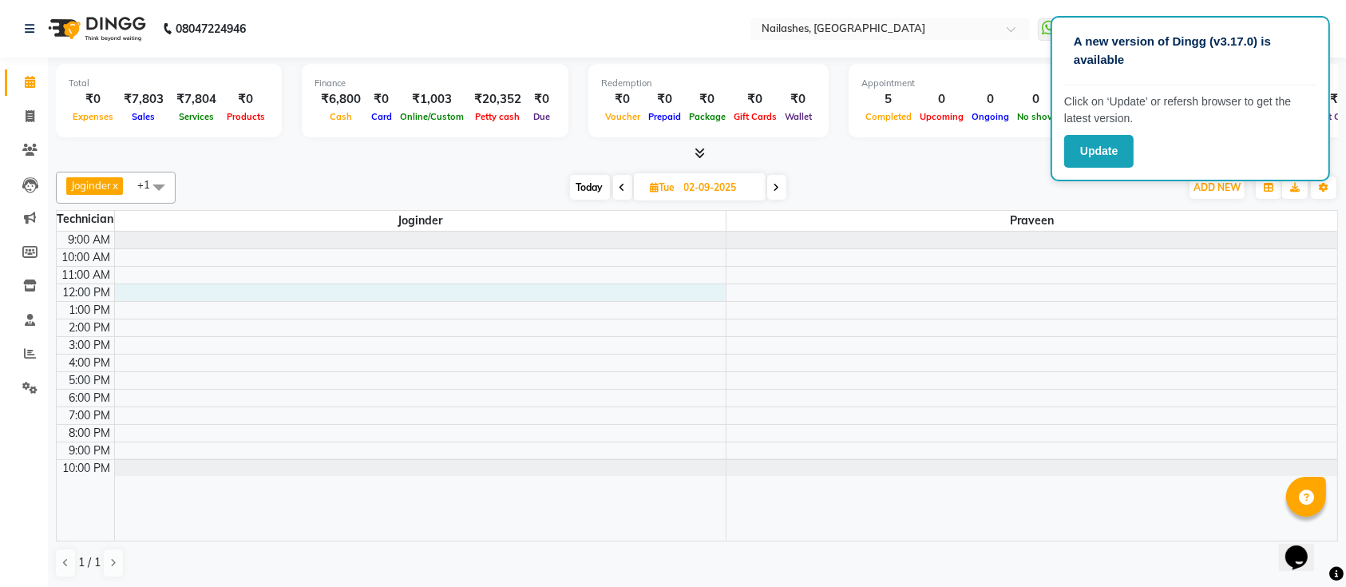
click at [146, 290] on div "9:00 AM 10:00 AM 11:00 AM 12:00 PM 1:00 PM 2:00 PM 3:00 PM 4:00 PM 5:00 PM 6:00…" at bounding box center [697, 385] width 1280 height 309
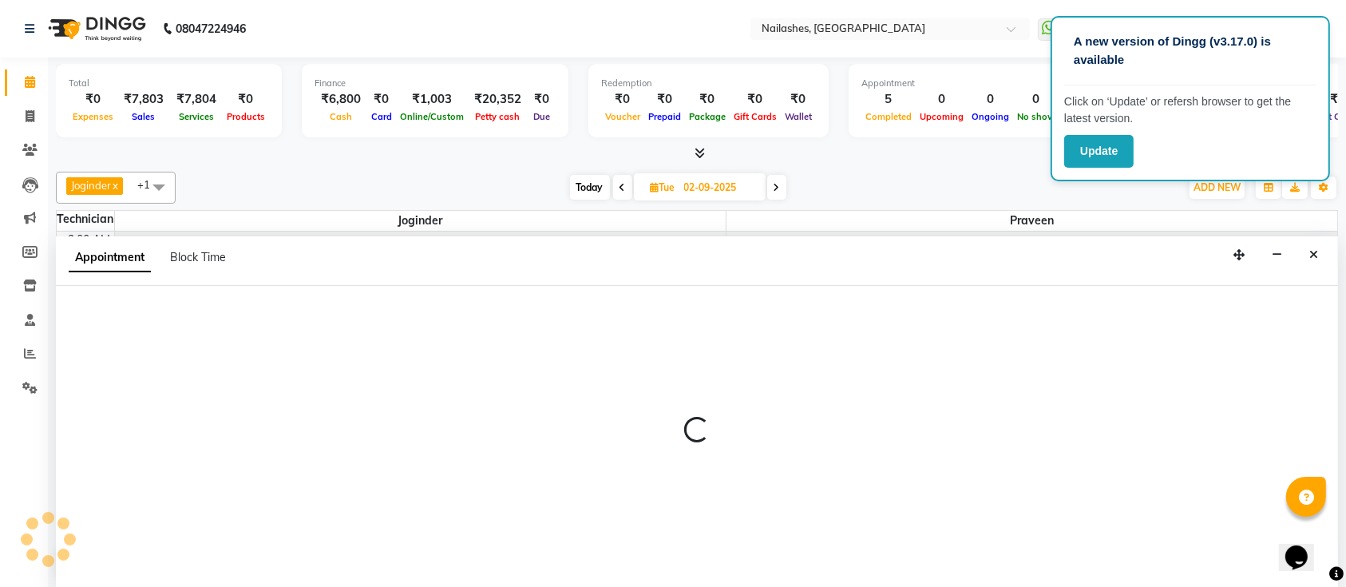
select select "55218"
select select "720"
select select "tentative"
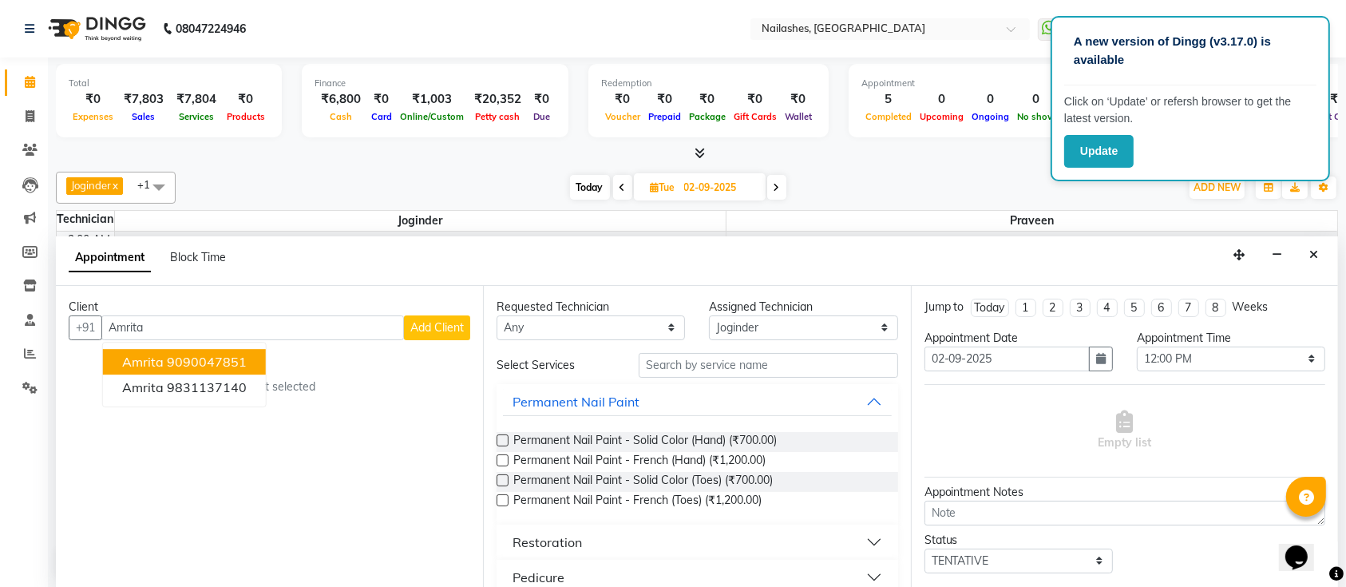
type input "Amrita"
click at [447, 322] on span "Add Client" at bounding box center [436, 327] width 53 height 14
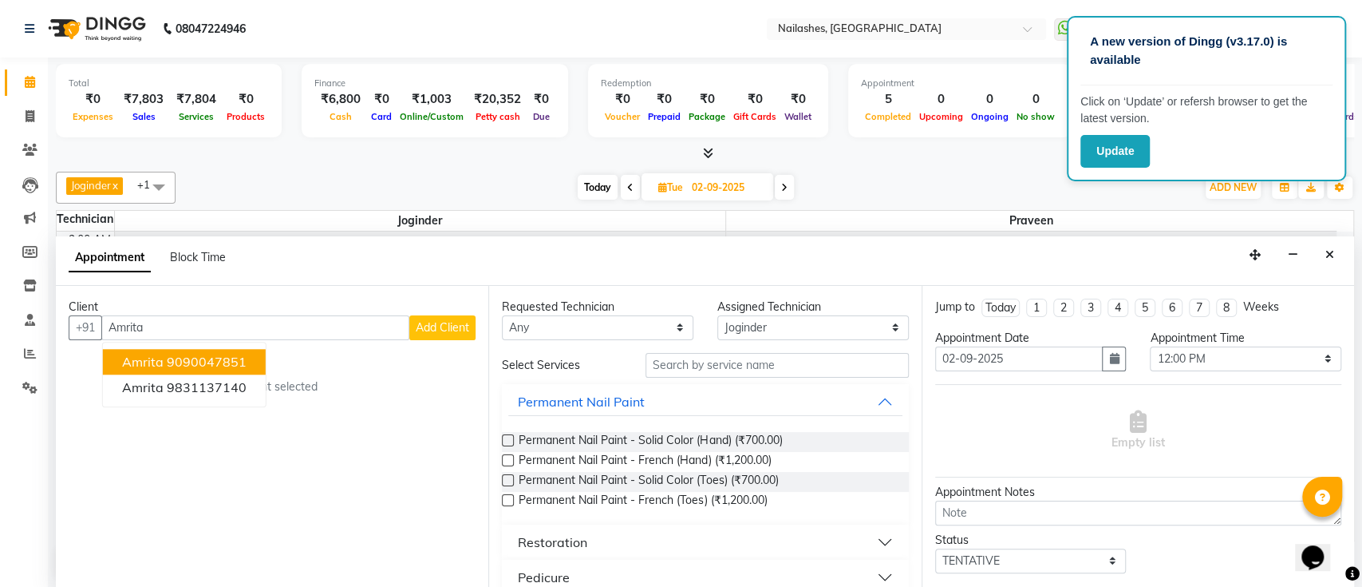
select select "21"
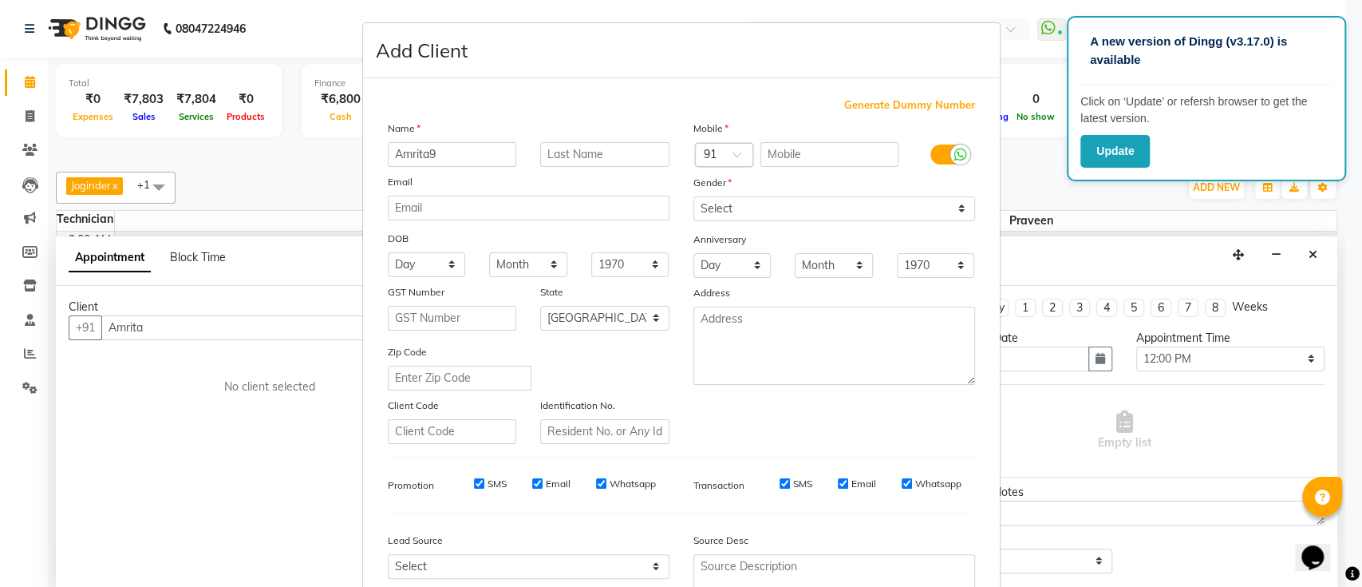
type input "Amrita"
click at [830, 150] on input "text" at bounding box center [830, 154] width 138 height 25
type input "9972635218"
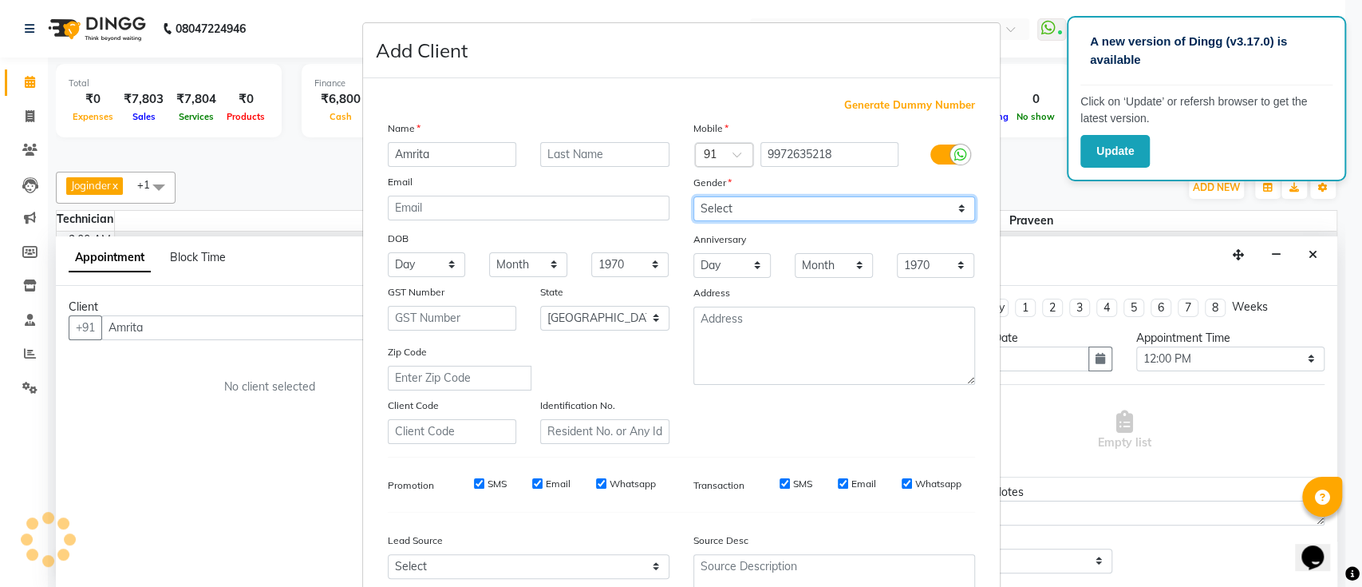
click at [828, 215] on select "Select Male Female Other Prefer Not To Say" at bounding box center [835, 208] width 282 height 25
select select "female"
click at [694, 196] on select "Select Male Female Other Prefer Not To Say" at bounding box center [835, 208] width 282 height 25
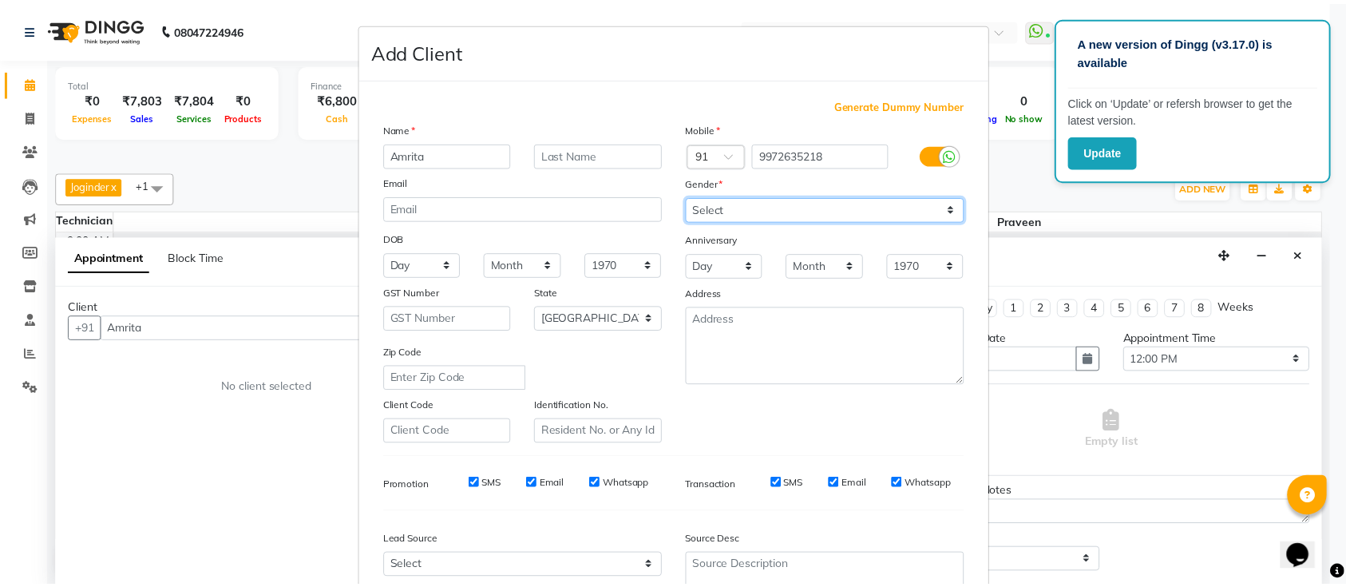
scroll to position [147, 0]
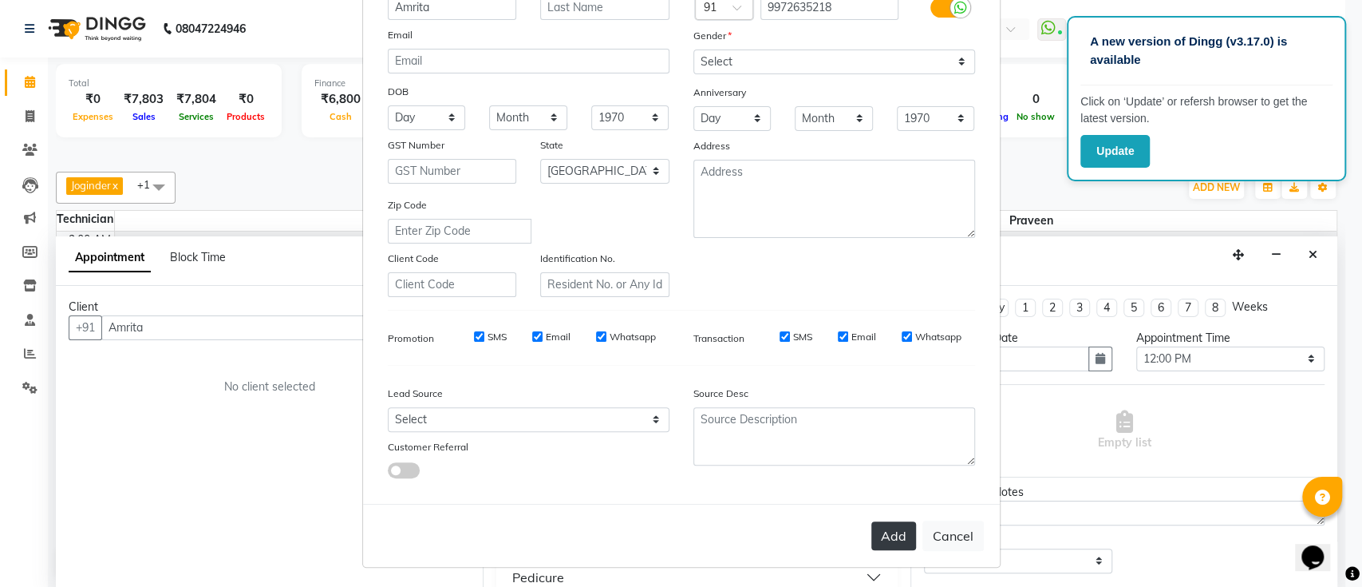
click at [875, 528] on button "Add" at bounding box center [894, 535] width 45 height 29
type input "9972635218"
select select
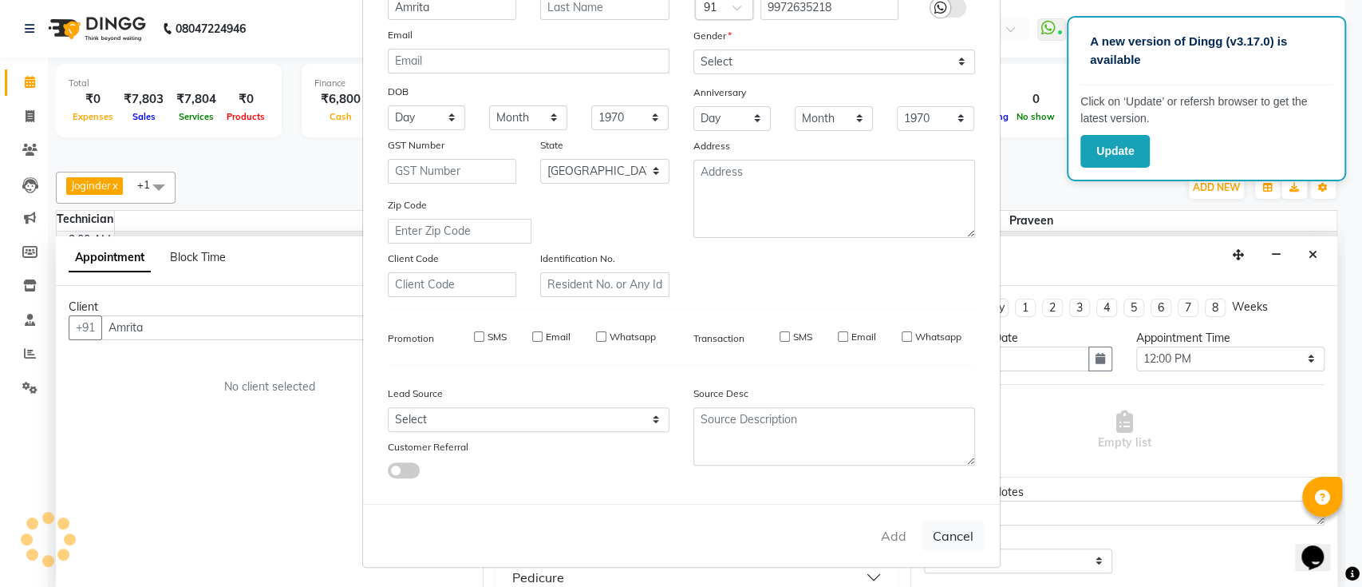
select select "null"
select select
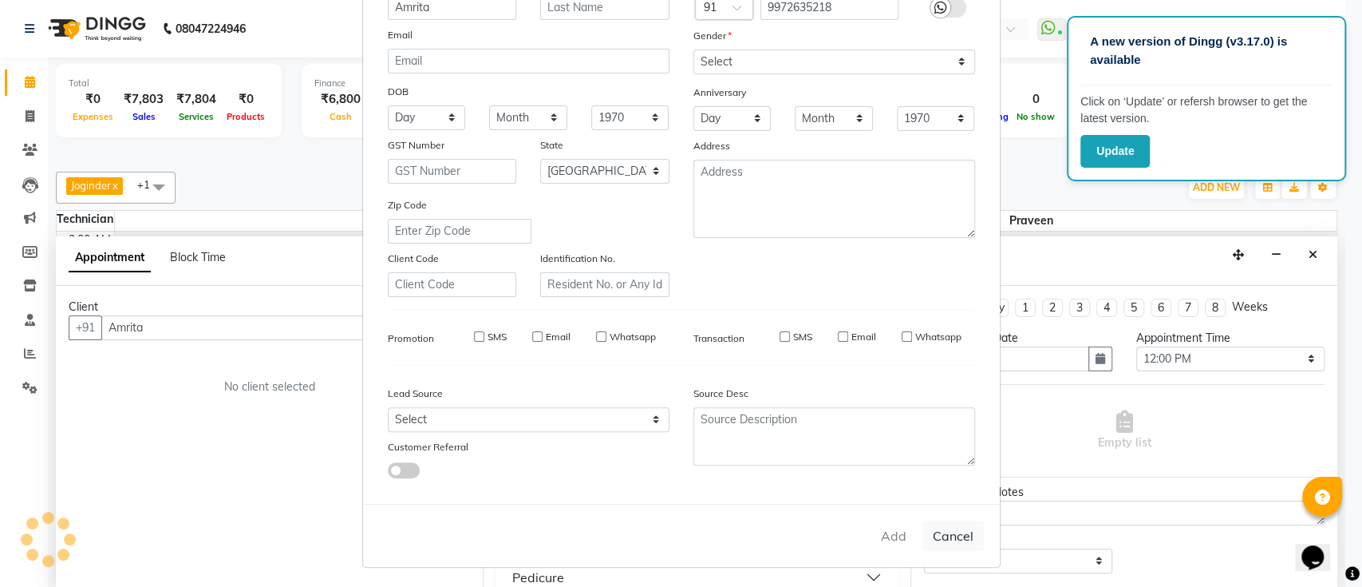
checkbox input "false"
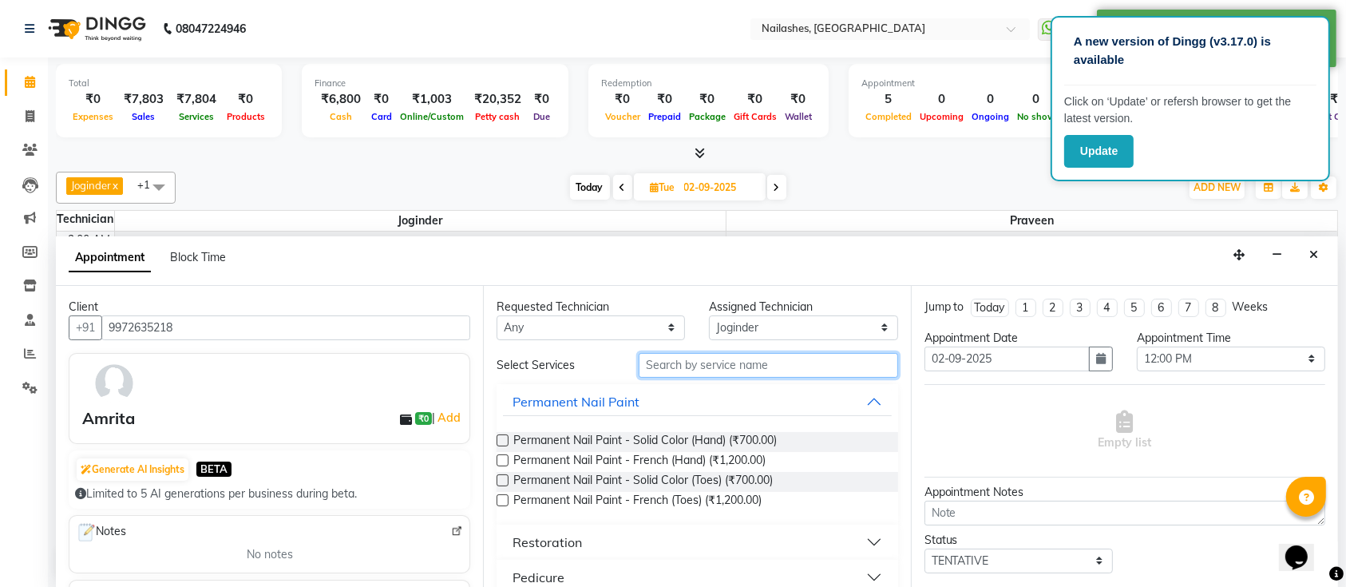
click at [749, 362] on input "text" at bounding box center [768, 365] width 259 height 25
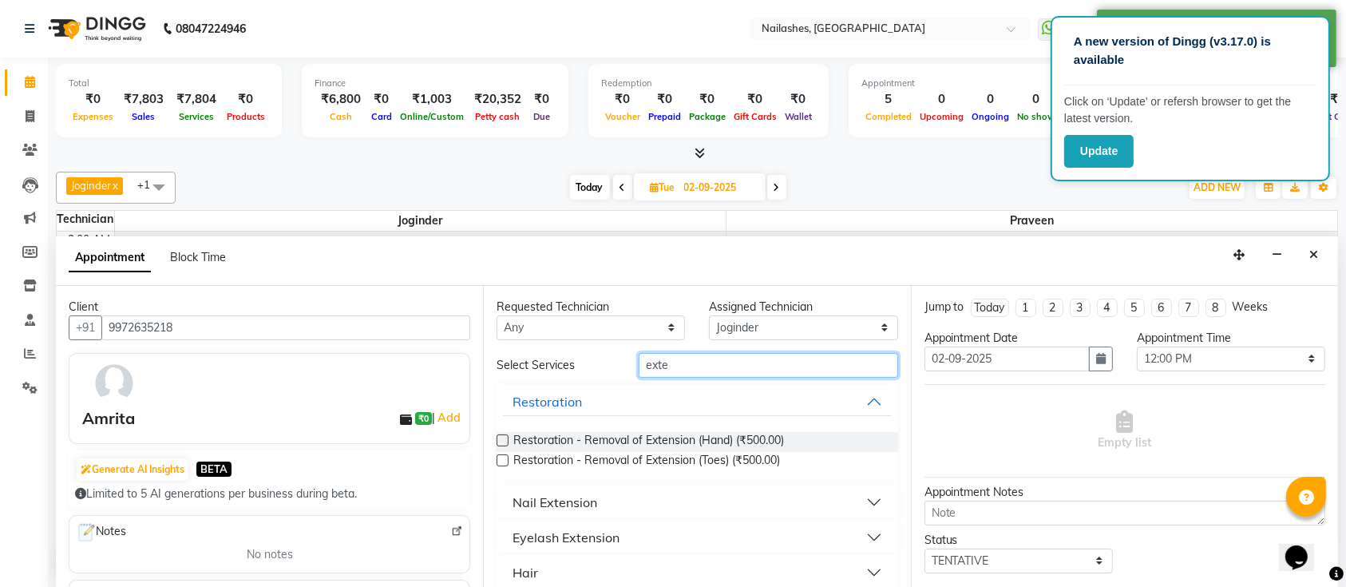
type input "exte"
click at [556, 496] on div "Nail Extension" at bounding box center [554, 501] width 85 height 19
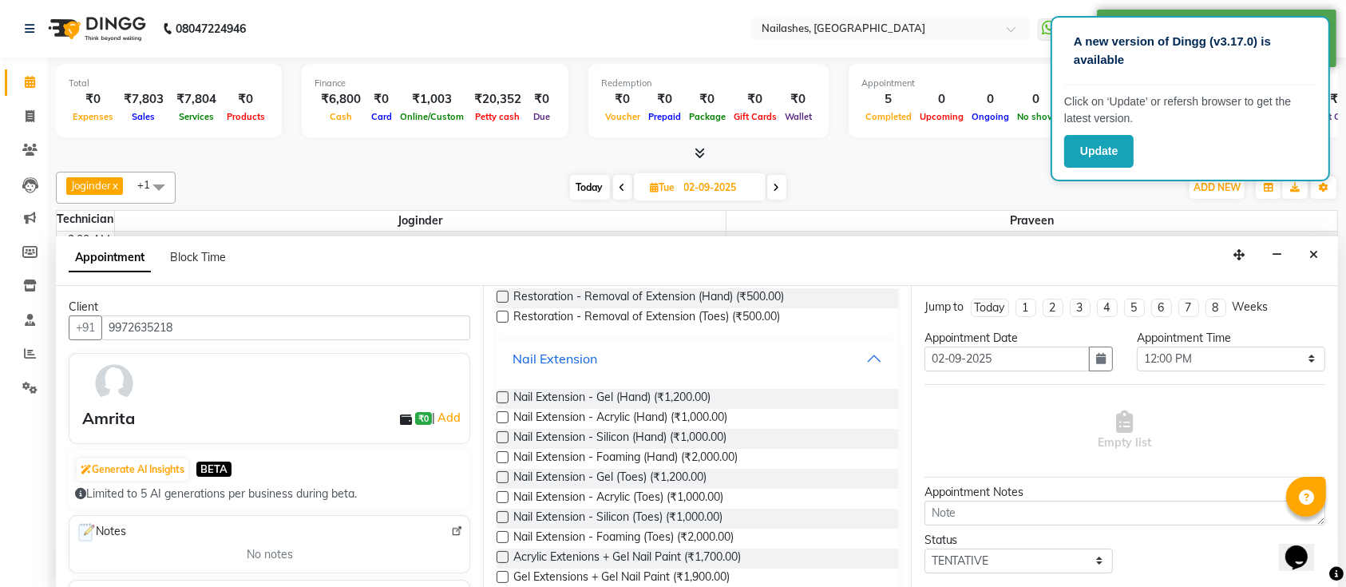
scroll to position [153, 0]
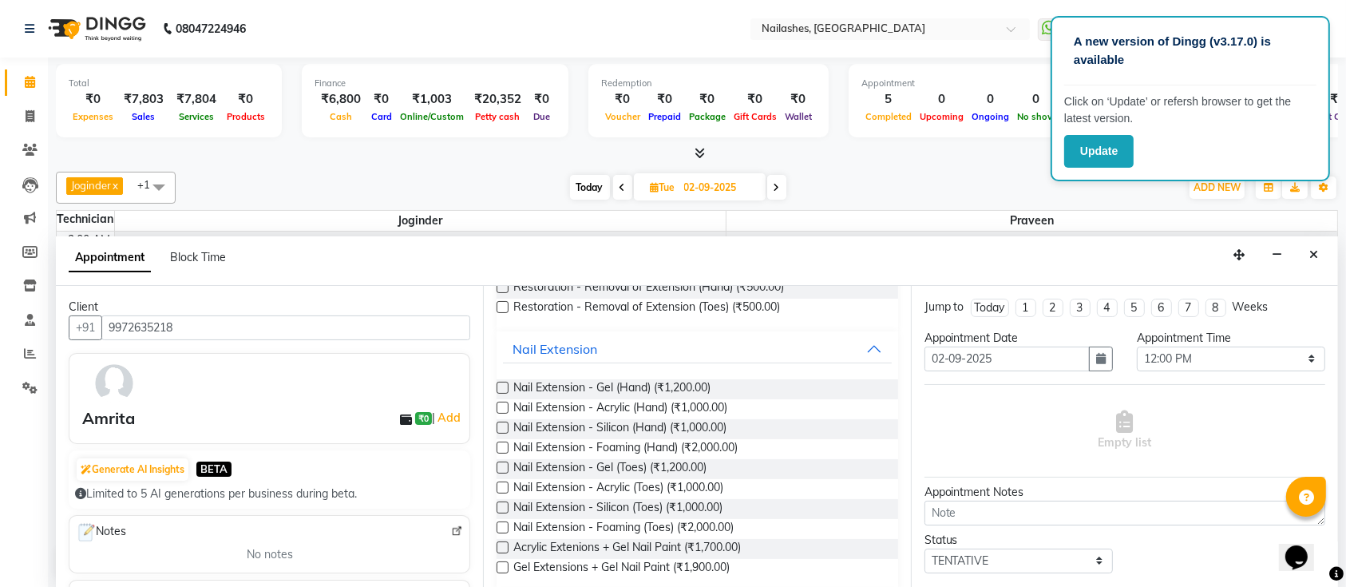
click at [503, 403] on label at bounding box center [502, 407] width 12 height 12
click at [503, 404] on input "checkbox" at bounding box center [501, 409] width 10 height 10
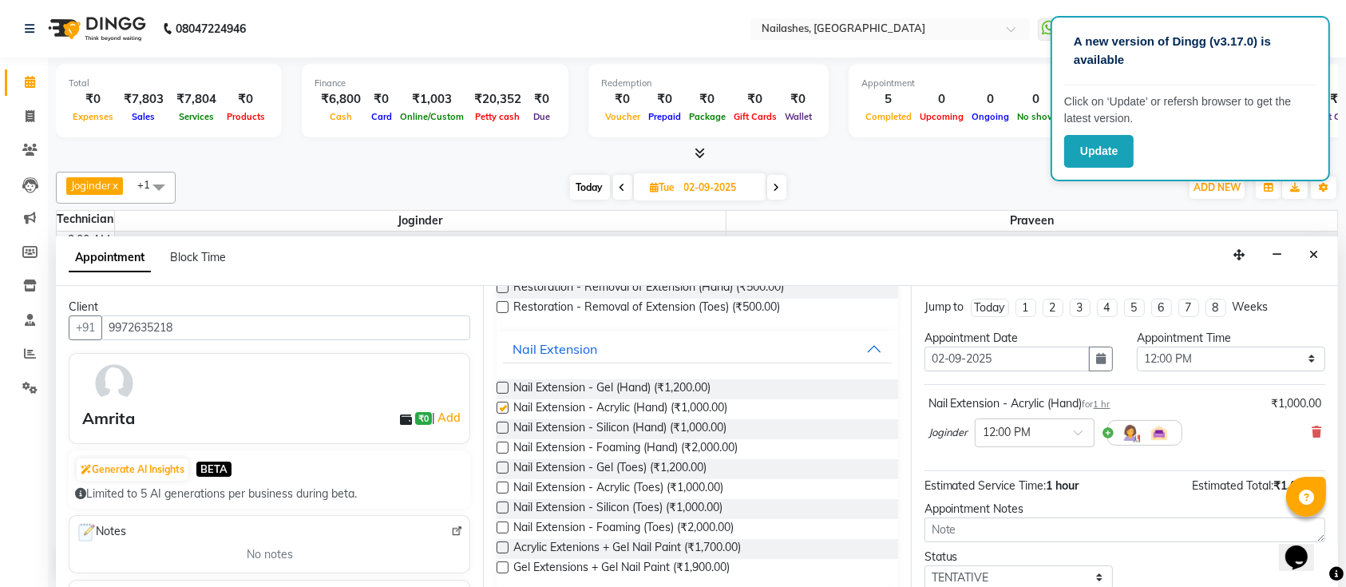
checkbox input "false"
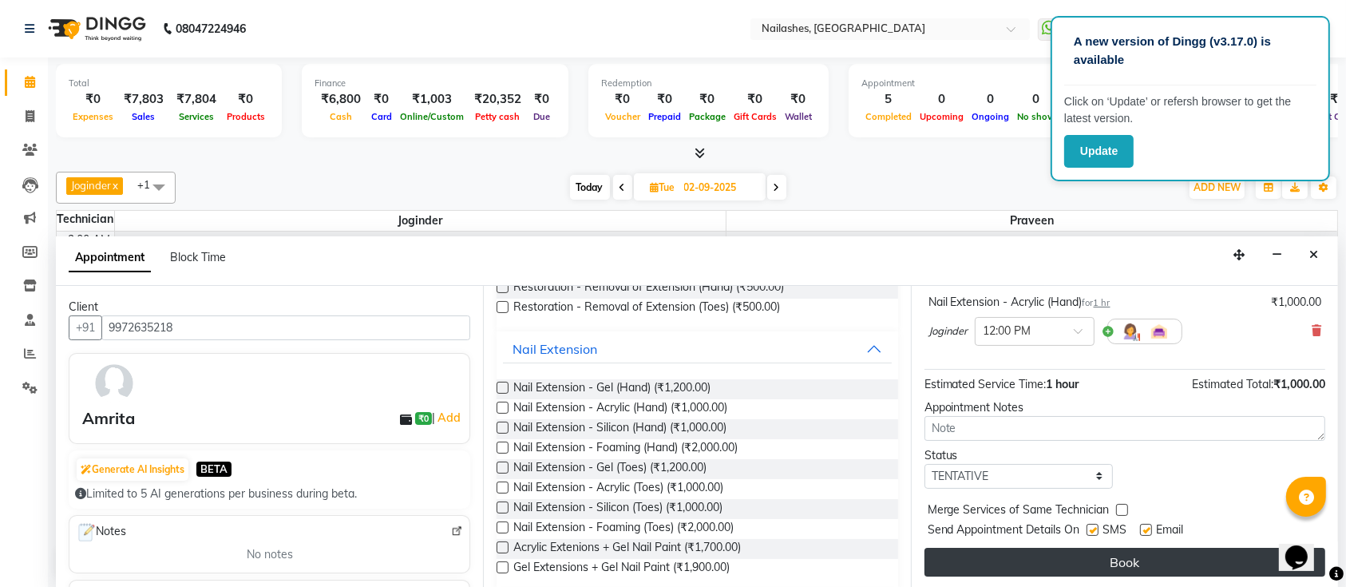
click at [1080, 562] on button "Book" at bounding box center [1124, 562] width 401 height 29
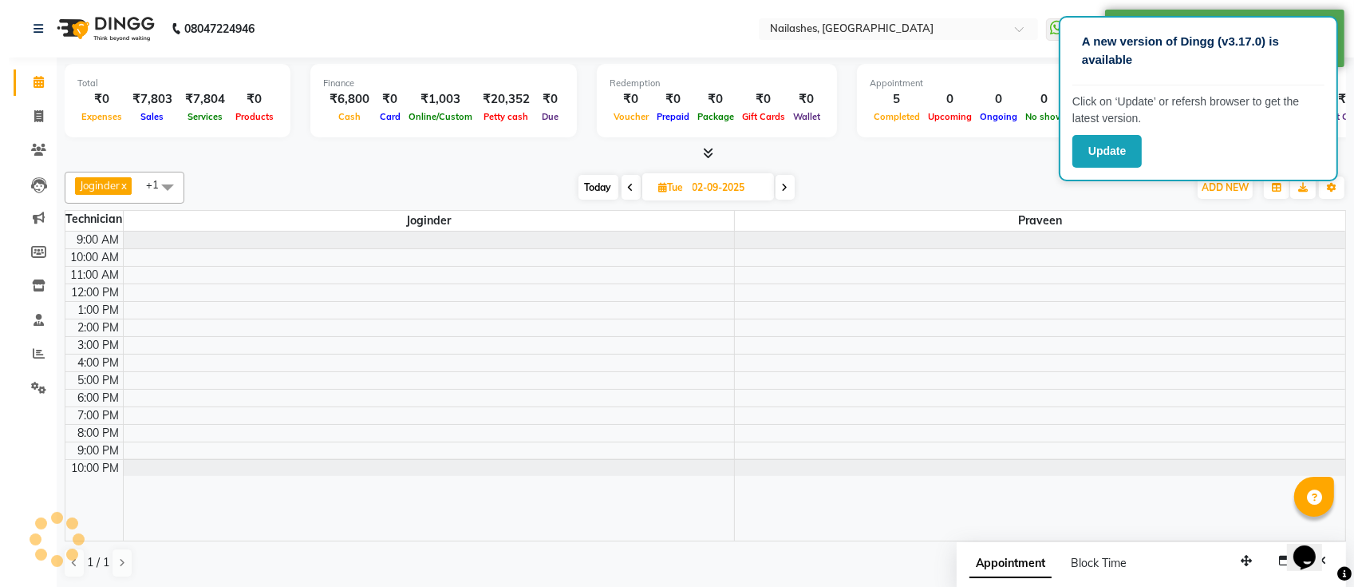
scroll to position [0, 0]
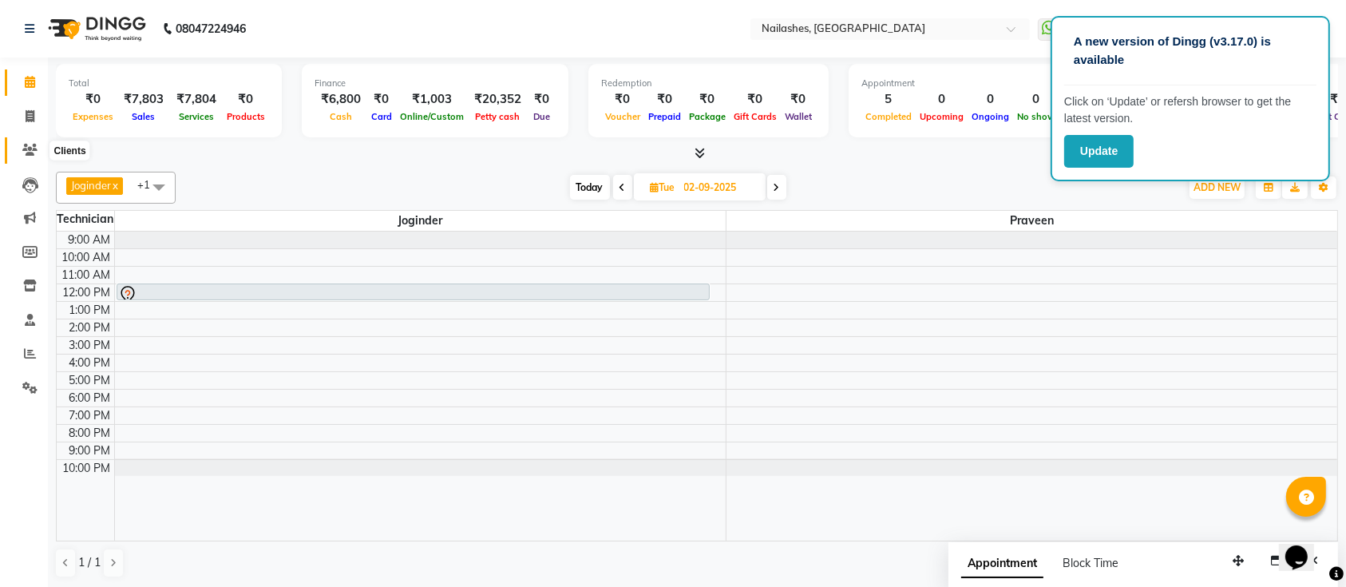
click at [30, 143] on span at bounding box center [30, 150] width 28 height 18
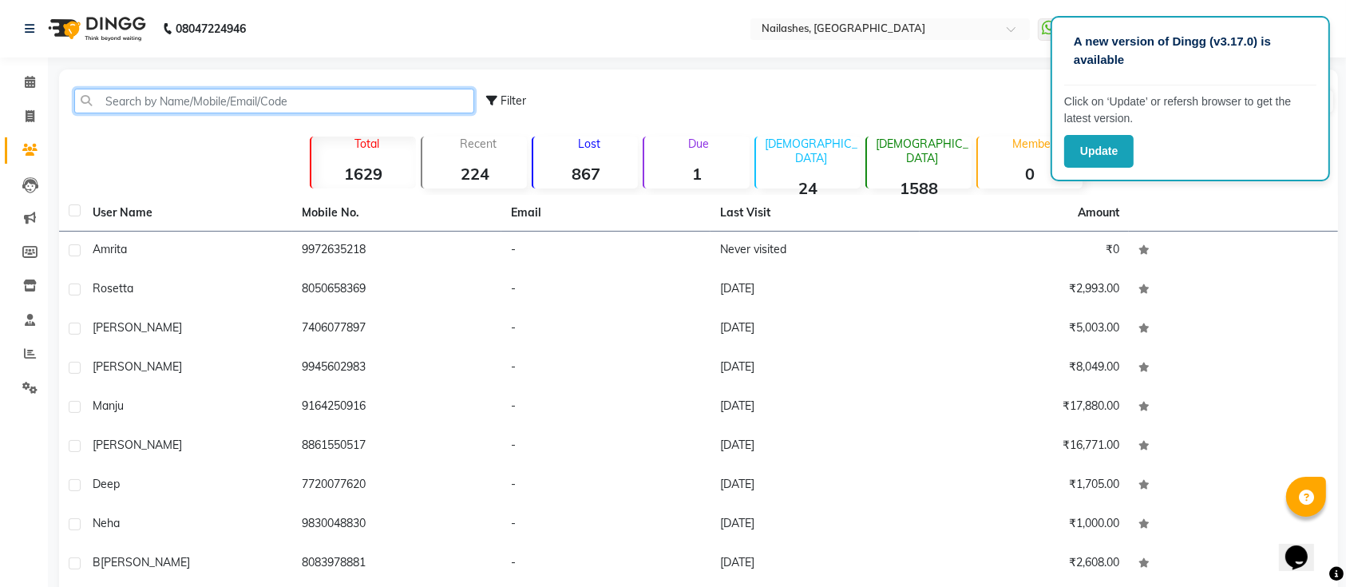
click at [275, 109] on input "text" at bounding box center [274, 101] width 400 height 25
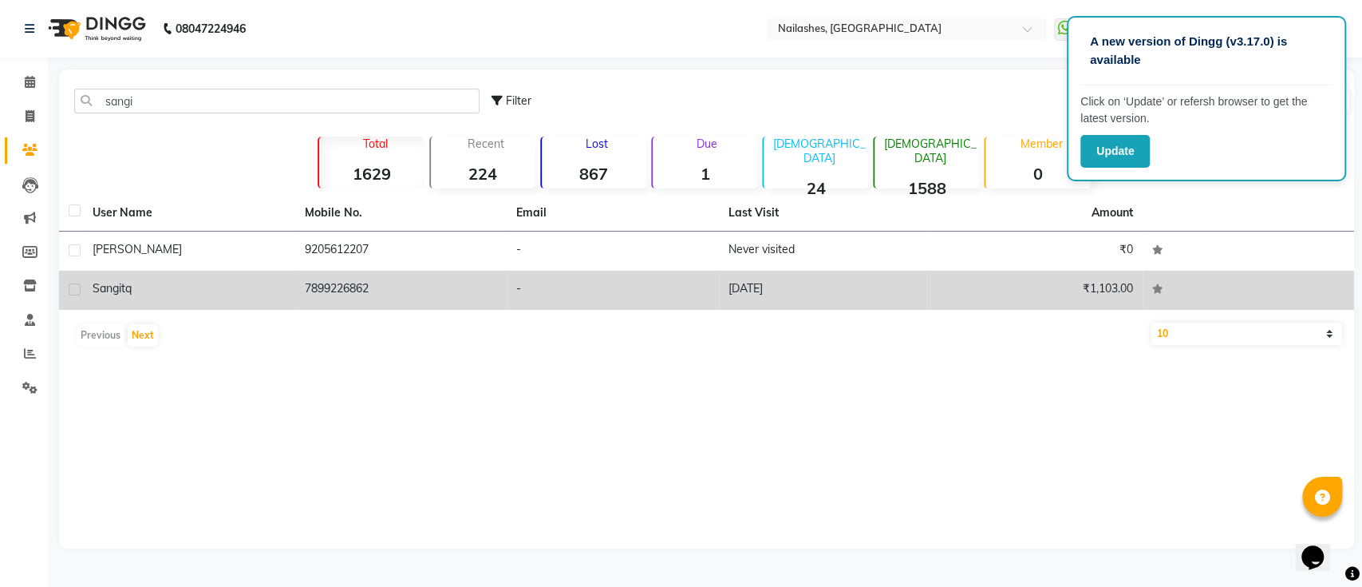
click at [295, 272] on td "7899226862" at bounding box center [401, 290] width 212 height 39
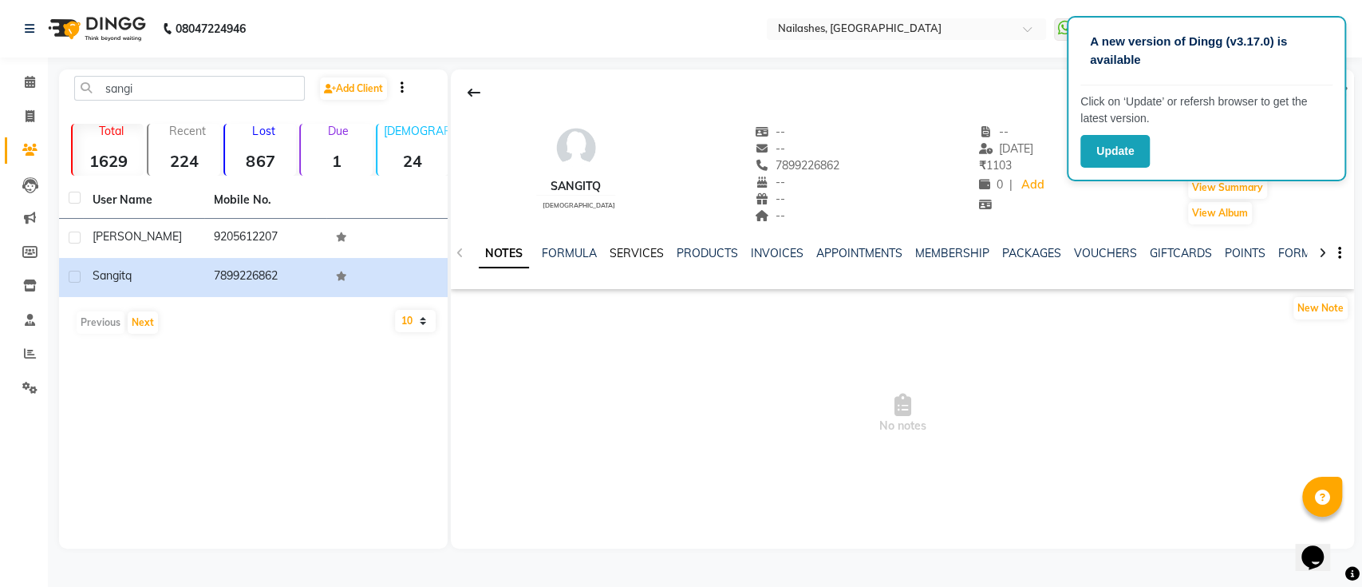
click at [648, 252] on link "SERVICES" at bounding box center [637, 253] width 54 height 14
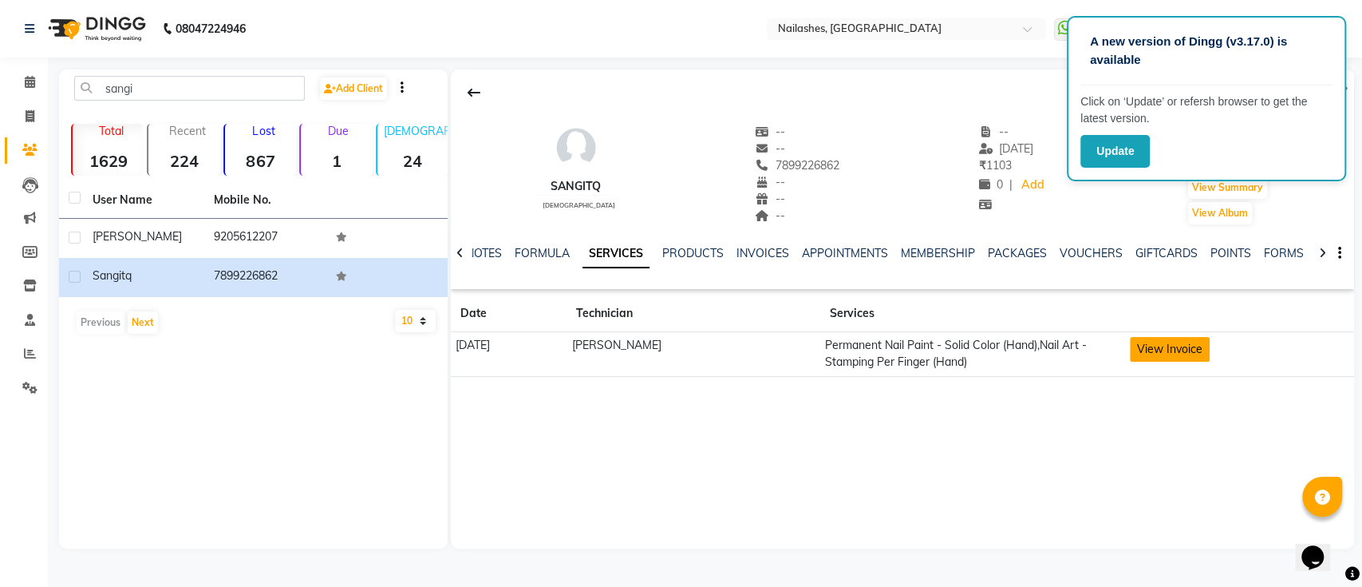
click at [1187, 352] on button "View Invoice" at bounding box center [1170, 349] width 80 height 25
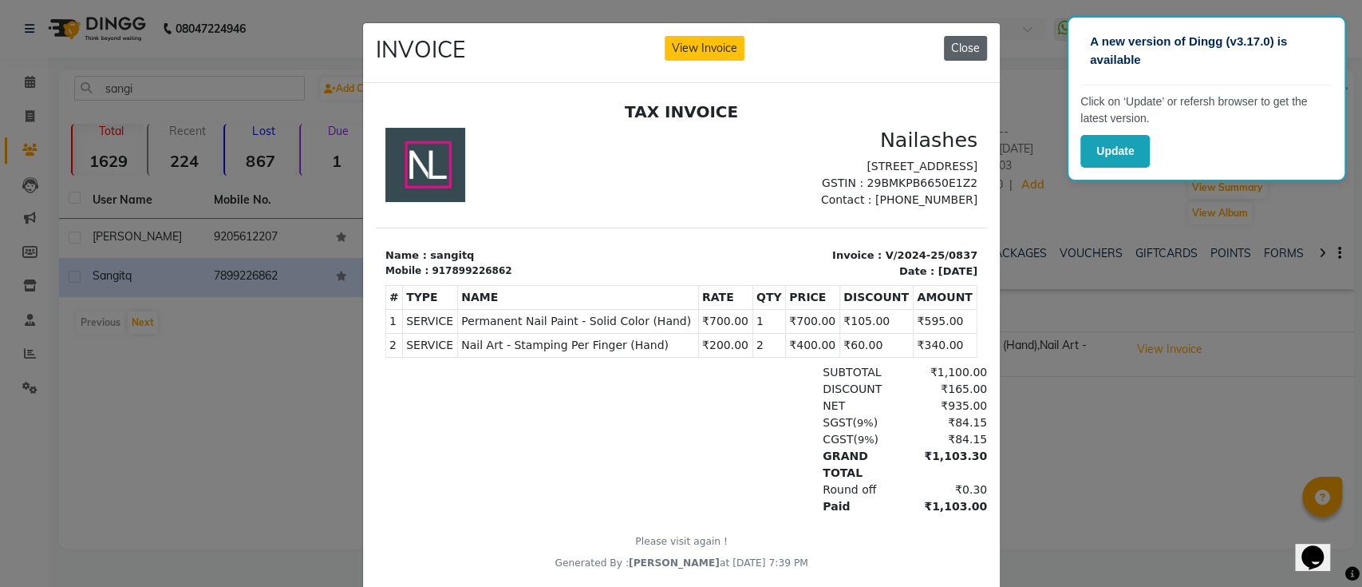
click at [958, 49] on button "Close" at bounding box center [965, 48] width 43 height 25
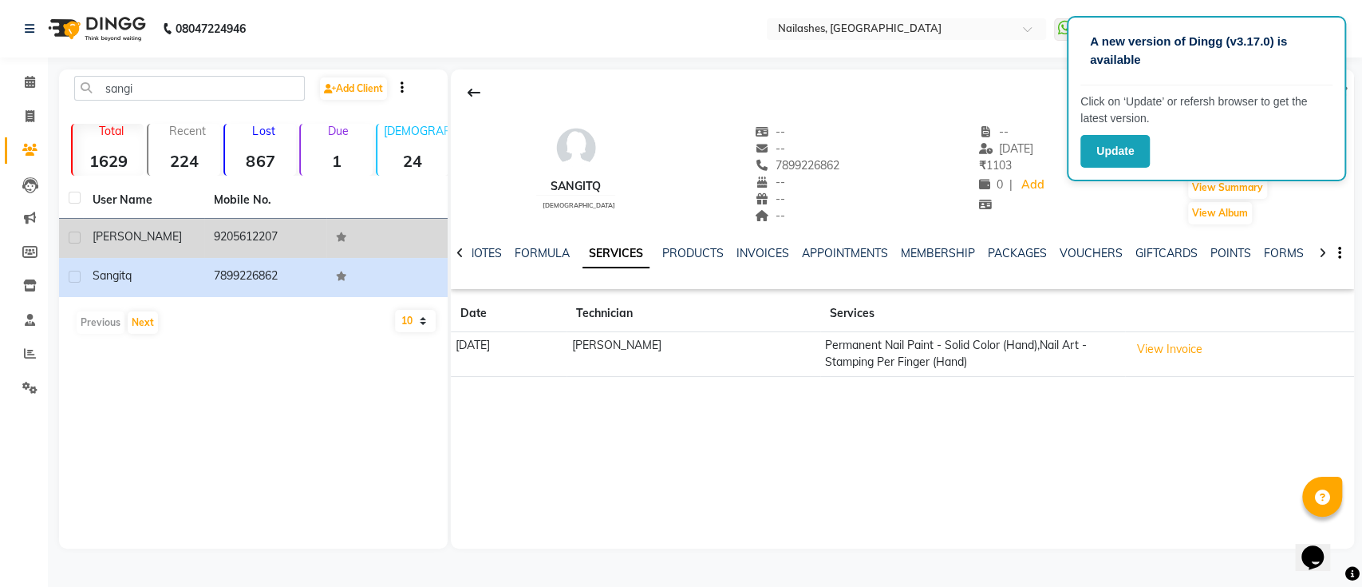
click at [250, 229] on td "9205612207" at bounding box center [264, 238] width 121 height 39
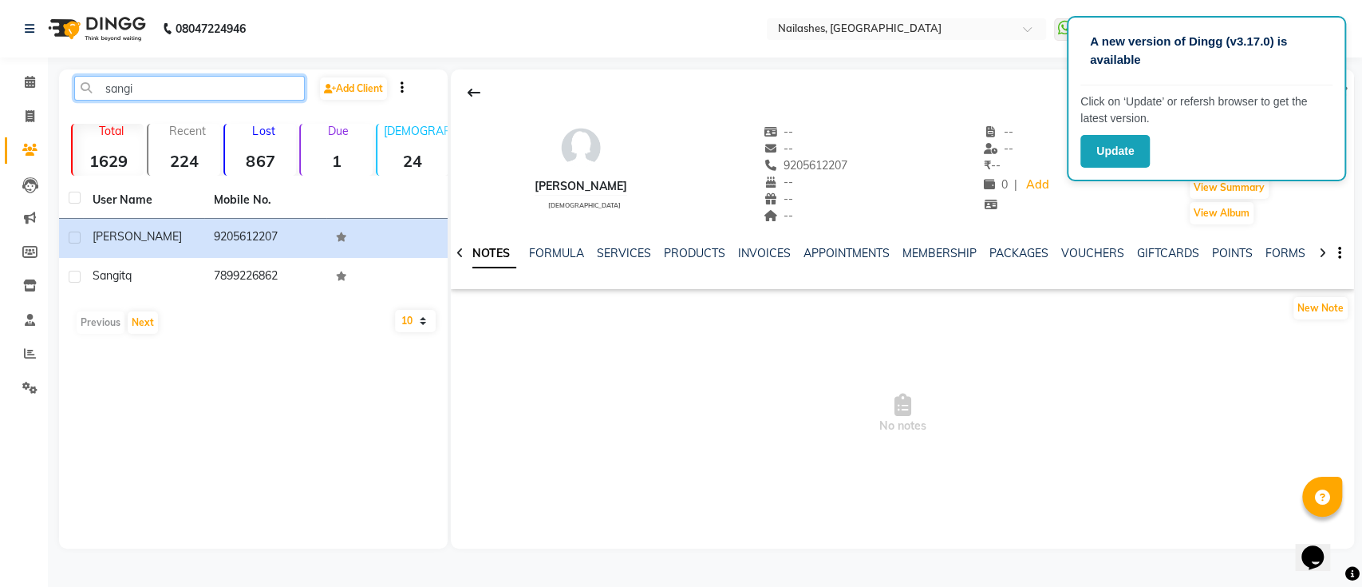
click at [198, 89] on input "sangi" at bounding box center [189, 88] width 231 height 25
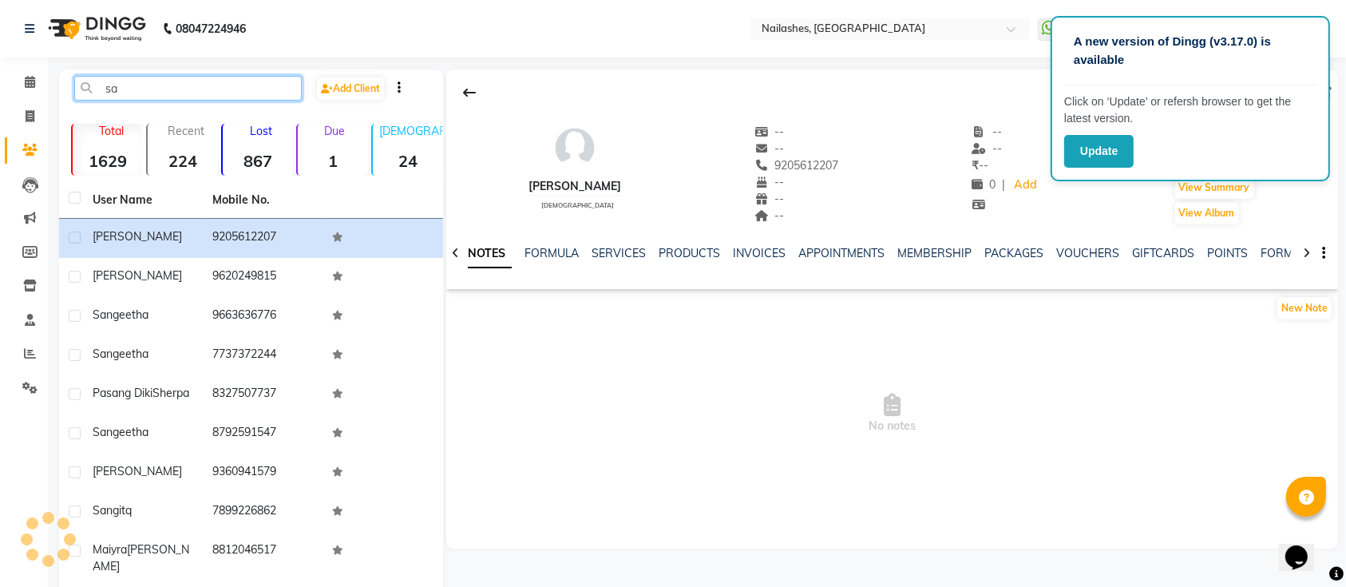
type input "s"
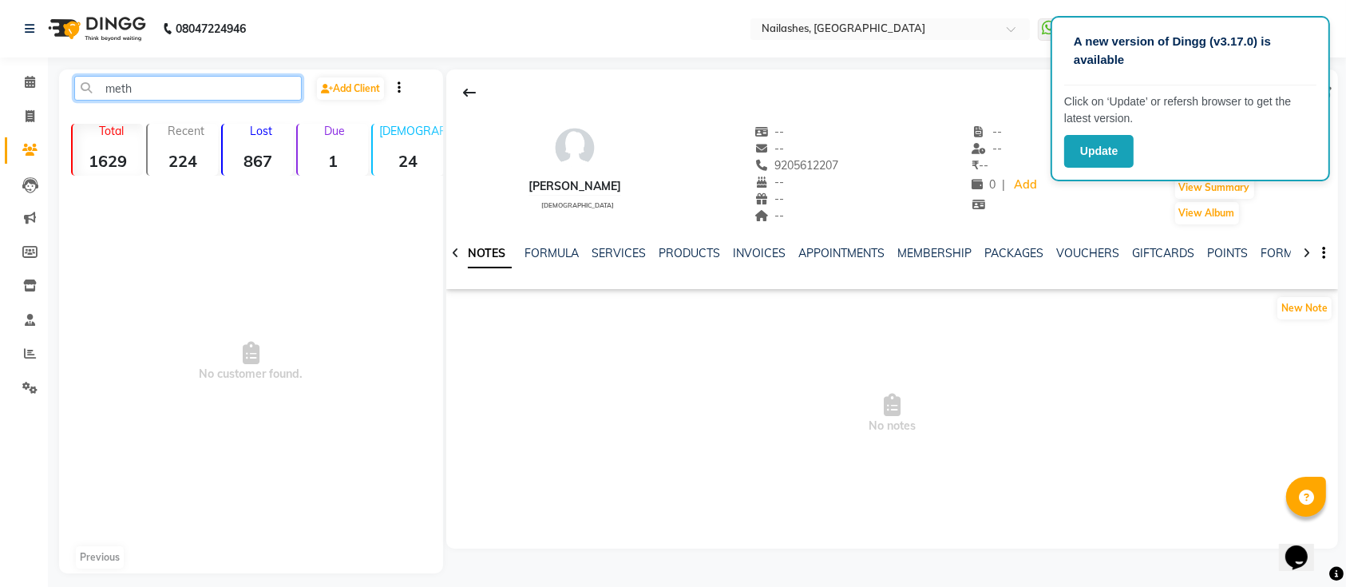
click at [177, 80] on input "meth" at bounding box center [187, 88] width 227 height 25
click at [166, 93] on input "mathew" at bounding box center [187, 88] width 227 height 25
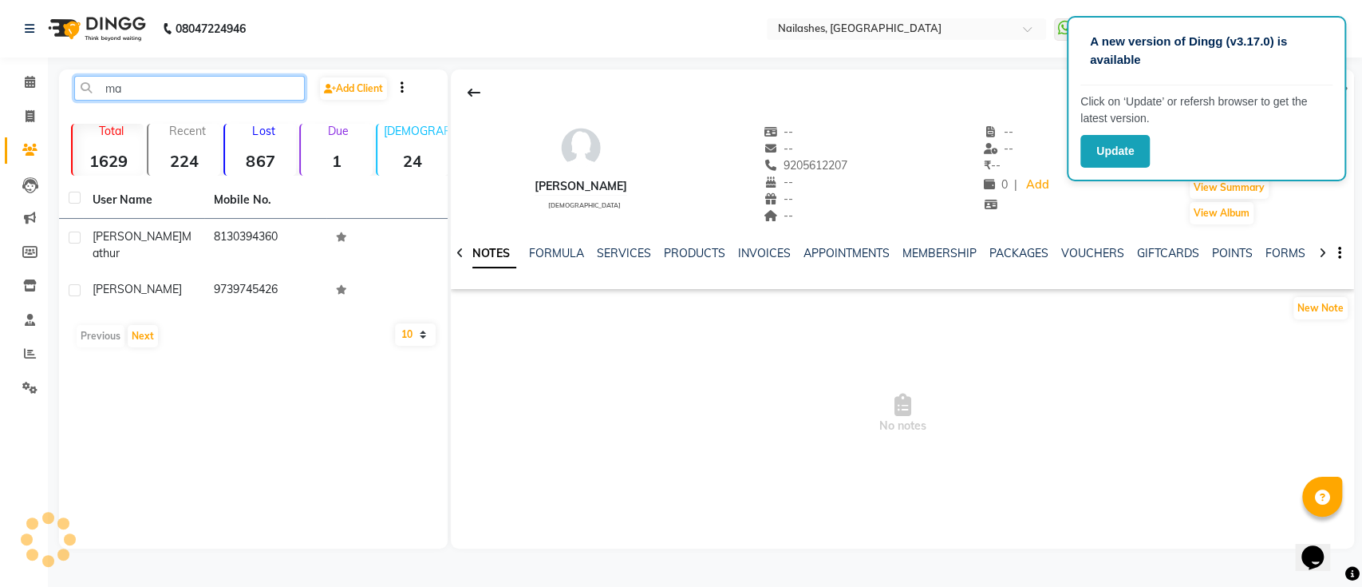
type input "m"
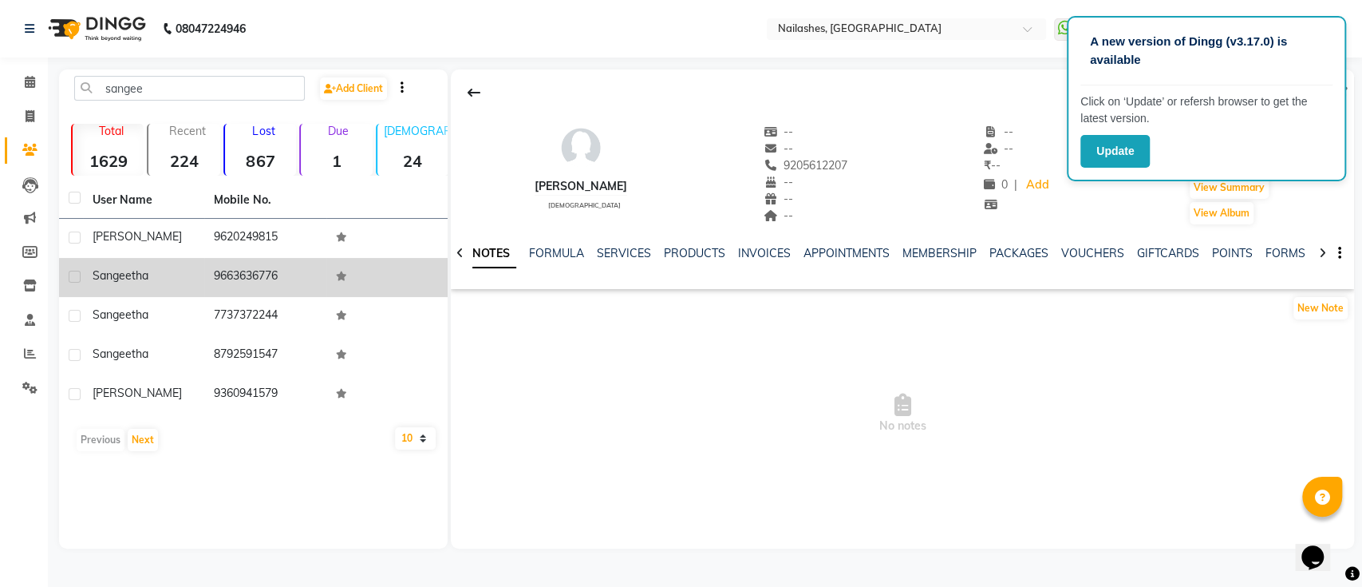
click at [146, 276] on span "Sangeetha" at bounding box center [121, 275] width 56 height 14
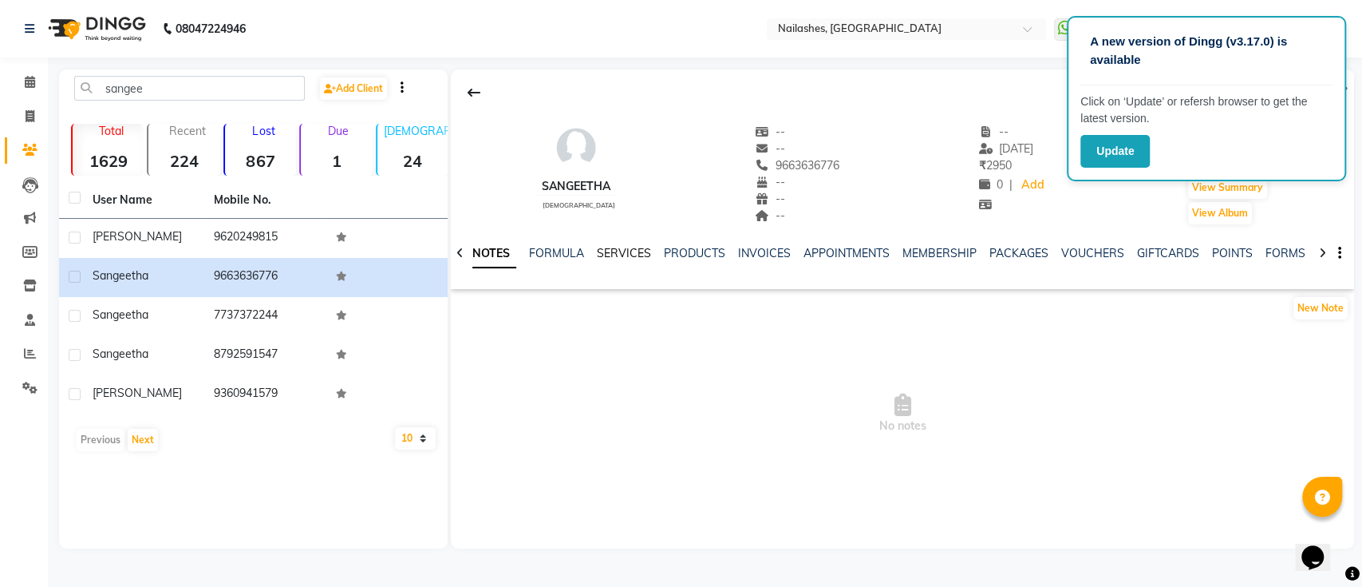
click at [619, 251] on link "SERVICES" at bounding box center [624, 253] width 54 height 14
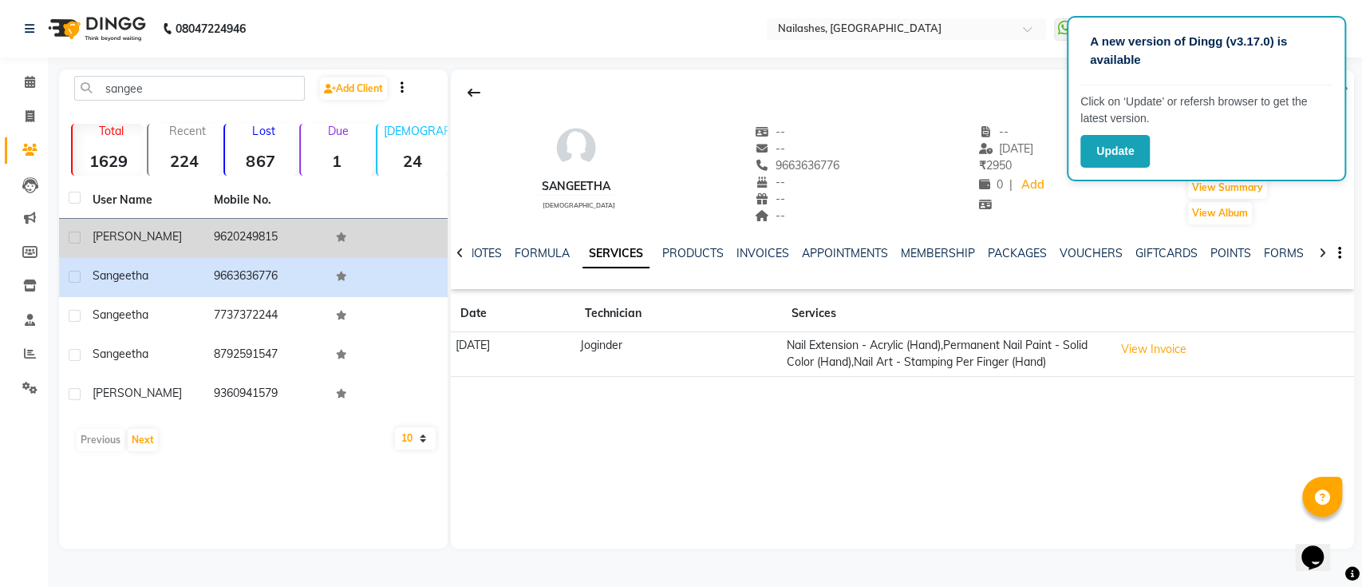
click at [324, 237] on td "9620249815" at bounding box center [264, 238] width 121 height 39
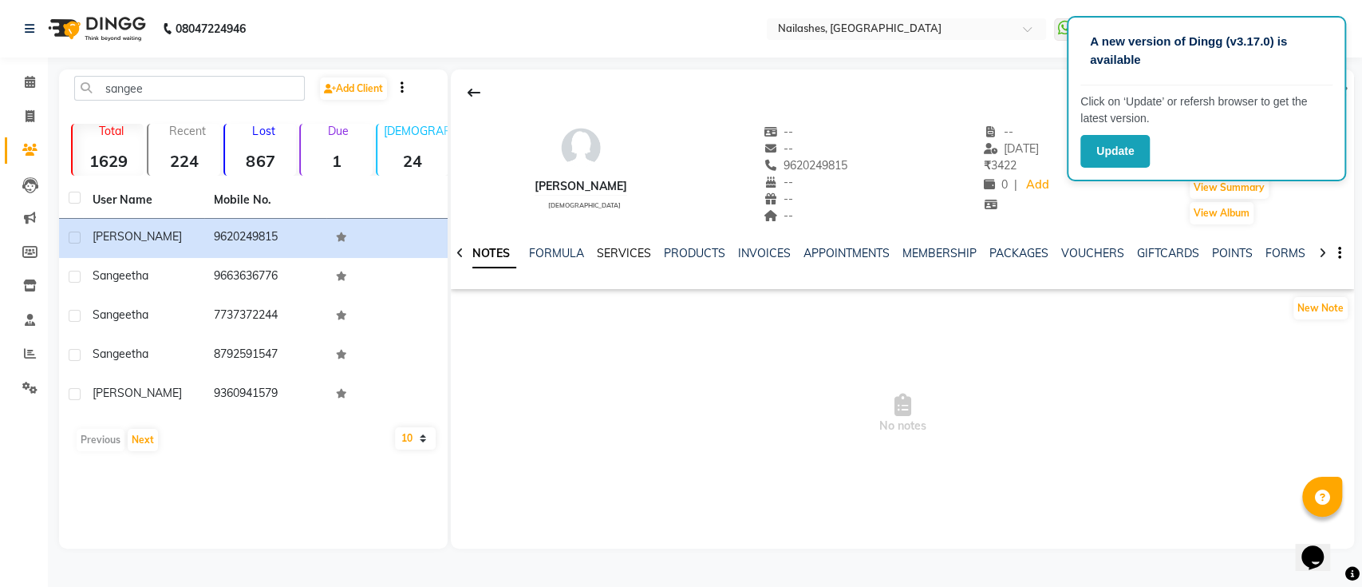
click at [629, 249] on link "SERVICES" at bounding box center [624, 253] width 54 height 14
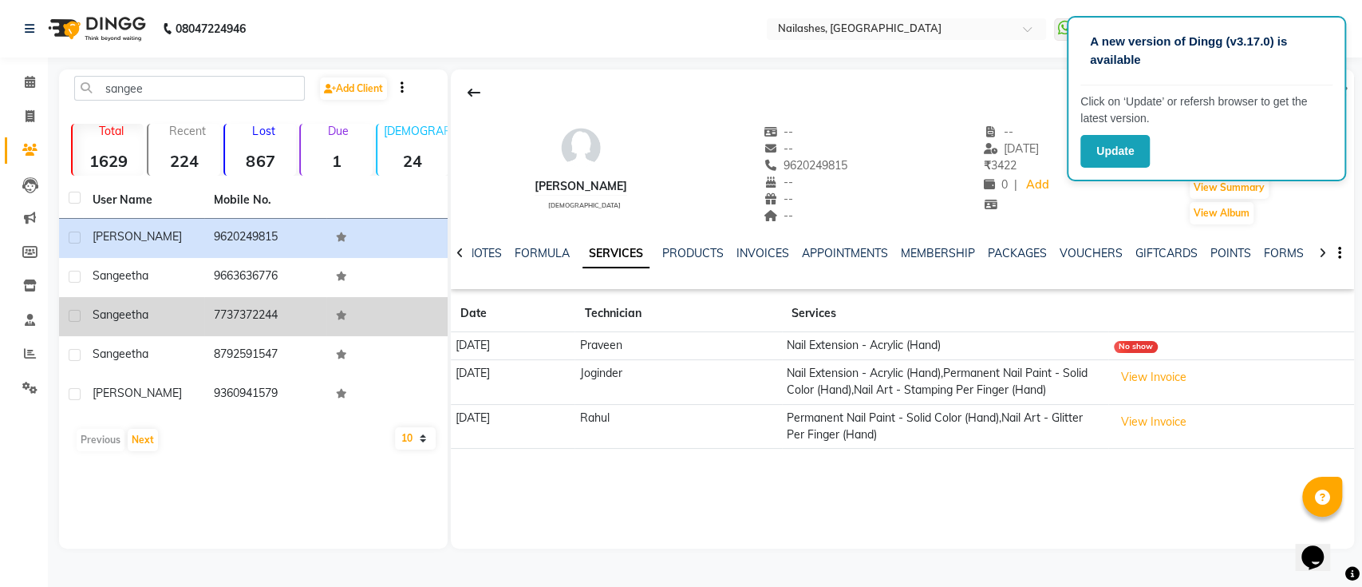
click at [263, 308] on td "7737372244" at bounding box center [264, 316] width 121 height 39
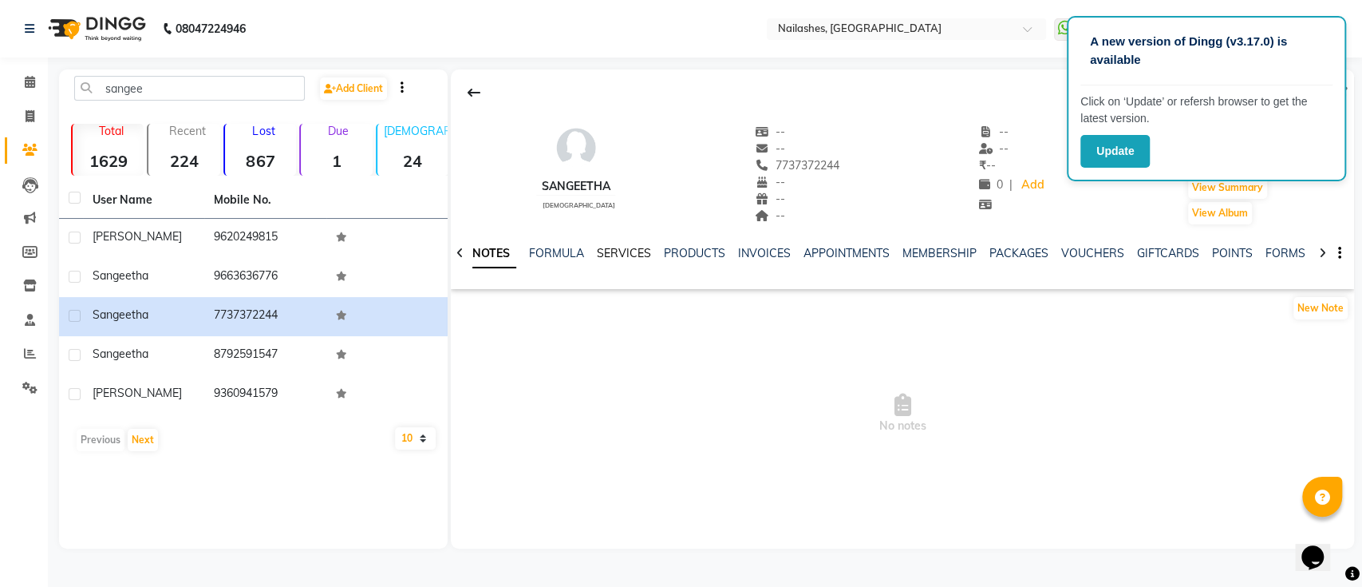
click at [626, 248] on link "SERVICES" at bounding box center [624, 253] width 54 height 14
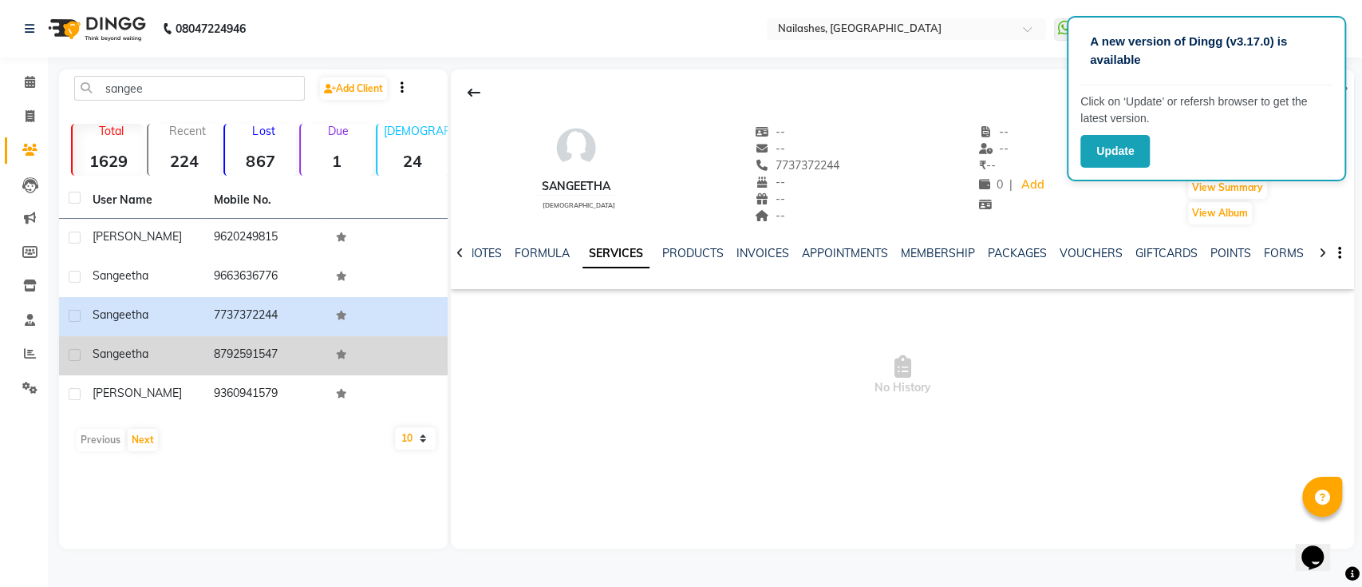
click at [279, 361] on td "8792591547" at bounding box center [264, 355] width 121 height 39
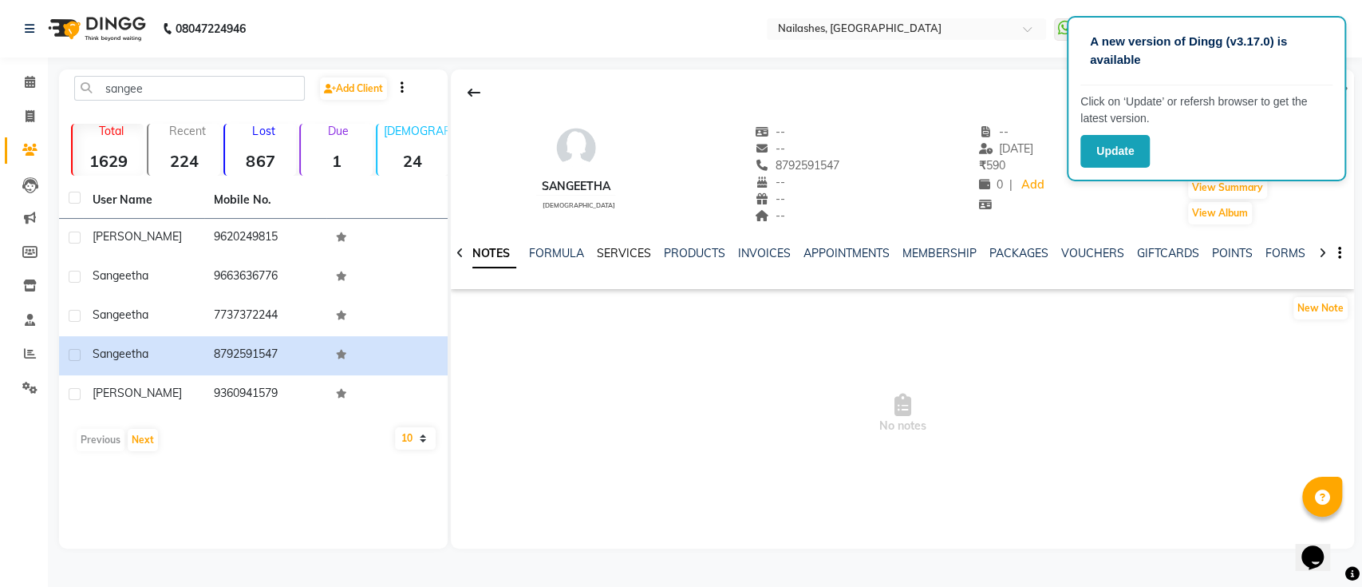
click at [626, 252] on link "SERVICES" at bounding box center [624, 253] width 54 height 14
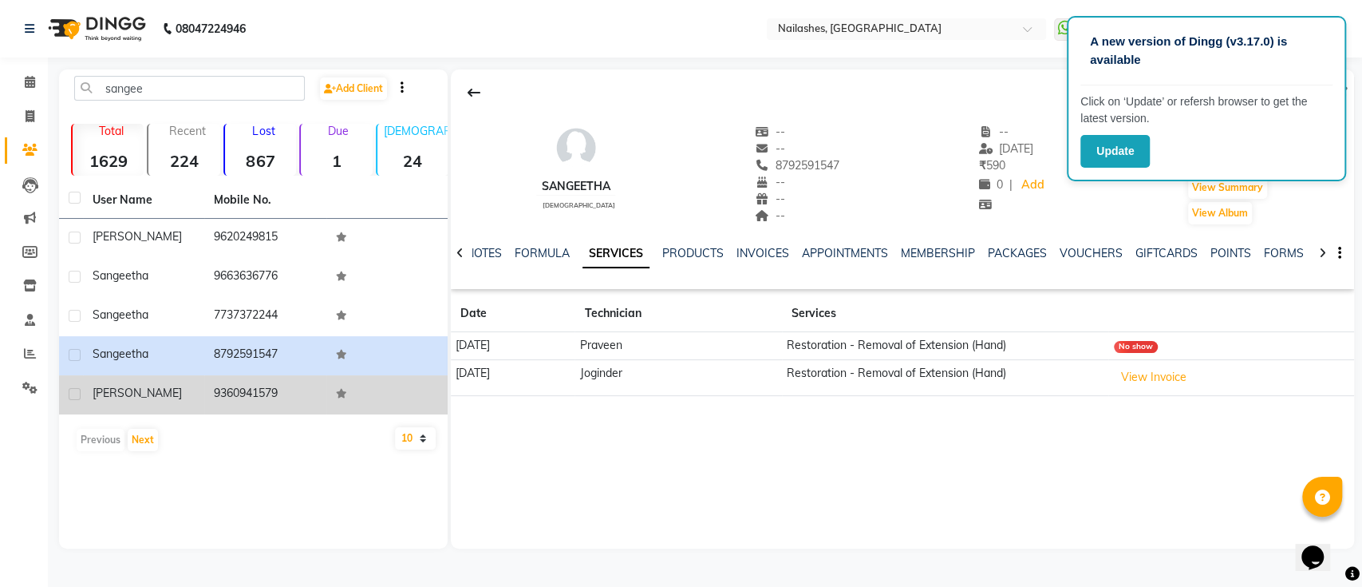
click at [307, 397] on td "9360941579" at bounding box center [264, 394] width 121 height 39
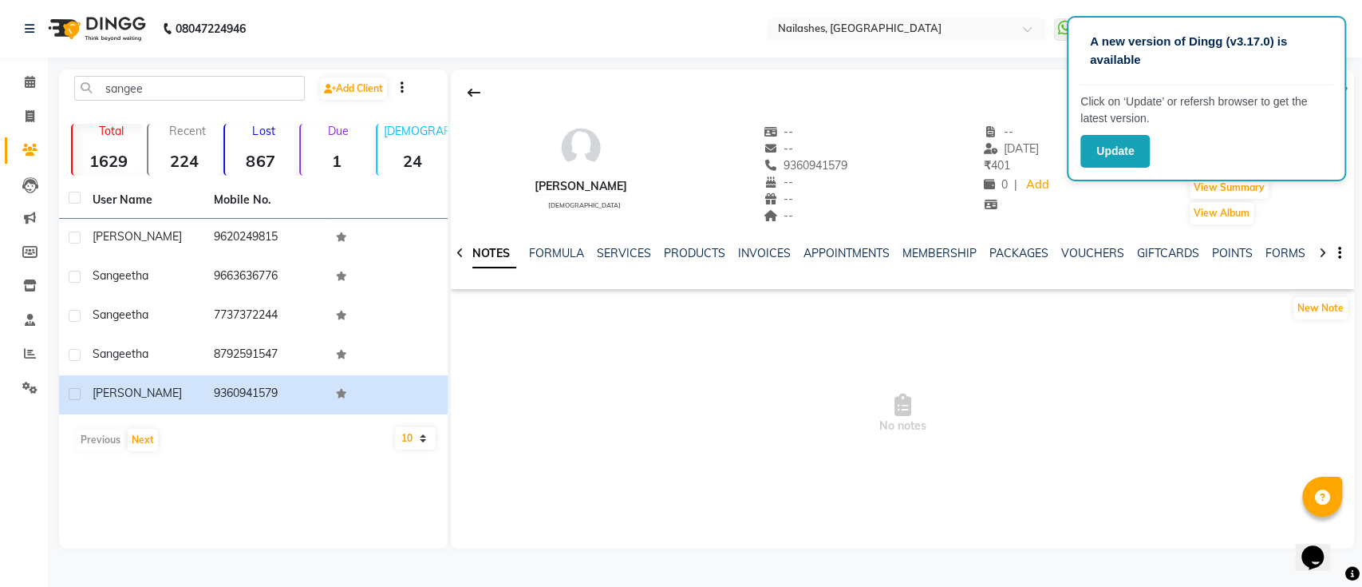
click at [638, 242] on div "NOTES FORMULA SERVICES PRODUCTS INVOICES APPOINTMENTS MEMBERSHIP PACKAGES VOUCH…" at bounding box center [902, 253] width 903 height 55
click at [627, 247] on link "SERVICES" at bounding box center [624, 253] width 54 height 14
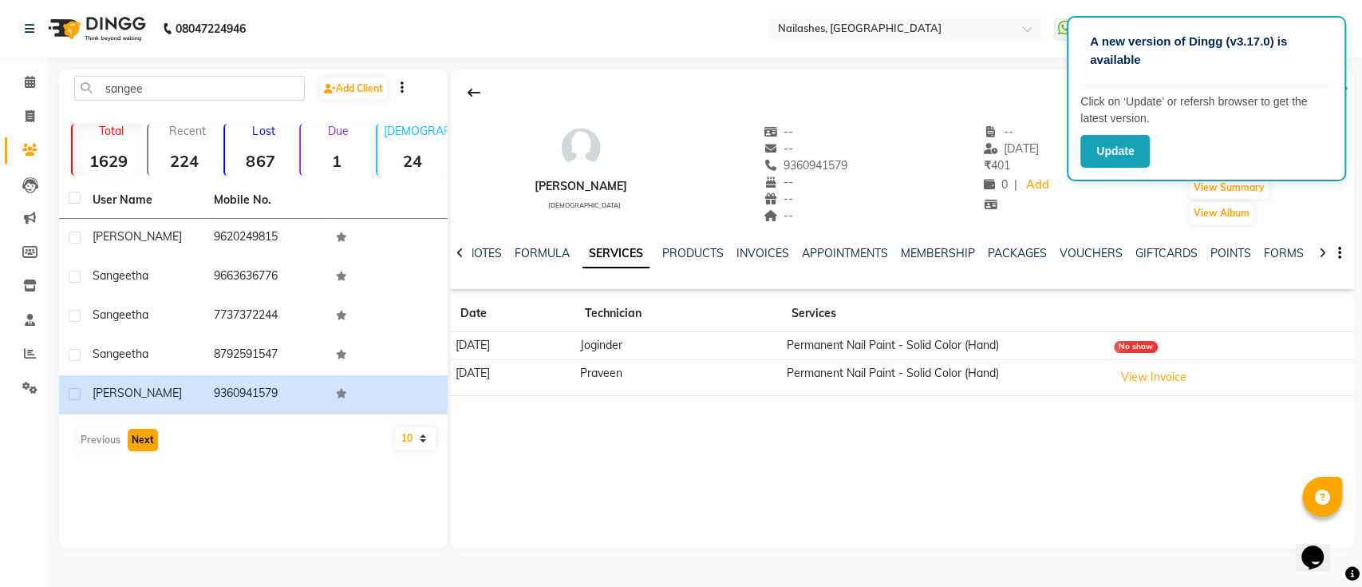
click at [143, 438] on button "Next" at bounding box center [143, 440] width 30 height 22
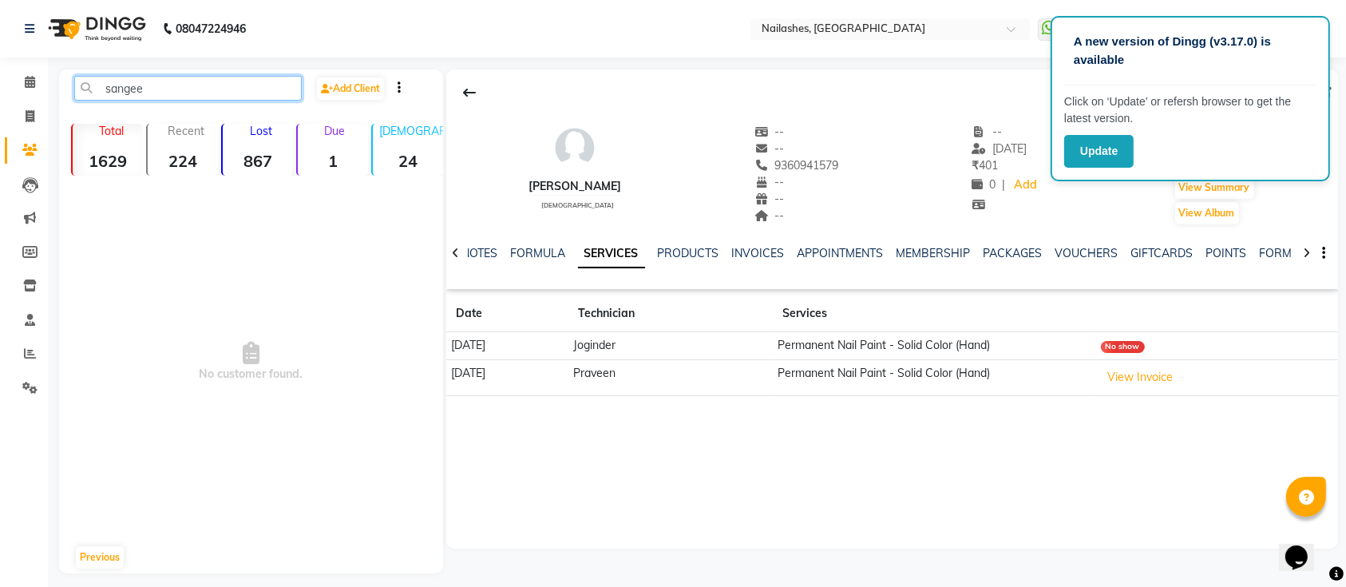
click at [251, 85] on input "sangee" at bounding box center [187, 88] width 227 height 25
type input "s"
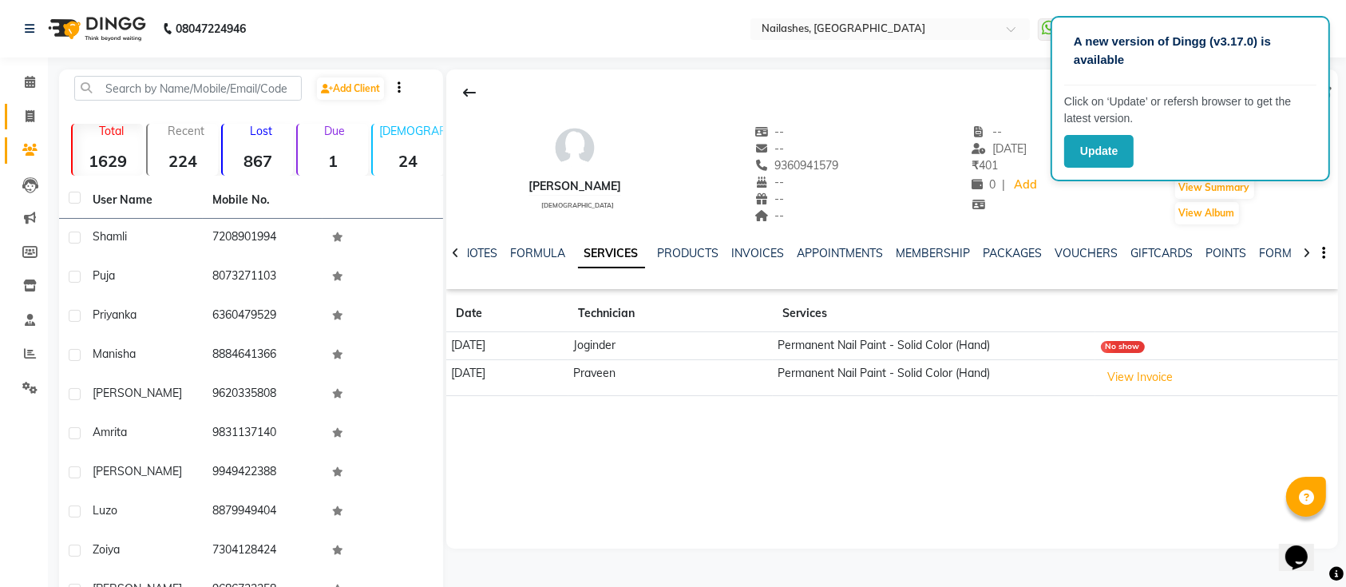
click at [30, 105] on link "Invoice" at bounding box center [24, 117] width 38 height 26
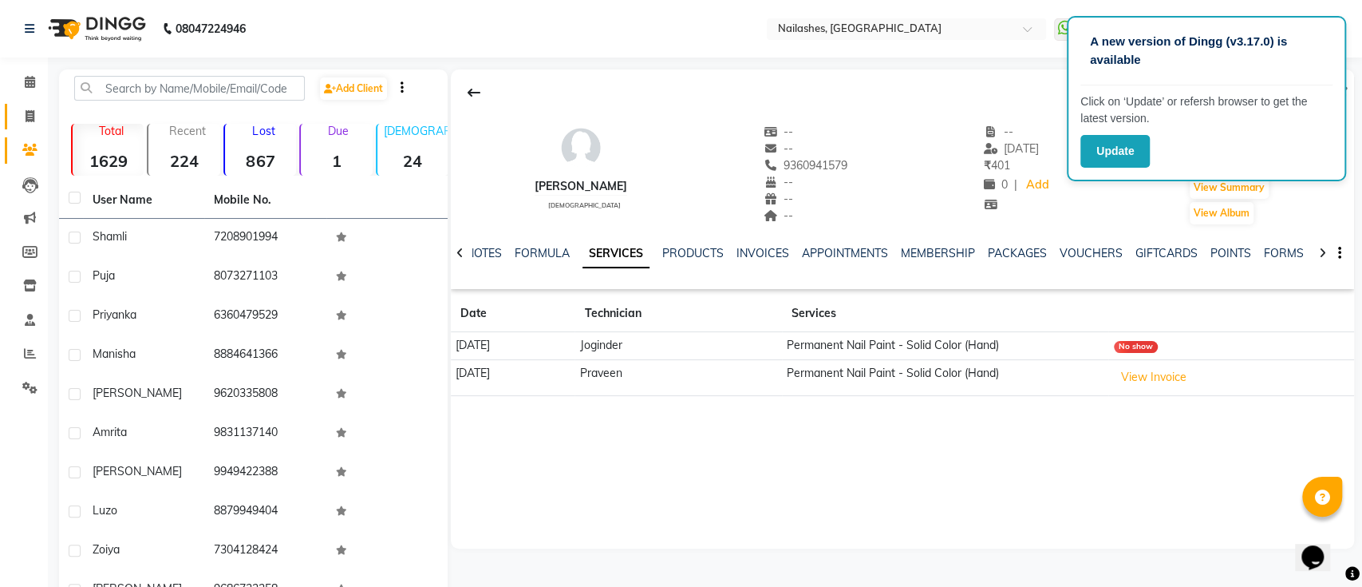
select select "6187"
select select "service"
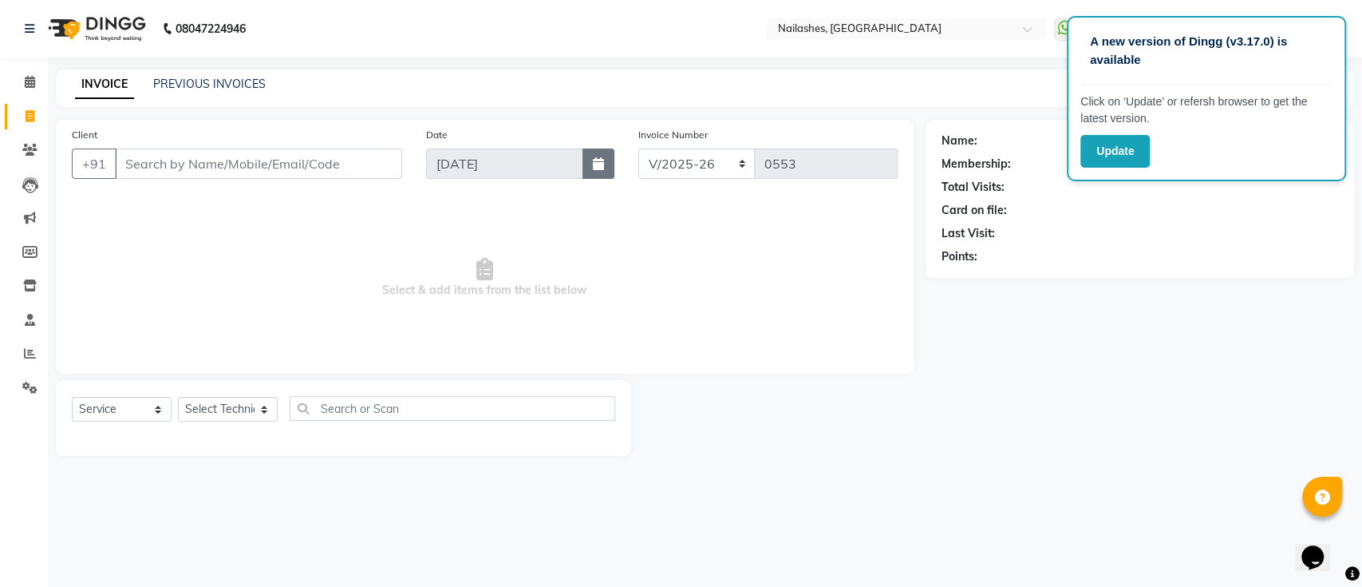
click at [596, 154] on button "button" at bounding box center [599, 163] width 32 height 30
select select "9"
select select "2025"
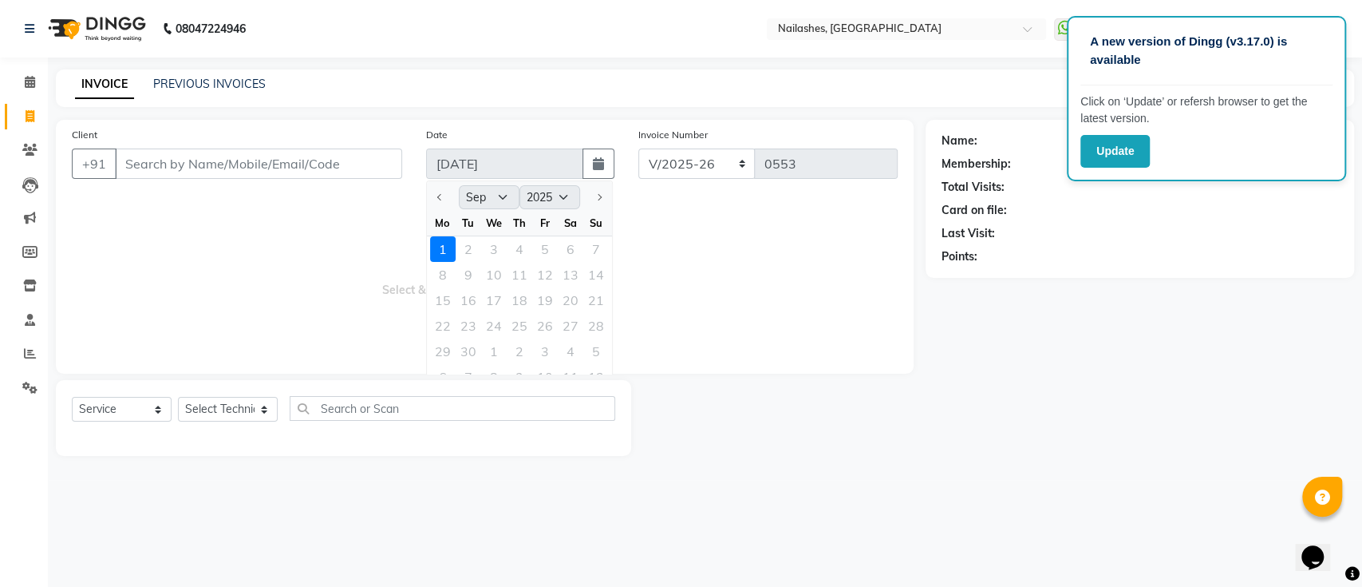
click at [436, 196] on div at bounding box center [443, 197] width 32 height 26
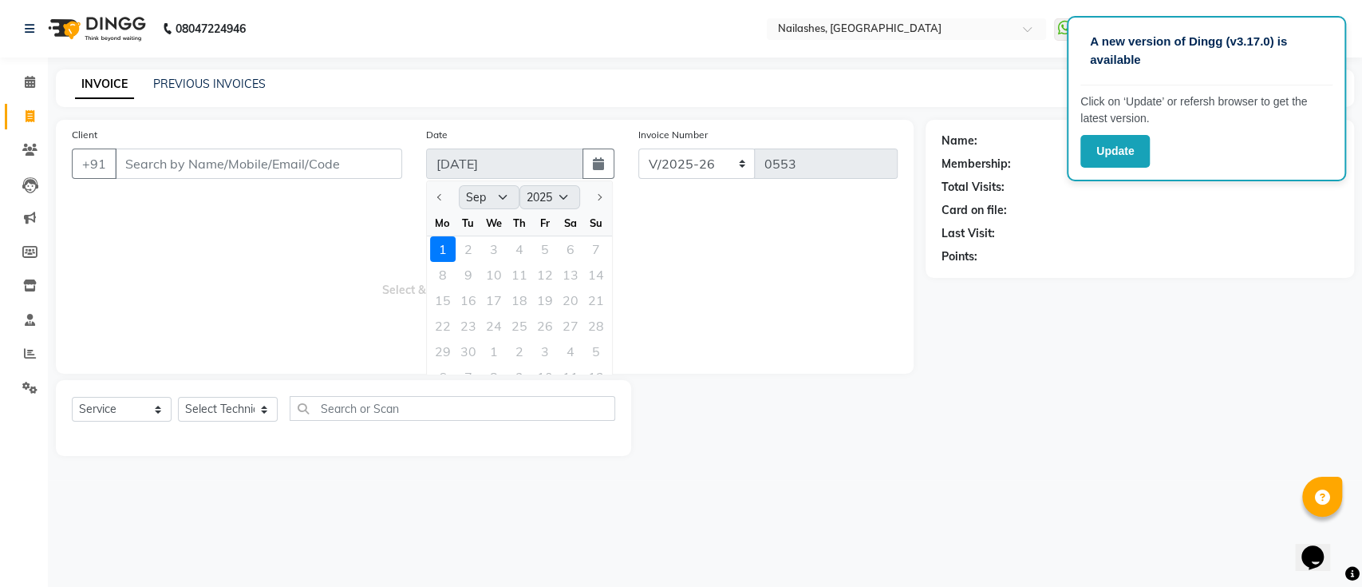
click at [436, 196] on div at bounding box center [443, 197] width 32 height 26
click at [235, 74] on div "INVOICE PREVIOUS INVOICES Create New Save" at bounding box center [705, 88] width 1299 height 38
click at [217, 84] on link "PREVIOUS INVOICES" at bounding box center [209, 84] width 113 height 14
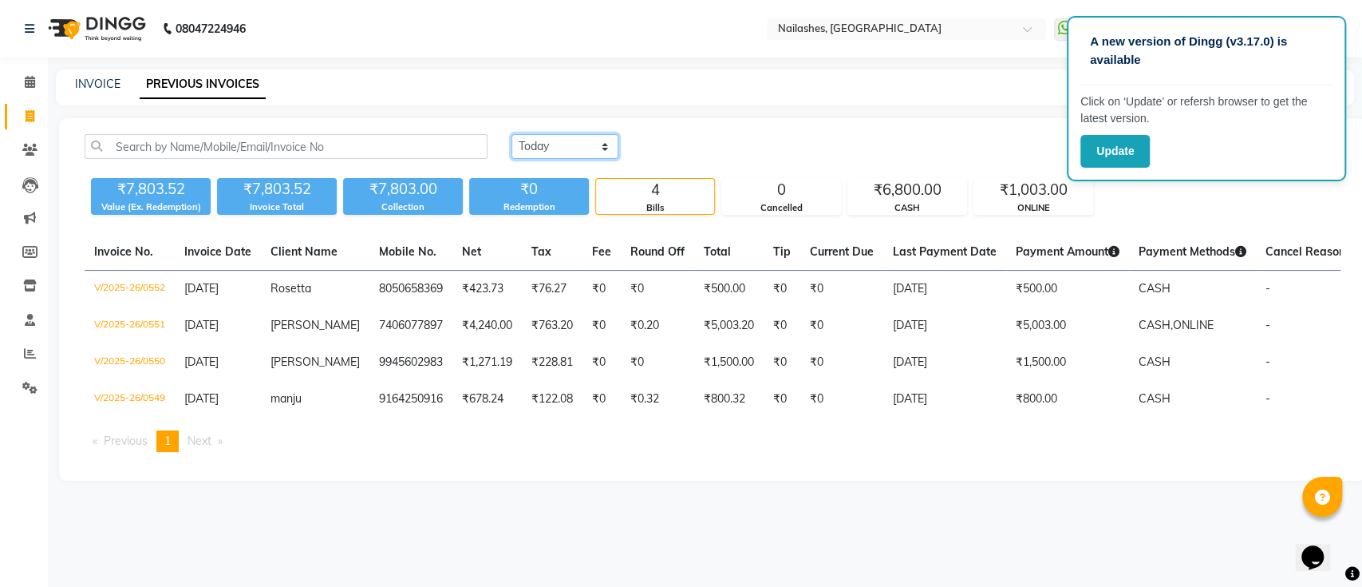
click at [583, 151] on select "Today Yesterday Custom Range" at bounding box center [565, 146] width 107 height 25
select select "range"
click at [512, 134] on select "Today Yesterday Custom Range" at bounding box center [565, 146] width 107 height 25
click at [587, 154] on select "Today Yesterday Custom Range" at bounding box center [572, 147] width 120 height 25
click at [706, 142] on input "[DATE]" at bounding box center [695, 147] width 112 height 22
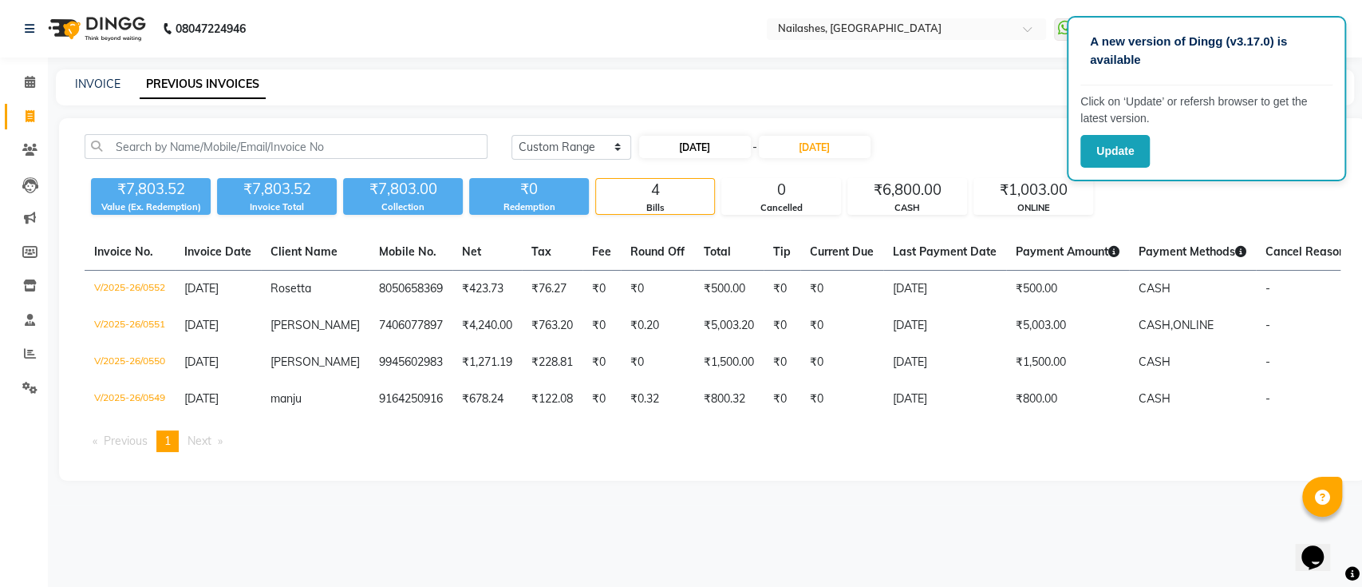
select select "9"
select select "2025"
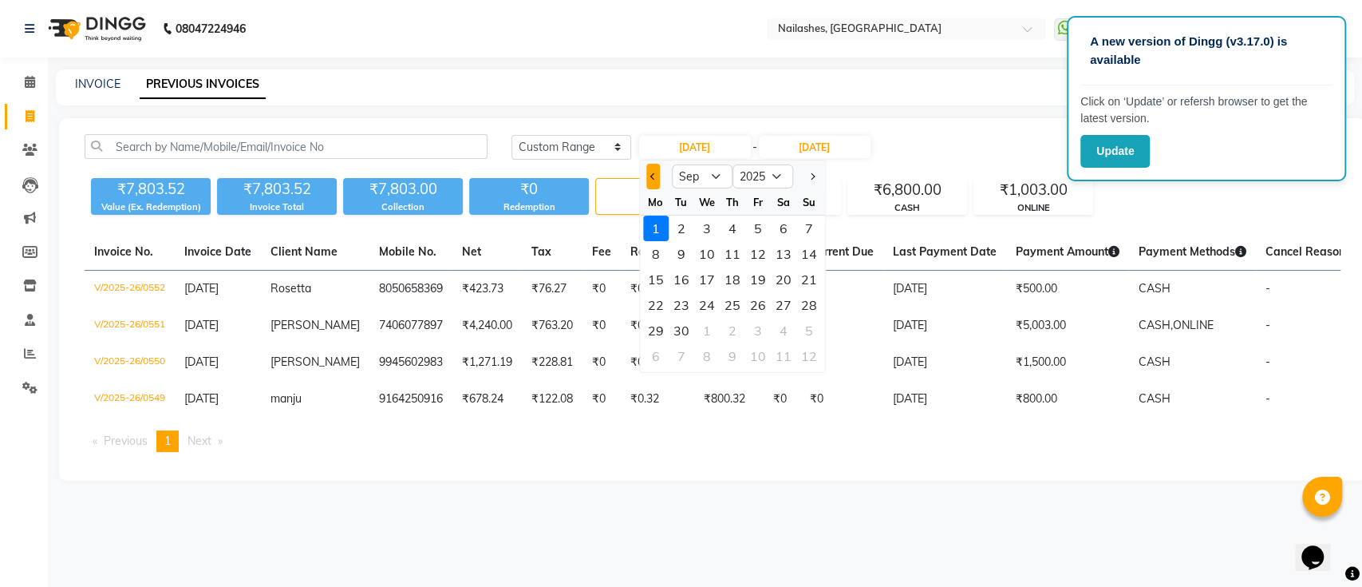
click at [651, 177] on span "Previous month" at bounding box center [653, 176] width 6 height 6
select select "8"
click at [666, 326] on div "25" at bounding box center [656, 331] width 26 height 26
type input "25-08-2025"
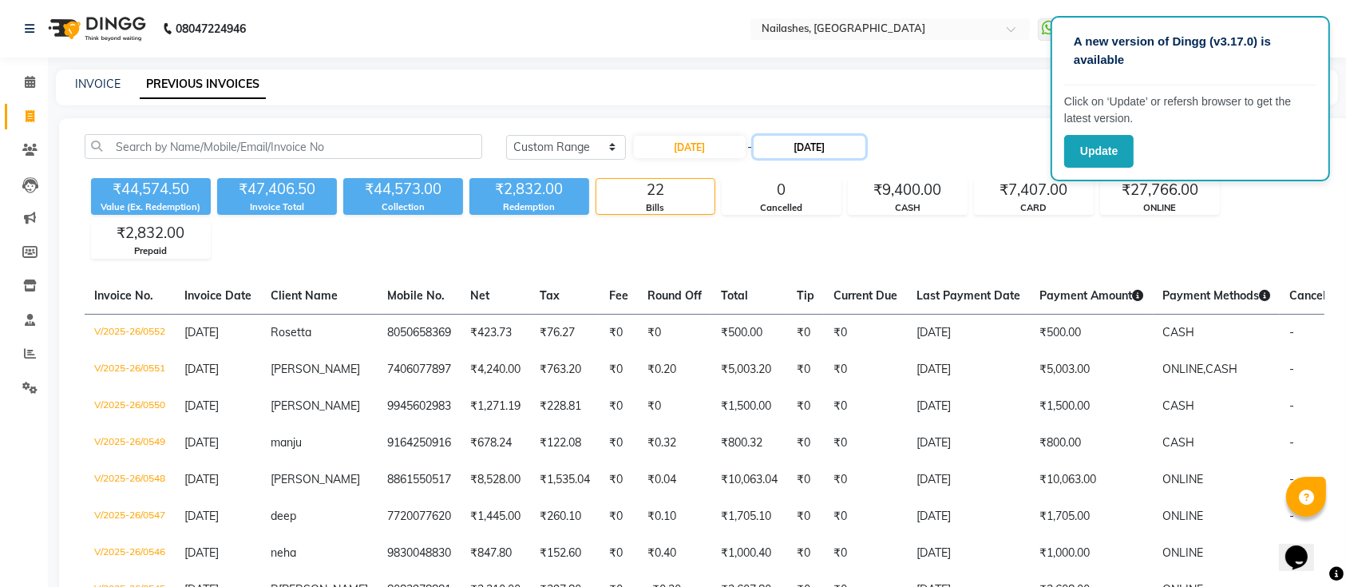
click at [835, 148] on input "[DATE]" at bounding box center [809, 147] width 112 height 22
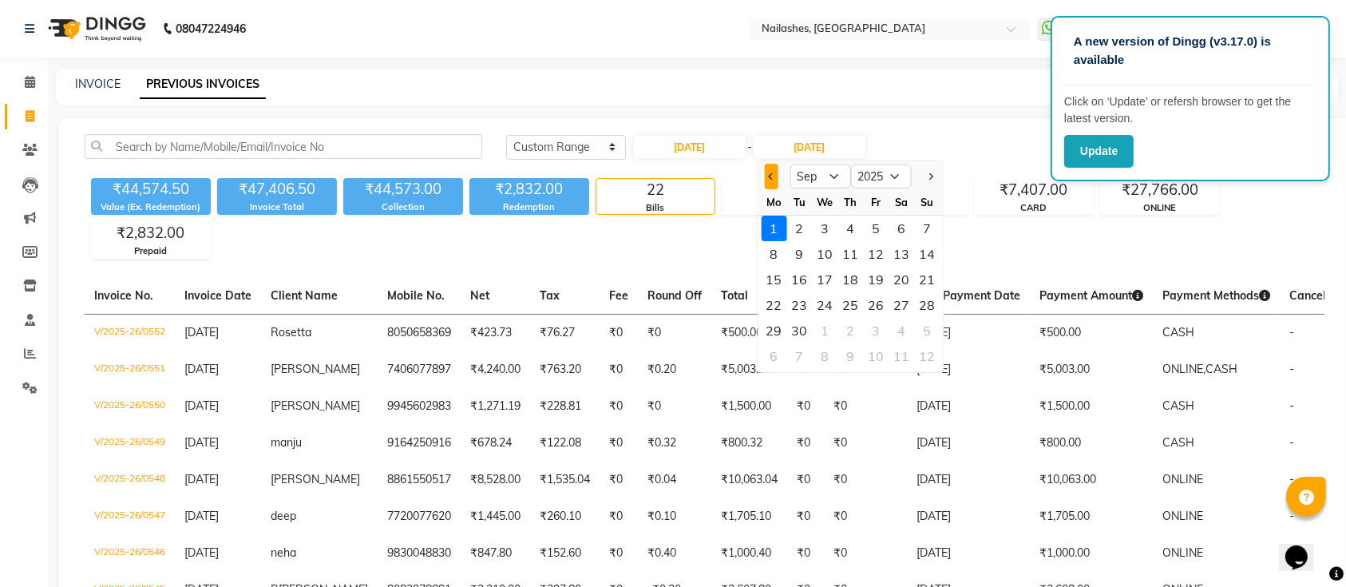
click at [774, 177] on button "Previous month" at bounding box center [771, 177] width 14 height 26
select select "8"
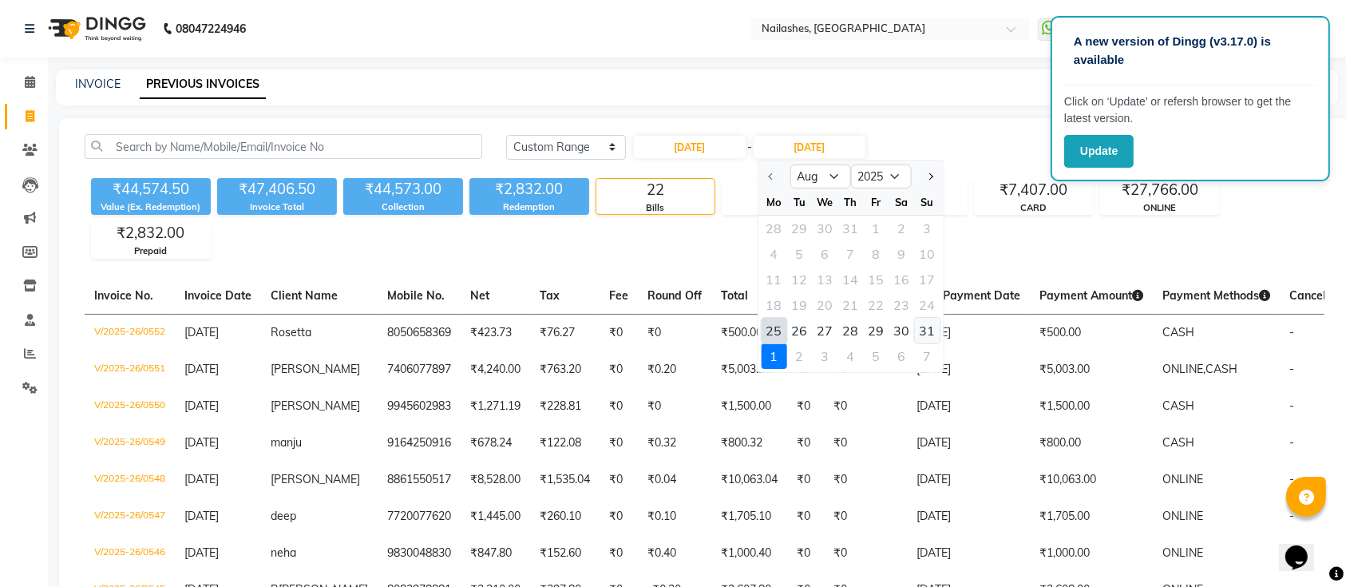
click at [929, 323] on div "31" at bounding box center [927, 331] width 26 height 26
type input "31-08-2025"
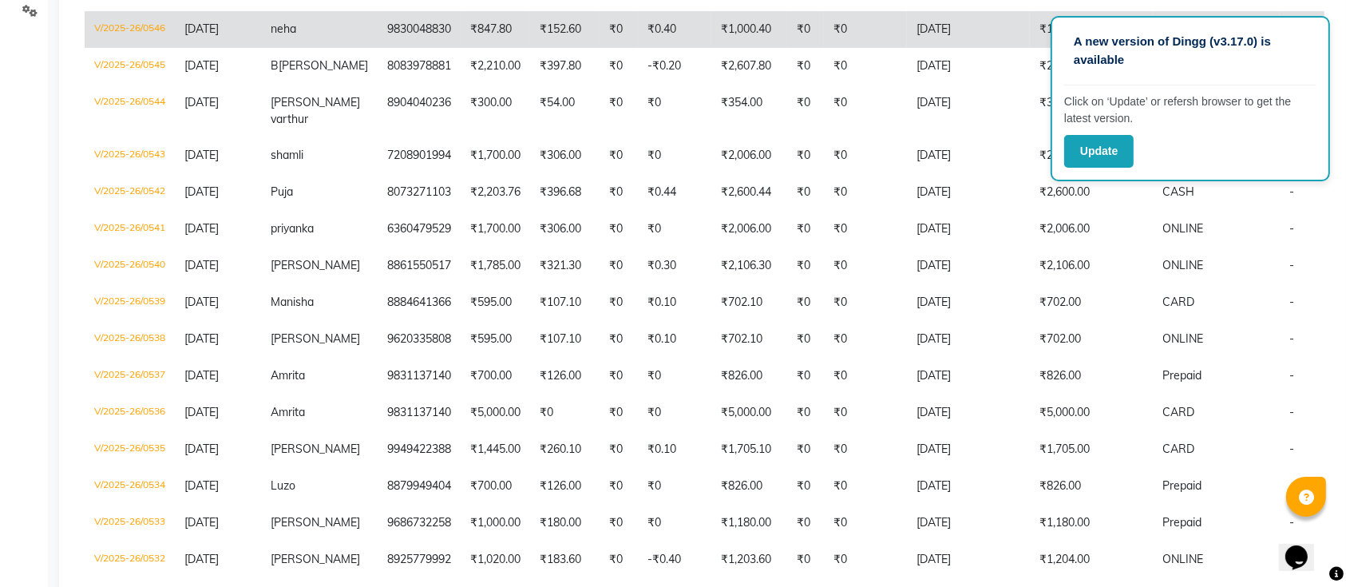
scroll to position [378, 0]
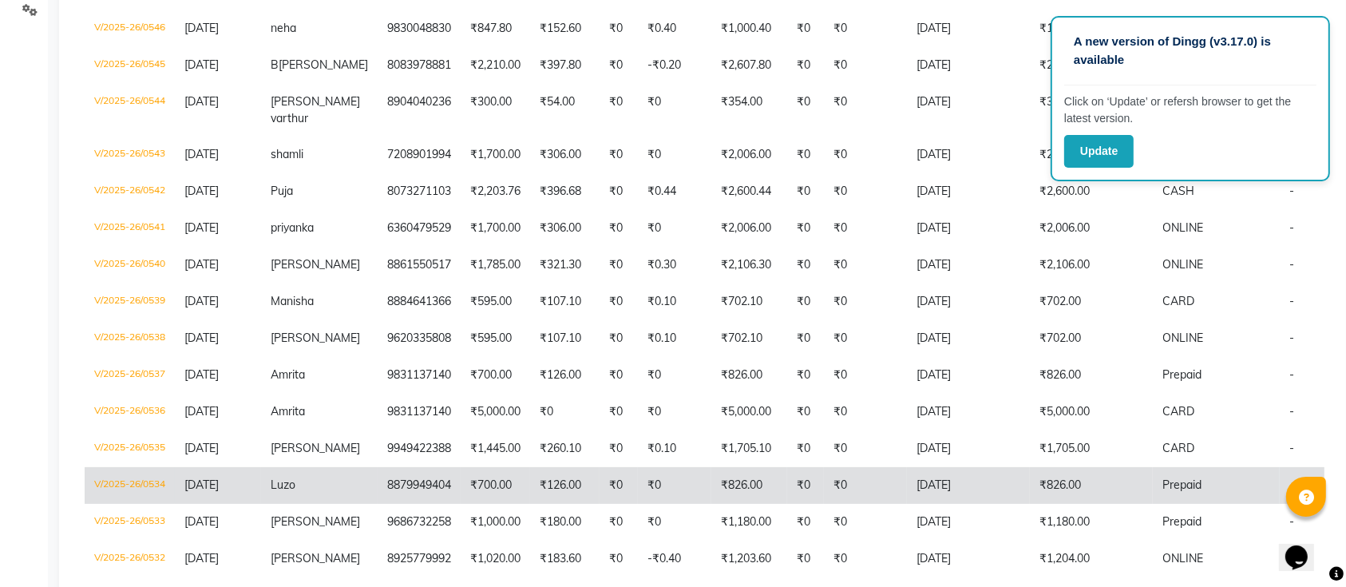
click at [268, 484] on td "Luzo" at bounding box center [319, 485] width 117 height 37
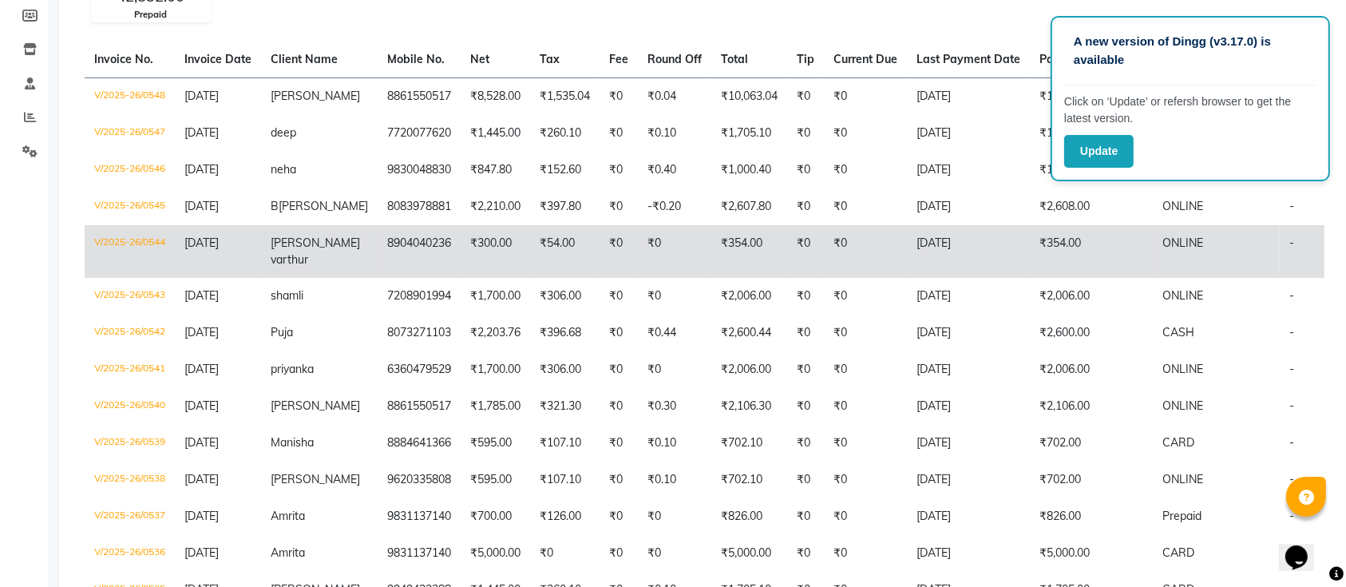
scroll to position [253, 0]
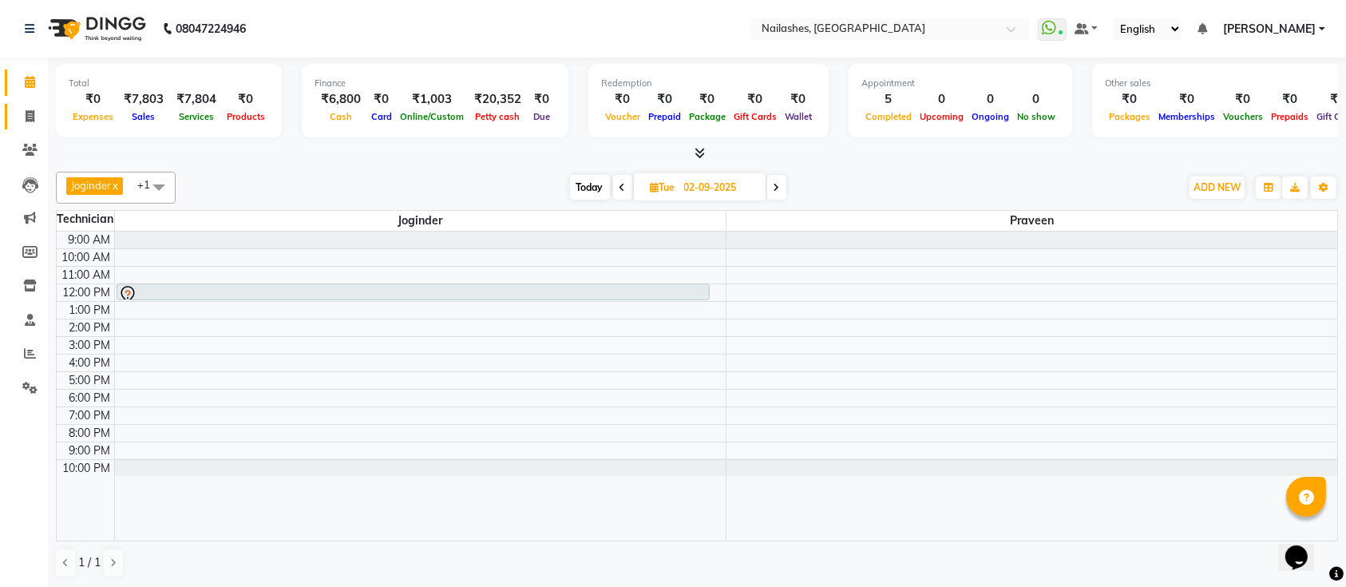
click at [22, 115] on span at bounding box center [30, 117] width 28 height 18
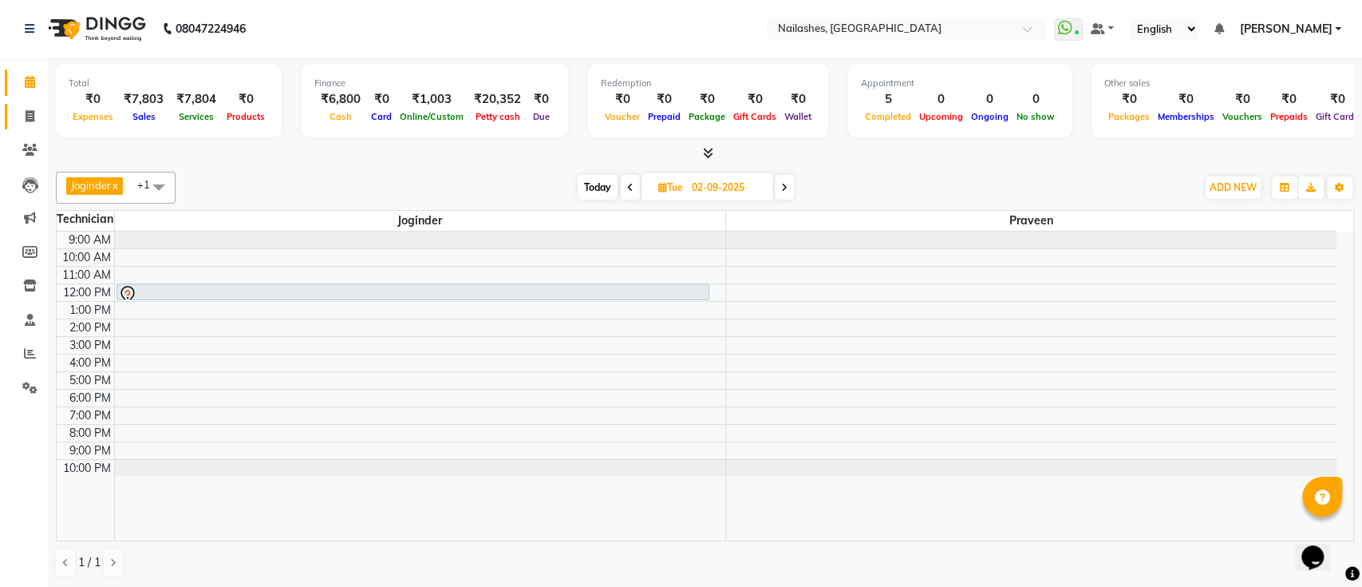
select select "6187"
select select "service"
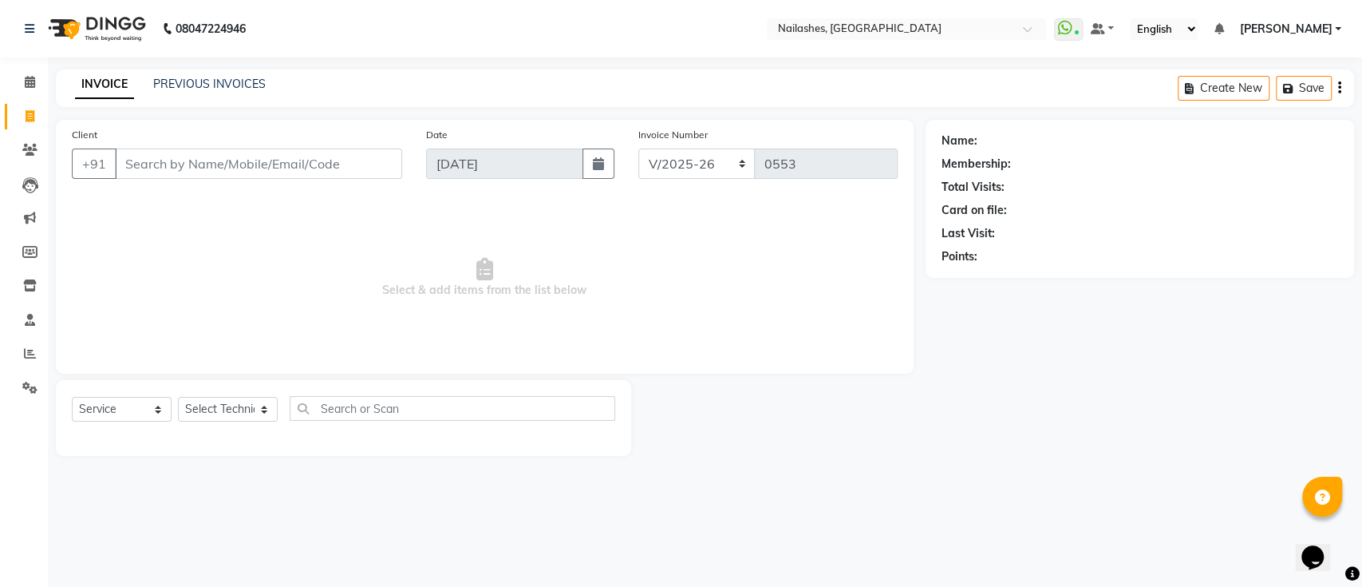
click at [182, 163] on input "Client" at bounding box center [258, 163] width 287 height 30
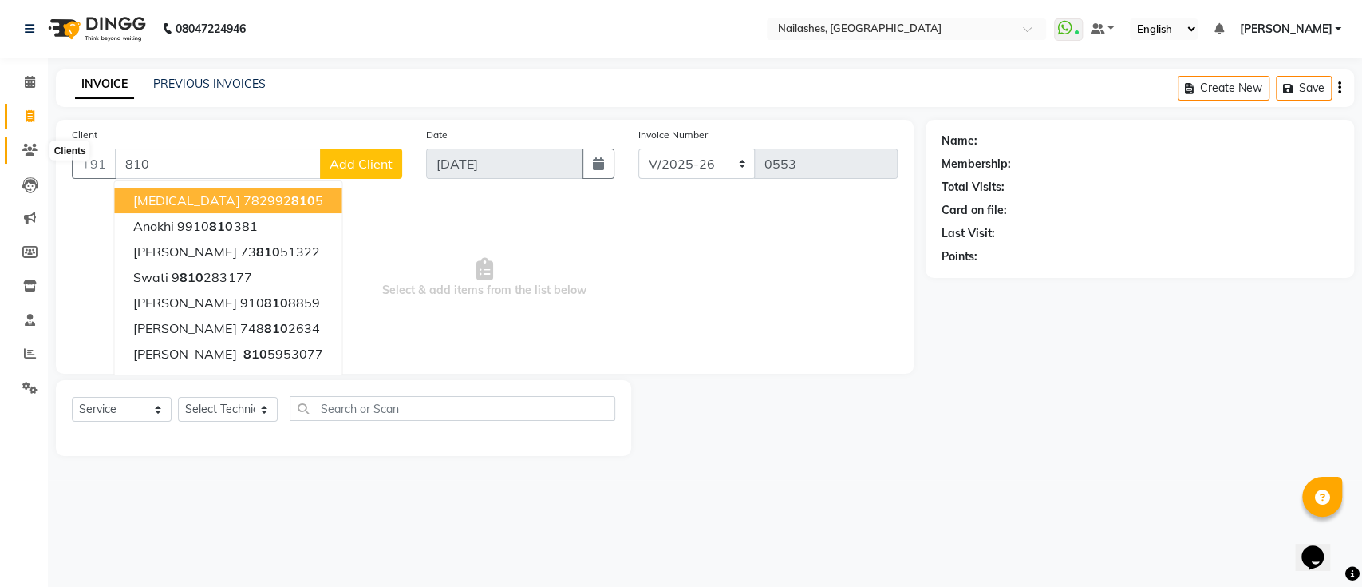
drag, startPoint x: 182, startPoint y: 163, endPoint x: 33, endPoint y: 156, distance: 149.4
click at [33, 156] on app-home "08047224946 Select Location × Nailashes, Varthur Road WhatsApp Status ✕ Status:…" at bounding box center [681, 240] width 1362 height 480
type input "810"
click at [33, 156] on icon at bounding box center [29, 150] width 15 height 12
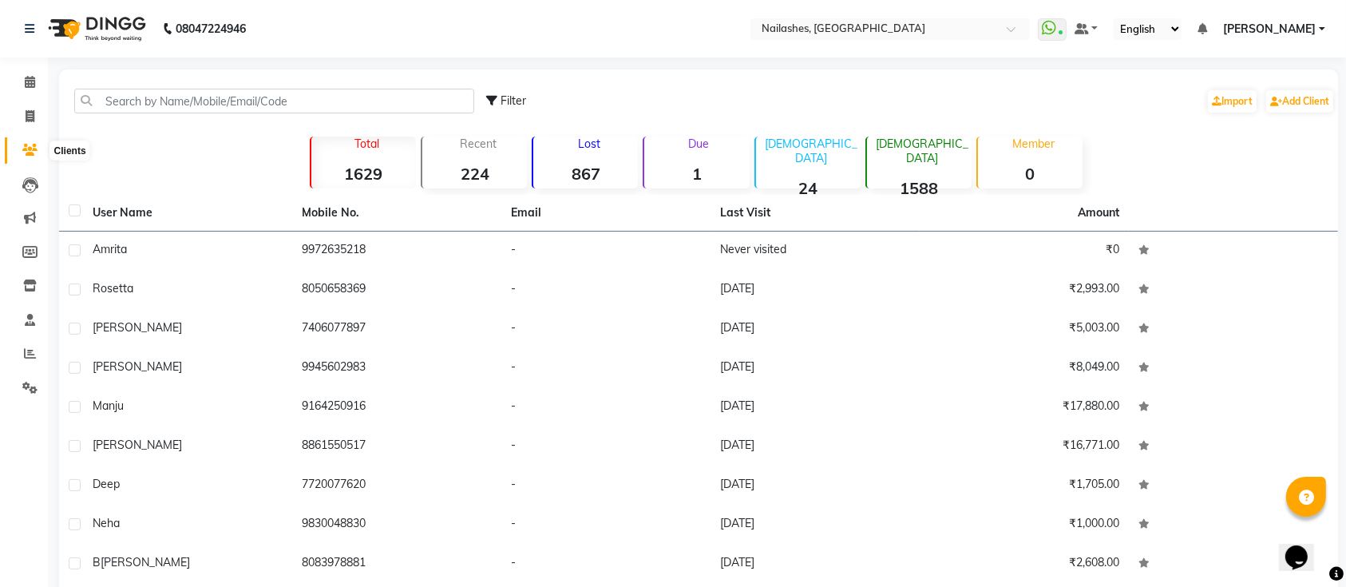
click at [30, 152] on icon at bounding box center [29, 150] width 15 height 12
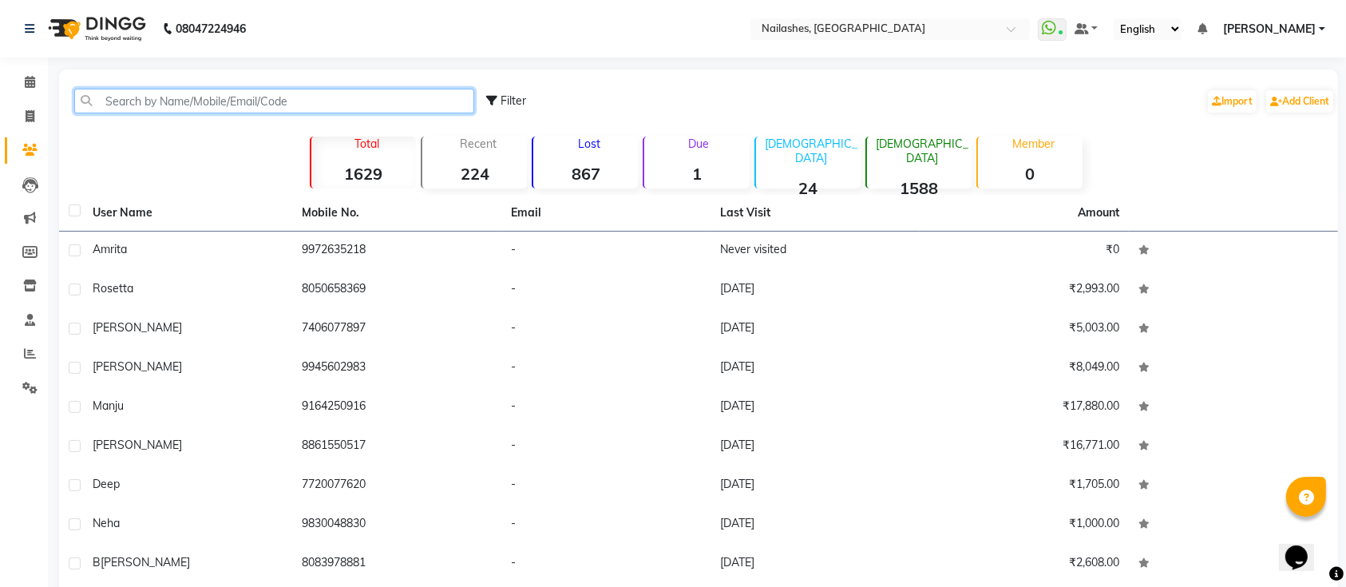
click at [164, 101] on input "text" at bounding box center [274, 101] width 400 height 25
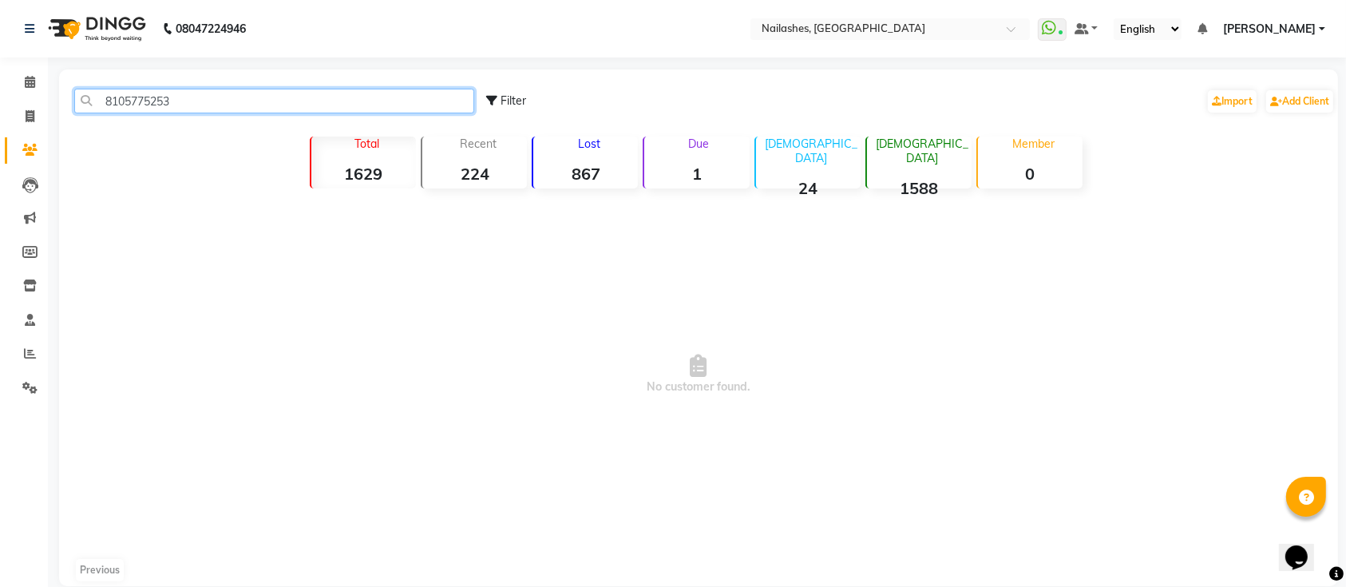
type input "8105775253"
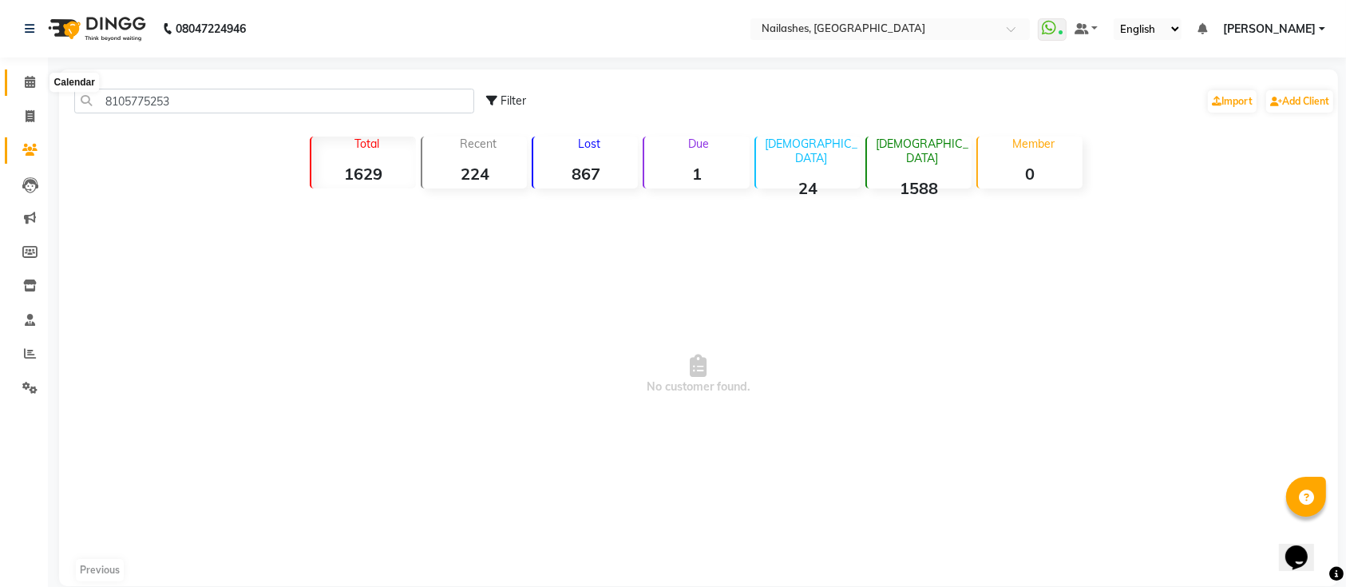
click at [25, 78] on icon at bounding box center [30, 82] width 10 height 12
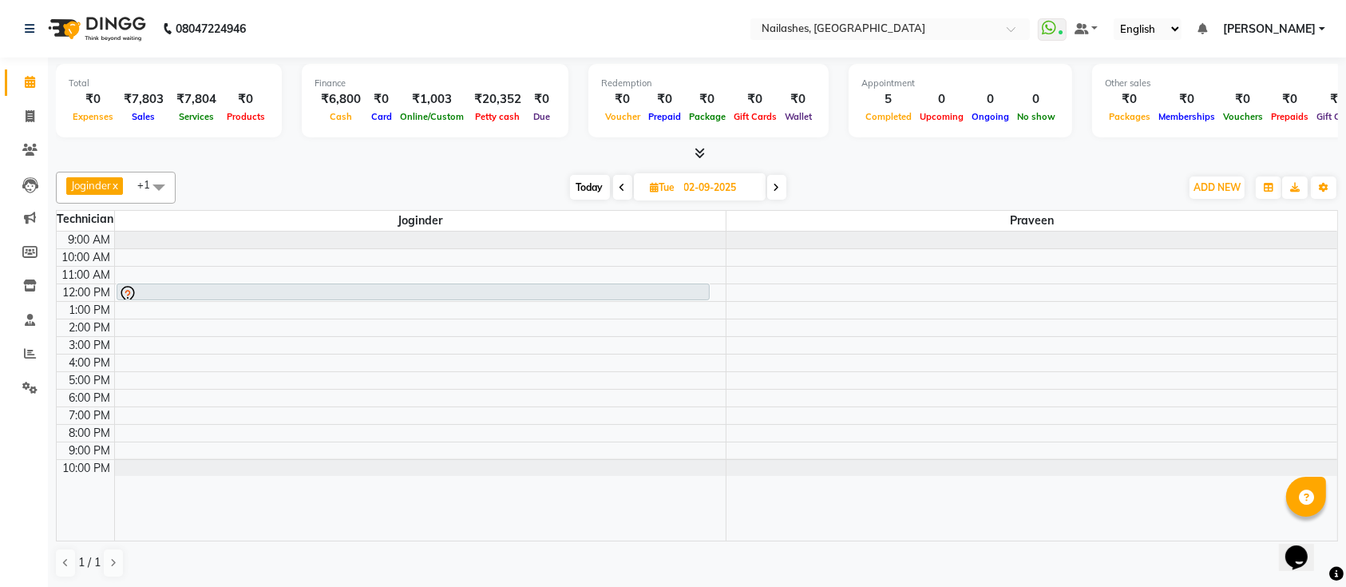
click at [659, 182] on span "Tue" at bounding box center [662, 187] width 33 height 12
select select "9"
select select "2025"
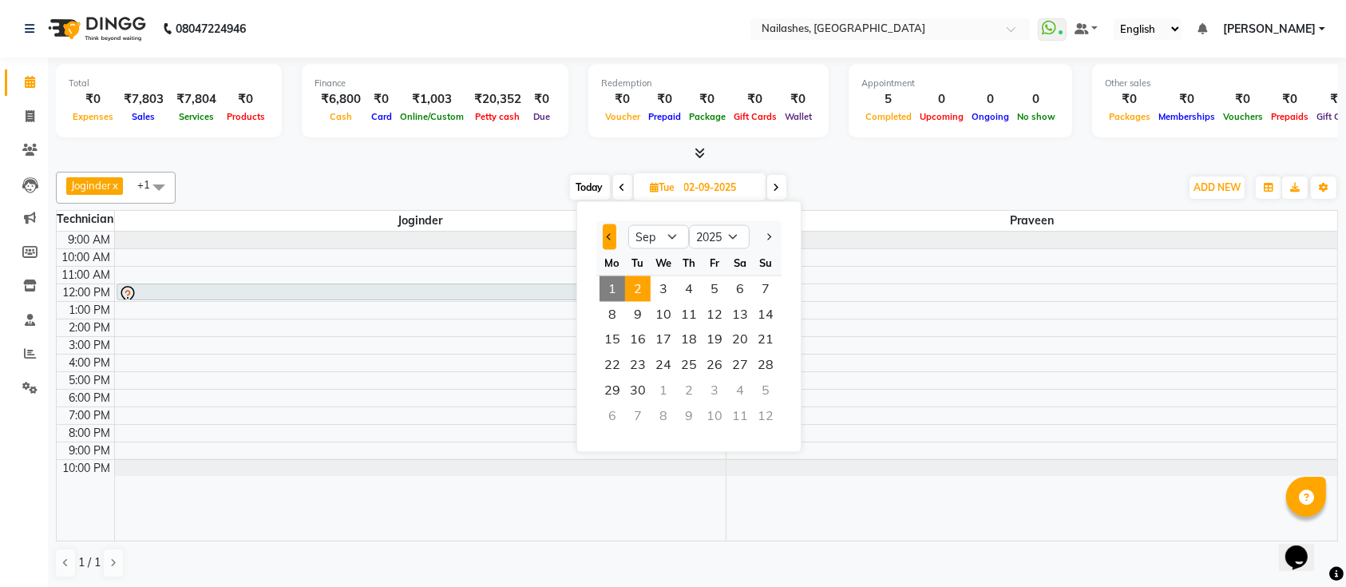
click at [607, 235] on span "Previous month" at bounding box center [610, 236] width 6 height 6
select select "8"
click at [643, 389] on span "26" at bounding box center [638, 391] width 26 height 26
type input "[DATE]"
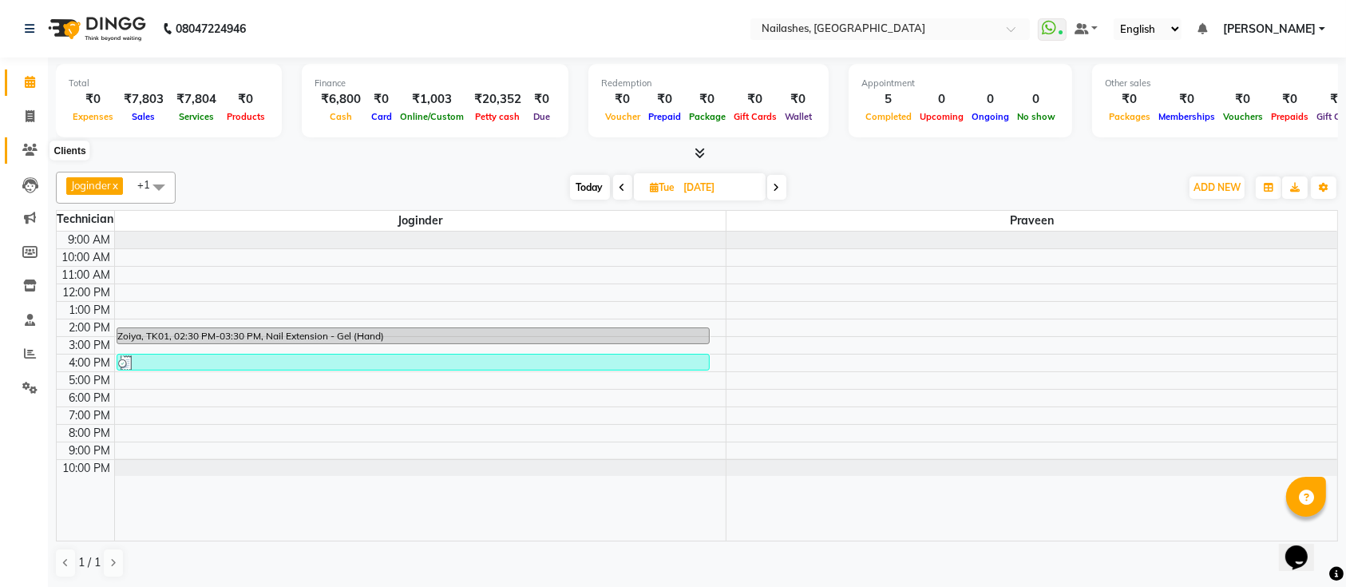
click at [16, 153] on span at bounding box center [30, 150] width 28 height 18
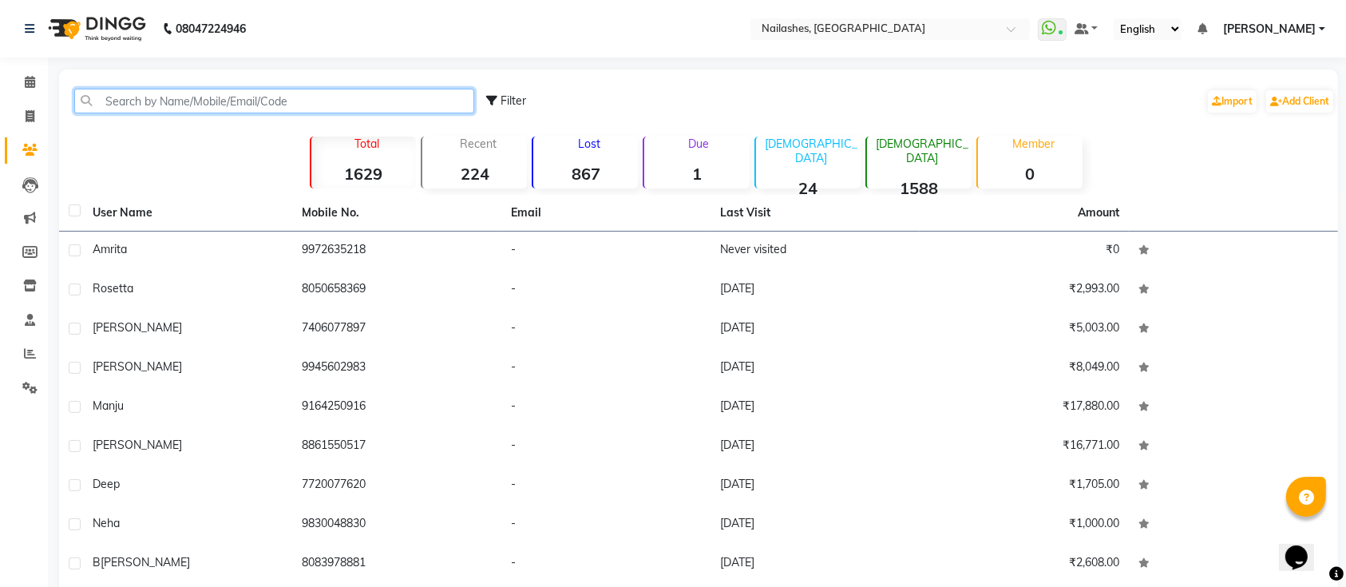
click at [219, 101] on input "text" at bounding box center [274, 101] width 400 height 25
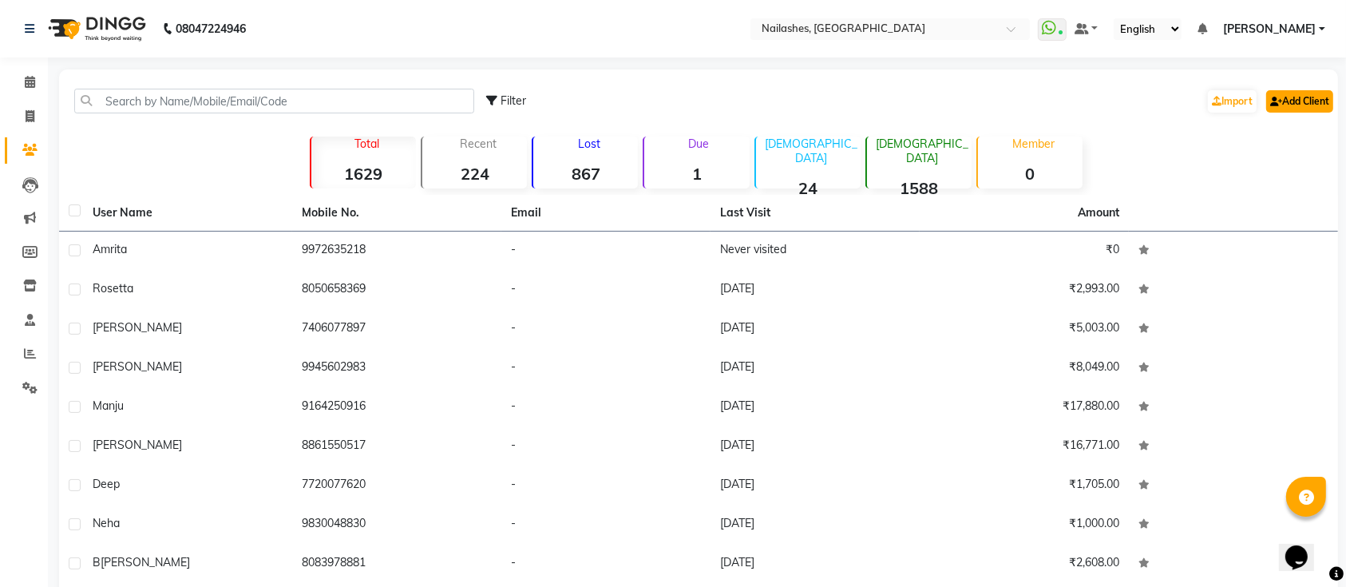
click at [1292, 92] on link "Add Client" at bounding box center [1299, 101] width 67 height 22
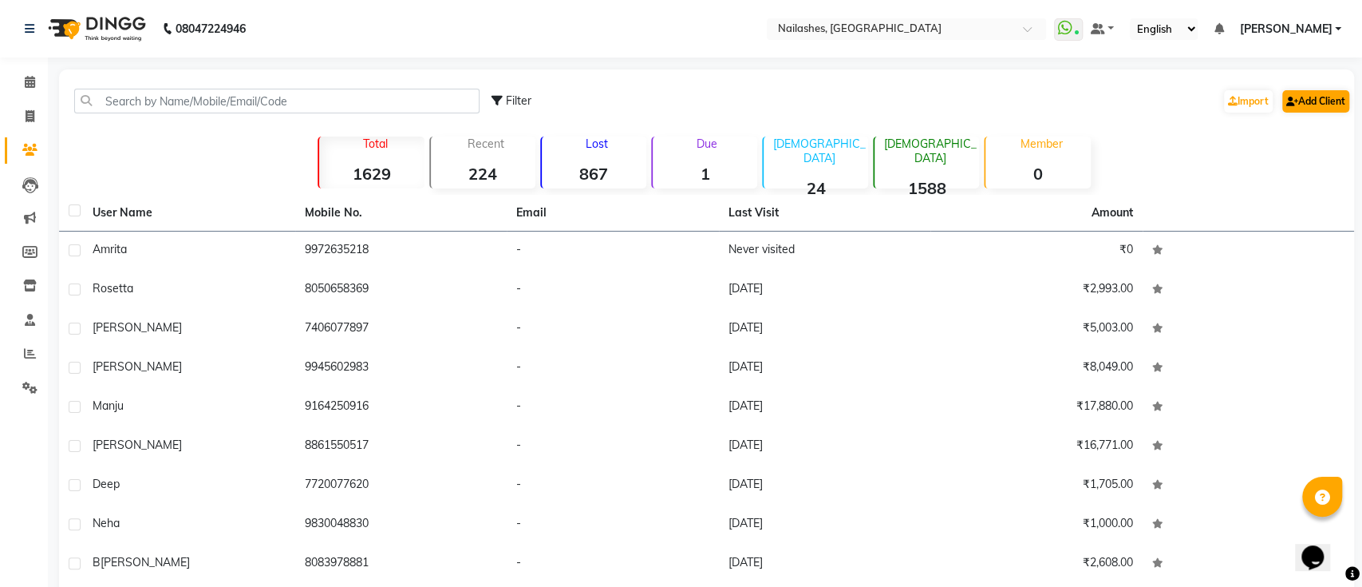
select select "21"
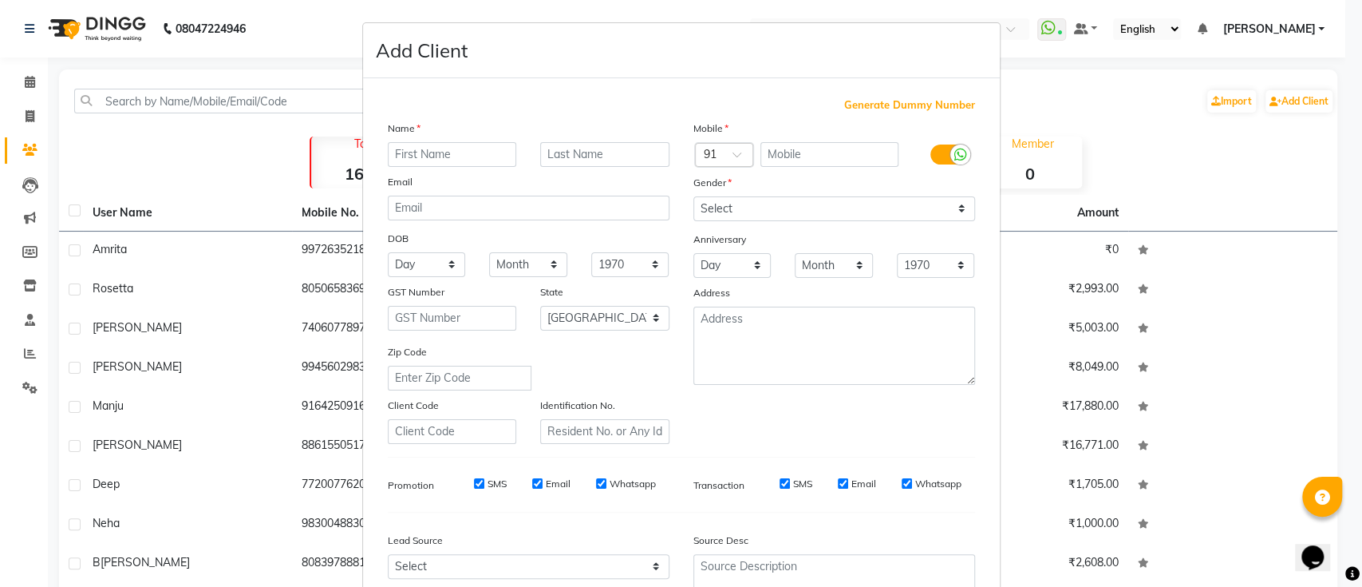
click at [409, 164] on input "text" at bounding box center [452, 154] width 129 height 25
type input "Jane"
click at [815, 153] on input "text" at bounding box center [830, 154] width 138 height 25
type input "8105775253"
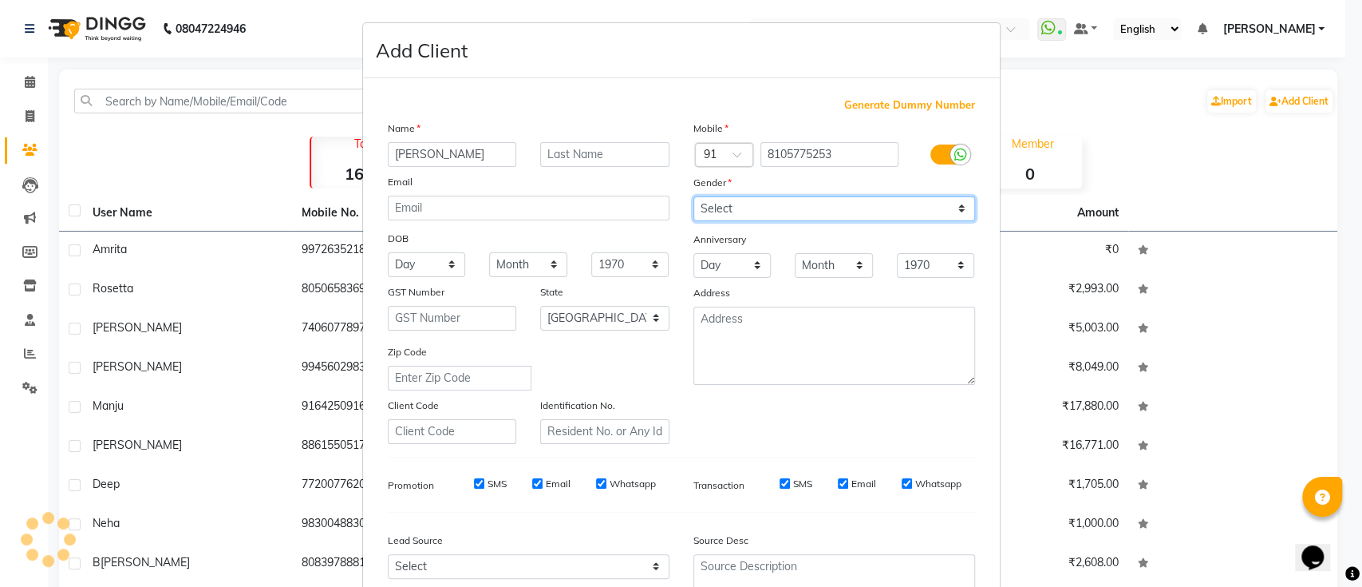
click at [794, 204] on select "Select Male Female Other Prefer Not To Say" at bounding box center [835, 208] width 282 height 25
select select "female"
click at [694, 196] on select "Select Male Female Other Prefer Not To Say" at bounding box center [835, 208] width 282 height 25
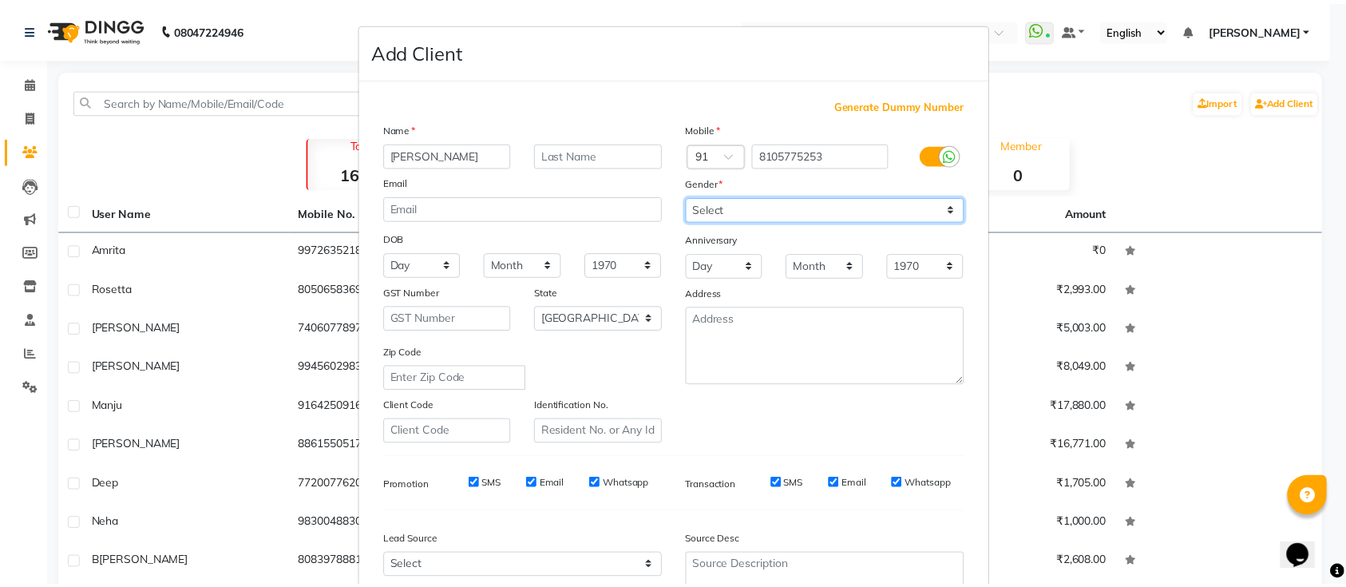
scroll to position [147, 0]
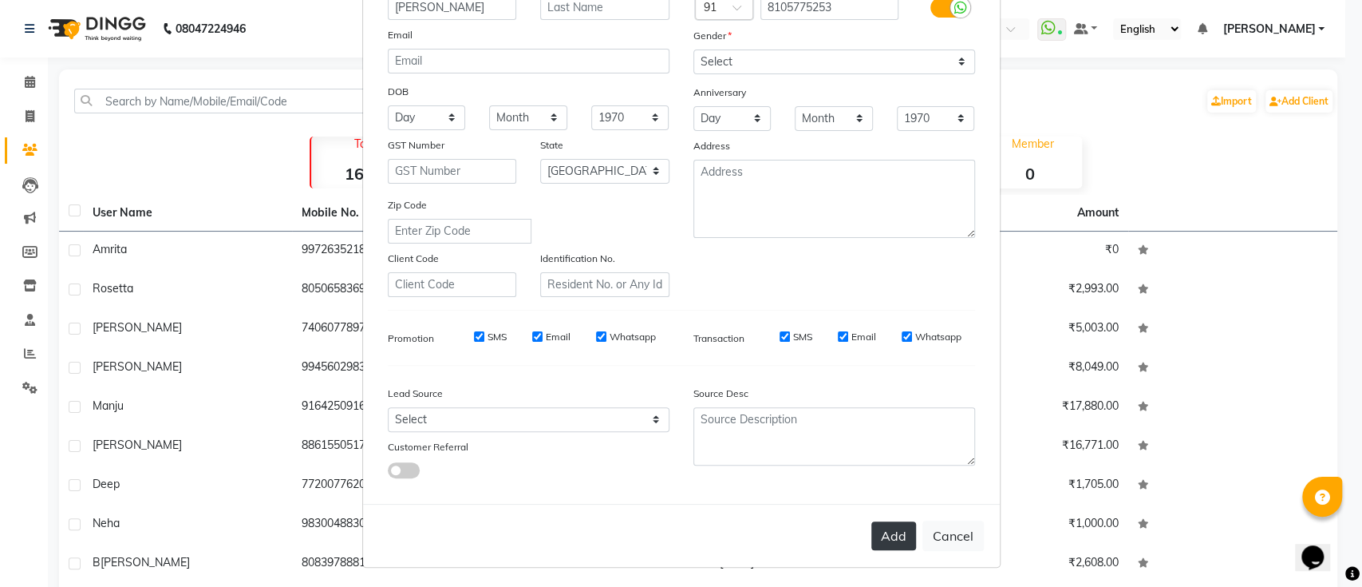
click at [872, 540] on button "Add" at bounding box center [894, 535] width 45 height 29
select select
select select "null"
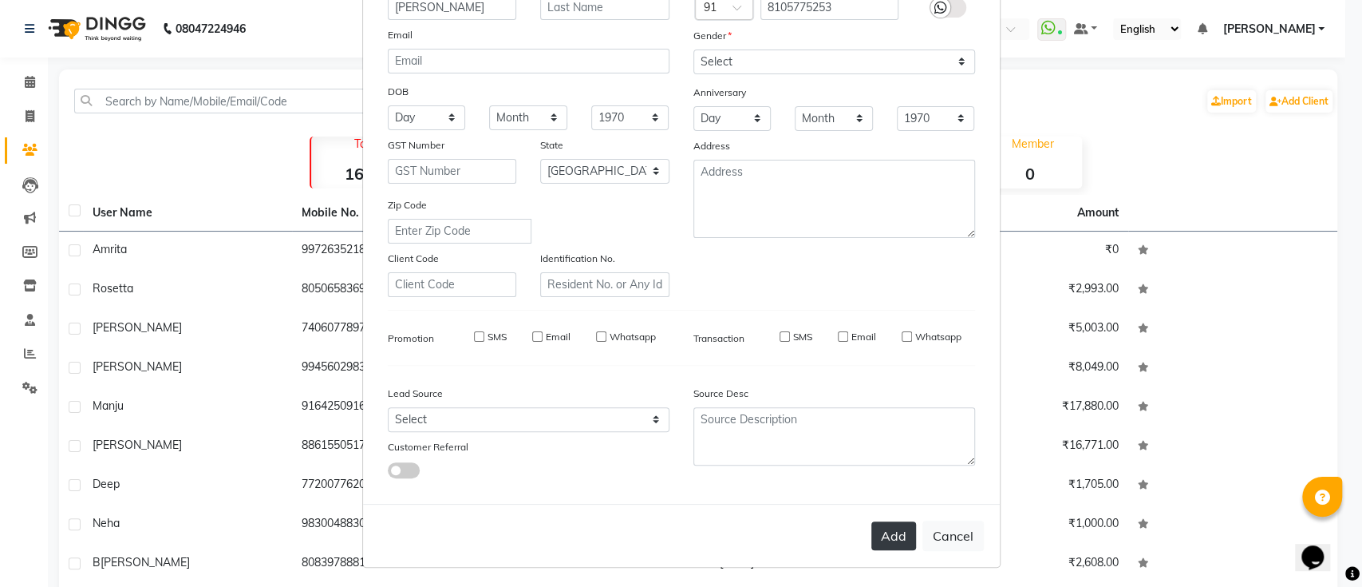
select select
checkbox input "false"
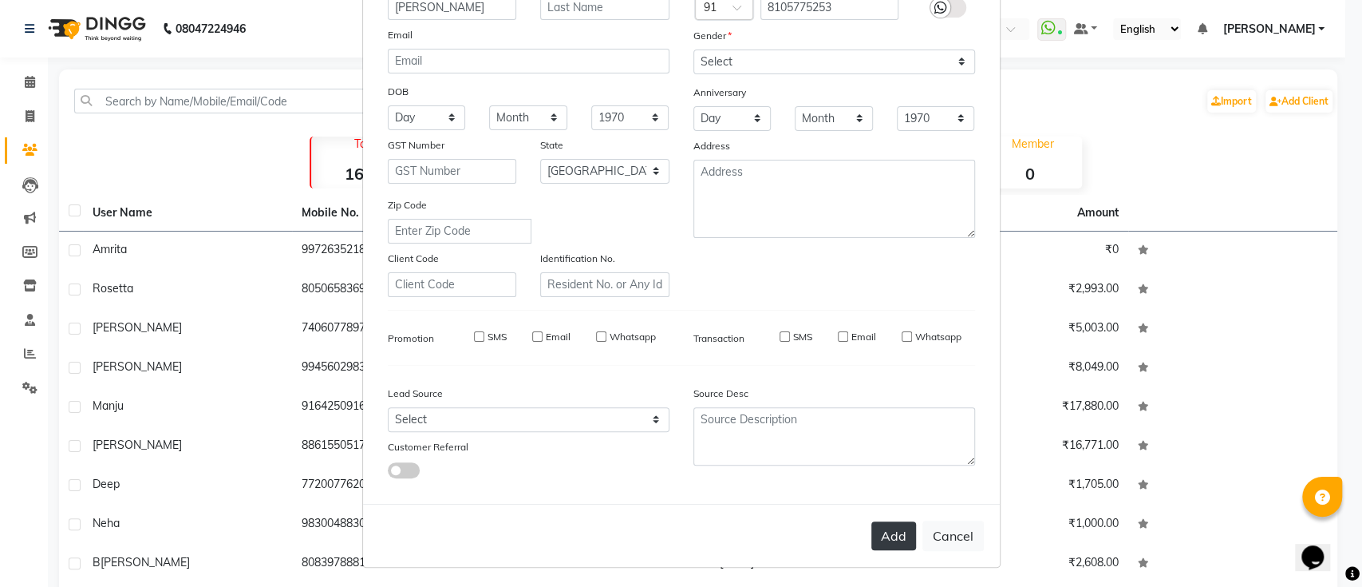
checkbox input "false"
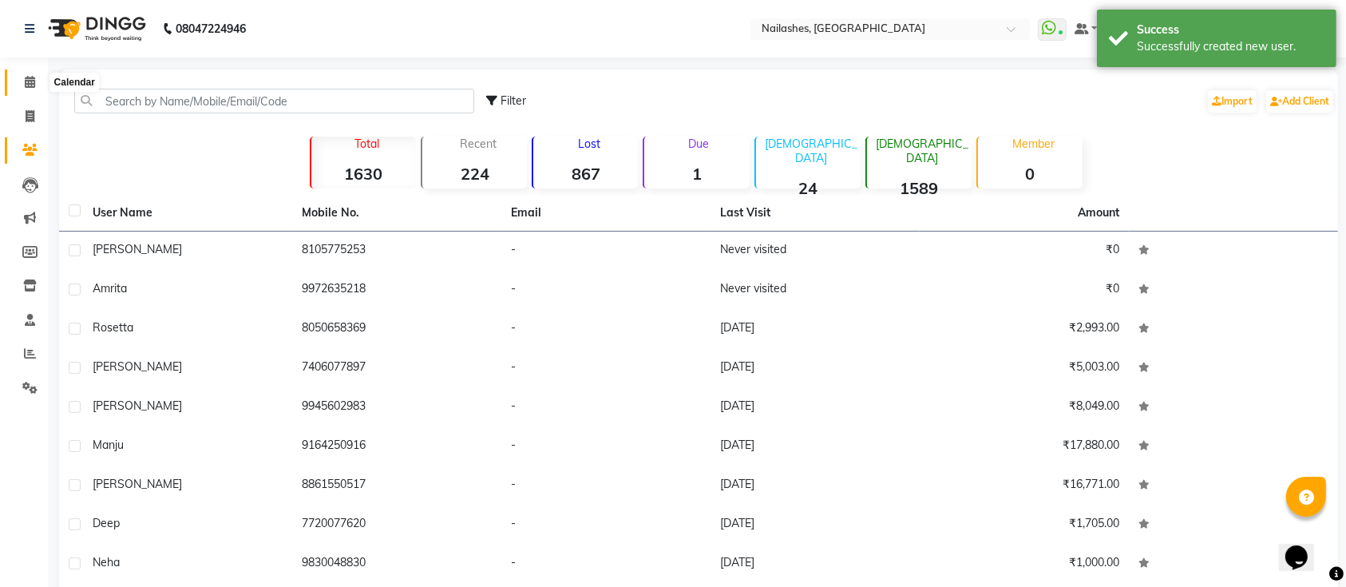
click at [30, 82] on icon at bounding box center [30, 82] width 10 height 12
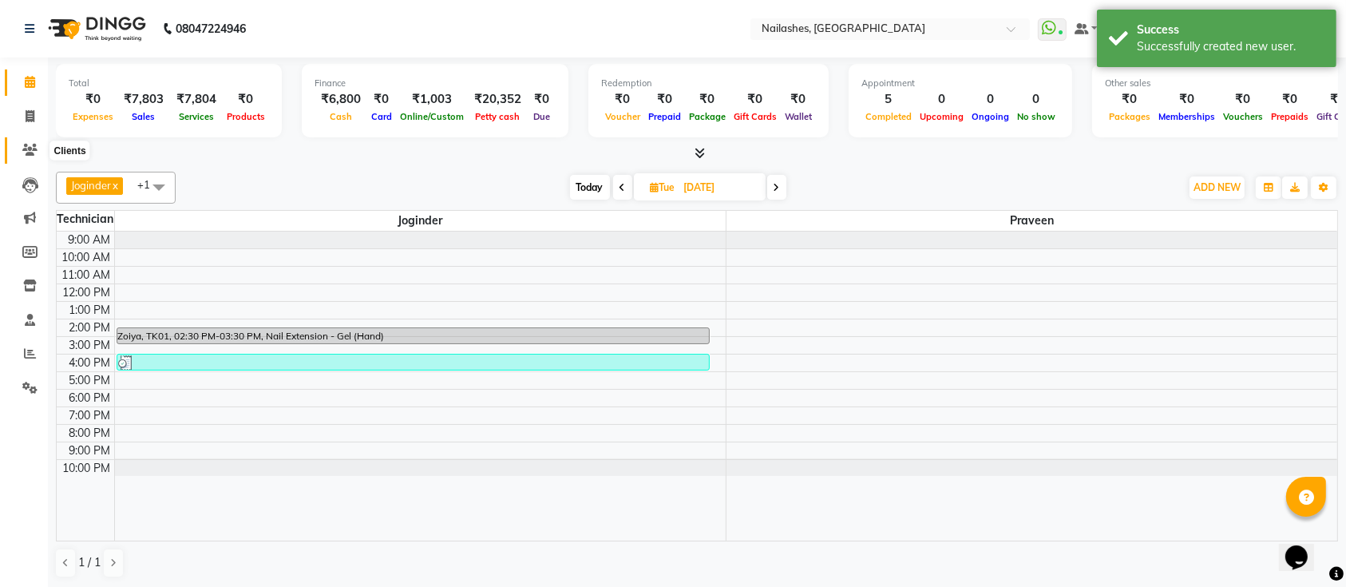
click at [29, 145] on icon at bounding box center [29, 150] width 15 height 12
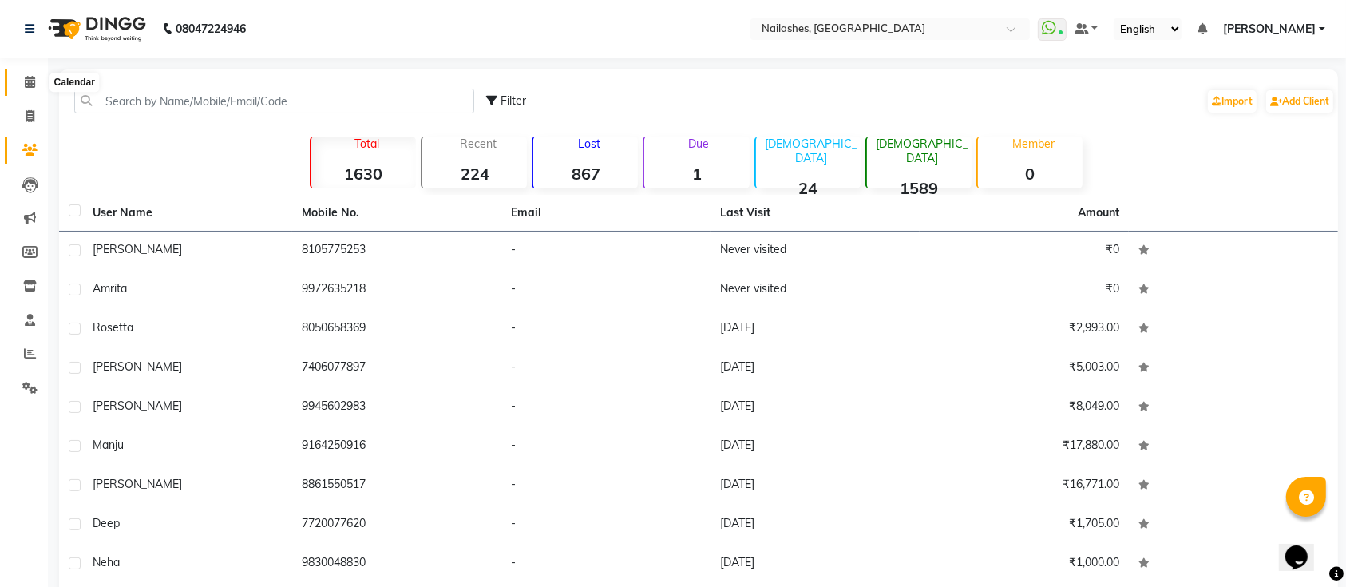
click at [30, 80] on icon at bounding box center [30, 82] width 10 height 12
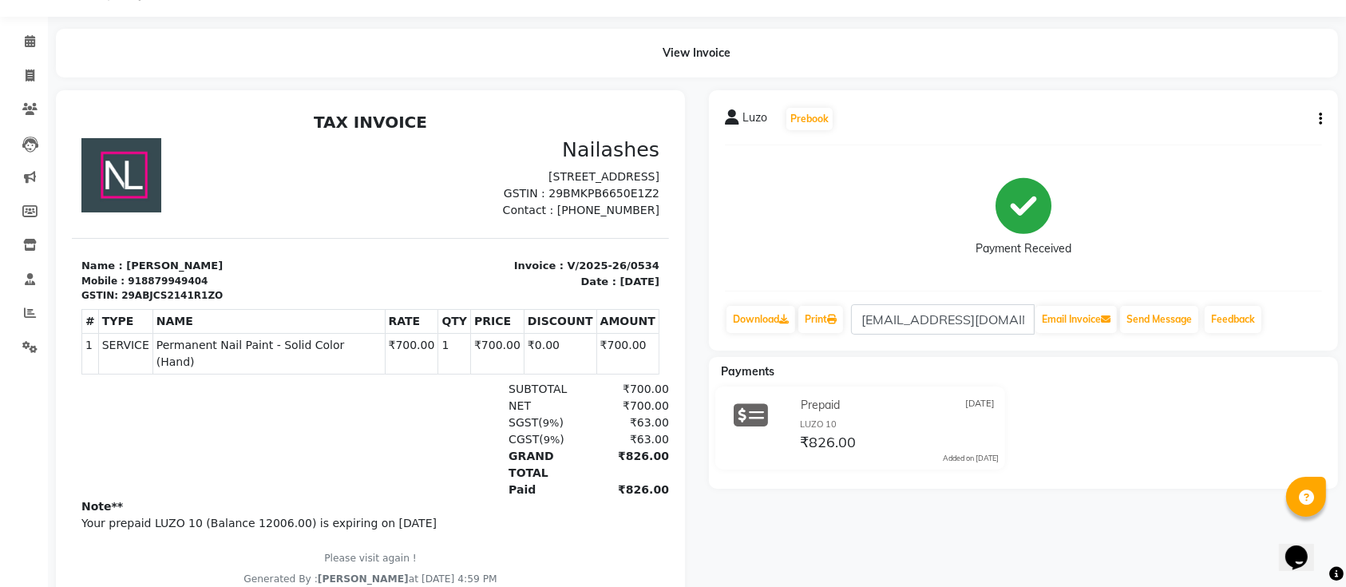
scroll to position [34, 0]
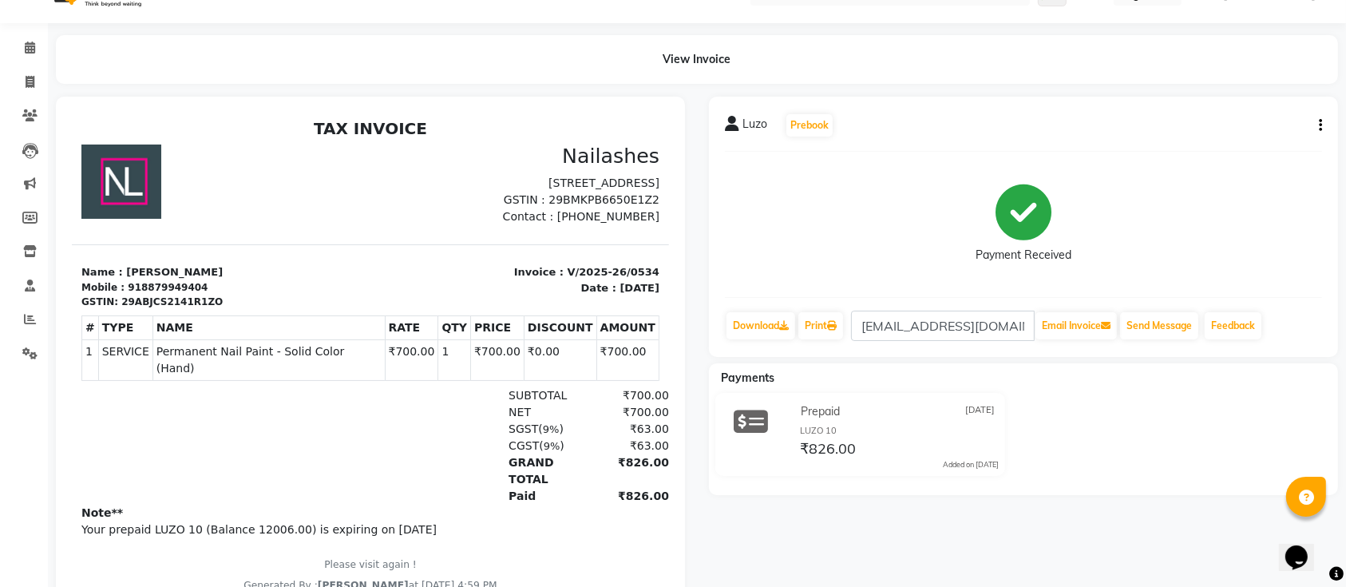
click at [760, 420] on icon at bounding box center [750, 421] width 34 height 30
click at [506, 471] on div "GRAND TOTAL" at bounding box center [540, 470] width 85 height 34
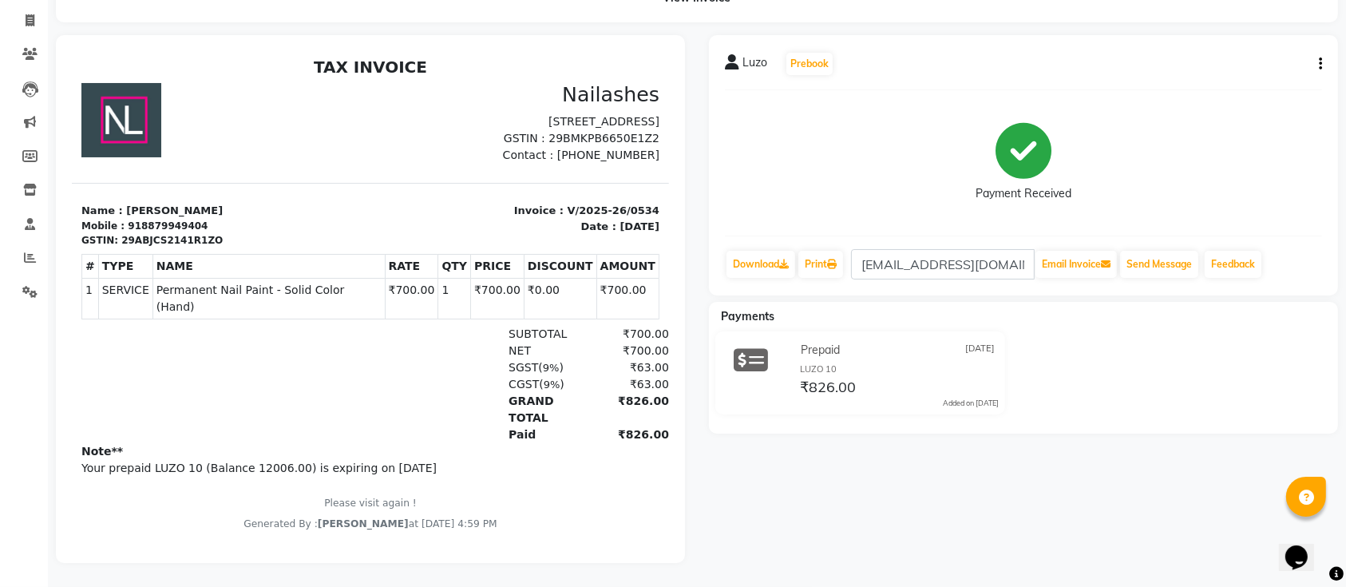
scroll to position [0, 0]
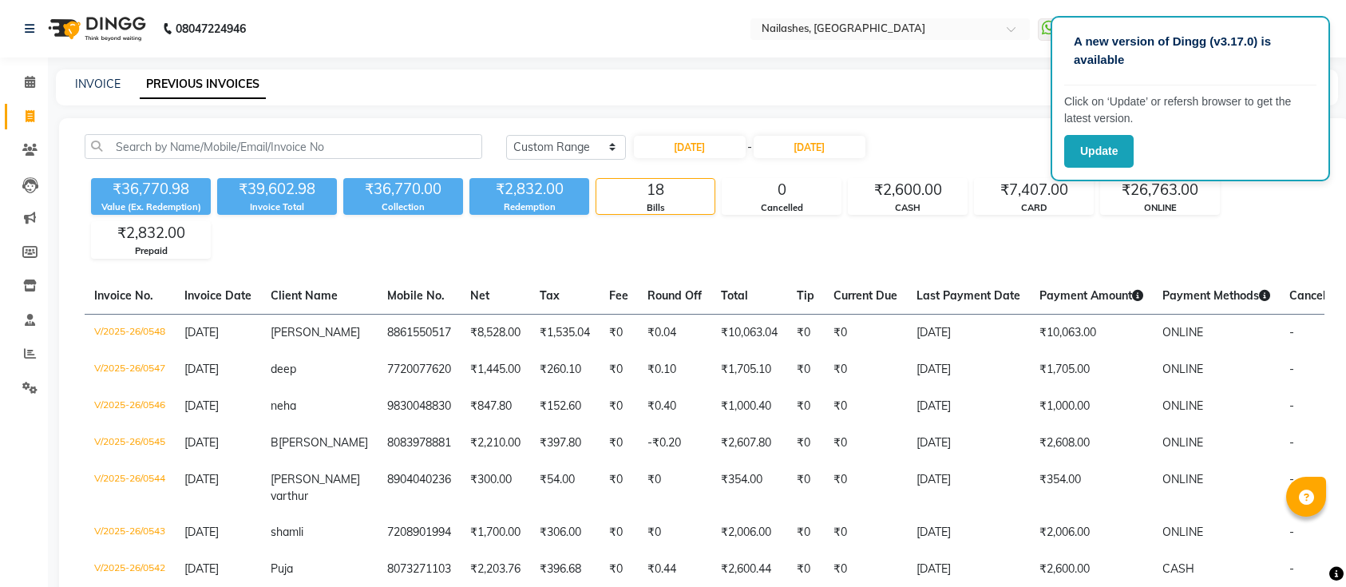
select select "range"
click at [31, 86] on icon at bounding box center [30, 82] width 10 height 12
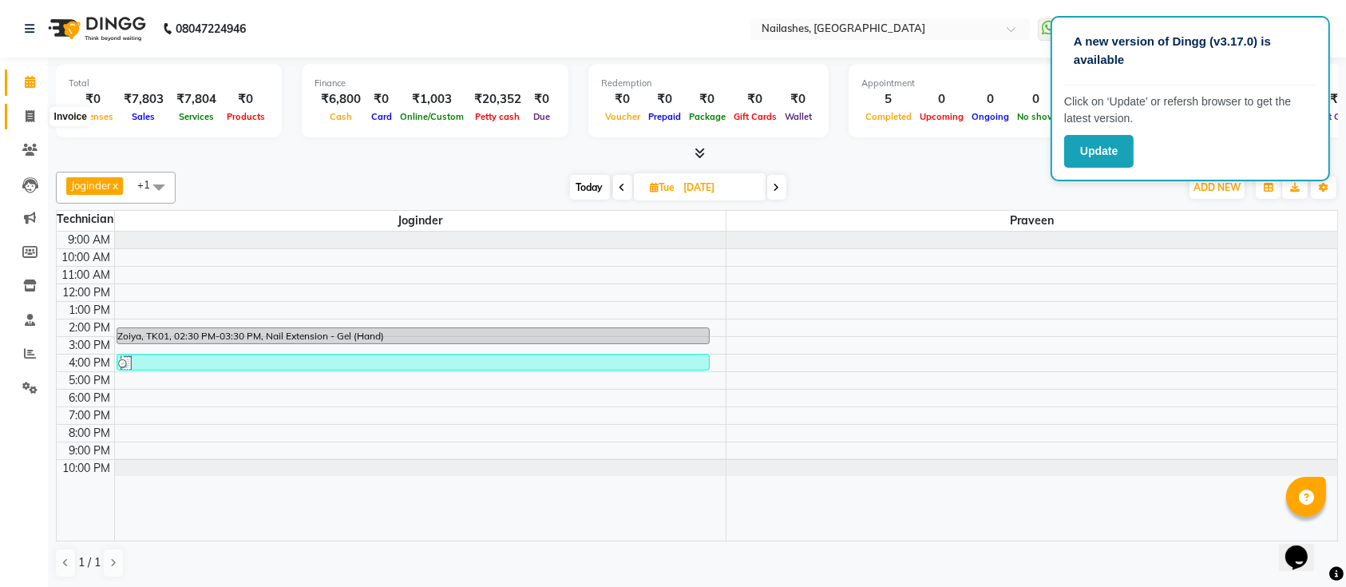
click at [27, 111] on icon at bounding box center [30, 116] width 9 height 12
select select "service"
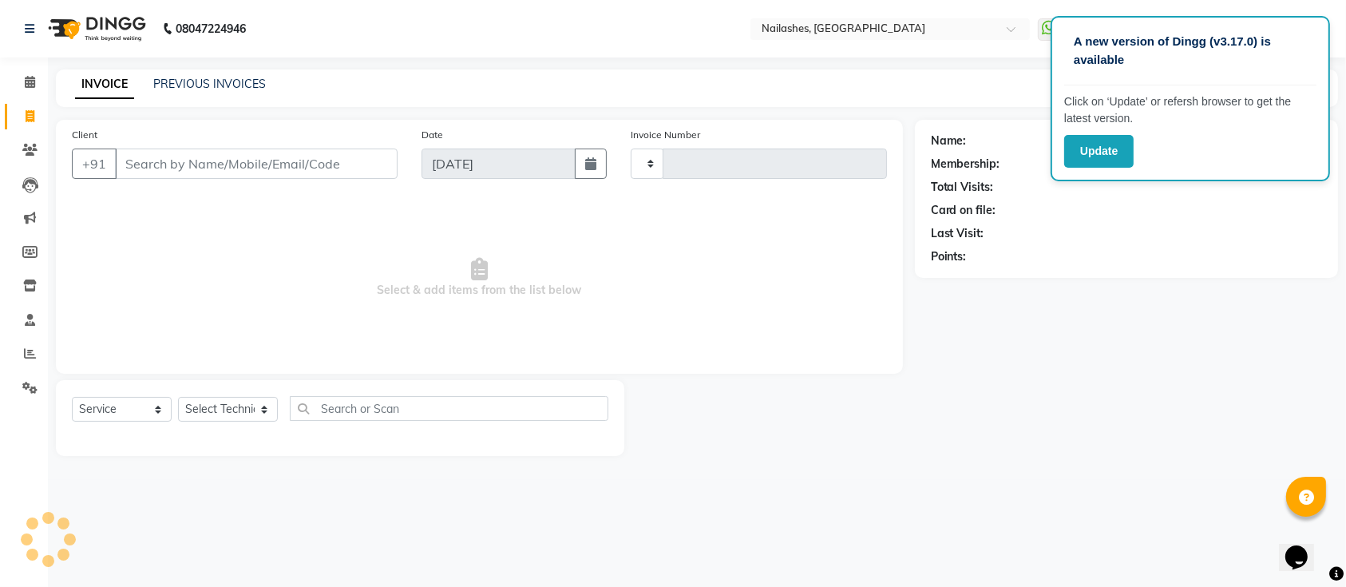
type input "0553"
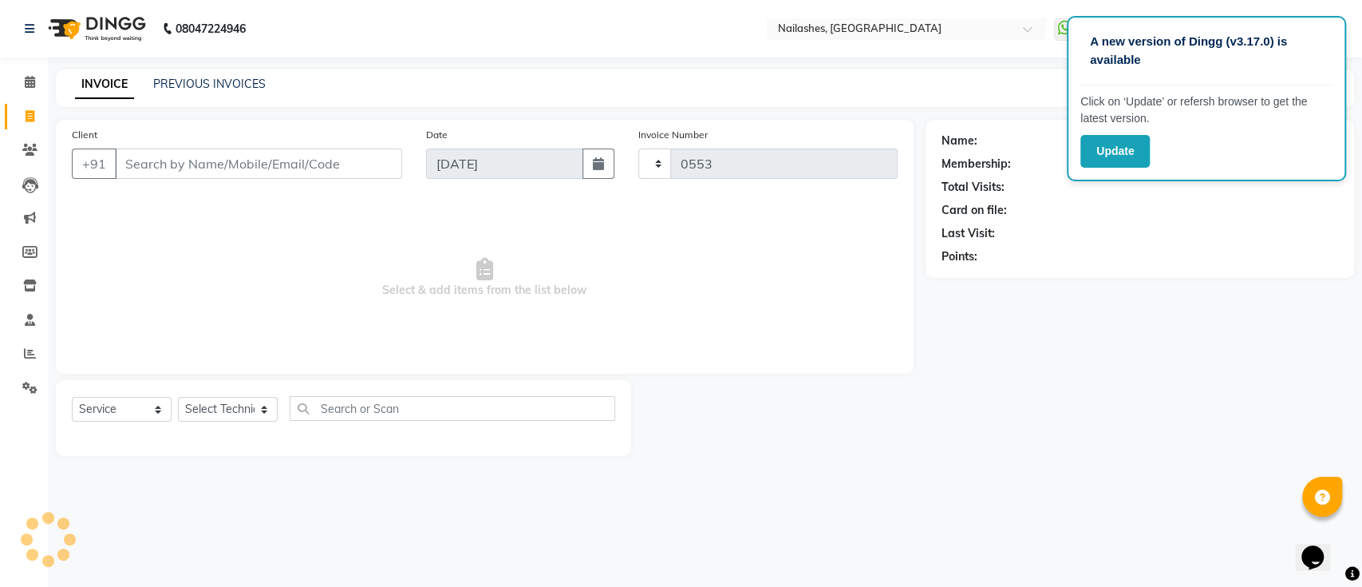
select select "6187"
click at [238, 416] on select "Select Technician Aashu Ajay Chandu Joginder Joyshri Bhowmik Manager Praveen Su…" at bounding box center [228, 409] width 100 height 25
select select "45596"
click at [178, 397] on select "Select Technician Aashu Ajay Chandu Joginder Joyshri Bhowmik Manager Praveen Su…" at bounding box center [228, 409] width 100 height 25
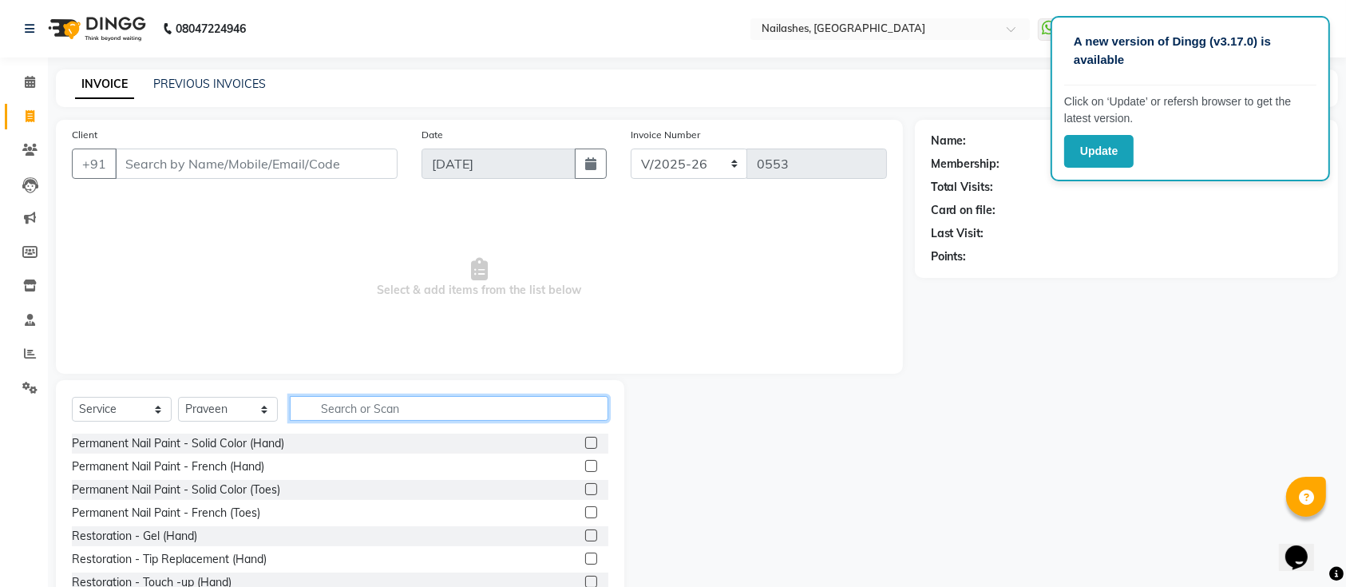
click at [361, 401] on input "text" at bounding box center [449, 408] width 318 height 25
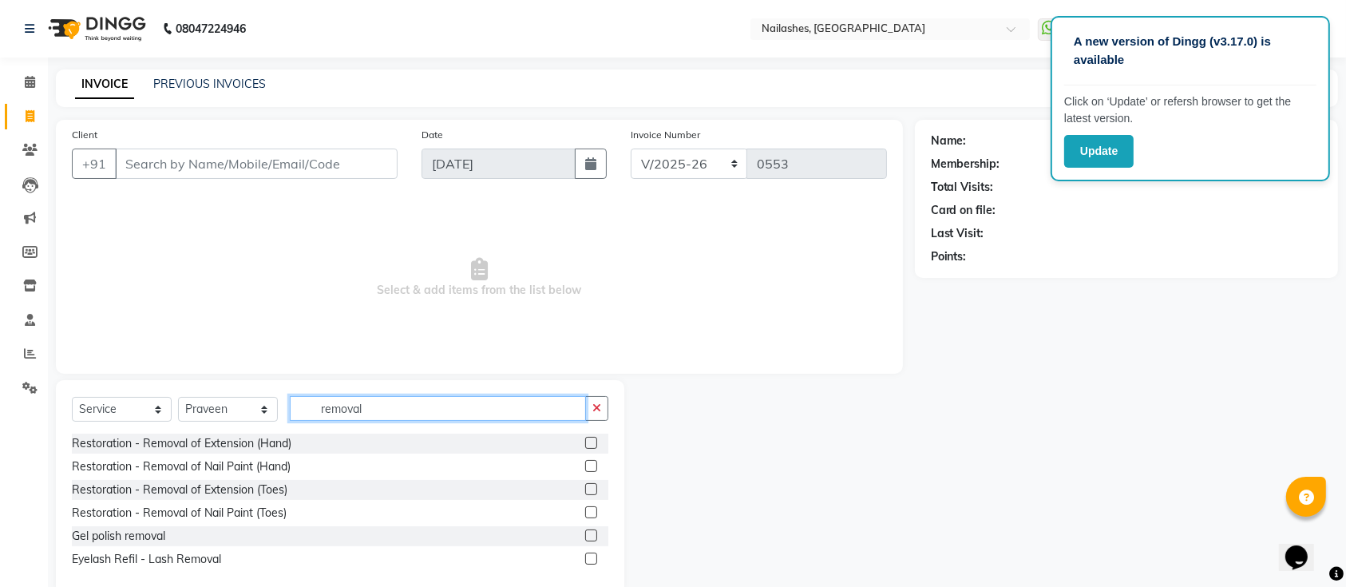
type input "removal"
click at [591, 443] on label at bounding box center [591, 443] width 12 height 12
click at [591, 443] on input "checkbox" at bounding box center [590, 443] width 10 height 10
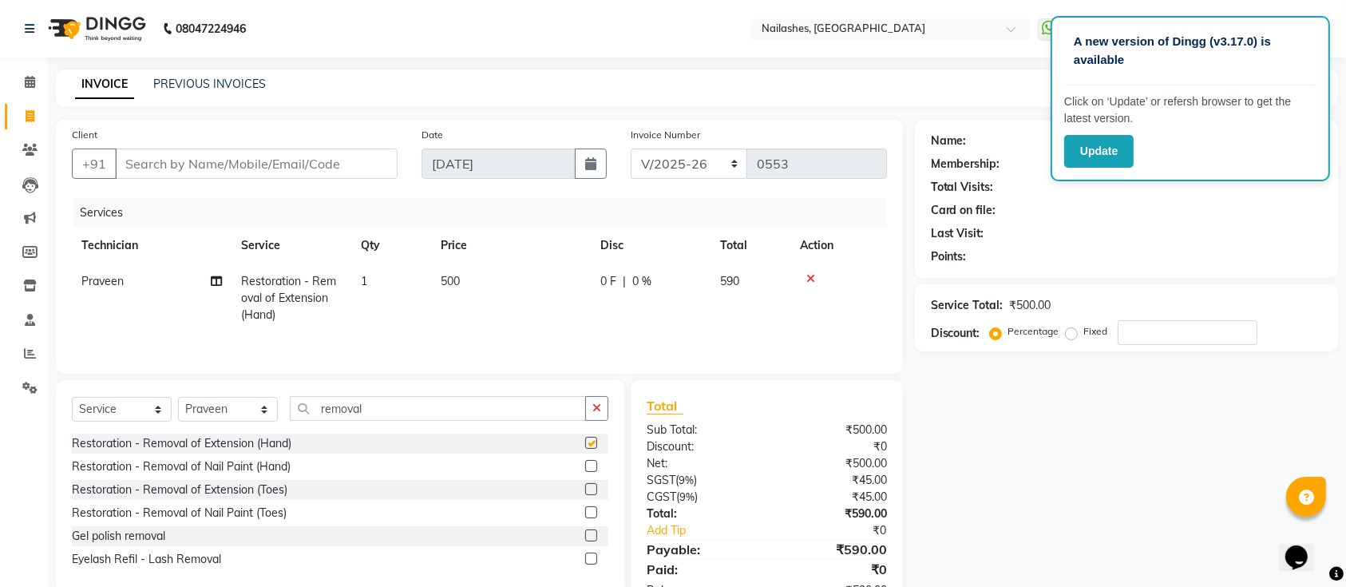
checkbox input "false"
click at [465, 275] on td "500" at bounding box center [511, 297] width 160 height 69
select select "45596"
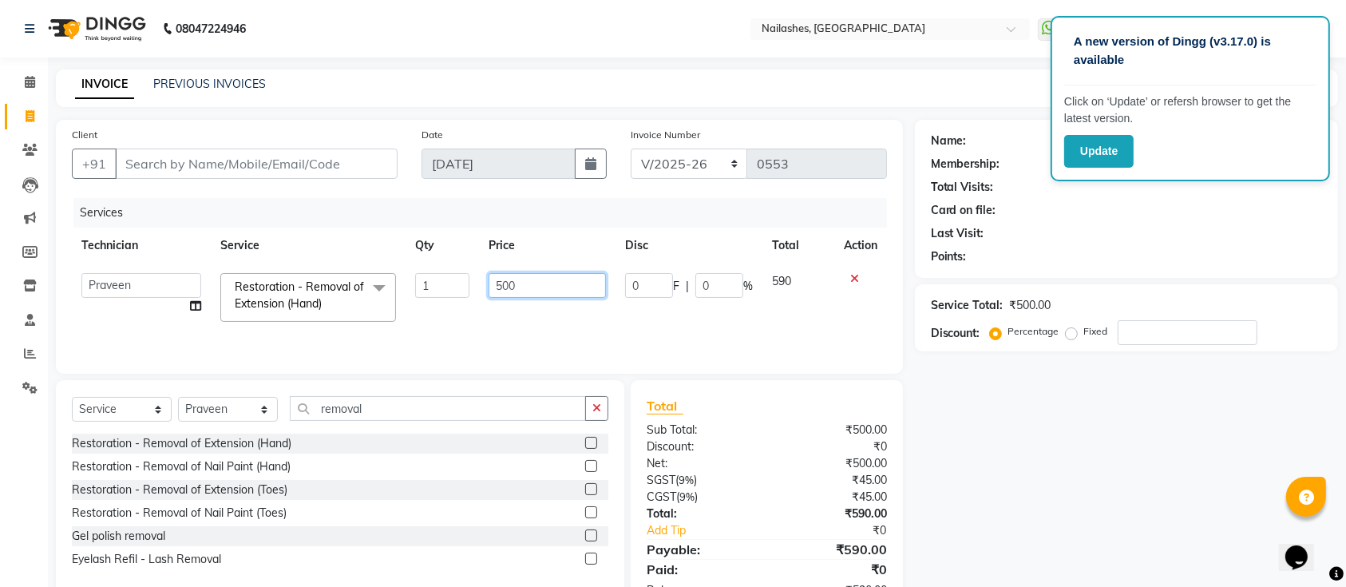
click at [527, 275] on input "500" at bounding box center [546, 285] width 117 height 25
type input "5"
click at [564, 278] on input "number" at bounding box center [546, 285] width 117 height 25
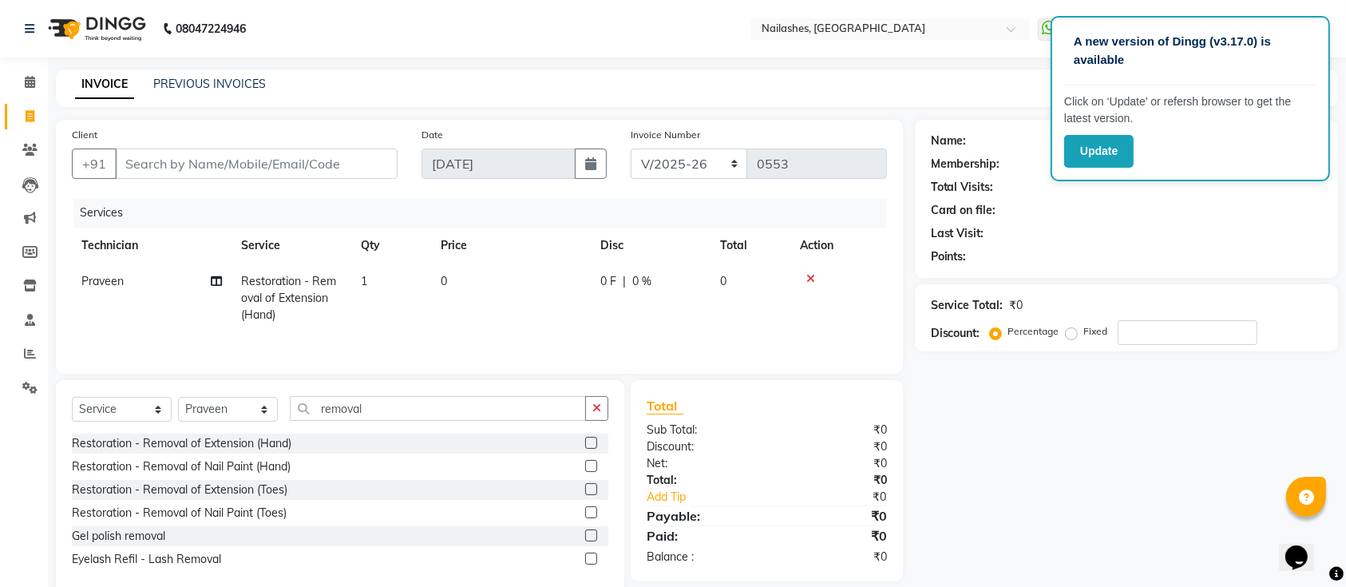
click at [851, 276] on div at bounding box center [838, 278] width 77 height 11
click at [285, 156] on input "Client" at bounding box center [256, 163] width 283 height 30
type input "9"
type input "0"
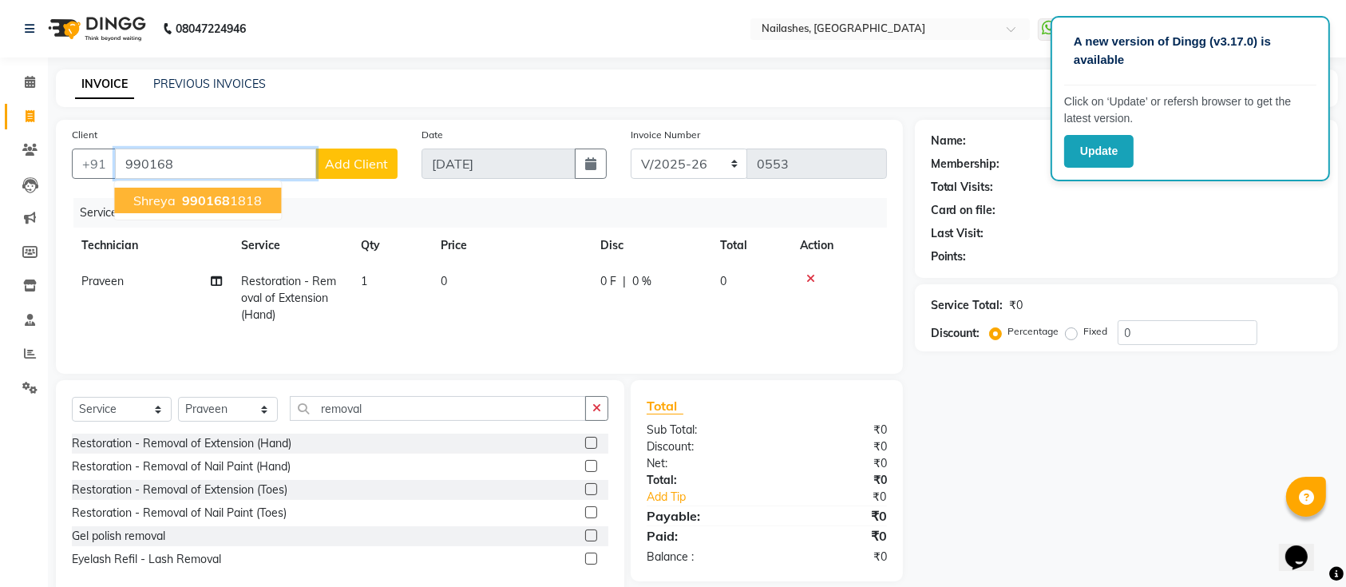
click at [212, 190] on button "Shreya 990168 1818" at bounding box center [197, 201] width 167 height 26
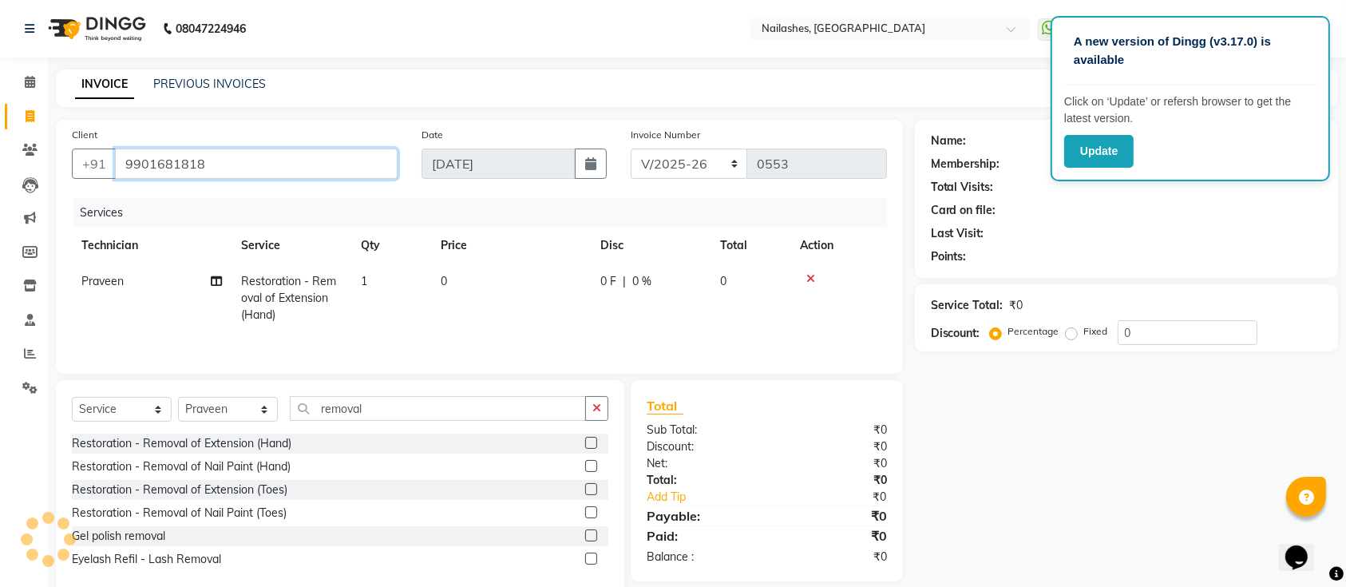
type input "9901681818"
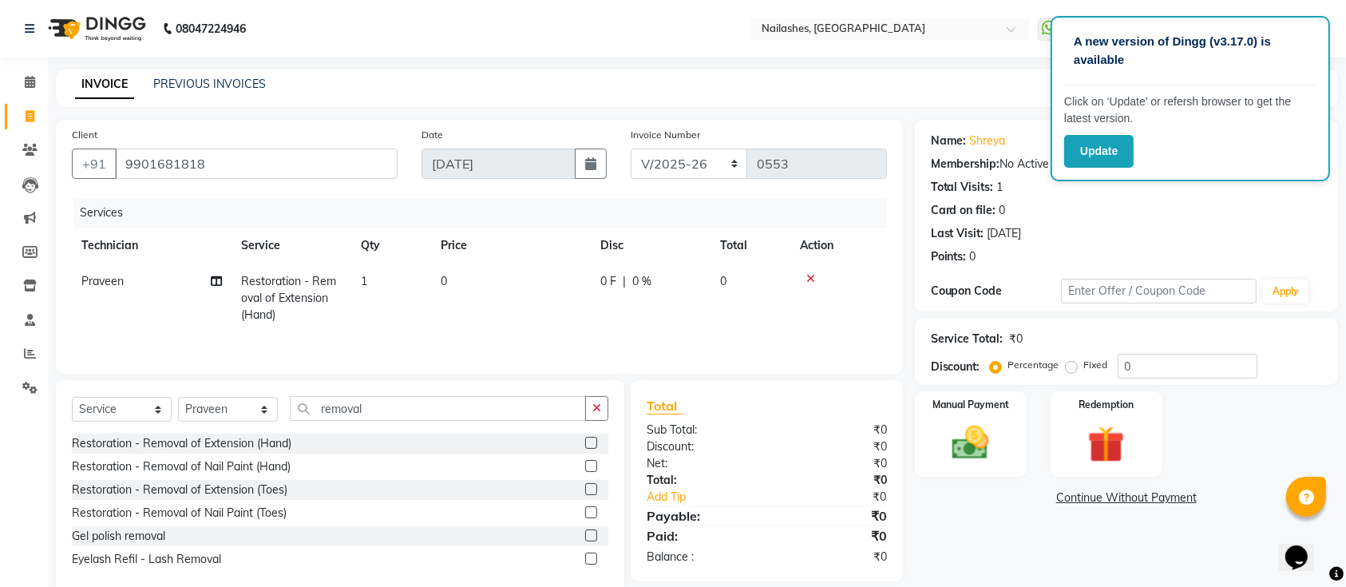
click at [811, 279] on icon at bounding box center [810, 278] width 9 height 11
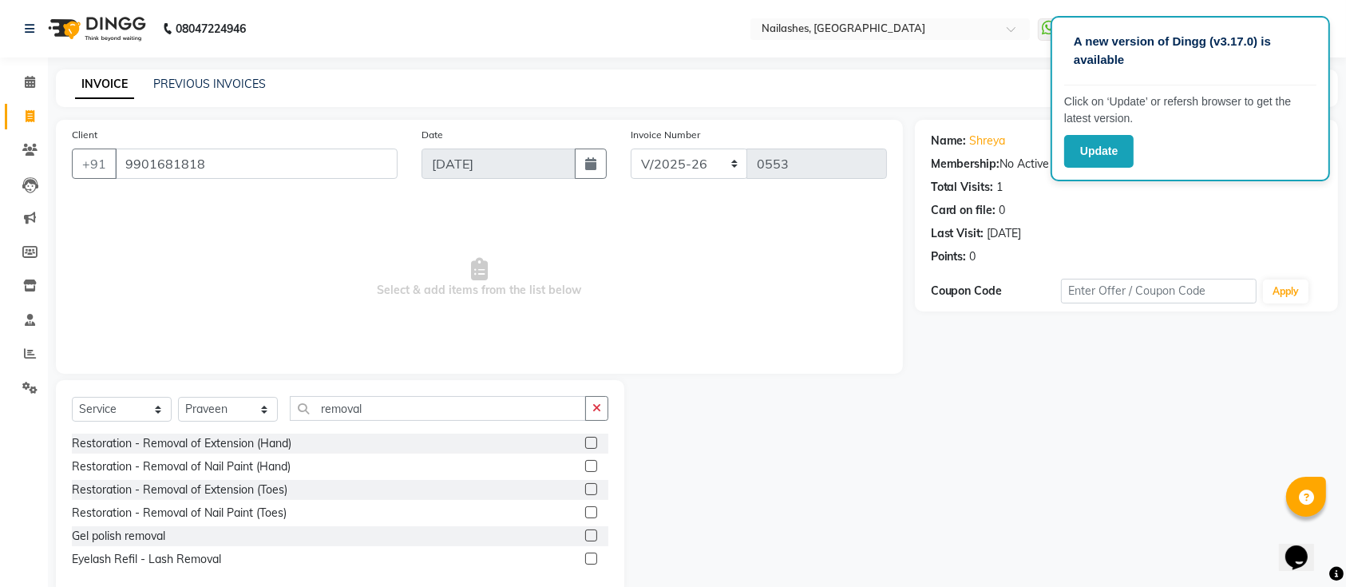
click at [594, 442] on label at bounding box center [591, 443] width 12 height 12
click at [594, 442] on input "checkbox" at bounding box center [590, 443] width 10 height 10
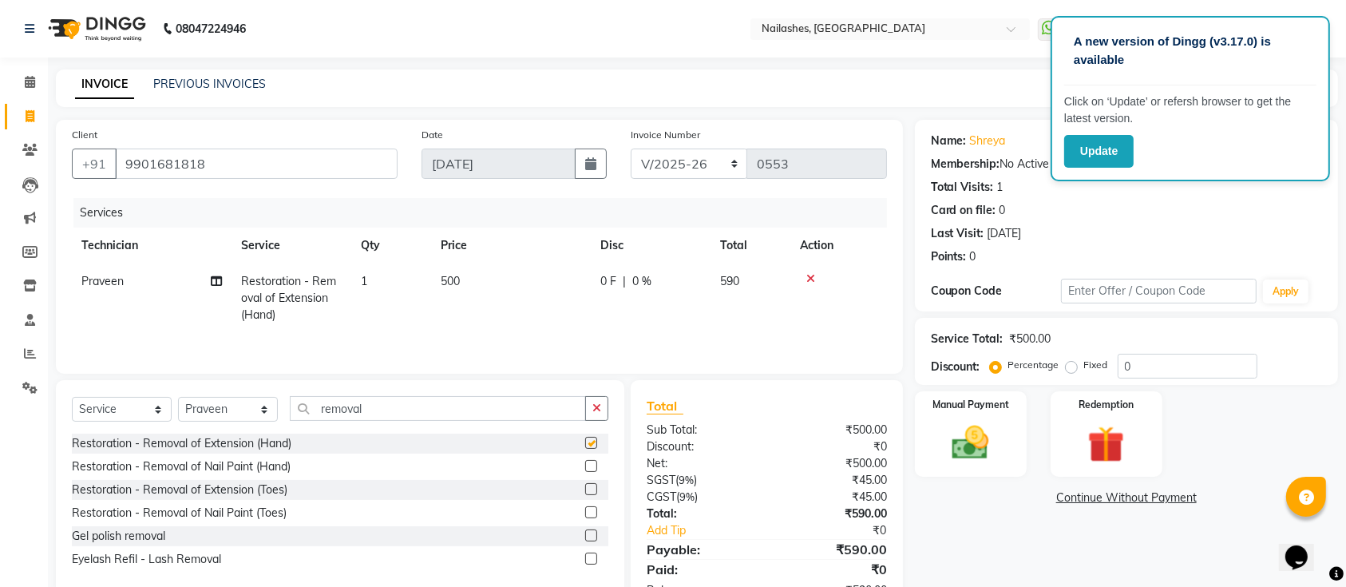
checkbox input "false"
click at [1164, 370] on input "0" at bounding box center [1187, 366] width 140 height 25
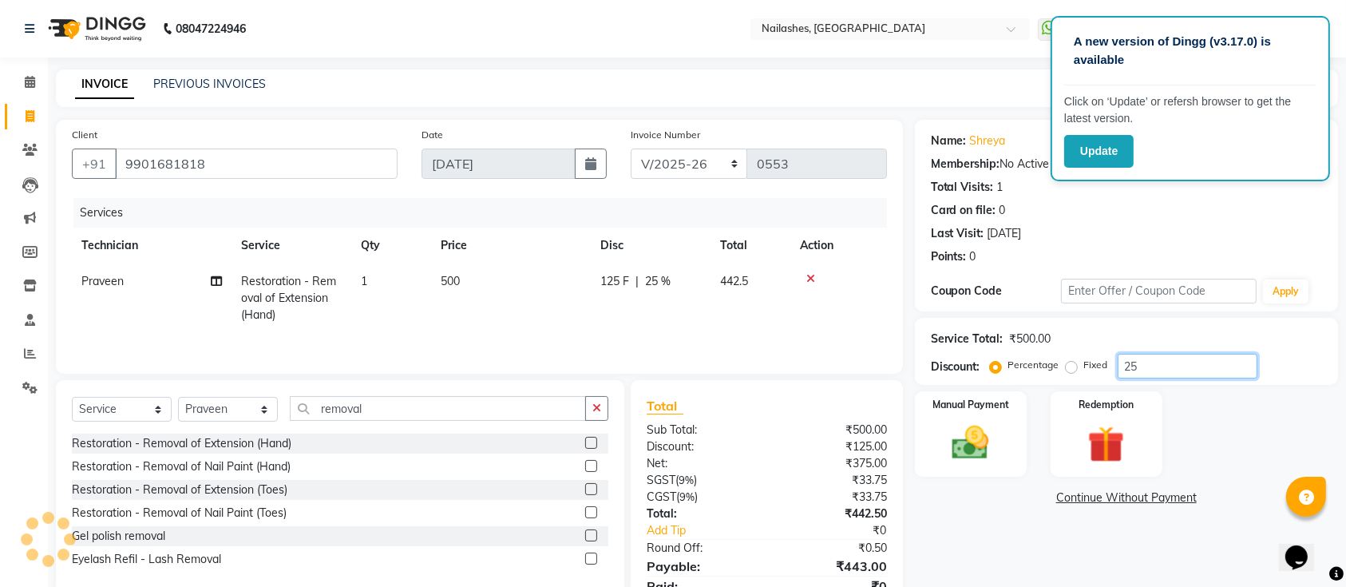
type input "2"
type input "3"
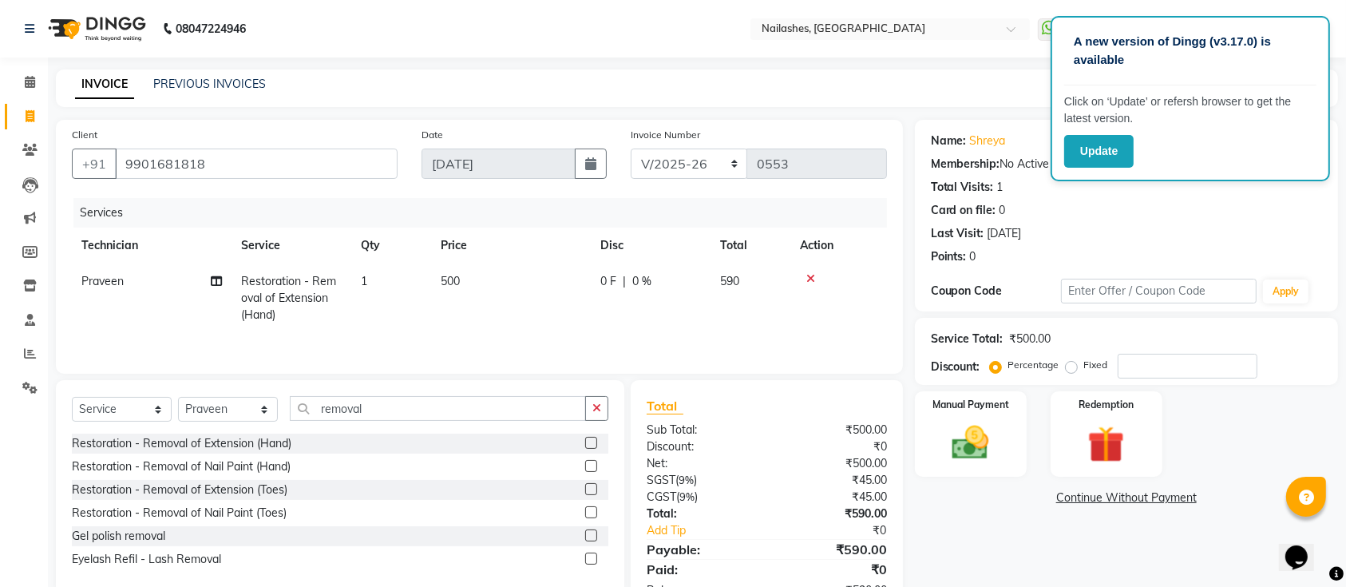
click at [1084, 366] on label "Fixed" at bounding box center [1096, 365] width 24 height 14
click at [1070, 366] on input "Fixed" at bounding box center [1074, 364] width 11 height 11
radio input "true"
click at [1144, 374] on input "number" at bounding box center [1187, 366] width 140 height 25
type input "190"
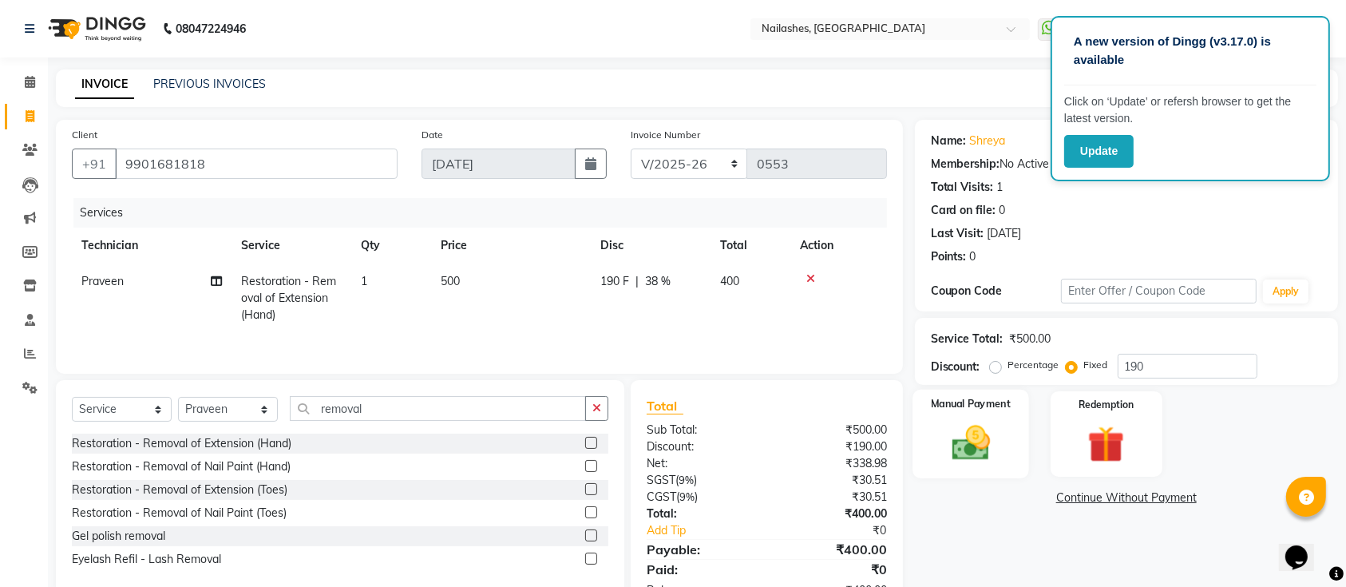
click at [960, 453] on img at bounding box center [970, 443] width 62 height 44
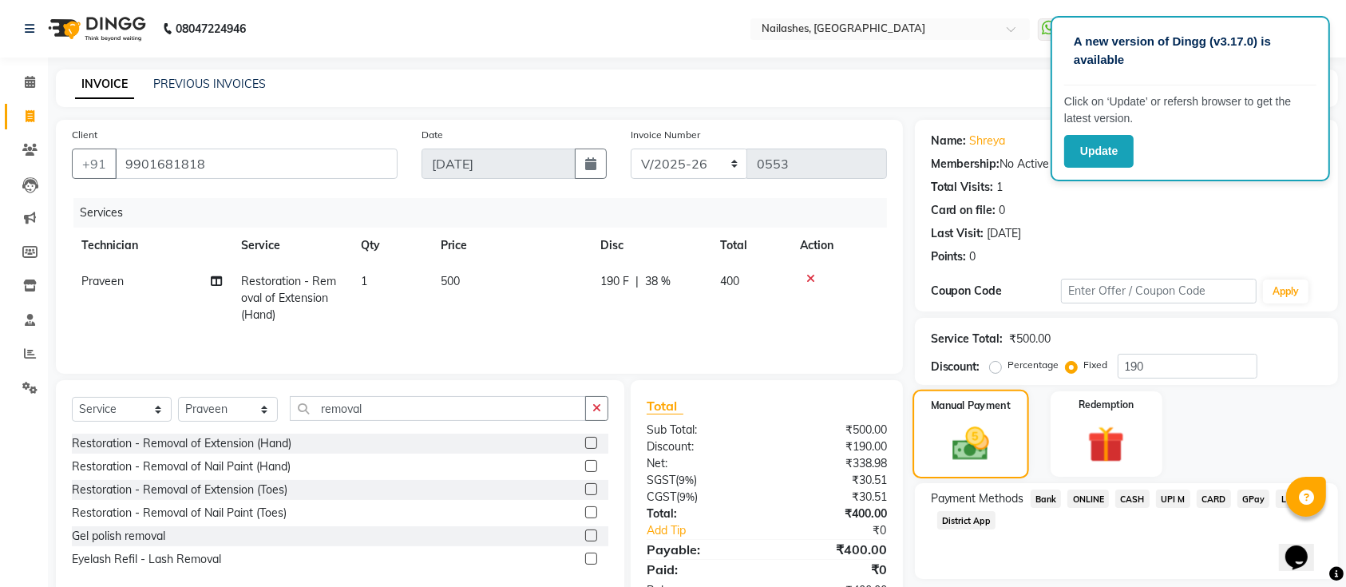
scroll to position [55, 0]
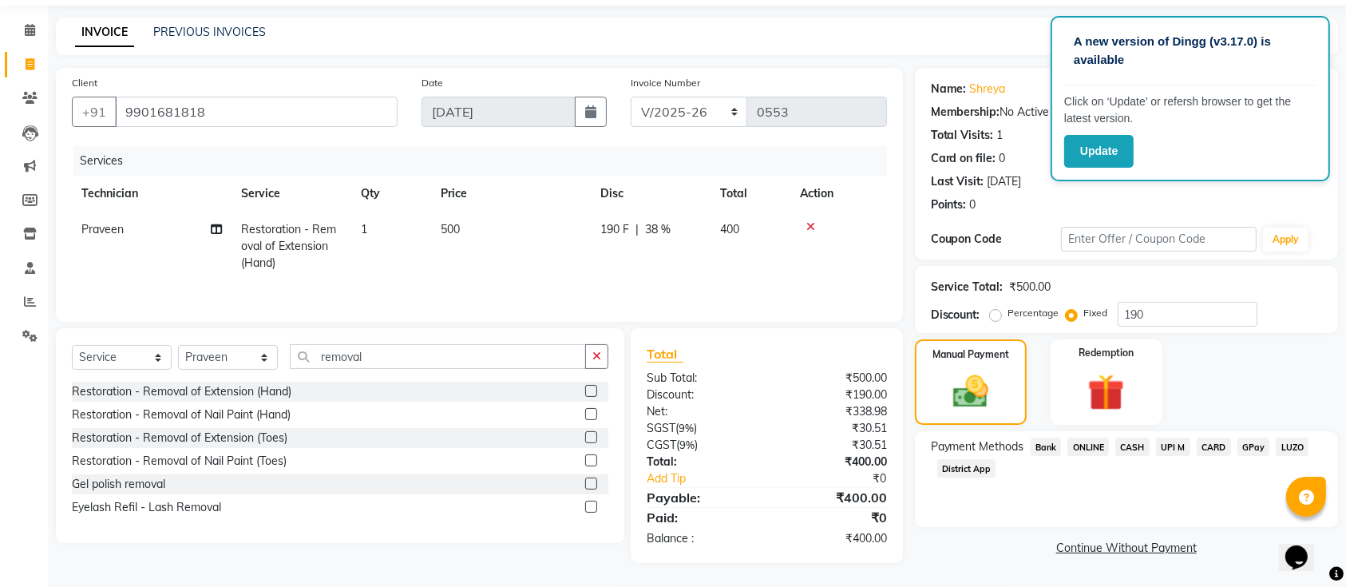
click at [1129, 441] on span "CASH" at bounding box center [1132, 446] width 34 height 18
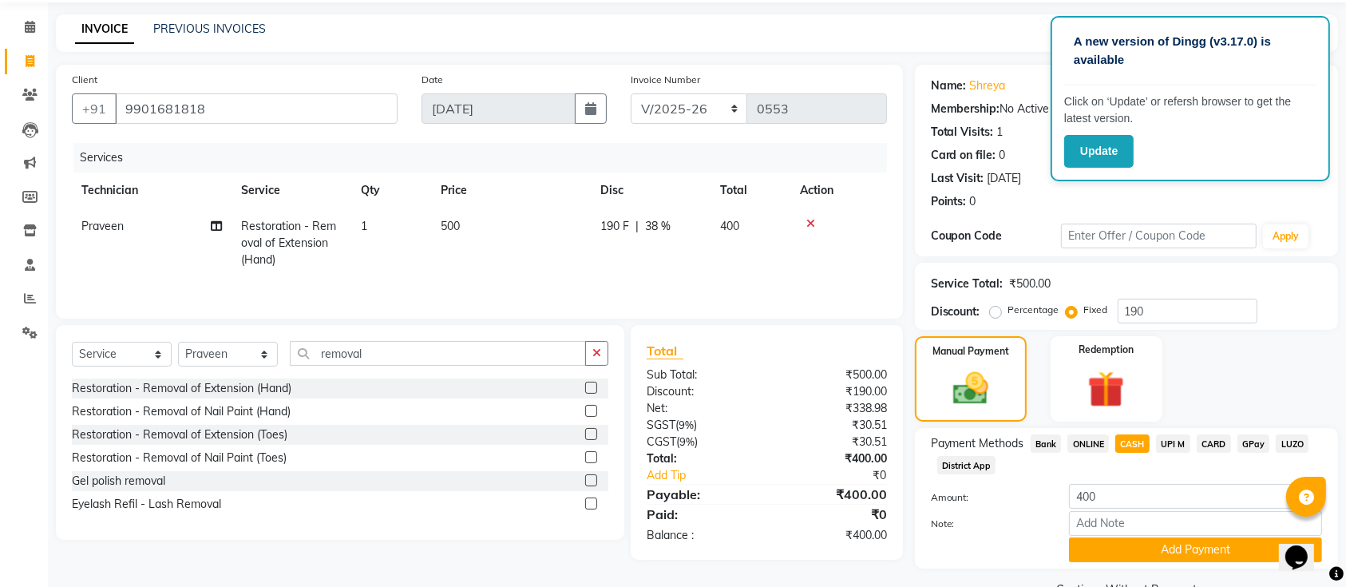
scroll to position [93, 0]
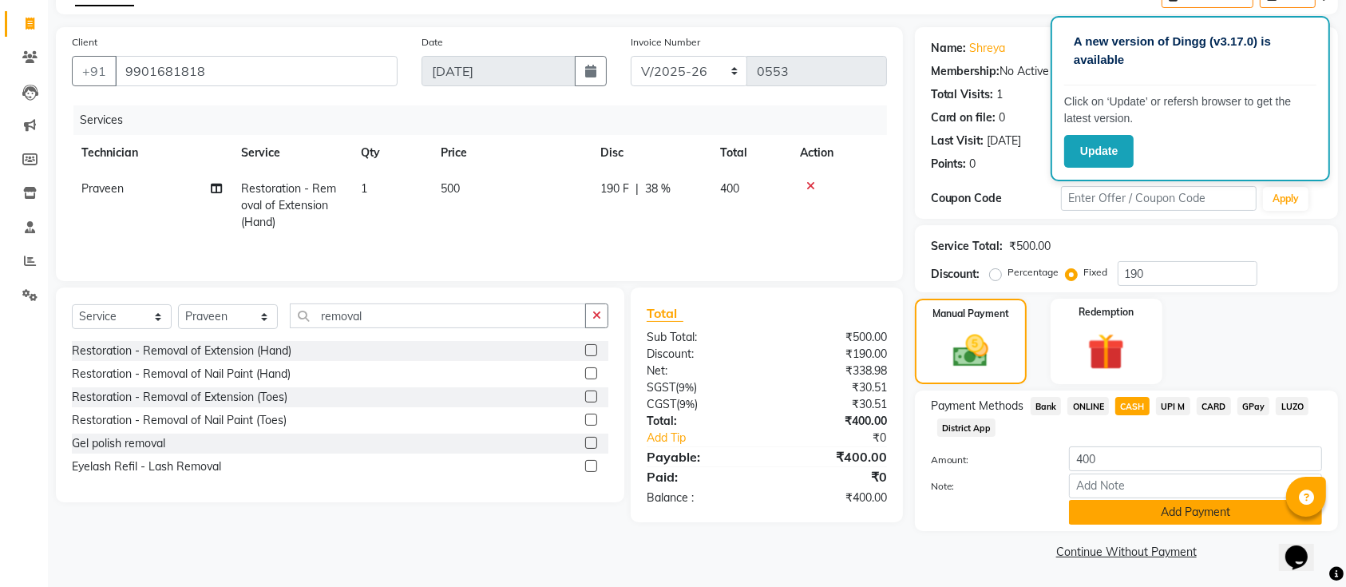
click at [1117, 513] on button "Add Payment" at bounding box center [1195, 512] width 253 height 25
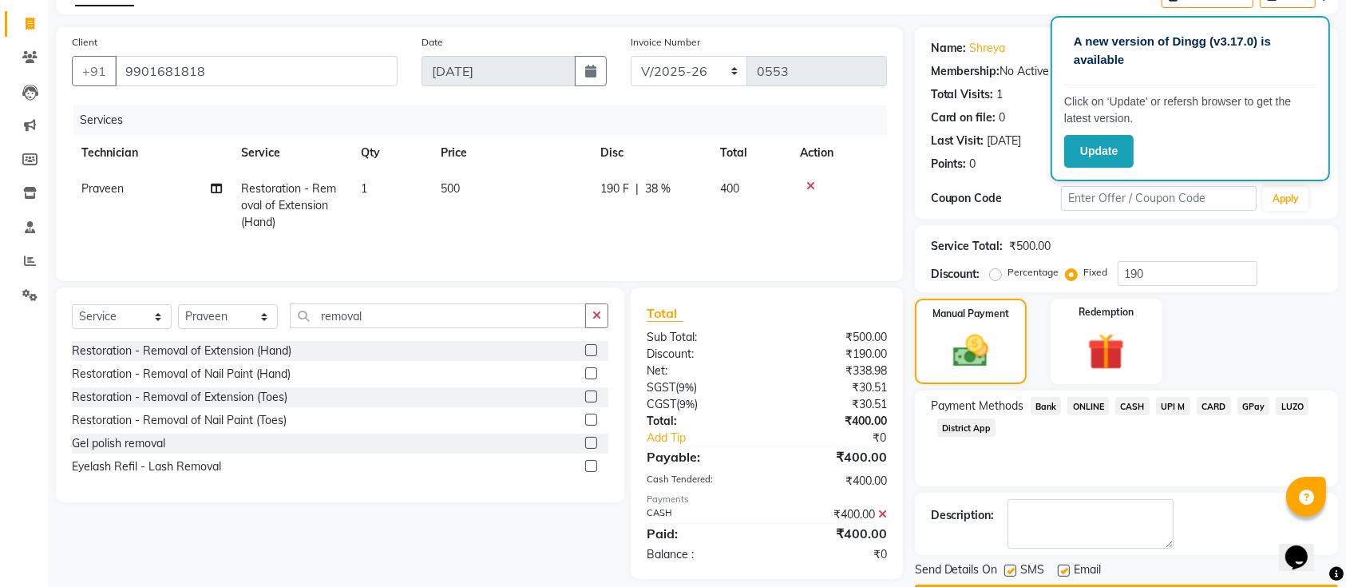
scroll to position [138, 0]
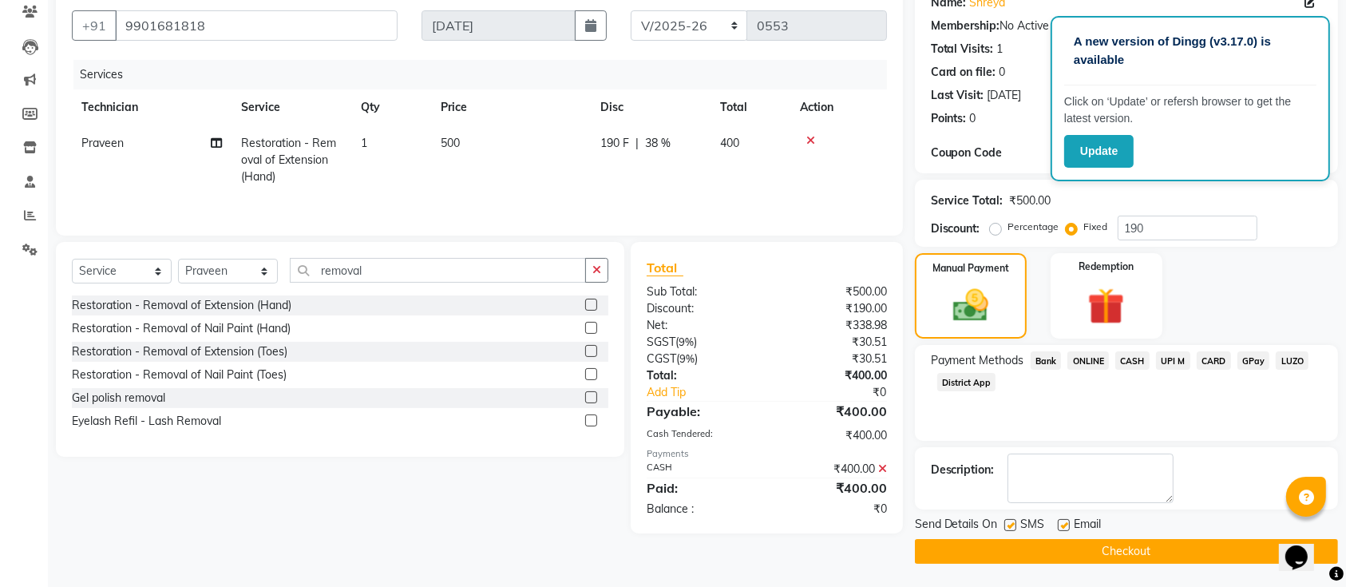
click at [1116, 544] on button "Checkout" at bounding box center [1126, 551] width 423 height 25
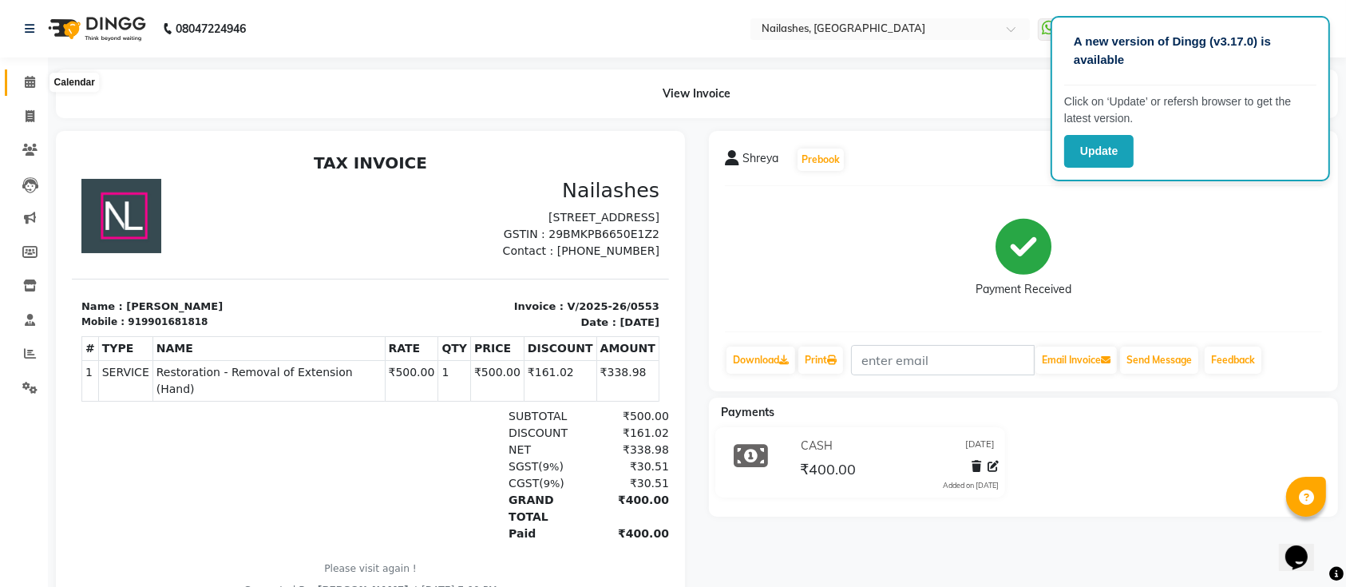
click at [30, 78] on icon at bounding box center [30, 82] width 10 height 12
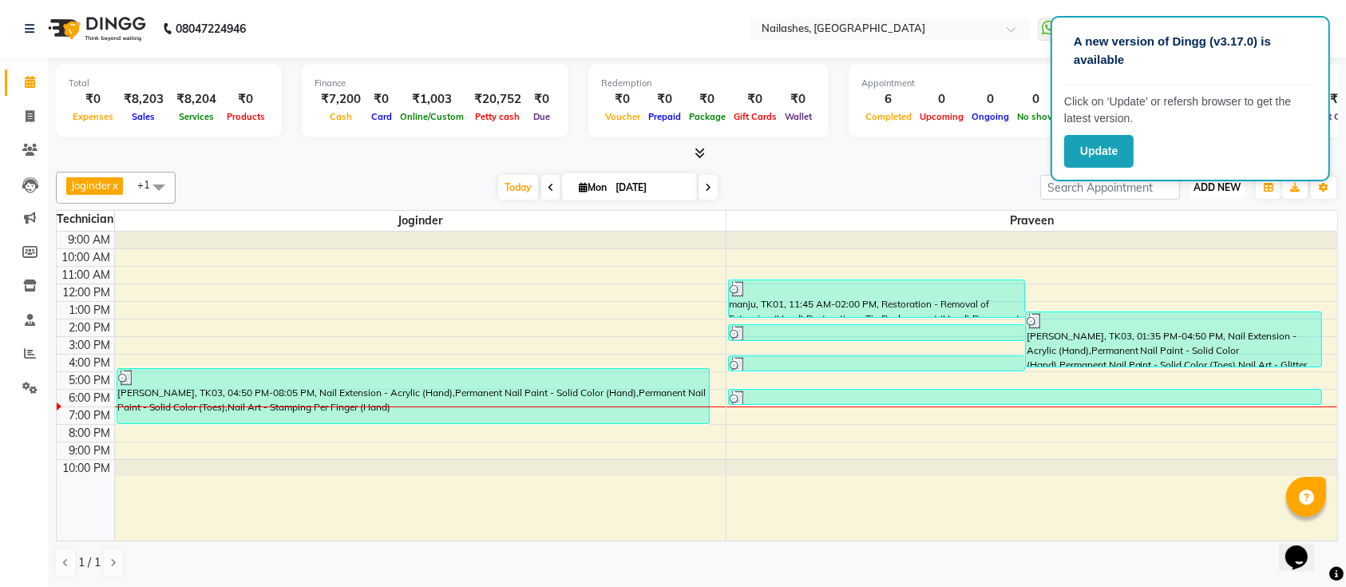
click at [1226, 187] on span "ADD NEW" at bounding box center [1216, 187] width 47 height 12
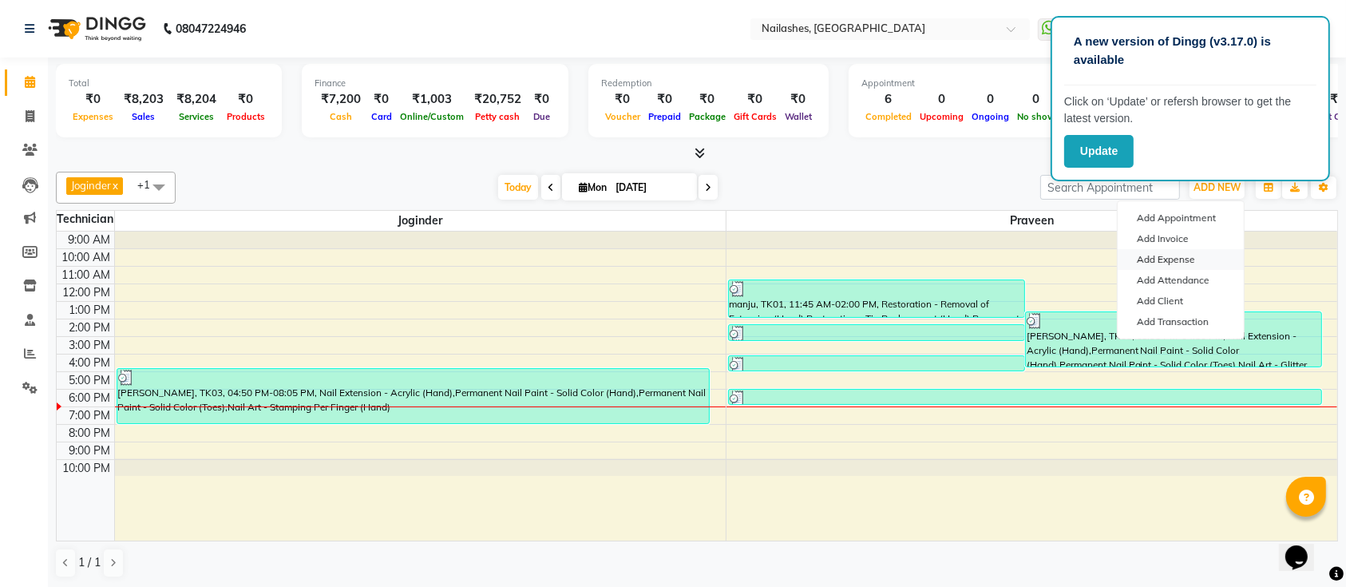
click at [1152, 257] on link "Add Expense" at bounding box center [1180, 259] width 126 height 21
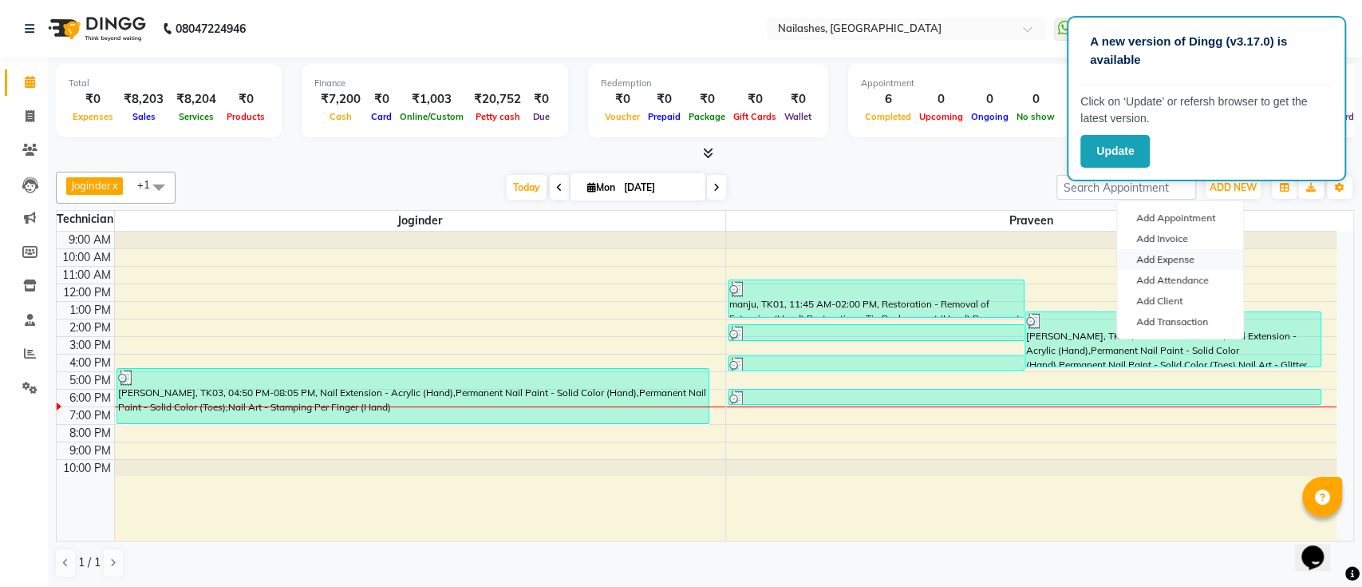
select select "1"
select select "5172"
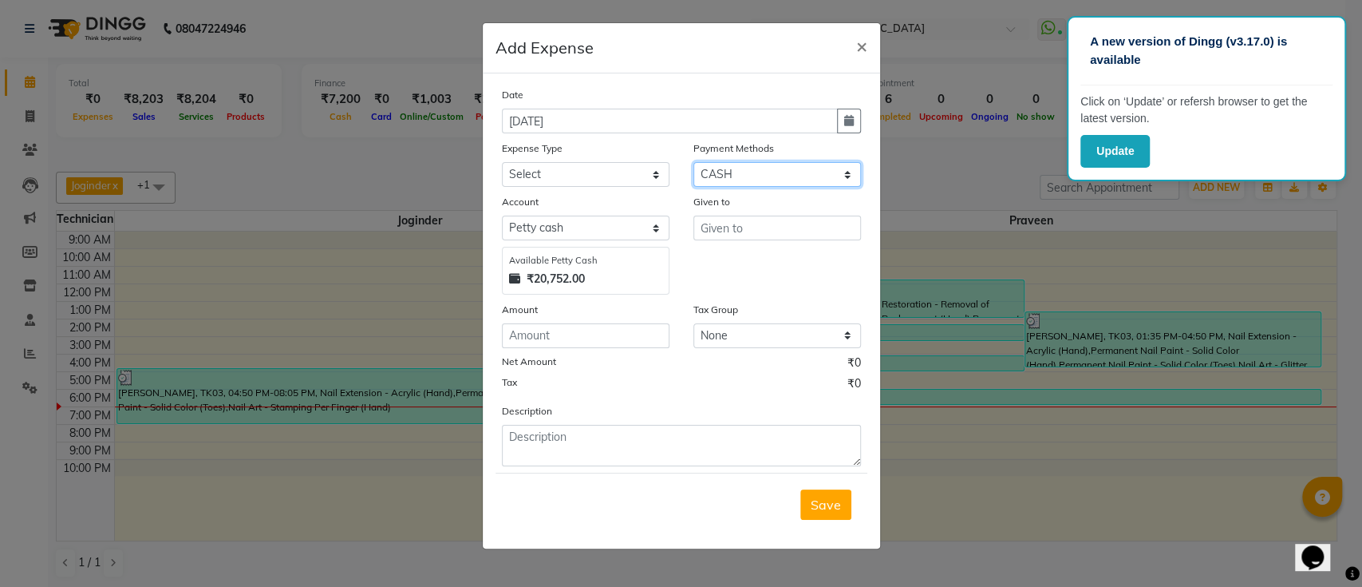
click at [737, 172] on select "Select Bank ONLINE CASH UPI M Voucher CARD Prepaid GPay Wallet Points LUZO Dist…" at bounding box center [778, 174] width 168 height 25
select select "17"
click at [694, 162] on select "Select Bank ONLINE CASH UPI M Voucher CARD Prepaid GPay Wallet Points LUZO Dist…" at bounding box center [778, 174] width 168 height 25
select select "5173"
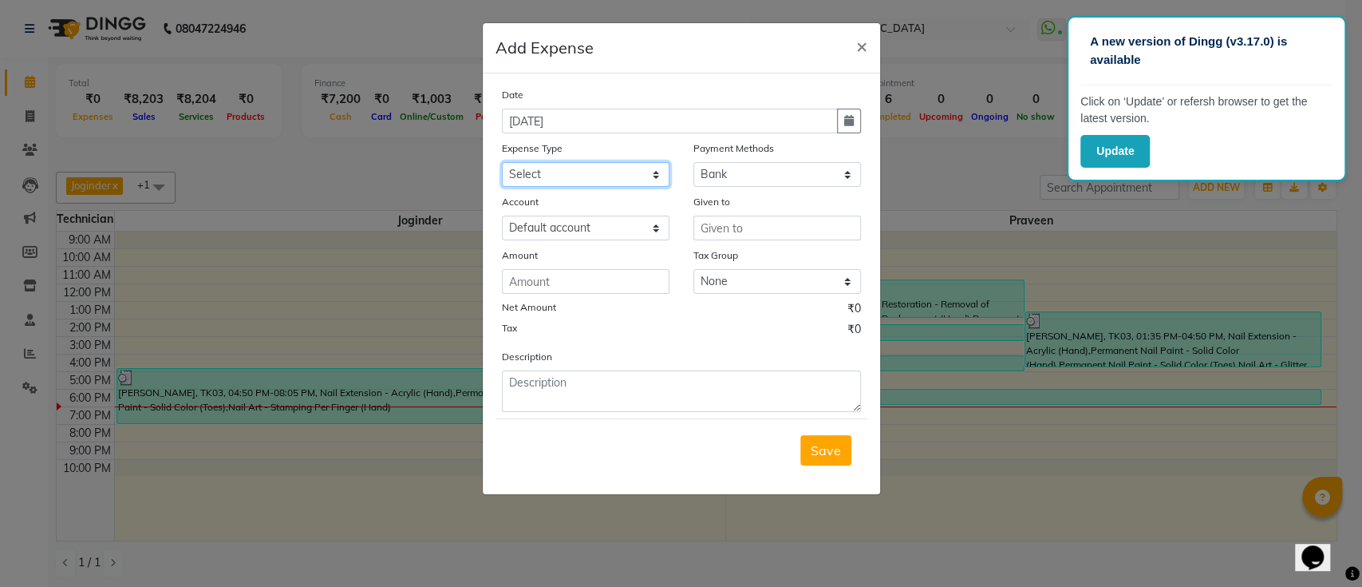
click at [591, 169] on select "Select acetone Advance Salary bank deposite BBMP Beauty products Bed charges BI…" at bounding box center [586, 174] width 168 height 25
select select "16927"
click at [502, 162] on select "Select acetone Advance Salary bank deposite BBMP Beauty products Bed charges BI…" at bounding box center [586, 174] width 168 height 25
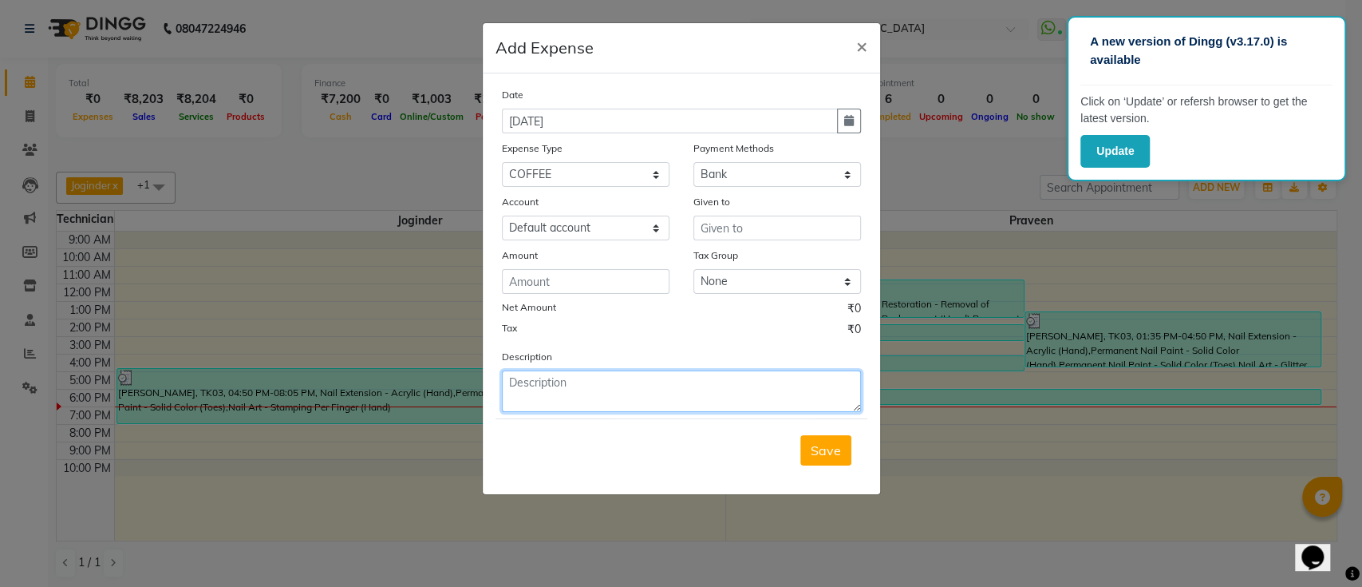
click at [545, 389] on textarea at bounding box center [681, 391] width 359 height 42
type textarea "coffee for client"
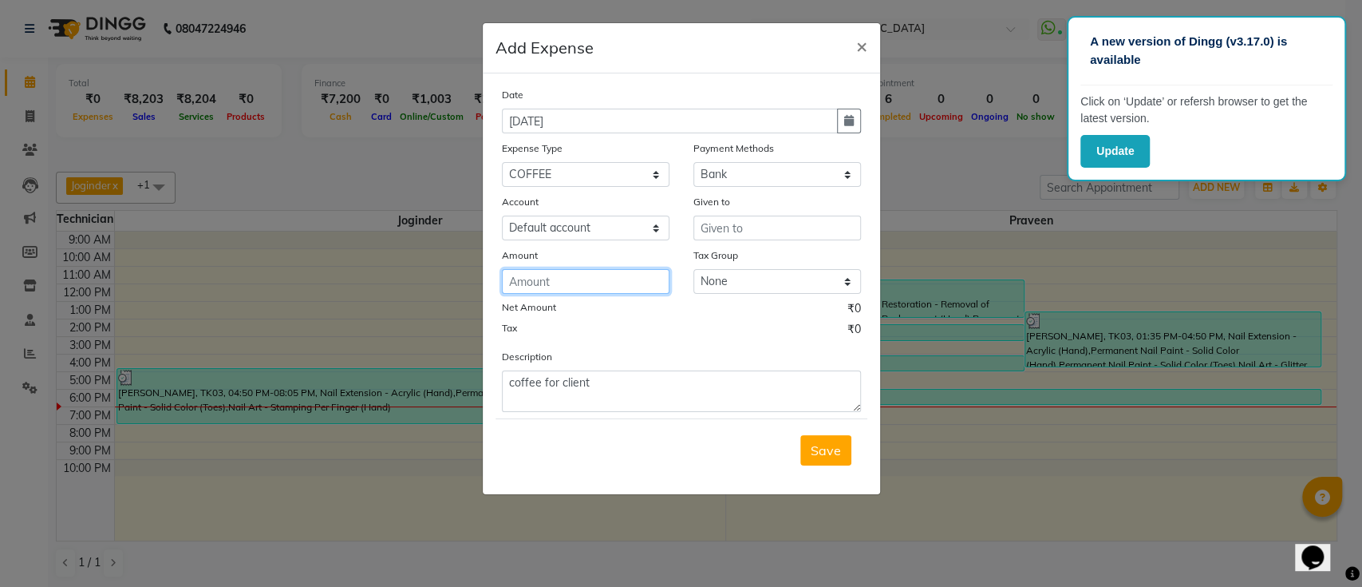
click at [602, 283] on input "number" at bounding box center [586, 281] width 168 height 25
type input "100"
click at [824, 453] on span "Save" at bounding box center [826, 450] width 30 height 16
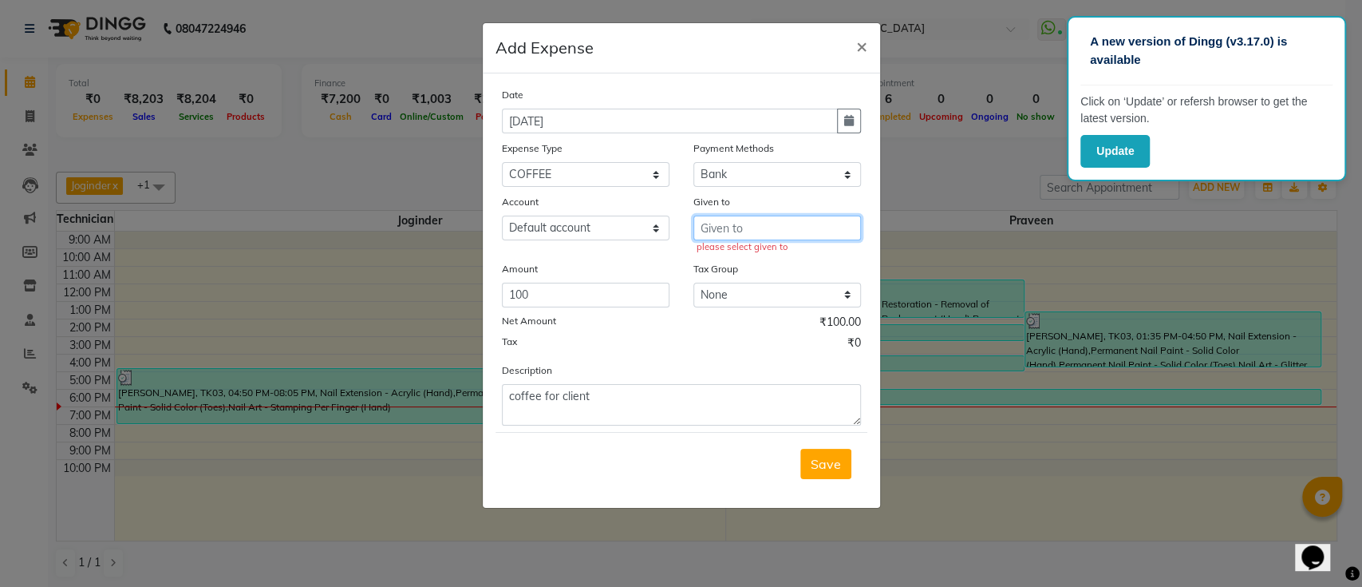
click at [764, 222] on input "text" at bounding box center [778, 227] width 168 height 25
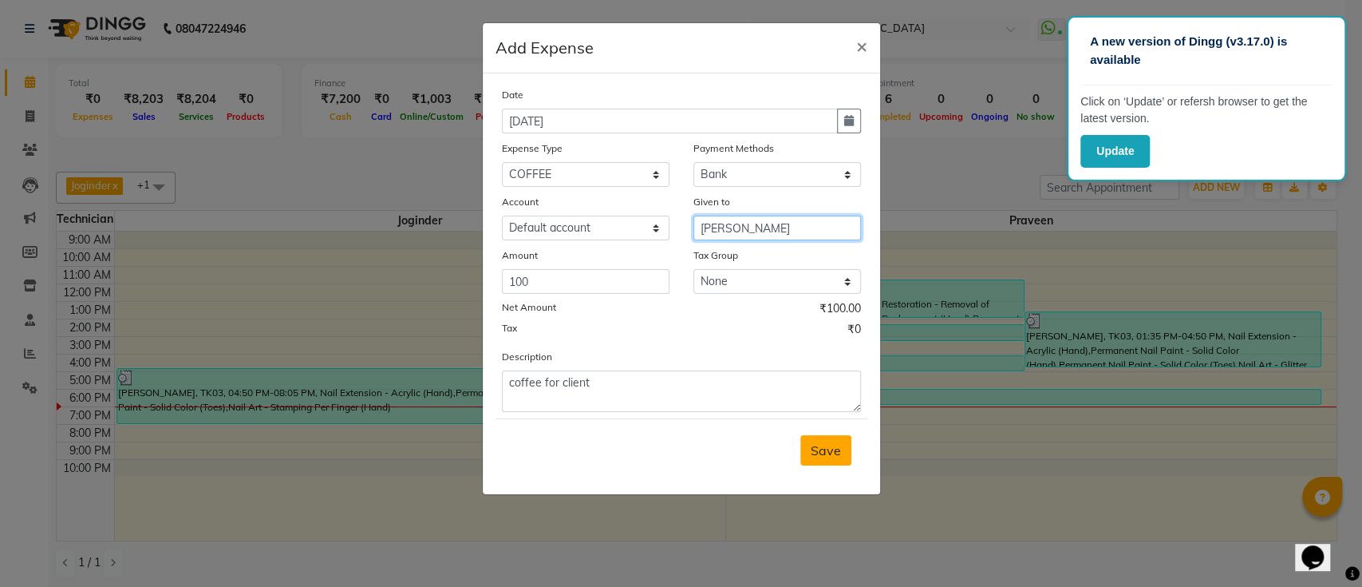
type input "chai kappi"
click at [832, 446] on span "Save" at bounding box center [826, 450] width 30 height 16
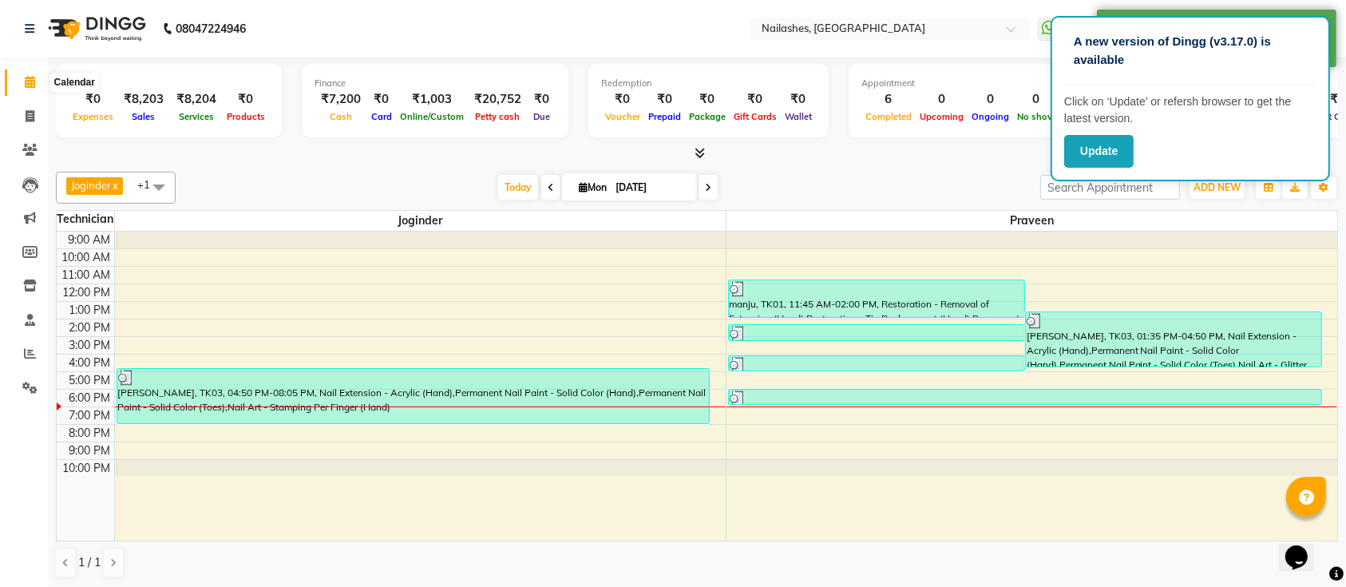
click at [30, 83] on icon at bounding box center [30, 82] width 10 height 12
click at [26, 156] on icon at bounding box center [29, 150] width 15 height 12
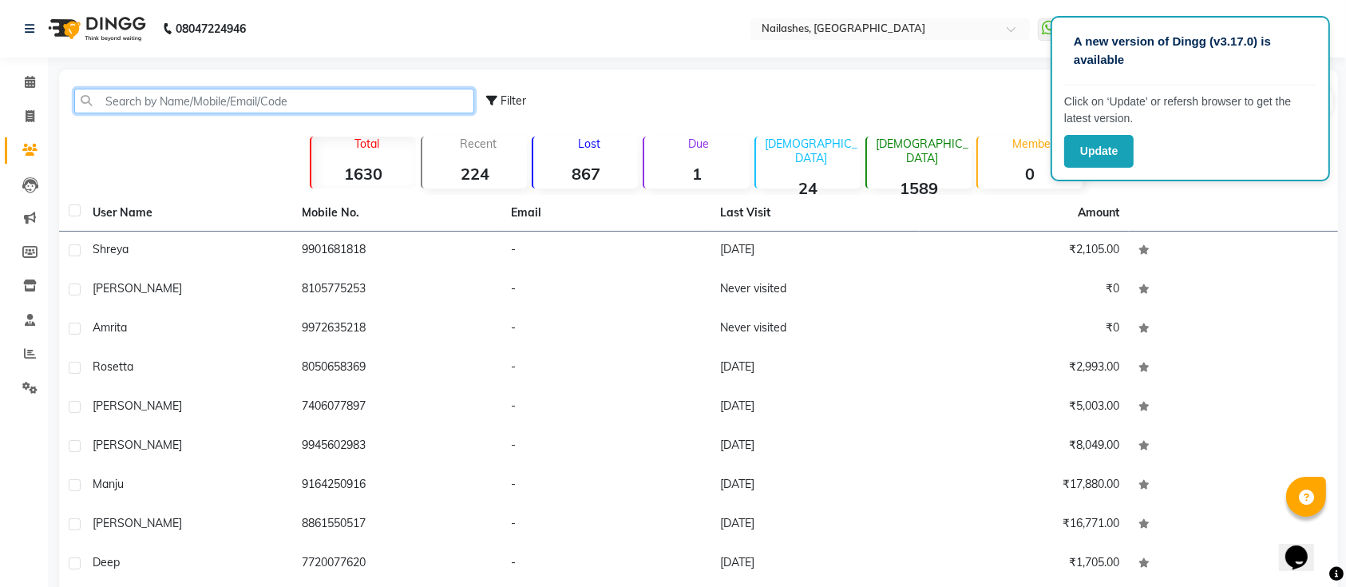
click at [302, 103] on input "text" at bounding box center [274, 101] width 400 height 25
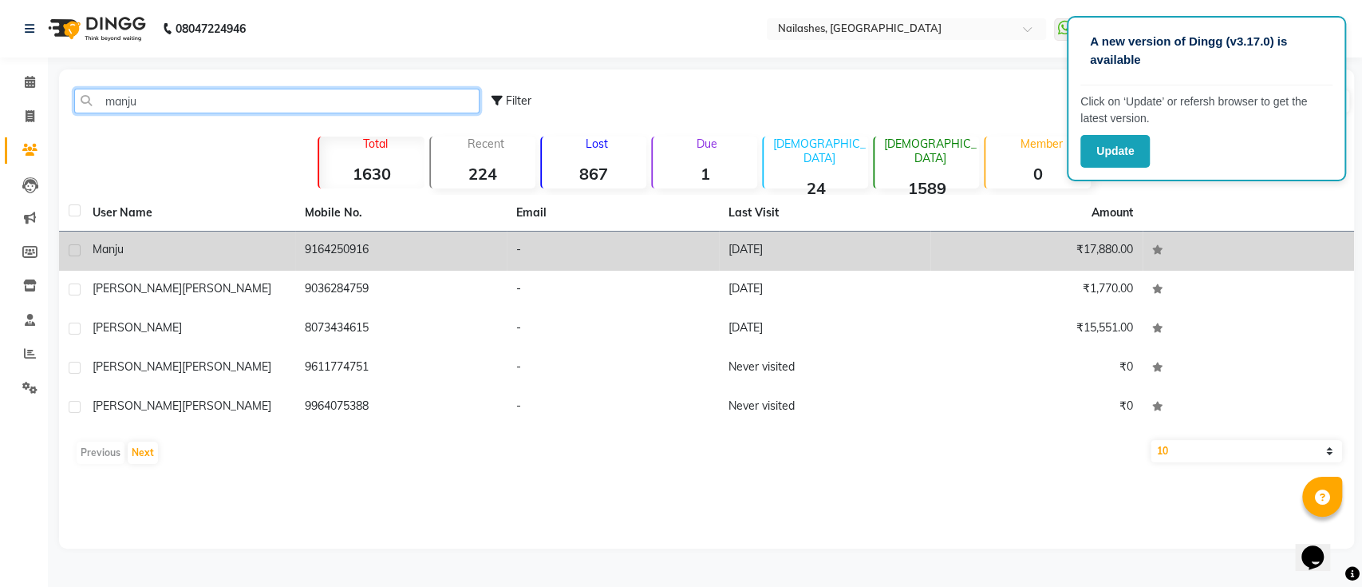
type input "manju"
click at [362, 257] on td "9164250916" at bounding box center [401, 250] width 212 height 39
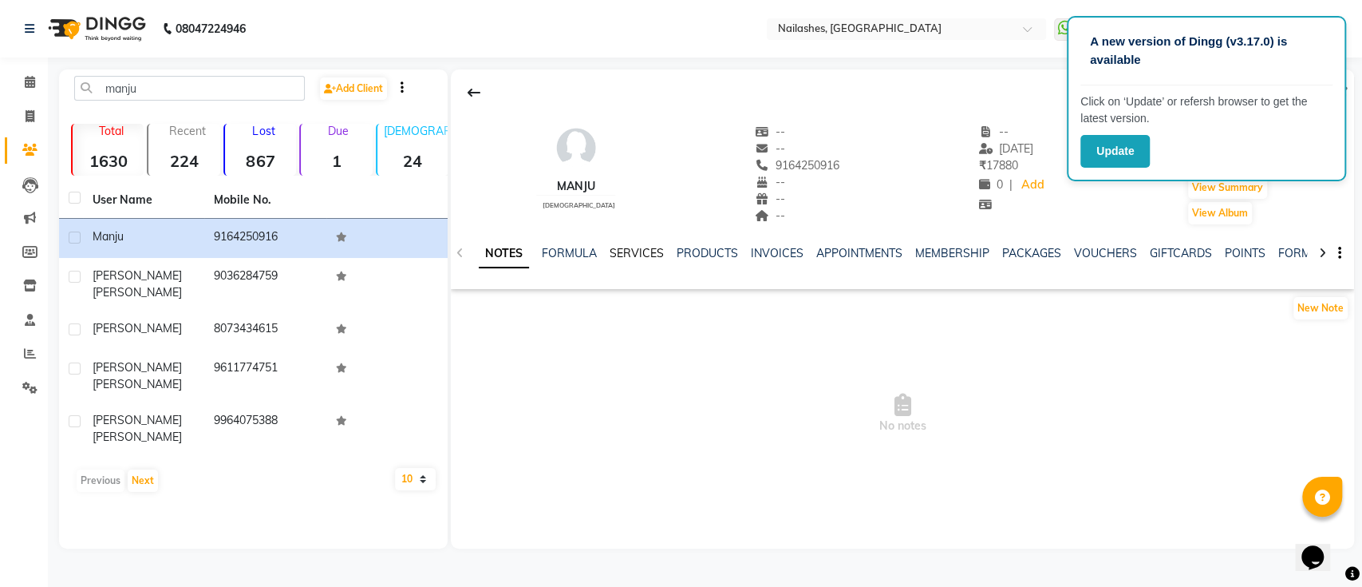
click at [641, 250] on link "SERVICES" at bounding box center [637, 253] width 54 height 14
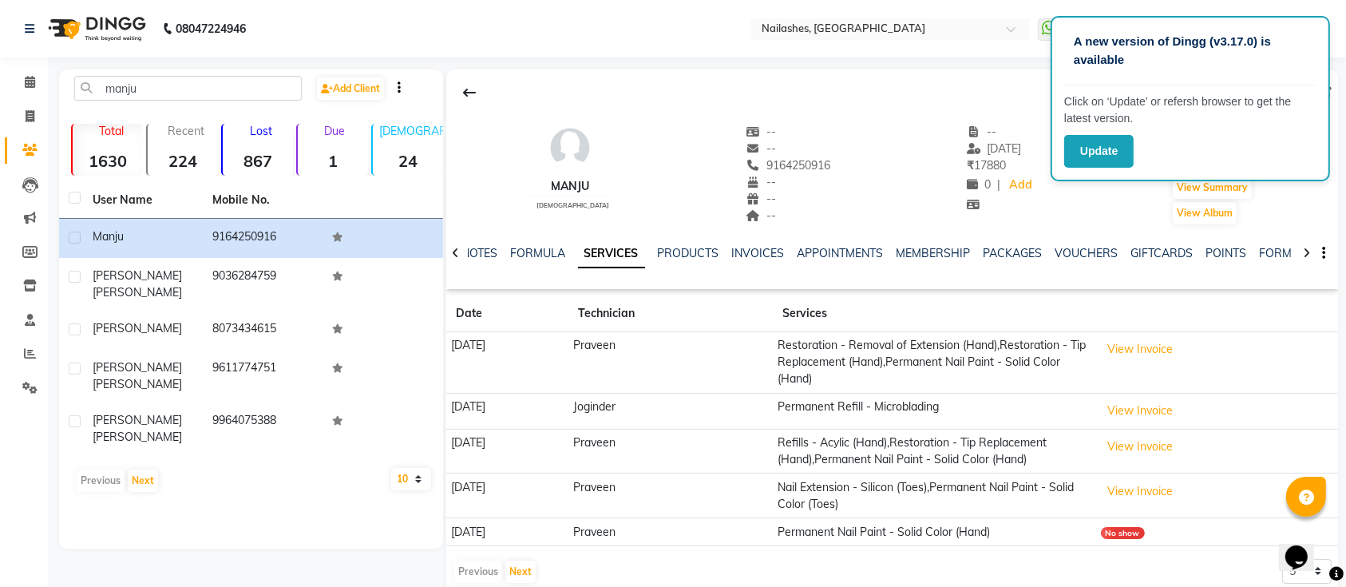
click at [665, 347] on td "Praveen" at bounding box center [670, 362] width 204 height 61
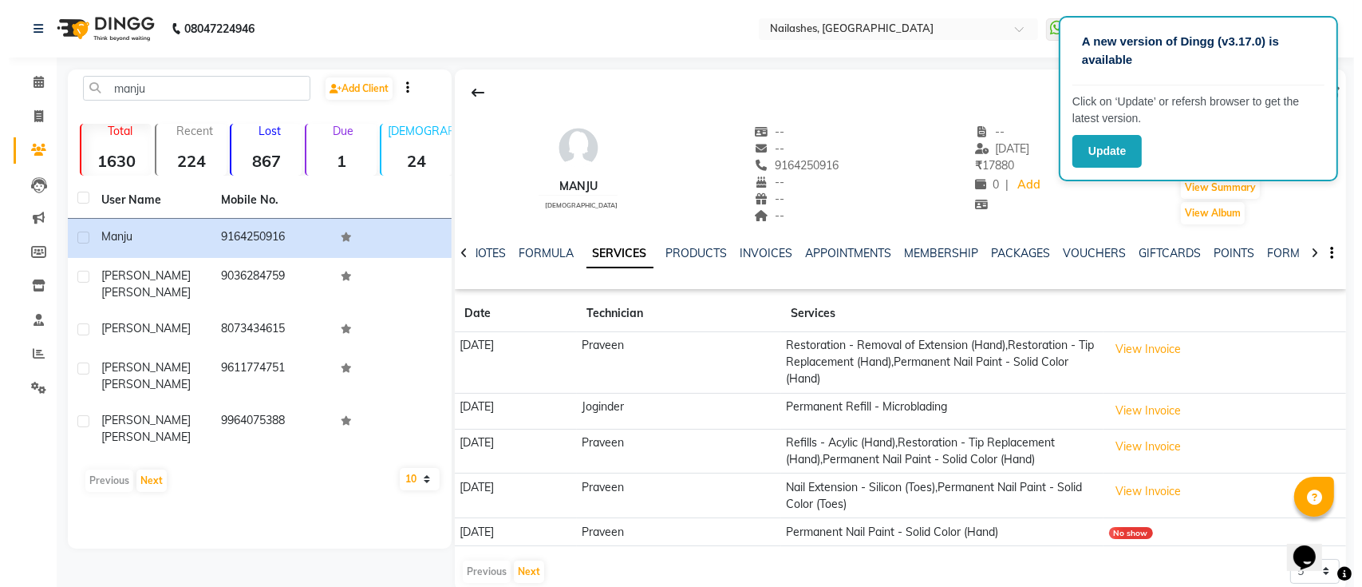
scroll to position [26, 0]
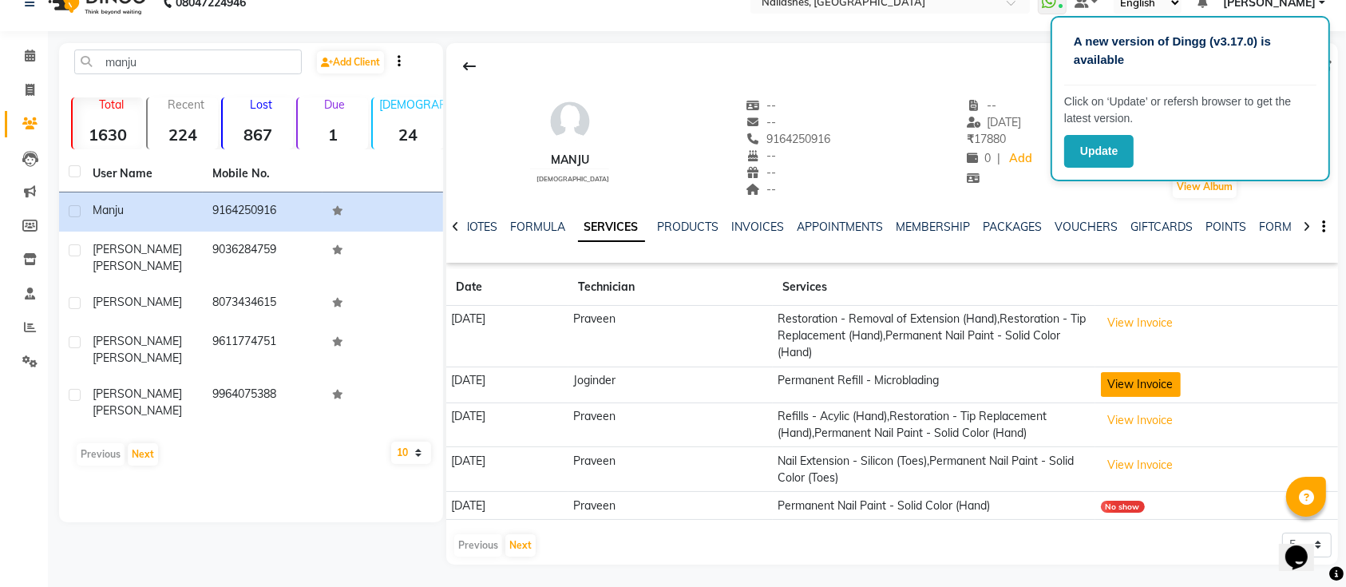
click at [1150, 385] on button "View Invoice" at bounding box center [1141, 384] width 80 height 25
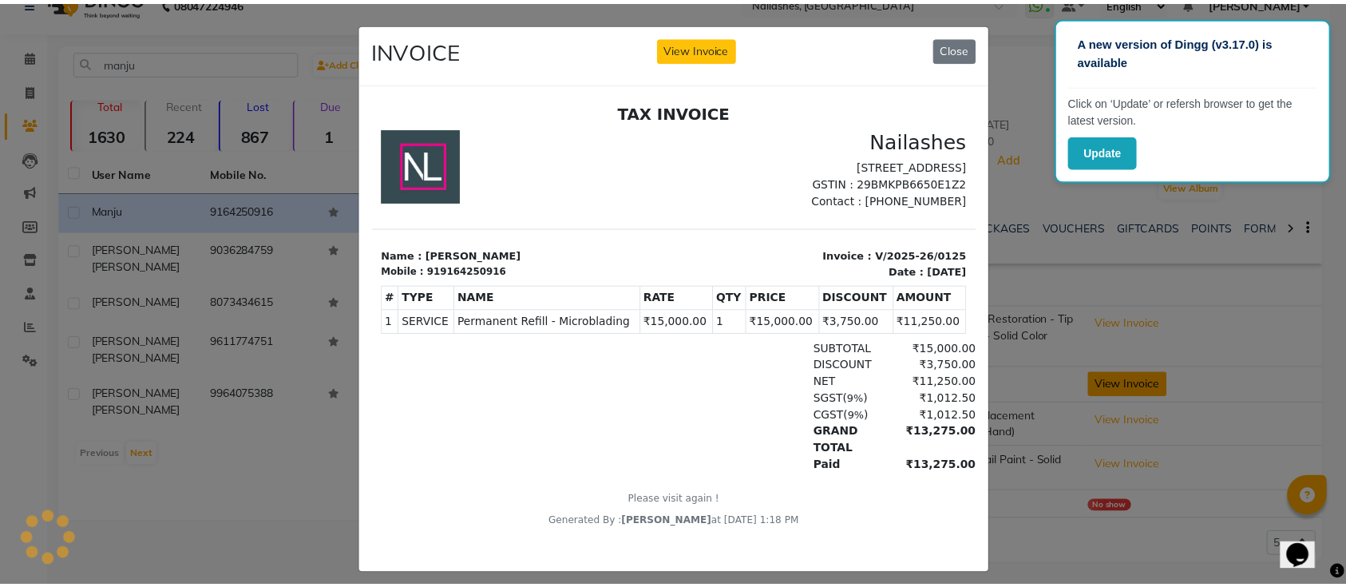
scroll to position [0, 0]
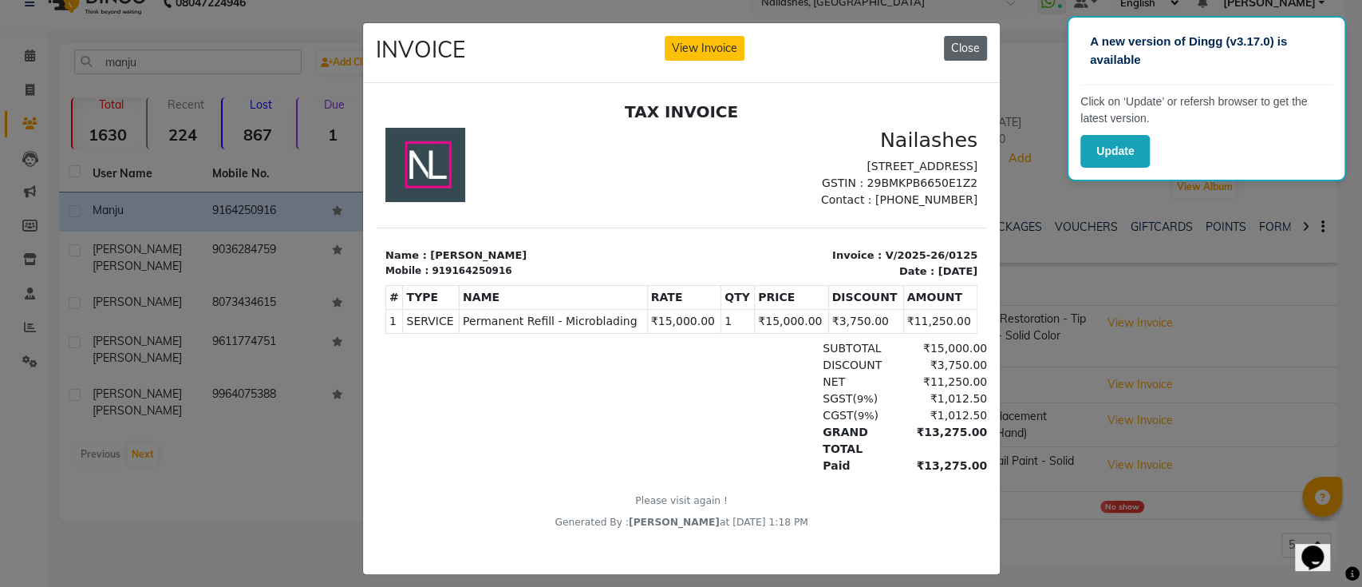
click at [948, 43] on button "Close" at bounding box center [965, 48] width 43 height 25
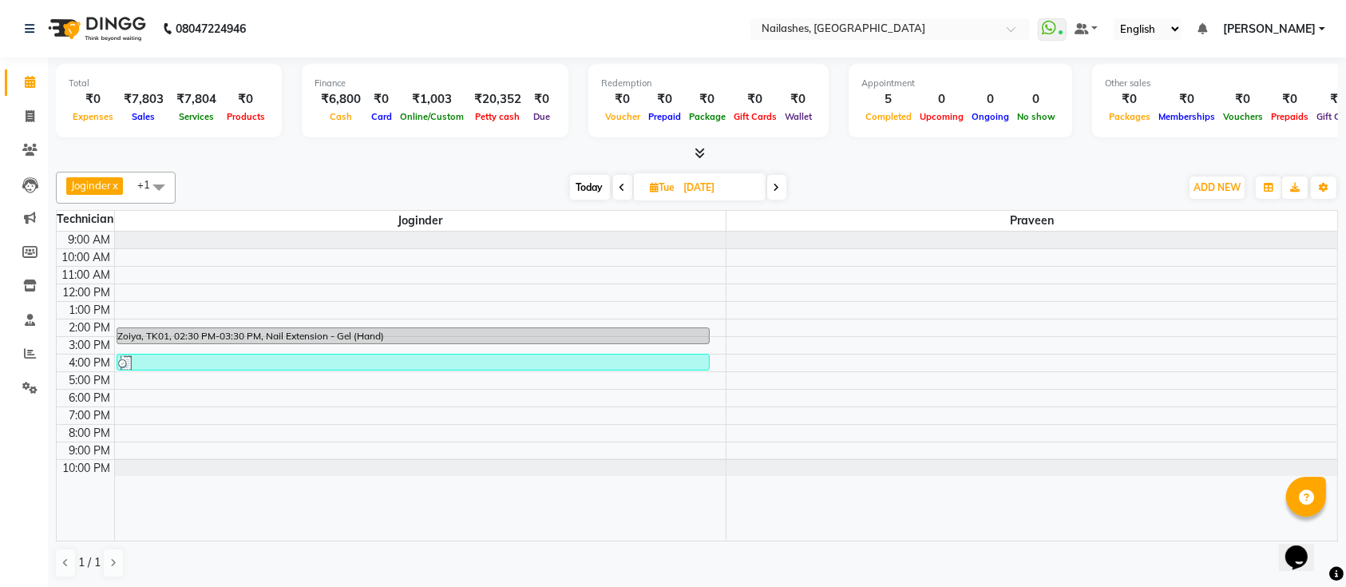
click at [587, 184] on span "Today" at bounding box center [590, 187] width 40 height 25
type input "[DATE]"
